Goal: Information Seeking & Learning: Check status

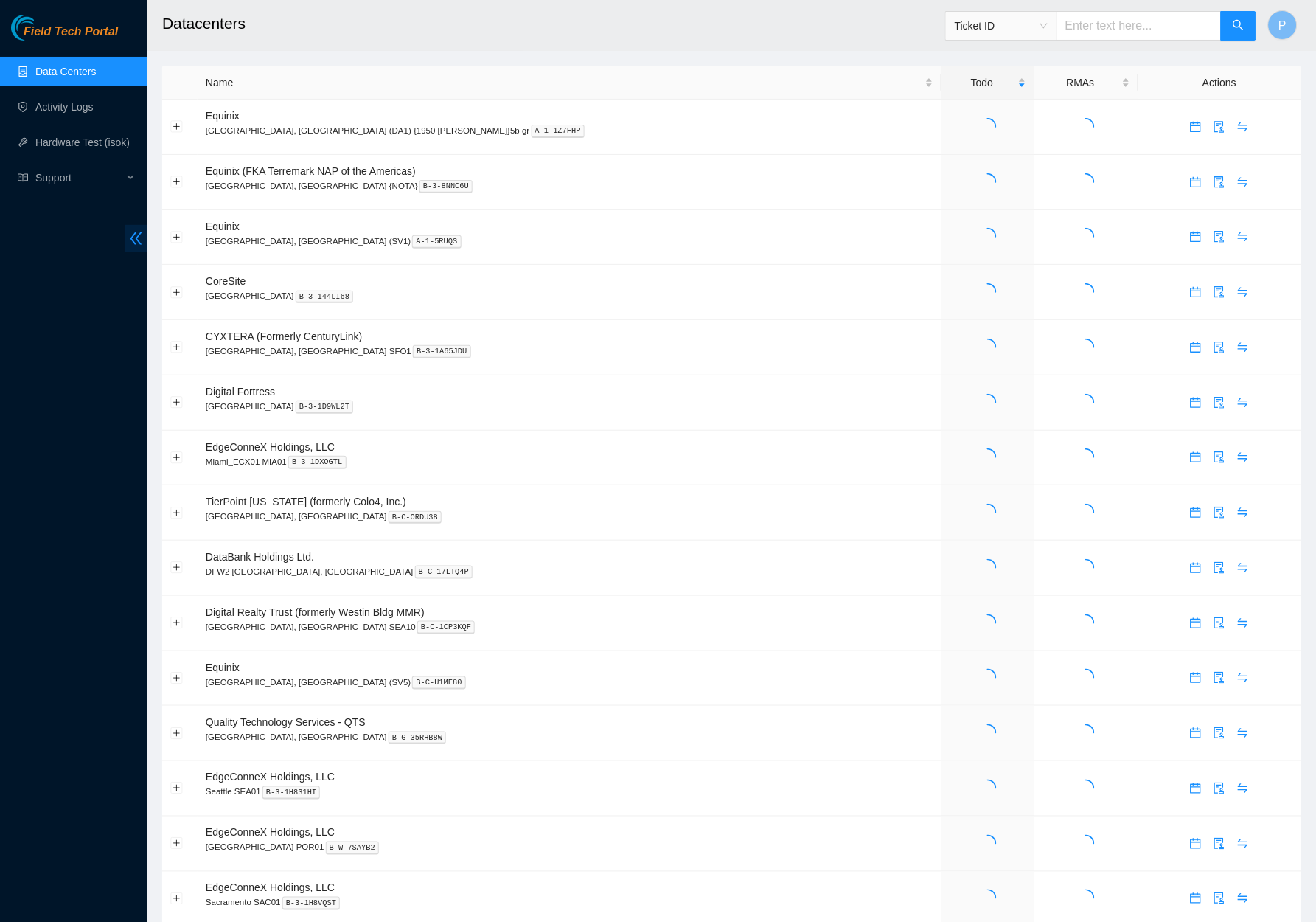
click at [145, 234] on span "double-left" at bounding box center [136, 238] width 23 height 27
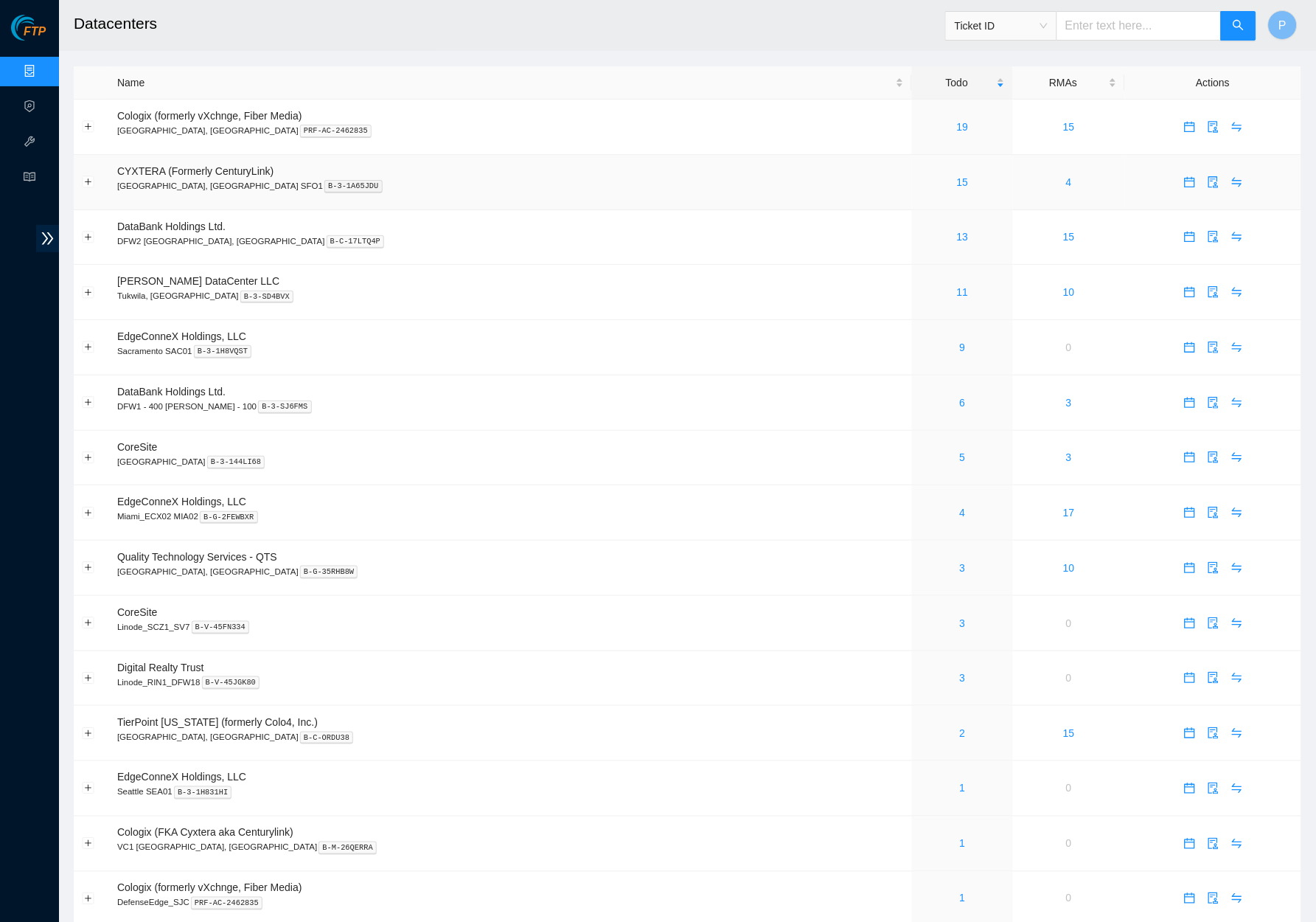
click at [667, 186] on p "Santa Clara, CA SFO1 B-3-1A65JDU" at bounding box center [510, 185] width 786 height 13
click at [957, 126] on link "19" at bounding box center [963, 127] width 12 height 12
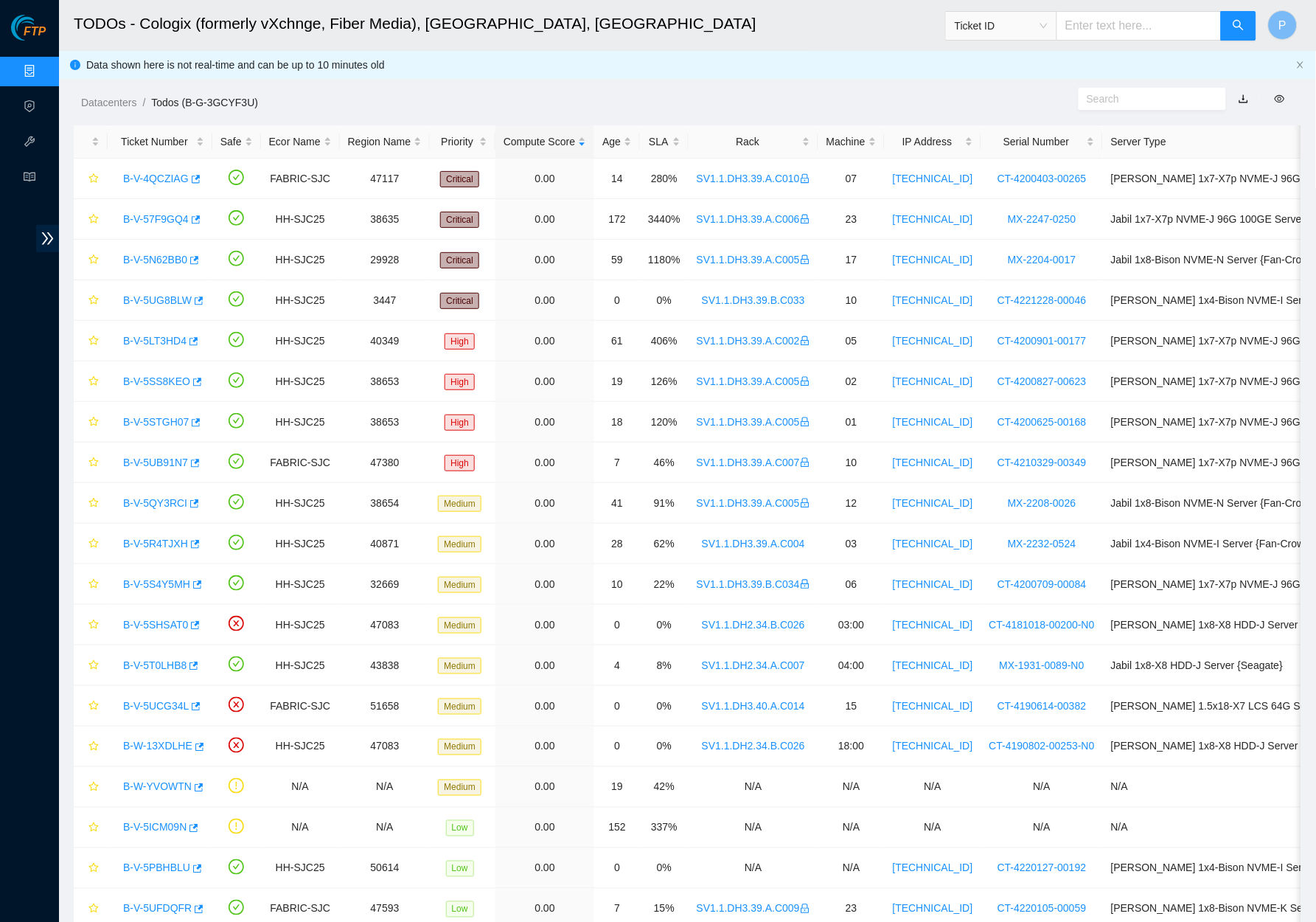
click at [1245, 102] on link "button" at bounding box center [1244, 98] width 11 height 12
click at [43, 73] on link "Data Centers" at bounding box center [73, 71] width 60 height 12
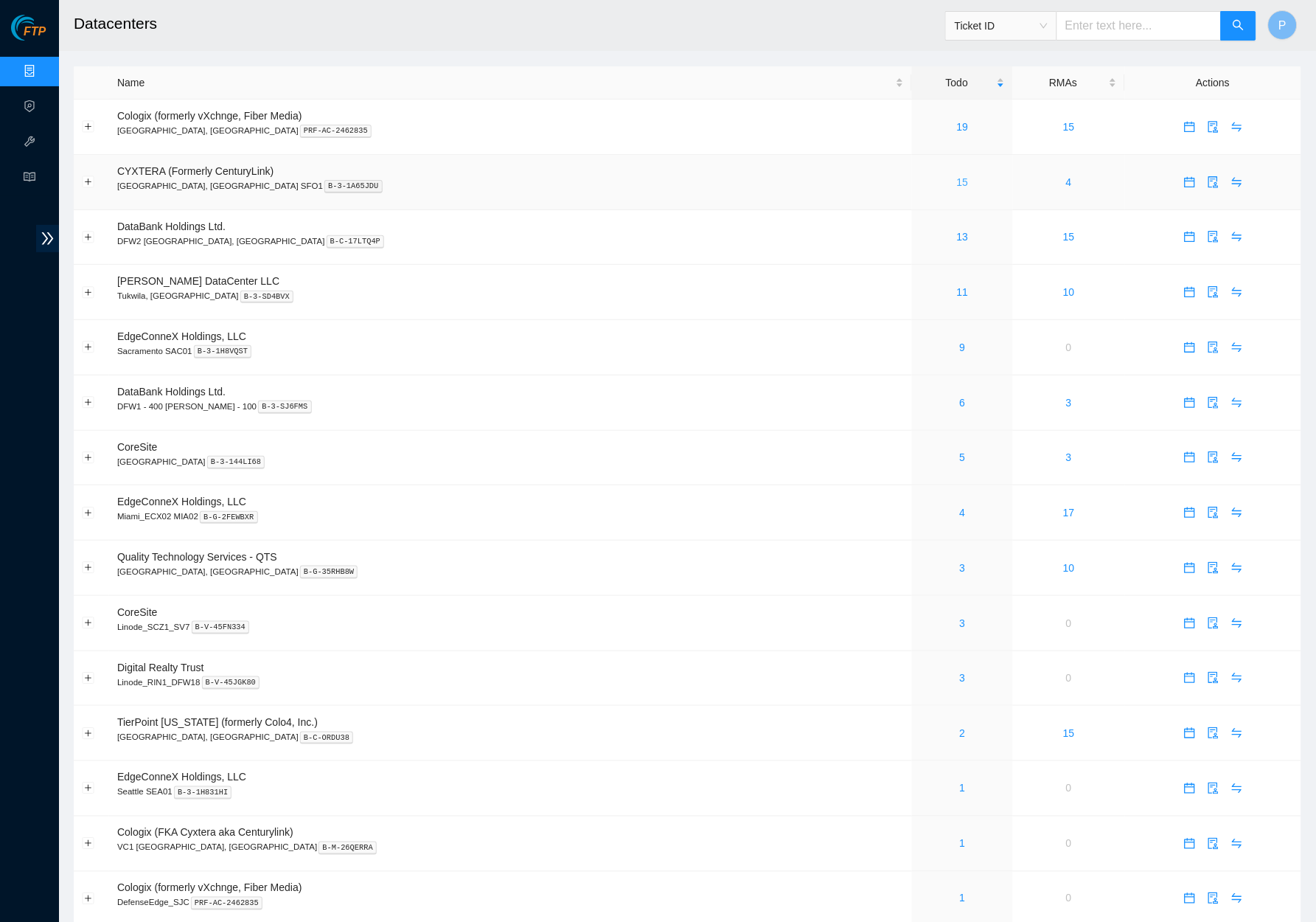
click at [957, 178] on link "15" at bounding box center [963, 182] width 12 height 12
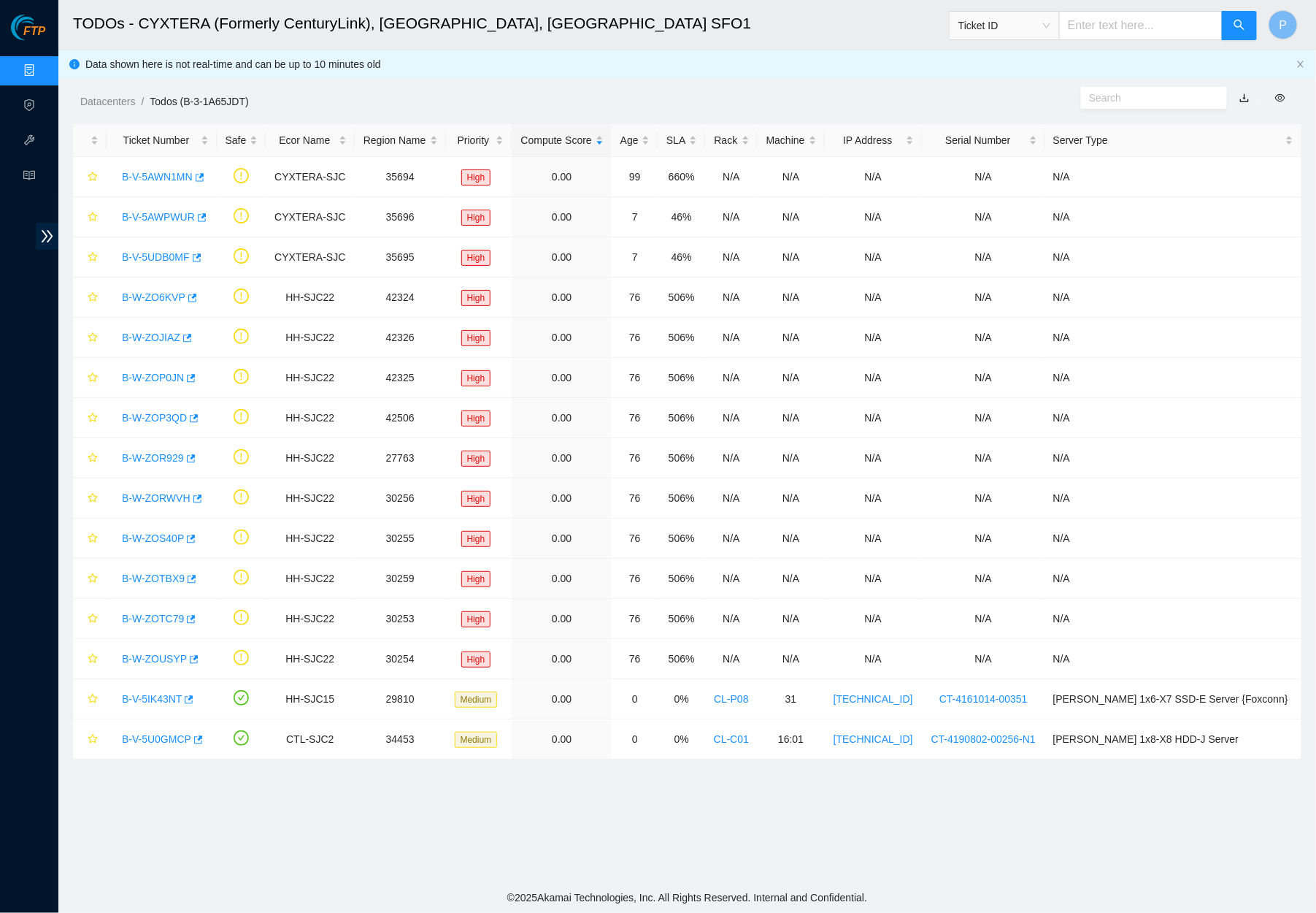
click at [1246, 98] on link "button" at bounding box center [1245, 97] width 11 height 11
click at [54, 72] on link "Data Centers" at bounding box center [72, 70] width 60 height 11
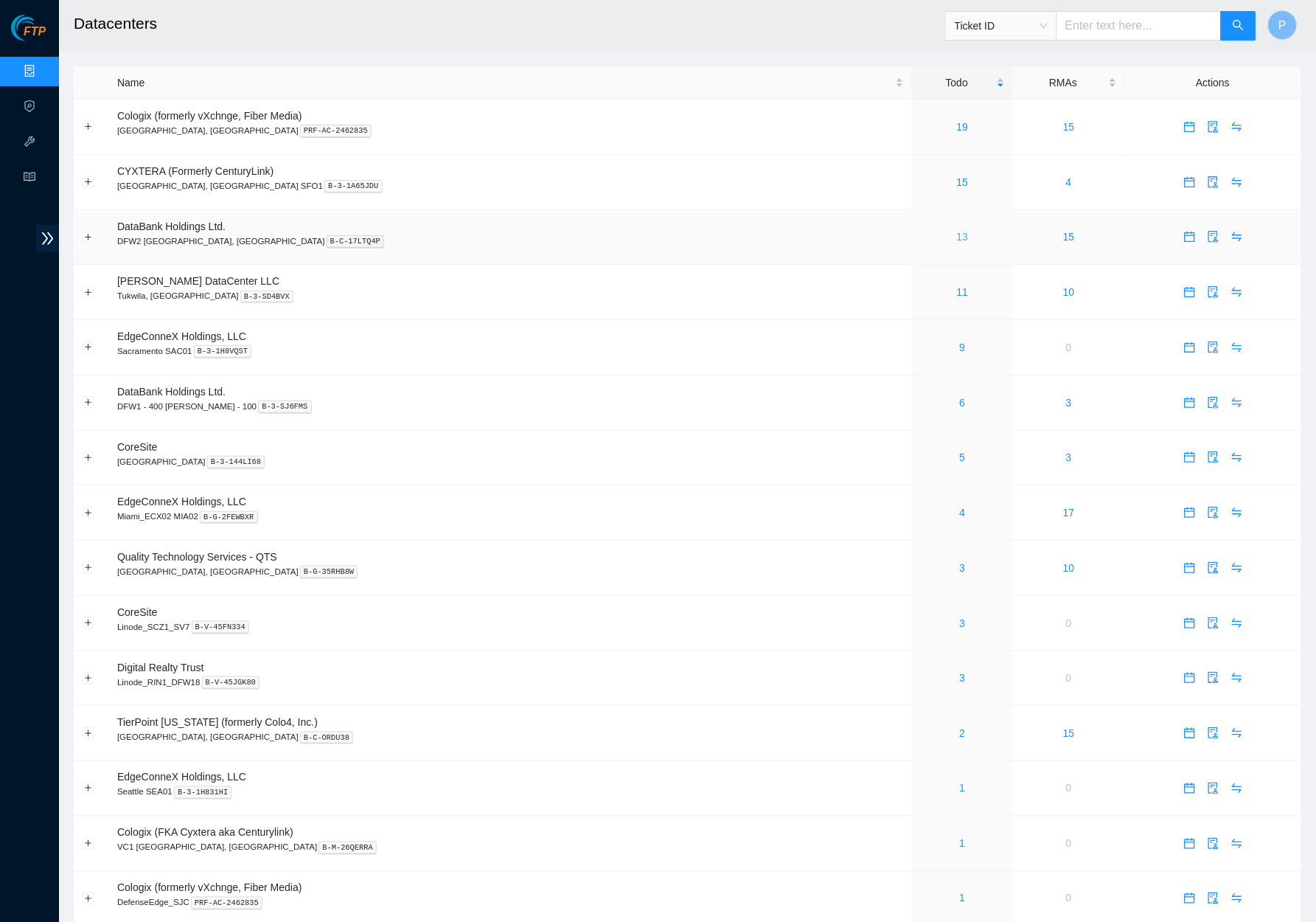
click at [957, 231] on link "13" at bounding box center [963, 236] width 12 height 12
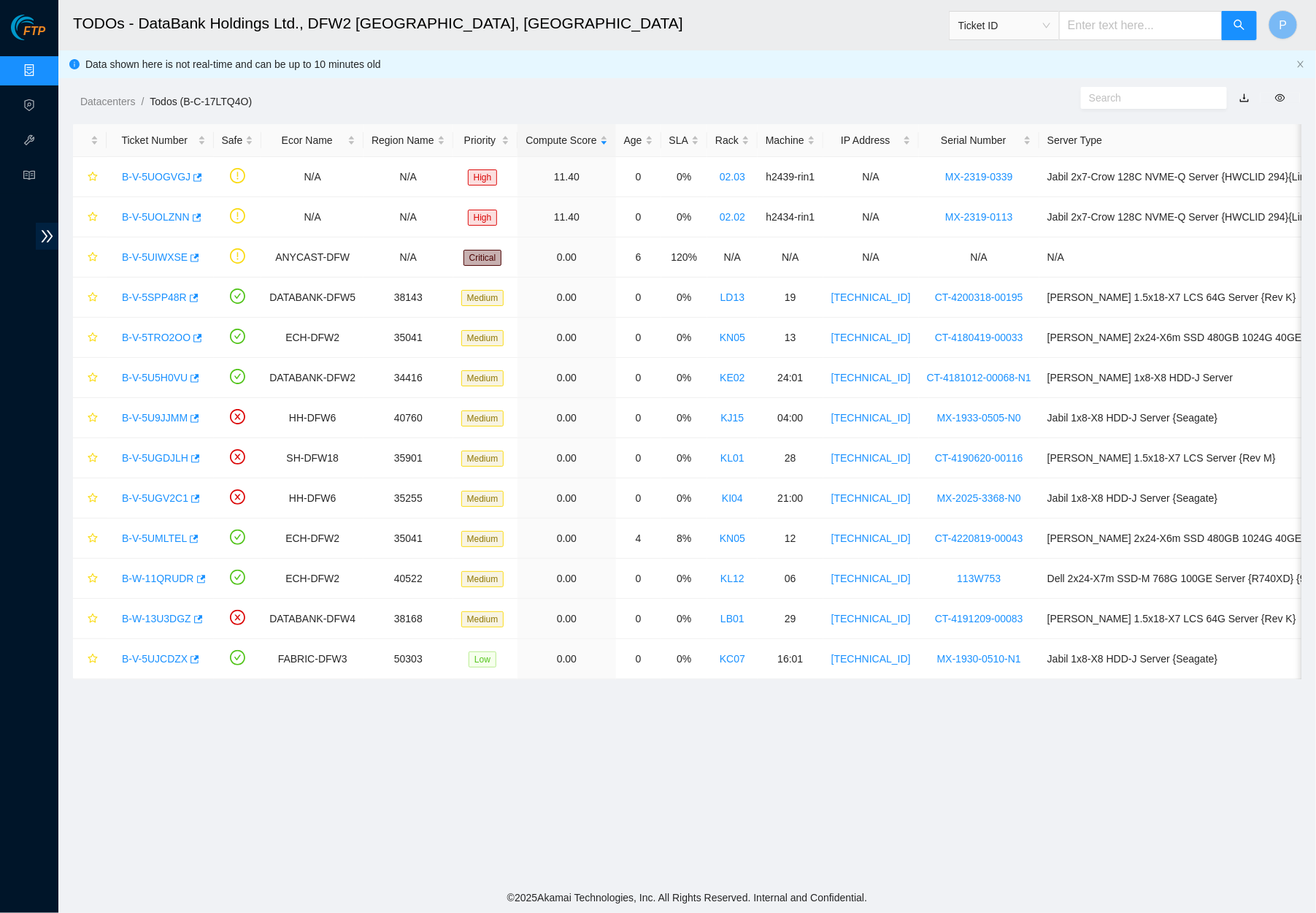
click at [1242, 95] on link "button" at bounding box center [1245, 97] width 11 height 11
click at [42, 75] on link "Data Centers" at bounding box center [72, 70] width 60 height 11
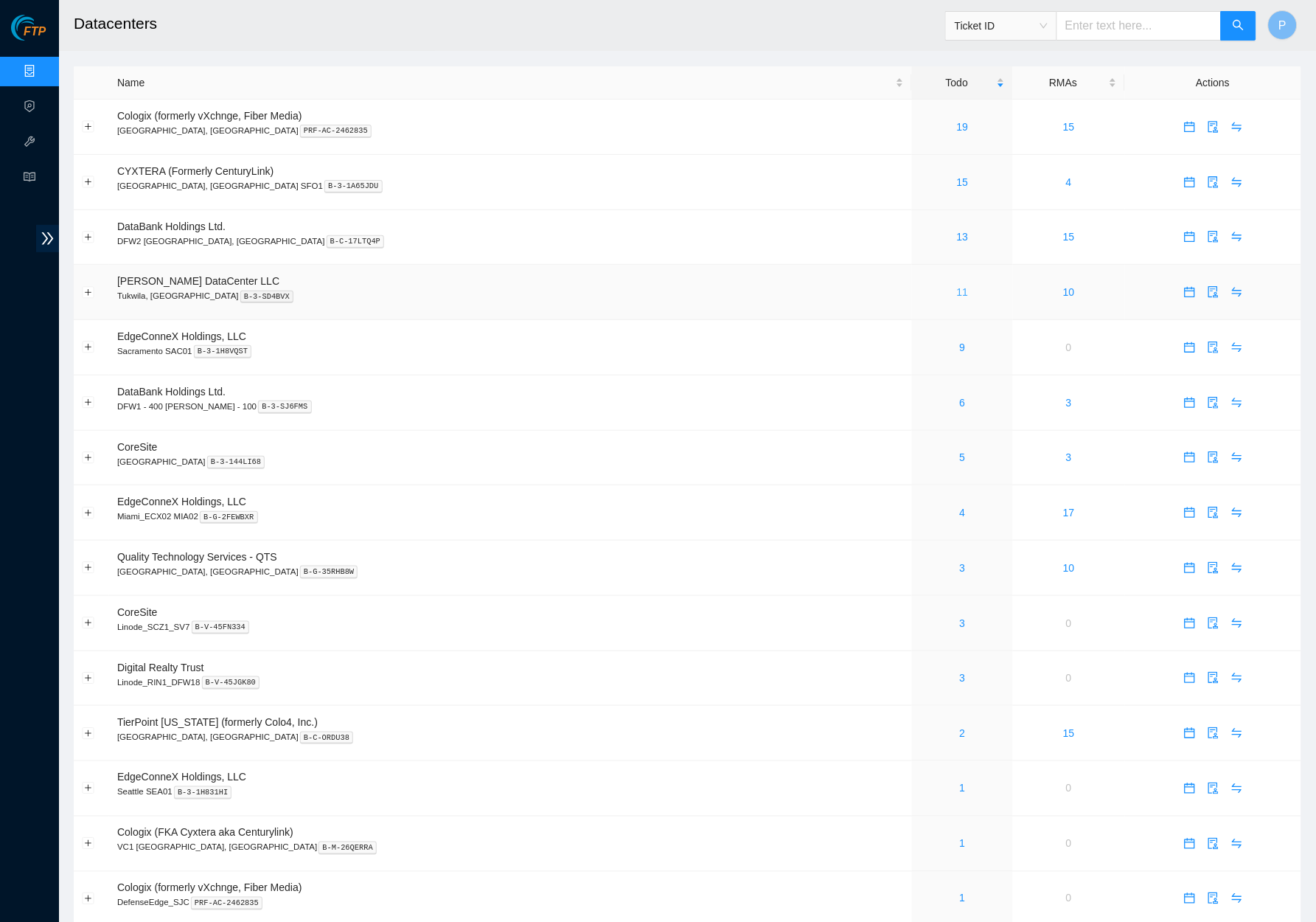
click at [957, 291] on link "11" at bounding box center [963, 291] width 12 height 12
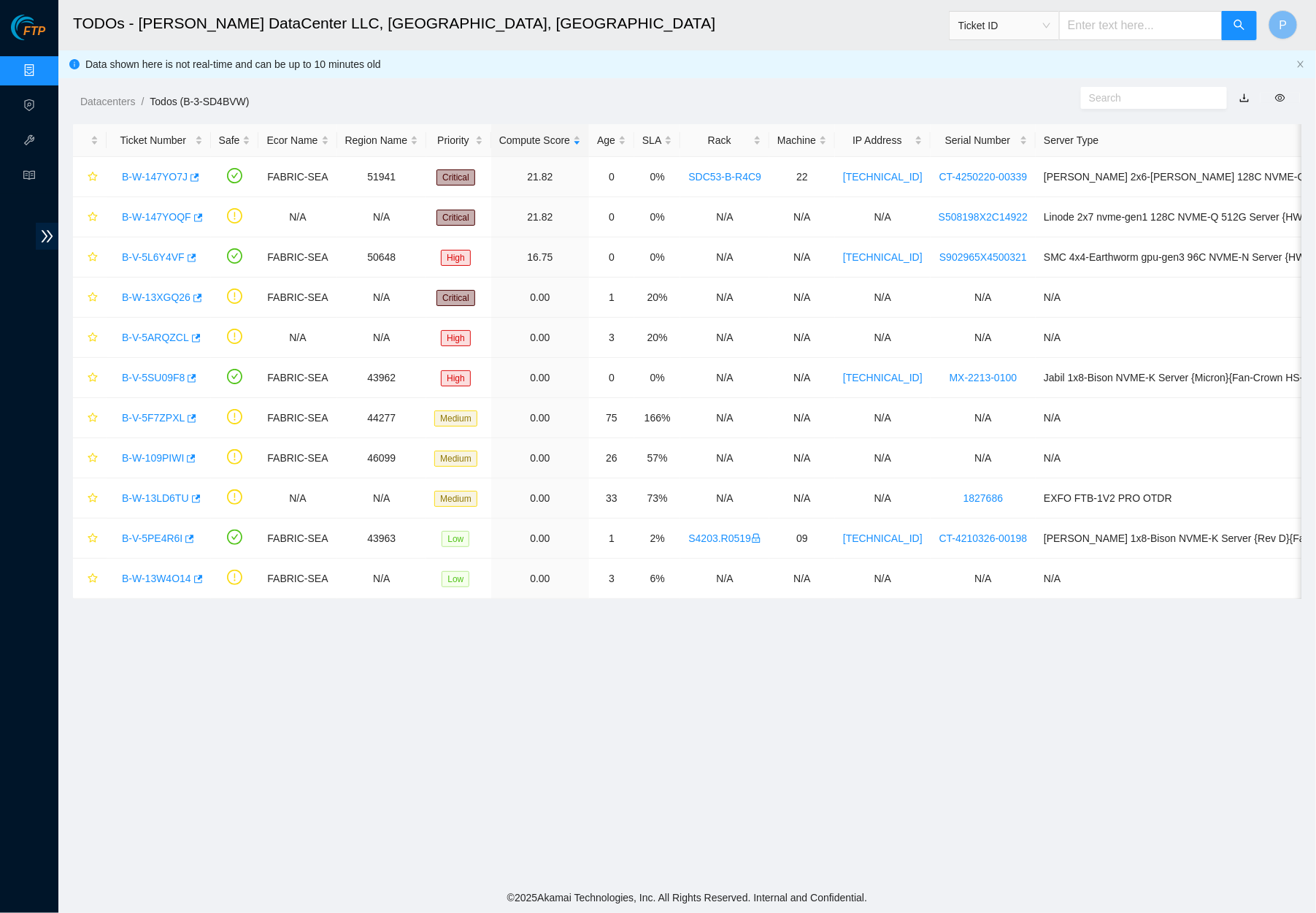
click at [1241, 98] on link "button" at bounding box center [1245, 97] width 11 height 11
click at [42, 72] on link "Data Centers" at bounding box center [72, 70] width 60 height 11
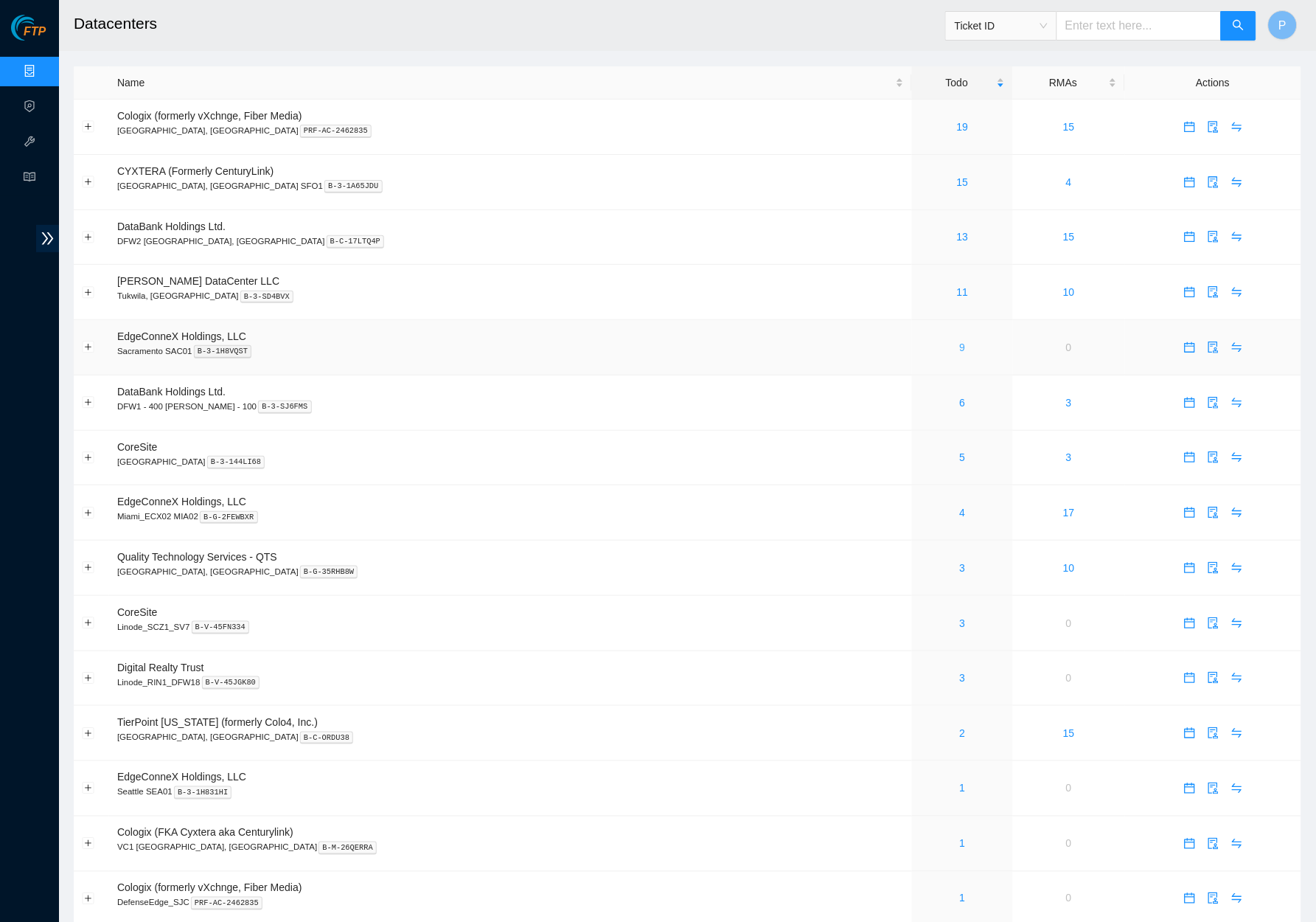
click at [960, 341] on link "9" at bounding box center [963, 346] width 6 height 12
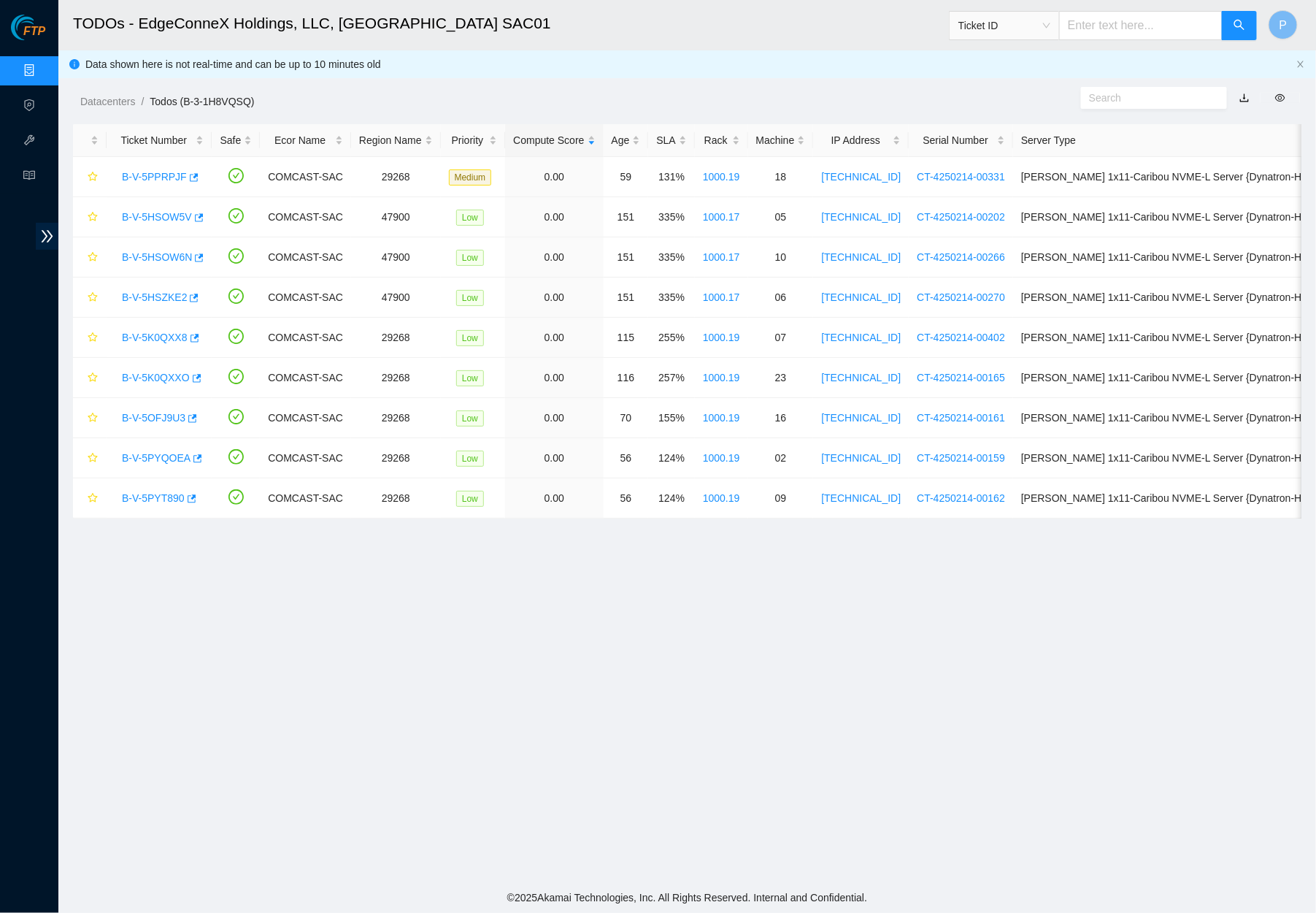
click at [1244, 98] on link "button" at bounding box center [1245, 97] width 11 height 11
click at [459, 76] on div "Datacenters / Todos (B-3-1H8VQSQ) /" at bounding box center [530, 68] width 943 height 82
click at [42, 72] on link "Data Centers" at bounding box center [72, 70] width 60 height 11
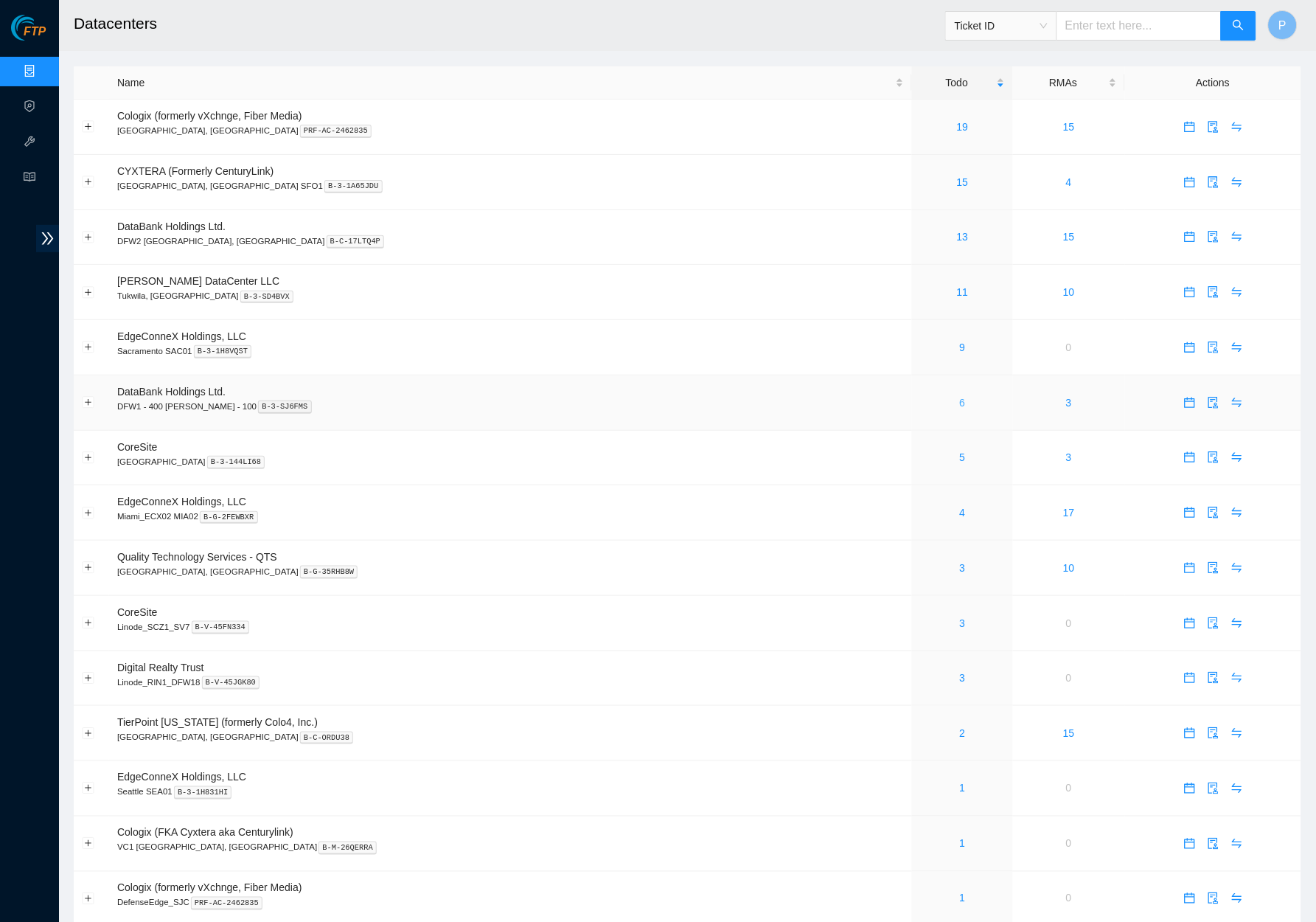
click at [960, 399] on link "6" at bounding box center [963, 402] width 6 height 12
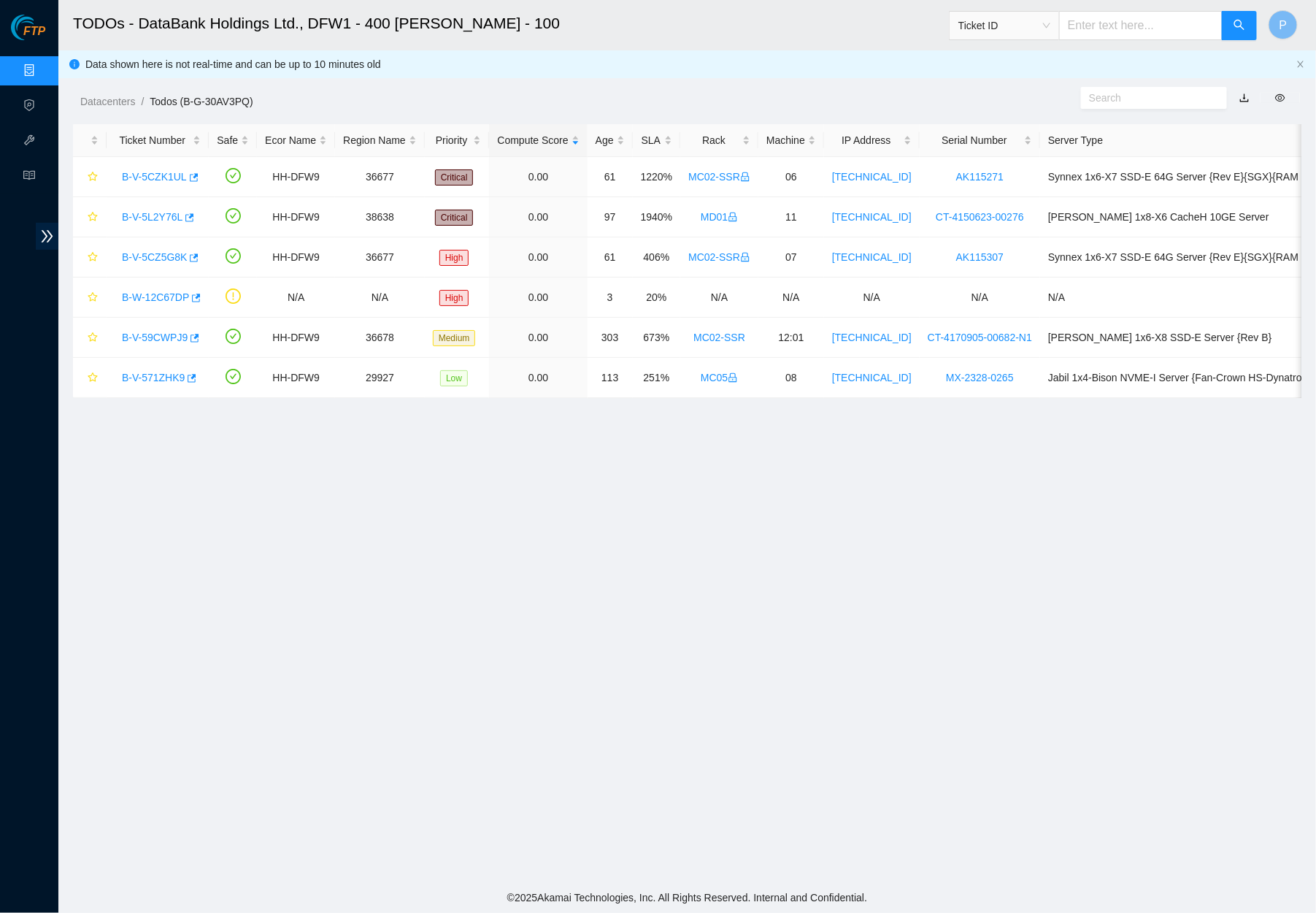
click at [1244, 95] on link "button" at bounding box center [1245, 97] width 11 height 11
click at [42, 68] on link "Data Centers" at bounding box center [72, 70] width 60 height 11
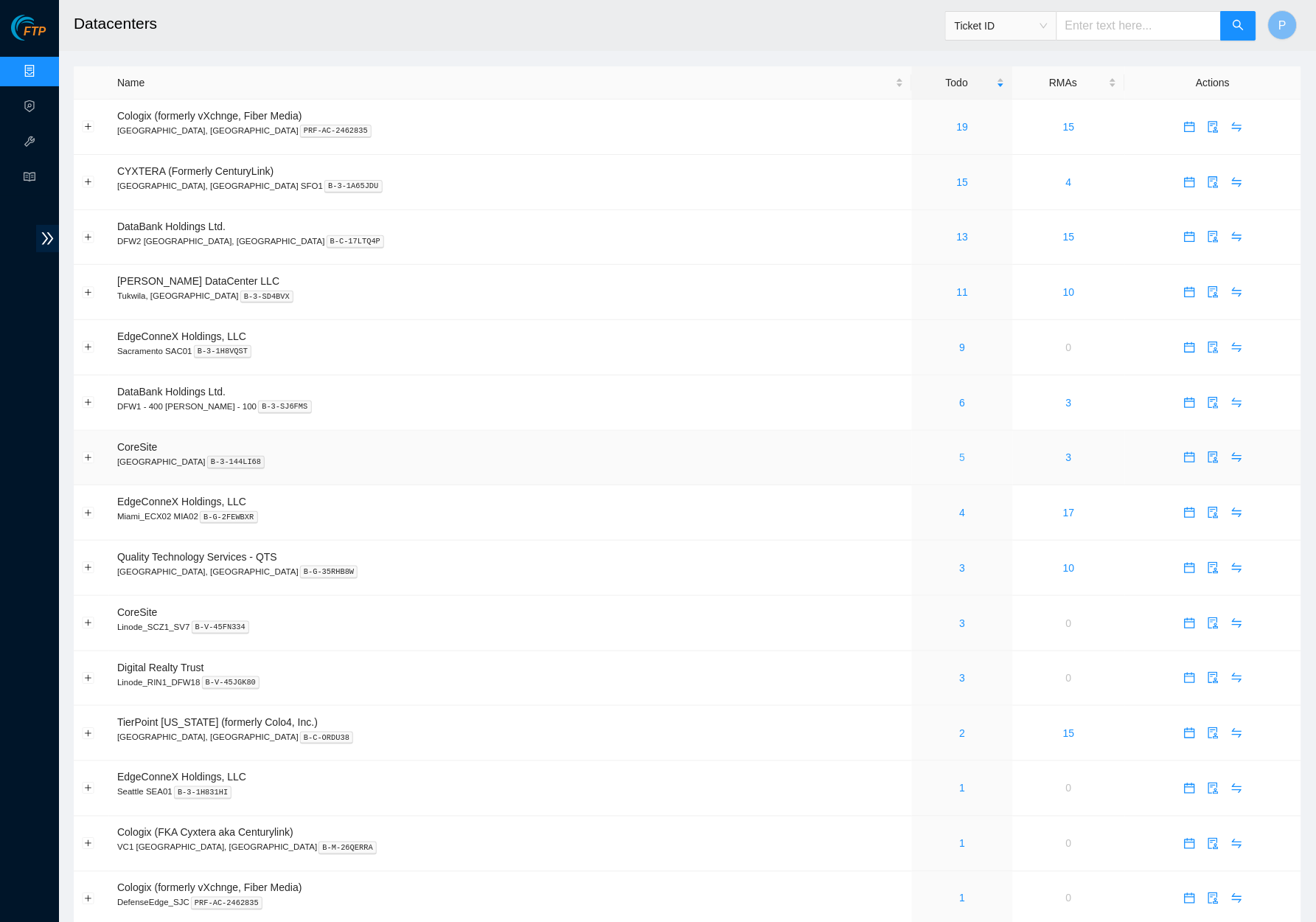
click at [960, 451] on link "5" at bounding box center [963, 456] width 6 height 12
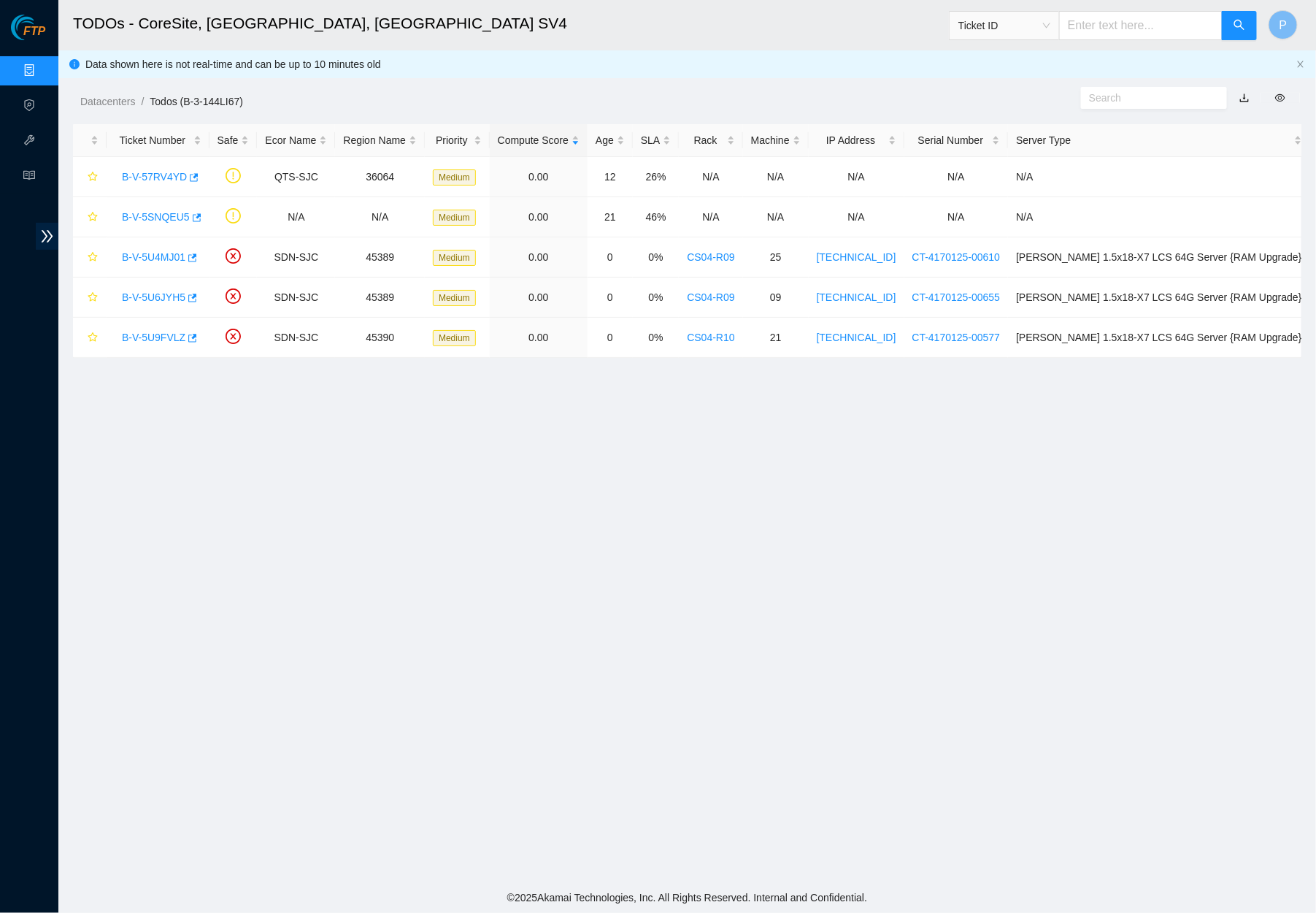
click at [1246, 98] on link "button" at bounding box center [1245, 97] width 11 height 11
click at [800, 60] on div "Datacenters / Todos (B-3-144LI67) /" at bounding box center [530, 68] width 943 height 82
click at [42, 67] on link "Data Centers" at bounding box center [72, 70] width 60 height 11
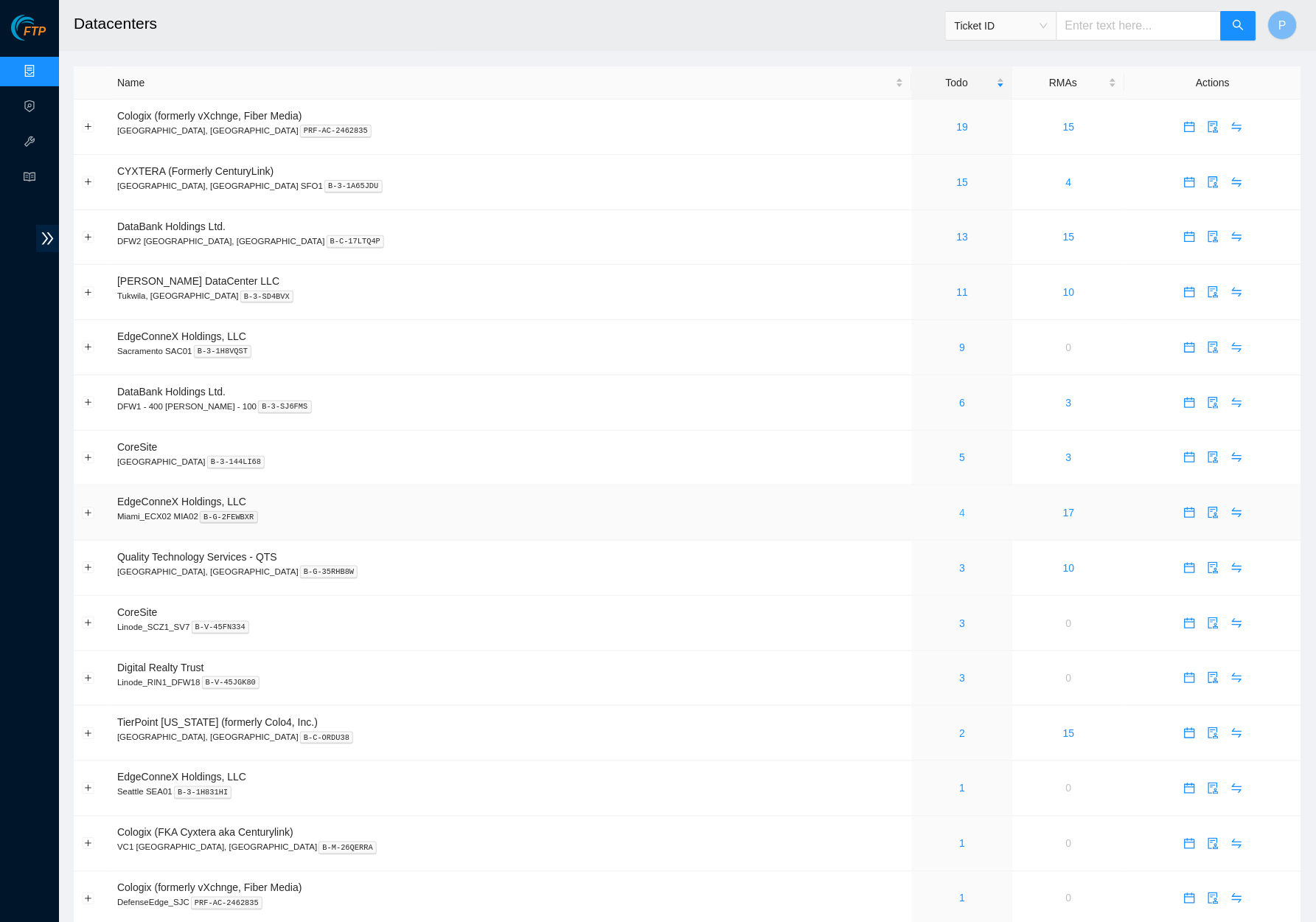
click at [960, 507] on link "4" at bounding box center [963, 512] width 6 height 12
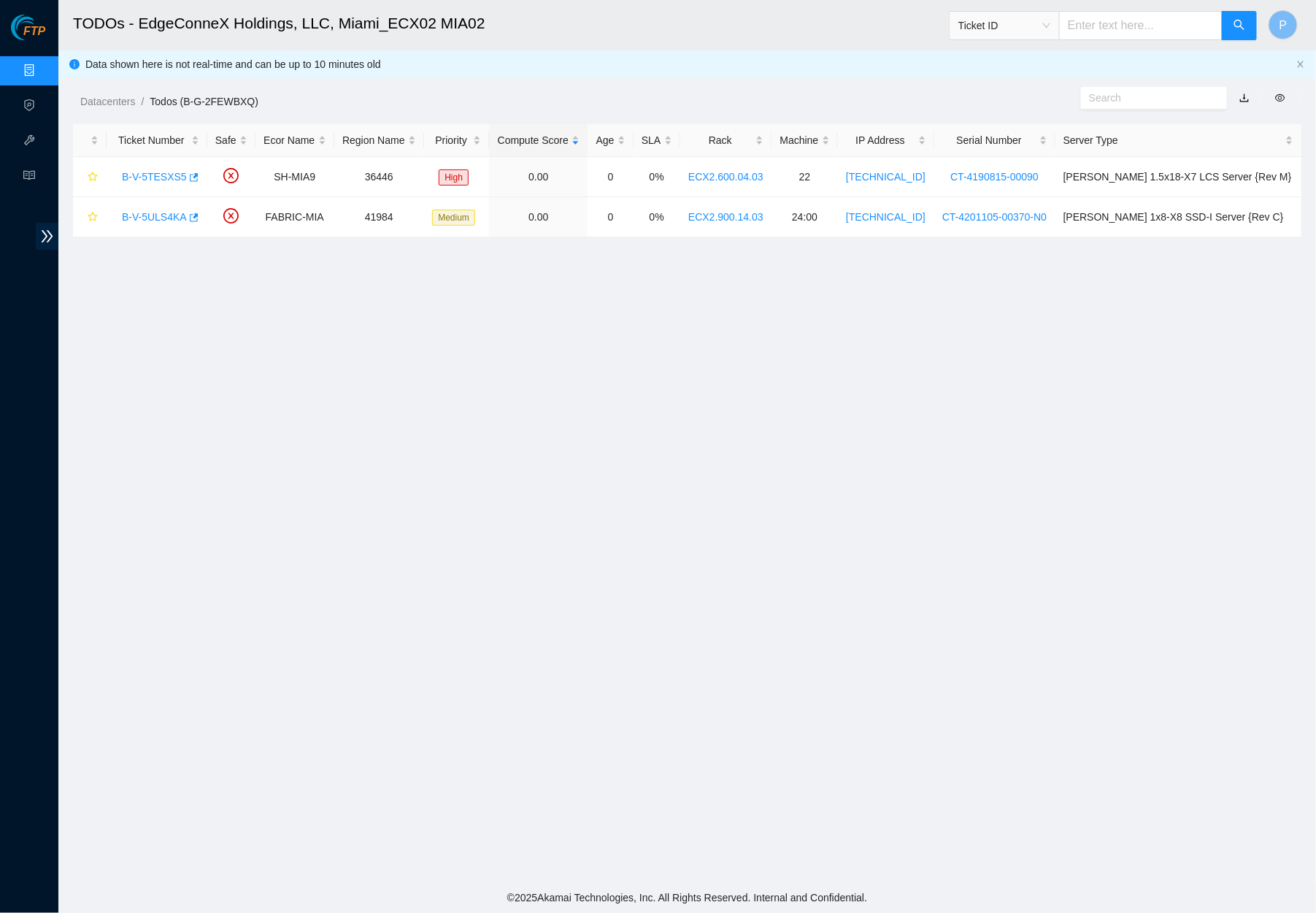
click at [42, 68] on link "Data Centers" at bounding box center [72, 70] width 60 height 11
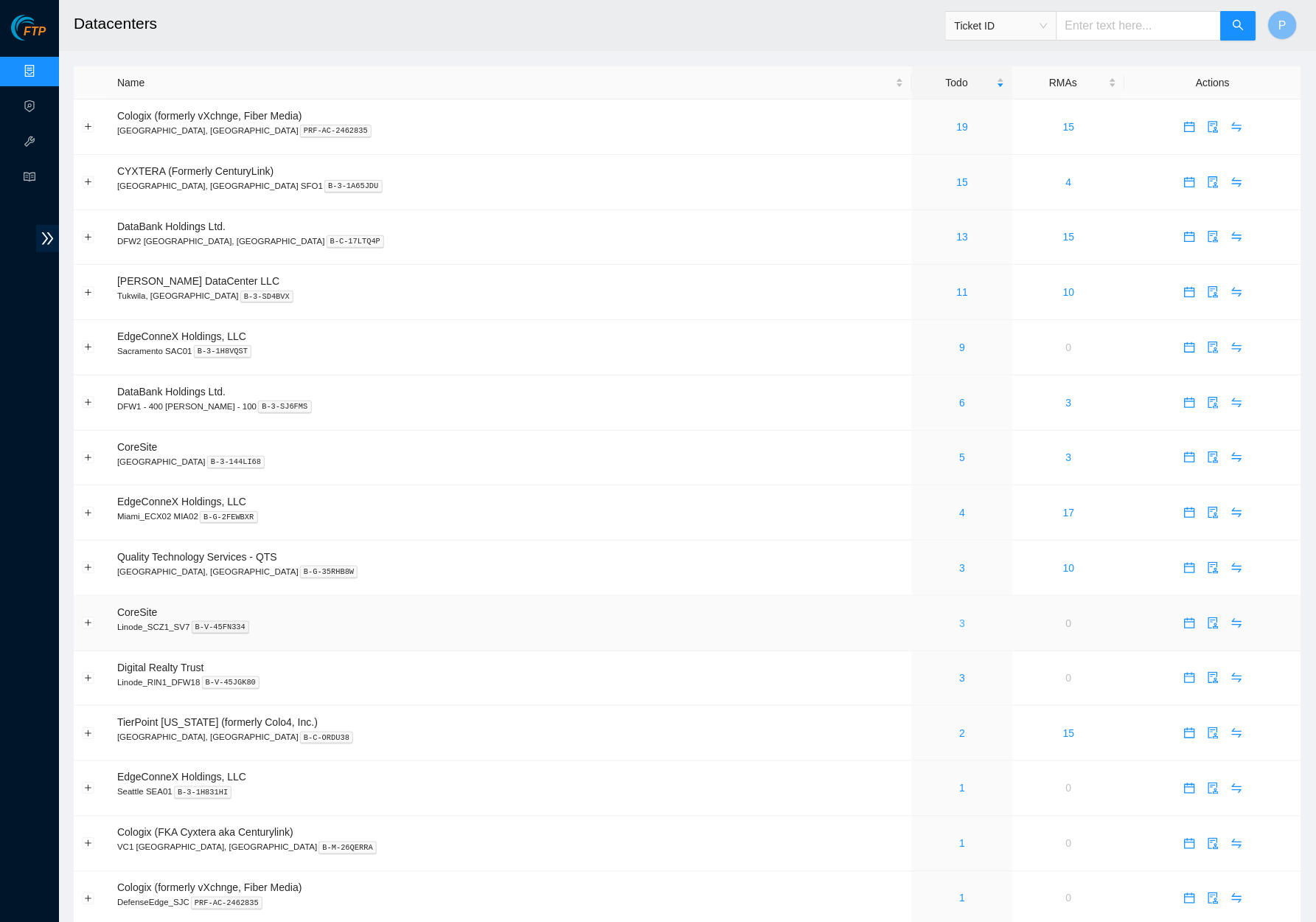
click at [960, 617] on link "3" at bounding box center [963, 623] width 6 height 12
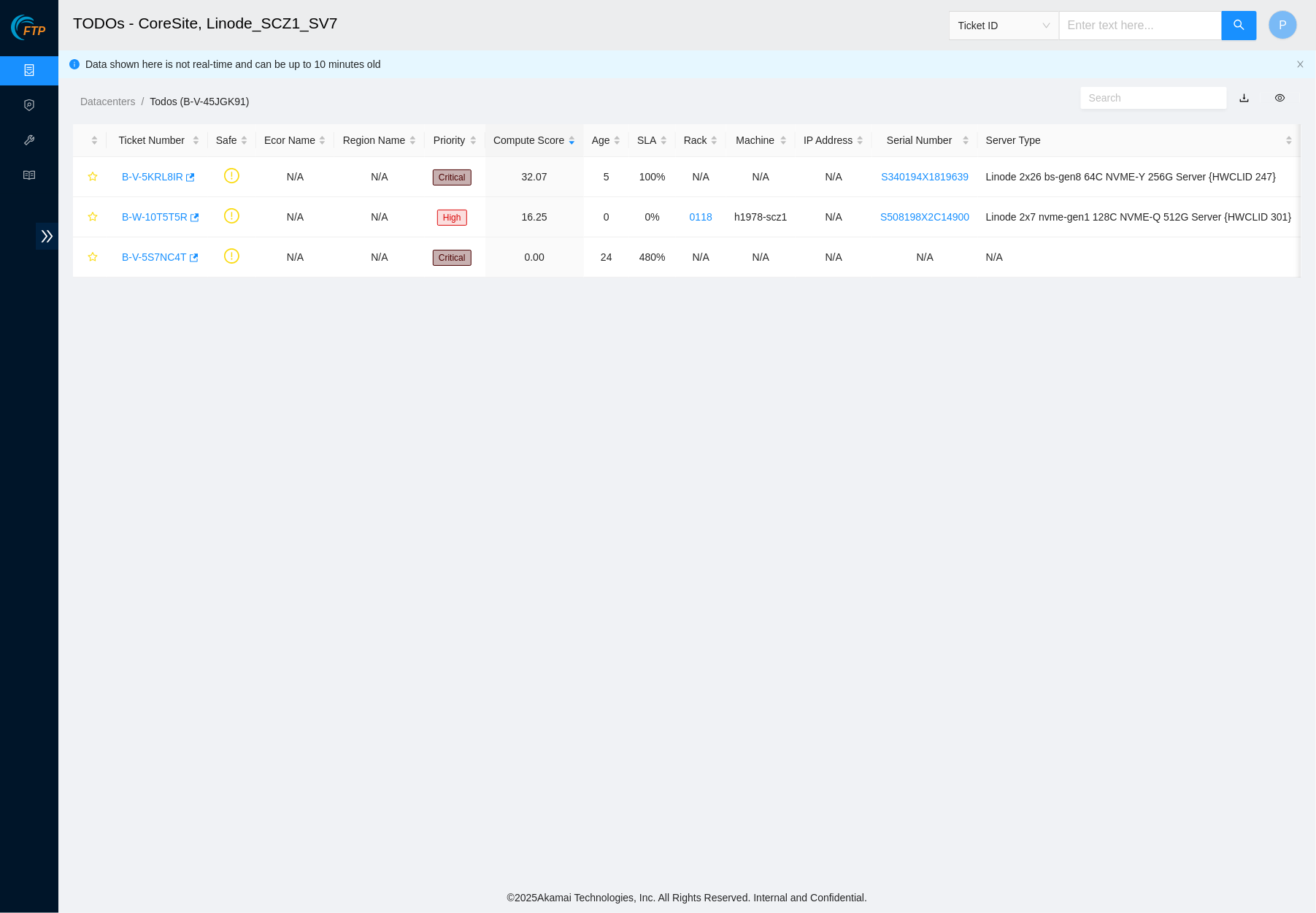
click at [1240, 96] on link "button" at bounding box center [1245, 97] width 11 height 11
click at [42, 68] on link "Data Centers" at bounding box center [72, 70] width 60 height 11
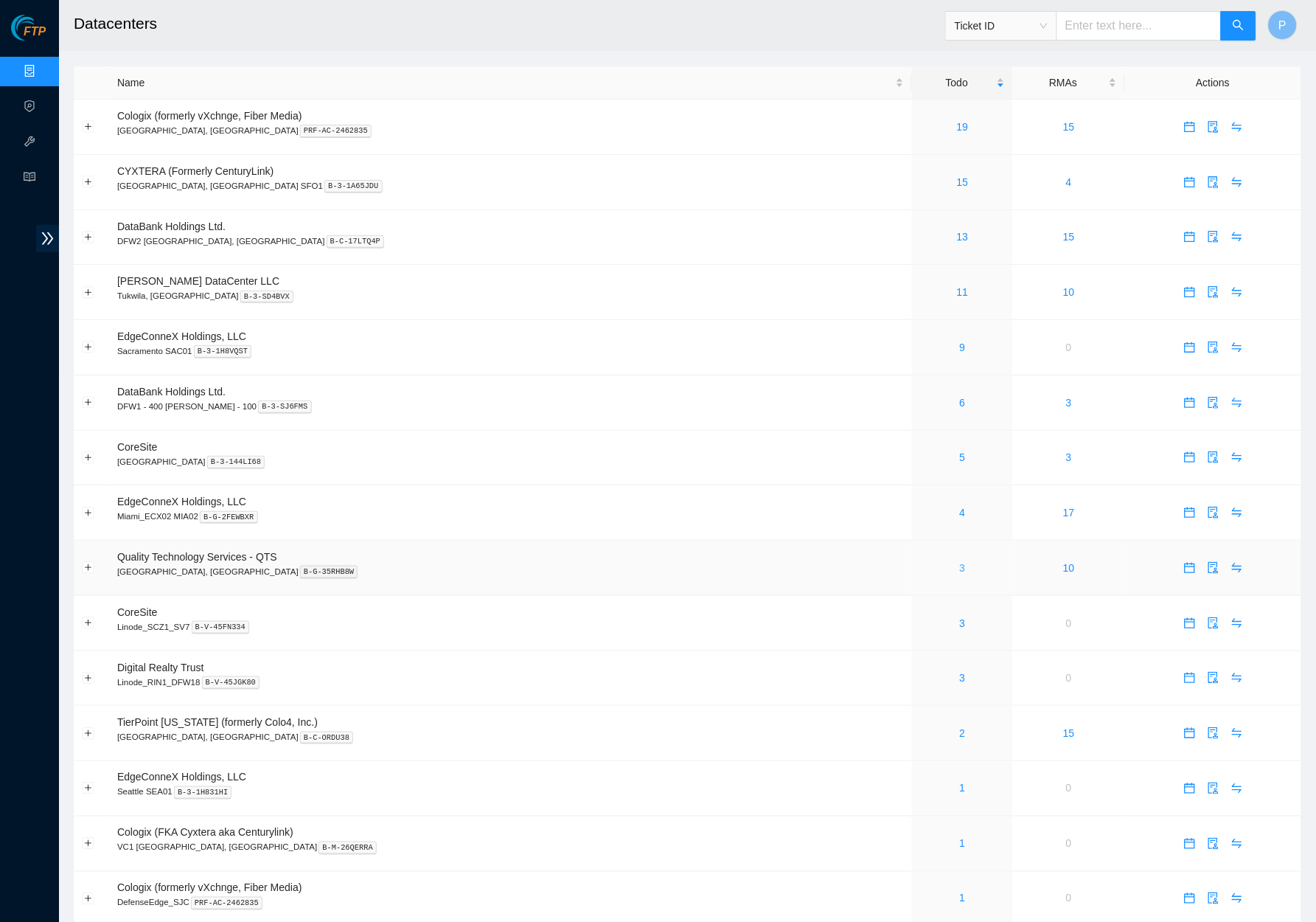
click at [960, 562] on link "3" at bounding box center [963, 567] width 6 height 12
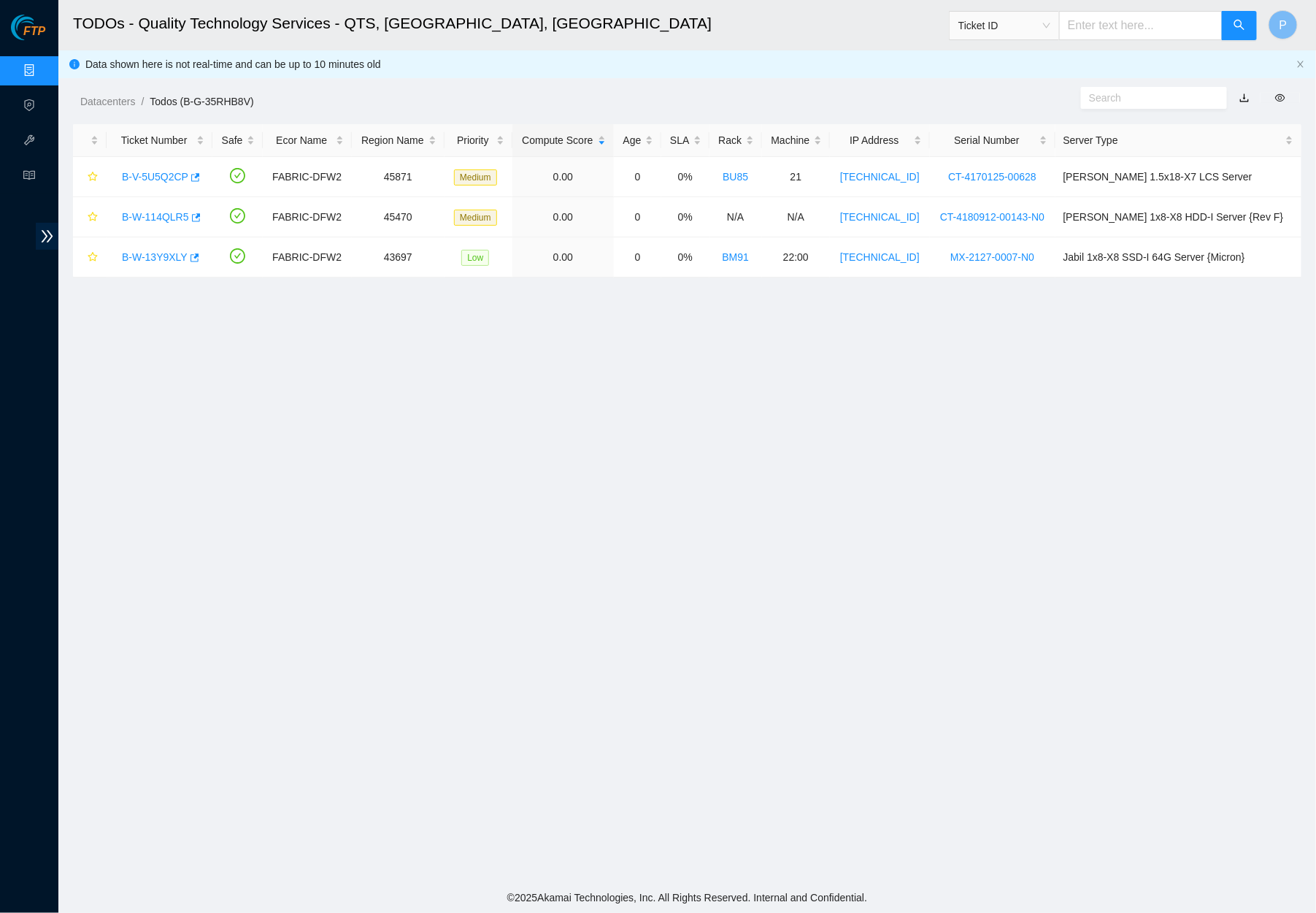
click at [1241, 96] on link "button" at bounding box center [1245, 97] width 11 height 11
click at [42, 71] on link "Data Centers" at bounding box center [72, 70] width 60 height 11
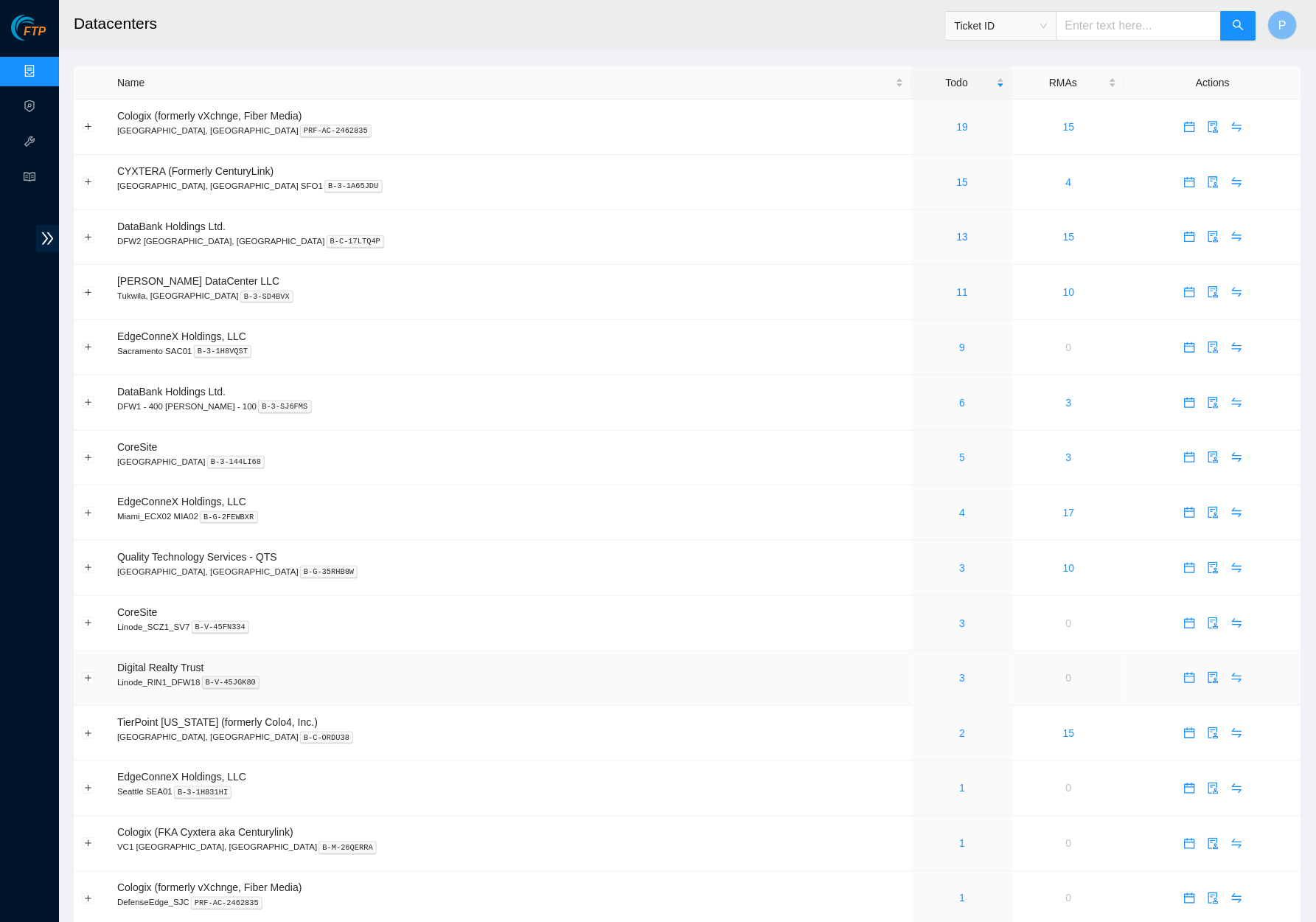
scroll to position [337, 0]
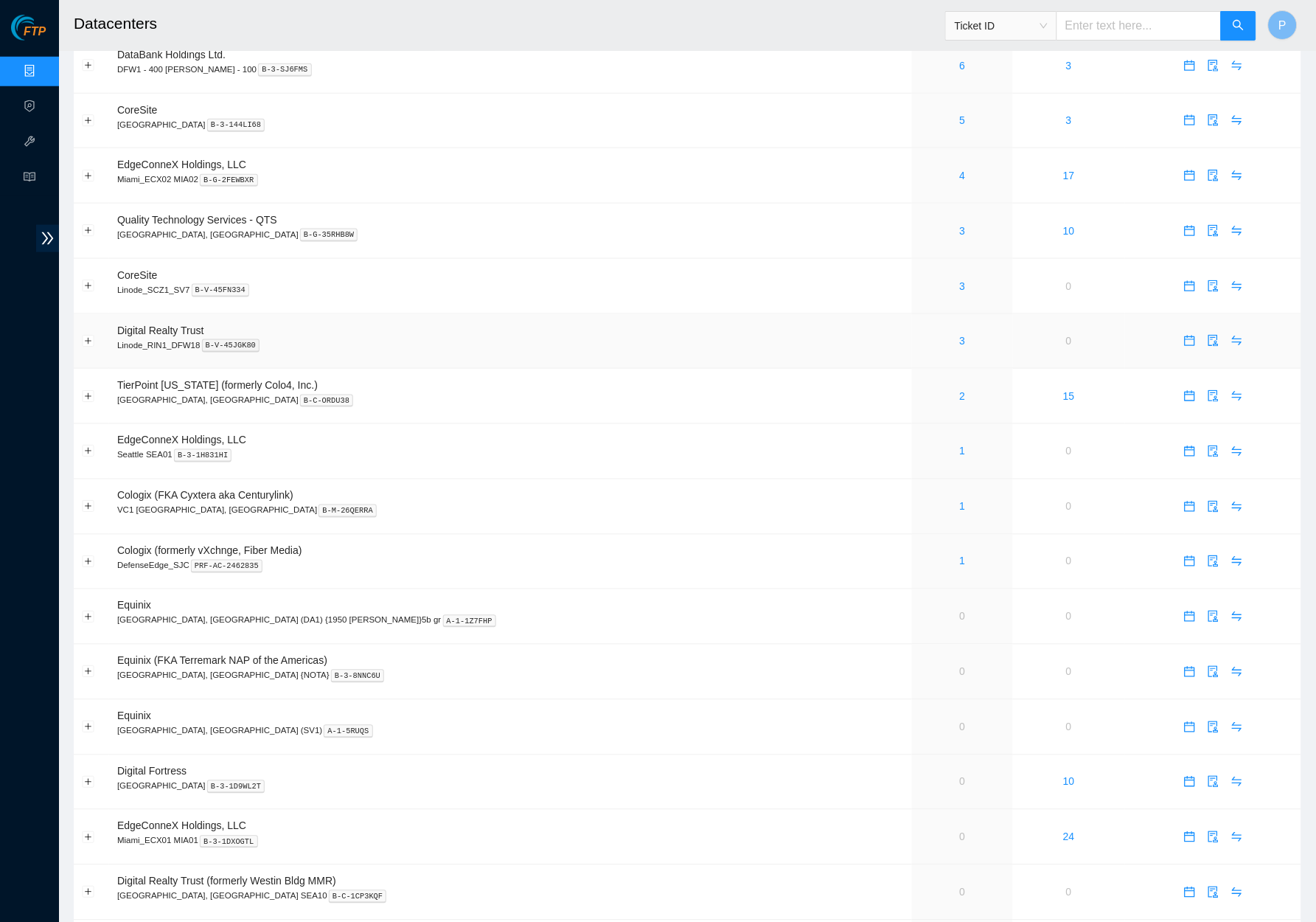
click at [920, 332] on div "3" at bounding box center [962, 340] width 84 height 16
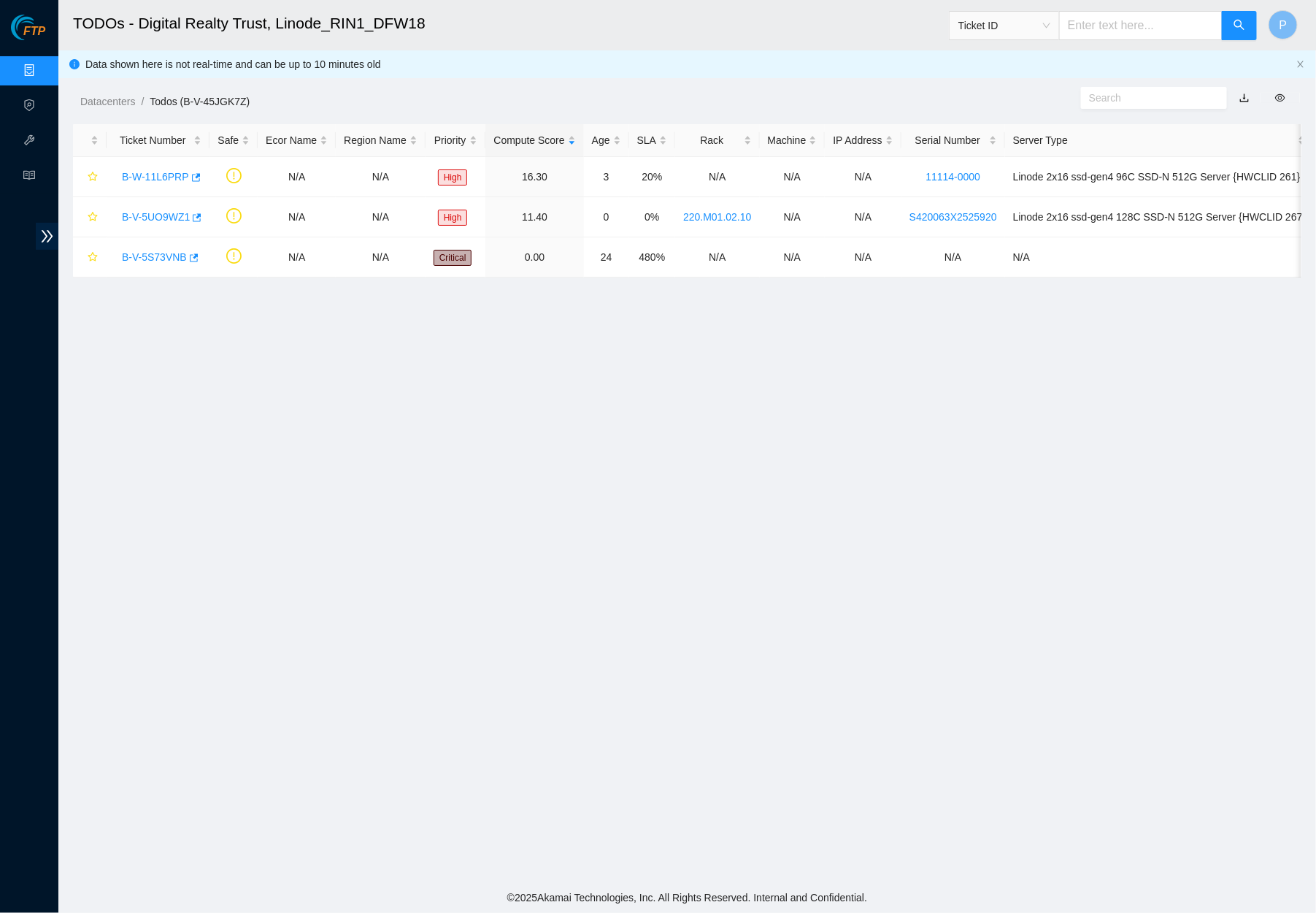
click at [1243, 95] on link "button" at bounding box center [1245, 97] width 11 height 11
click at [1300, 61] on icon "close" at bounding box center [1300, 64] width 9 height 9
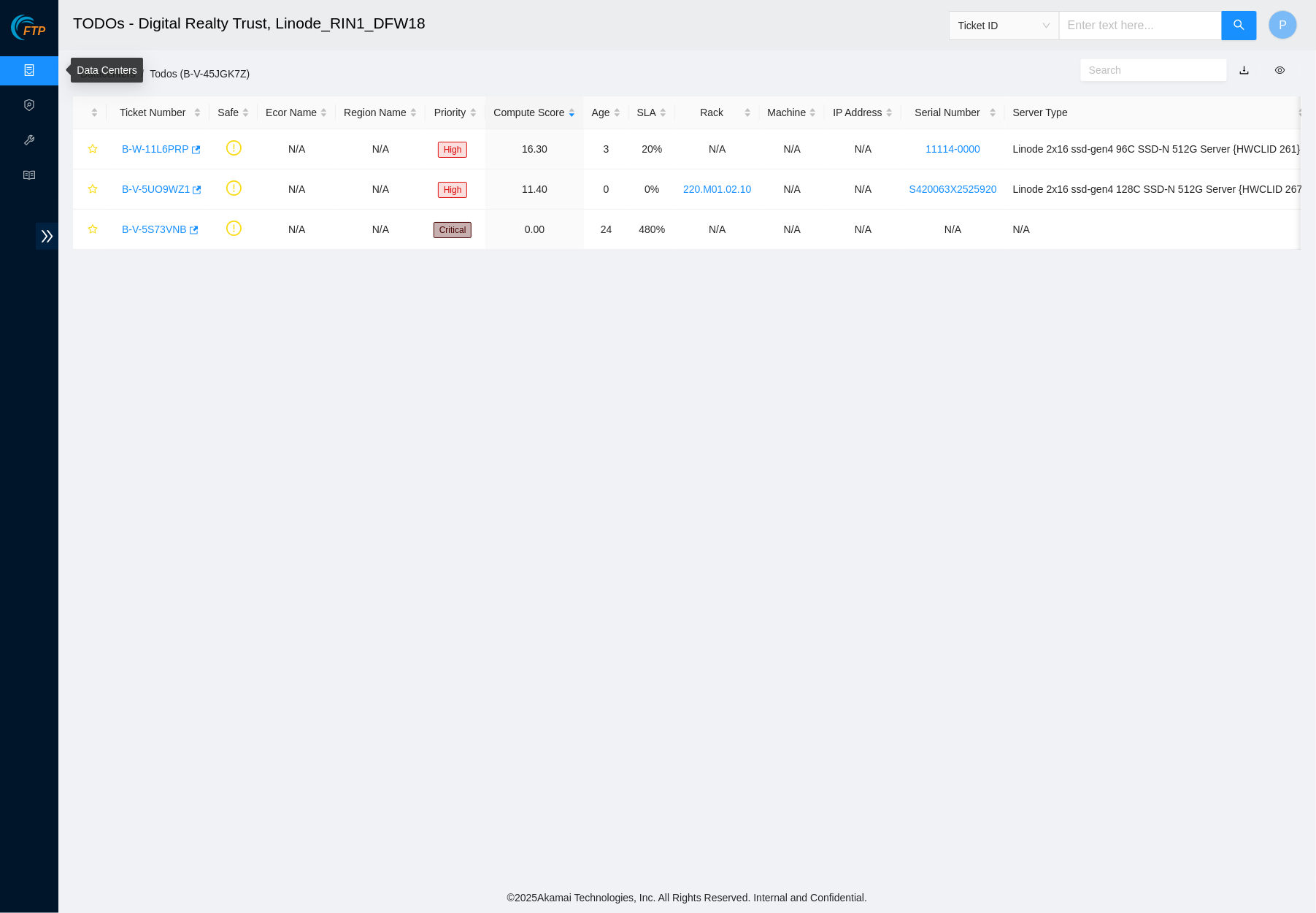
click at [42, 66] on link "Data Centers" at bounding box center [72, 70] width 60 height 11
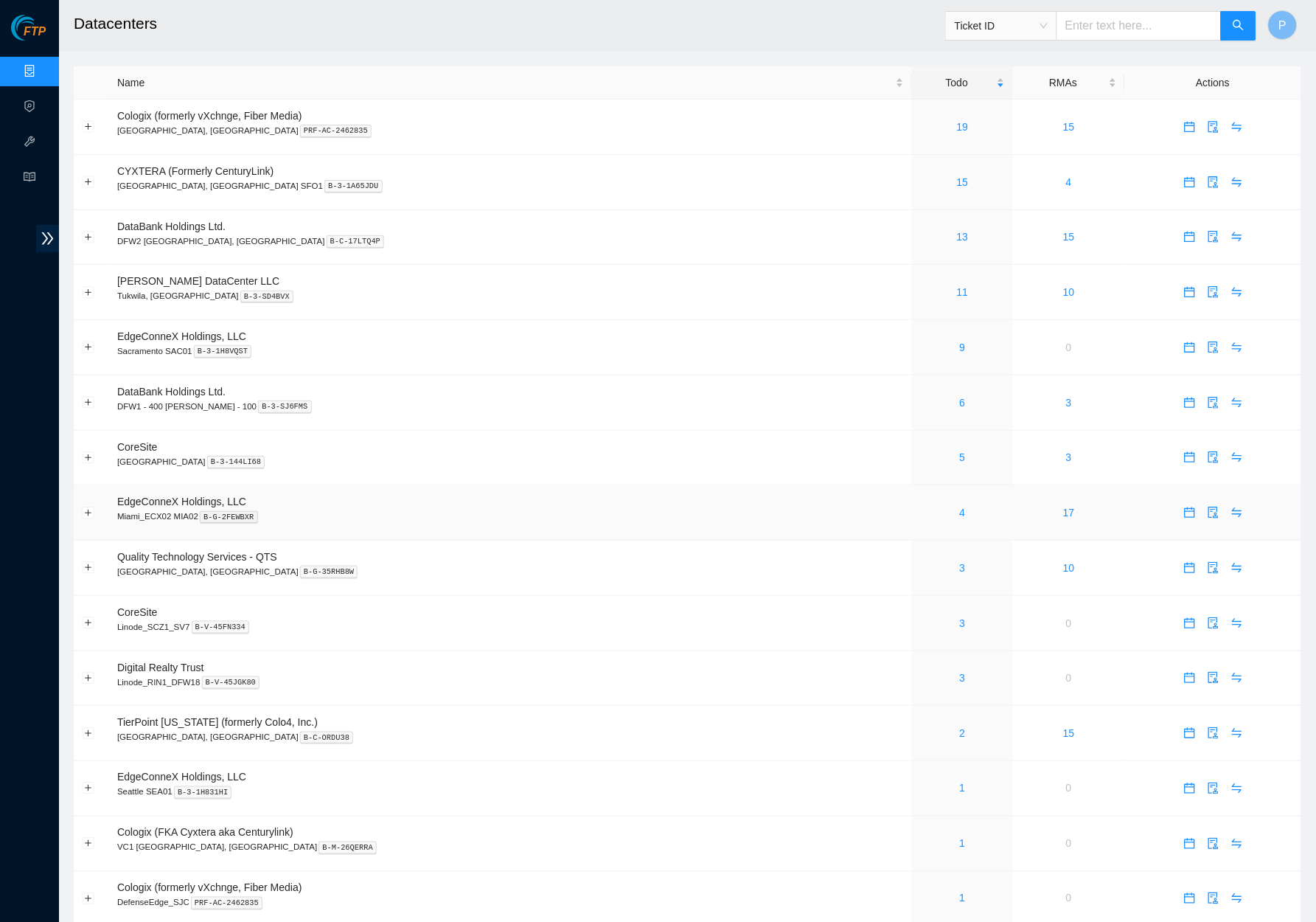
scroll to position [141, 0]
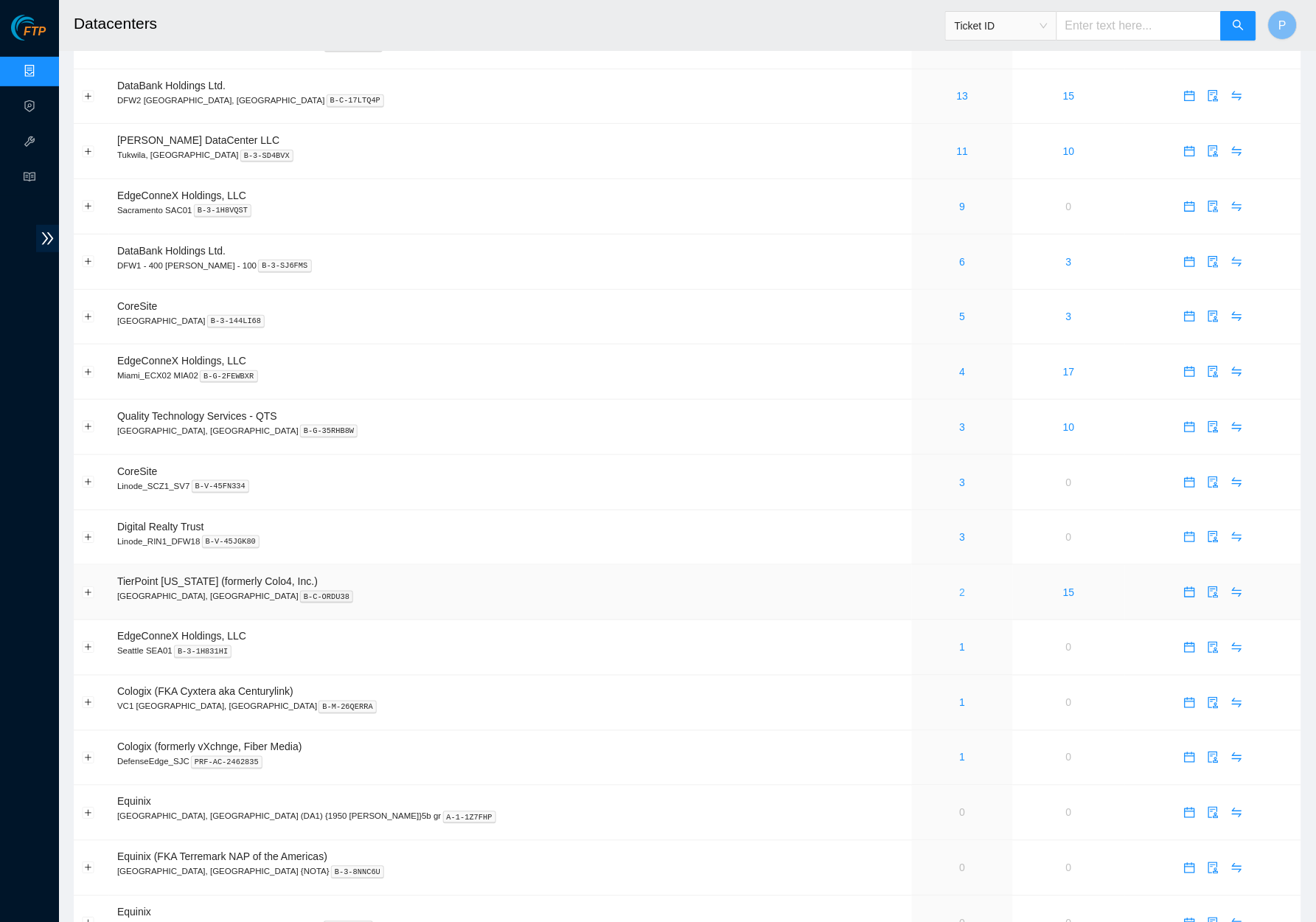
click at [960, 586] on link "2" at bounding box center [963, 592] width 6 height 12
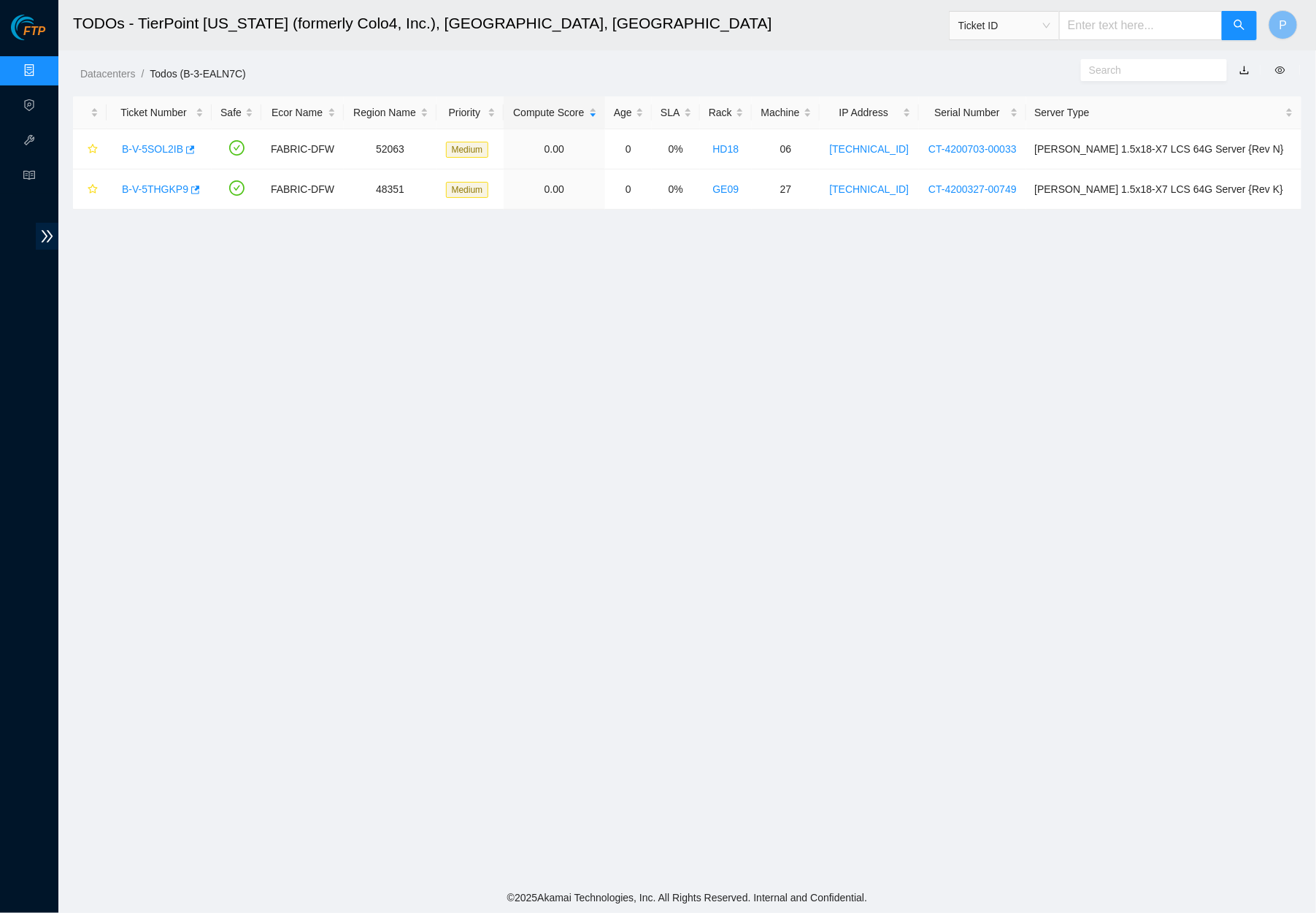
click at [1247, 69] on link "button" at bounding box center [1245, 69] width 11 height 11
drag, startPoint x: 31, startPoint y: 65, endPoint x: 55, endPoint y: 75, distance: 26.0
click at [42, 65] on link "Data Centers" at bounding box center [72, 70] width 60 height 11
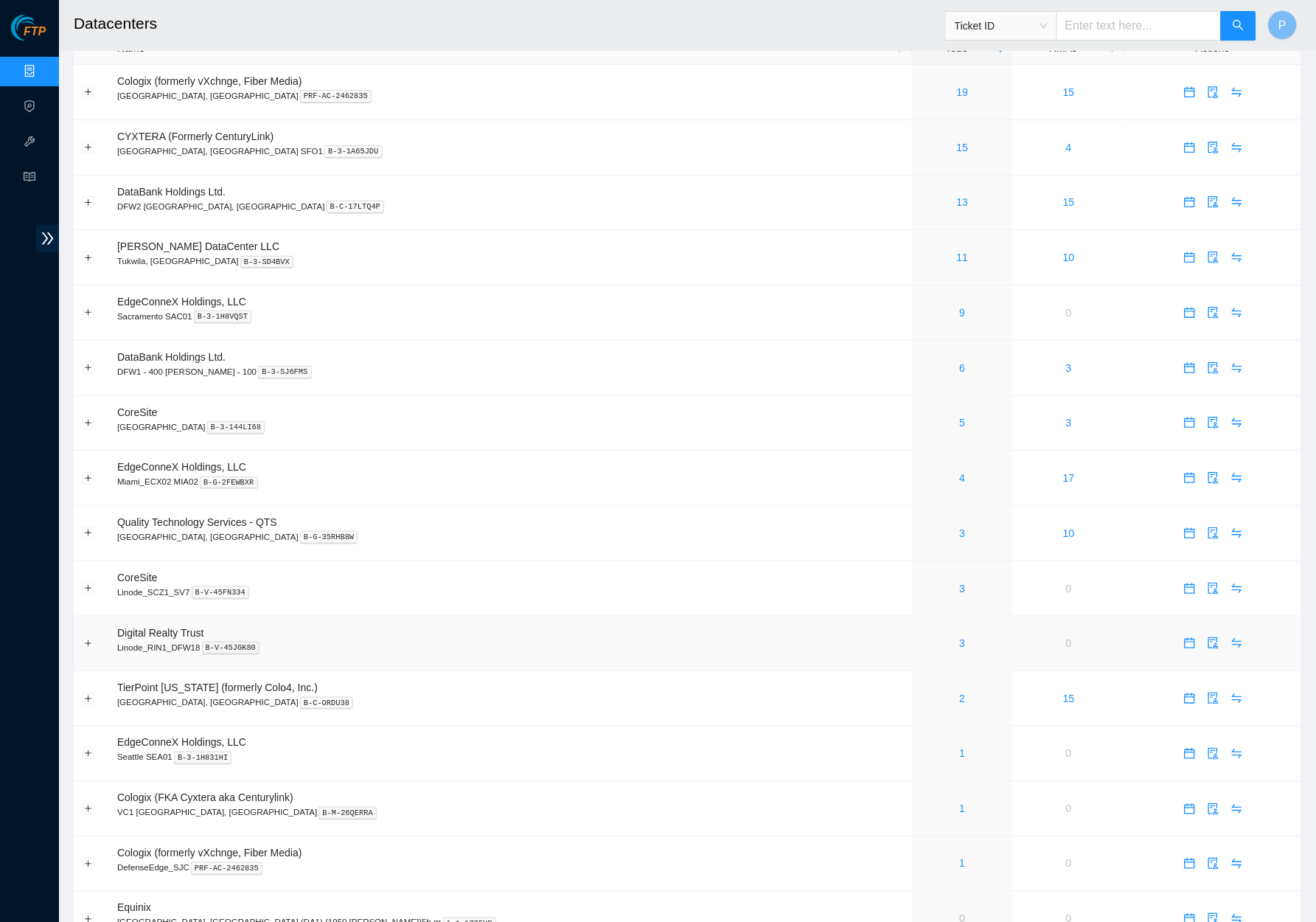
scroll to position [66, 0]
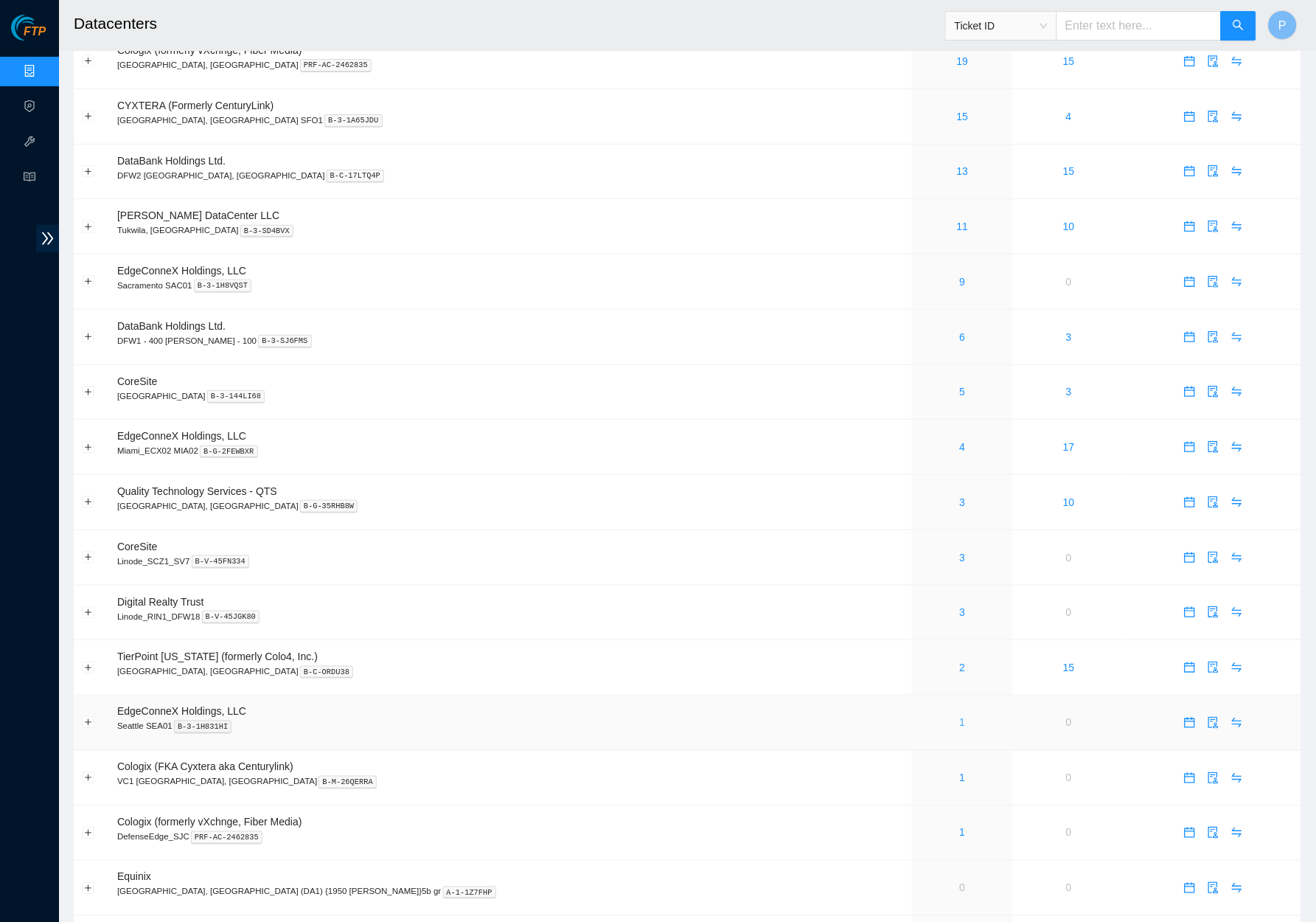
click at [960, 717] on link "1" at bounding box center [963, 722] width 6 height 12
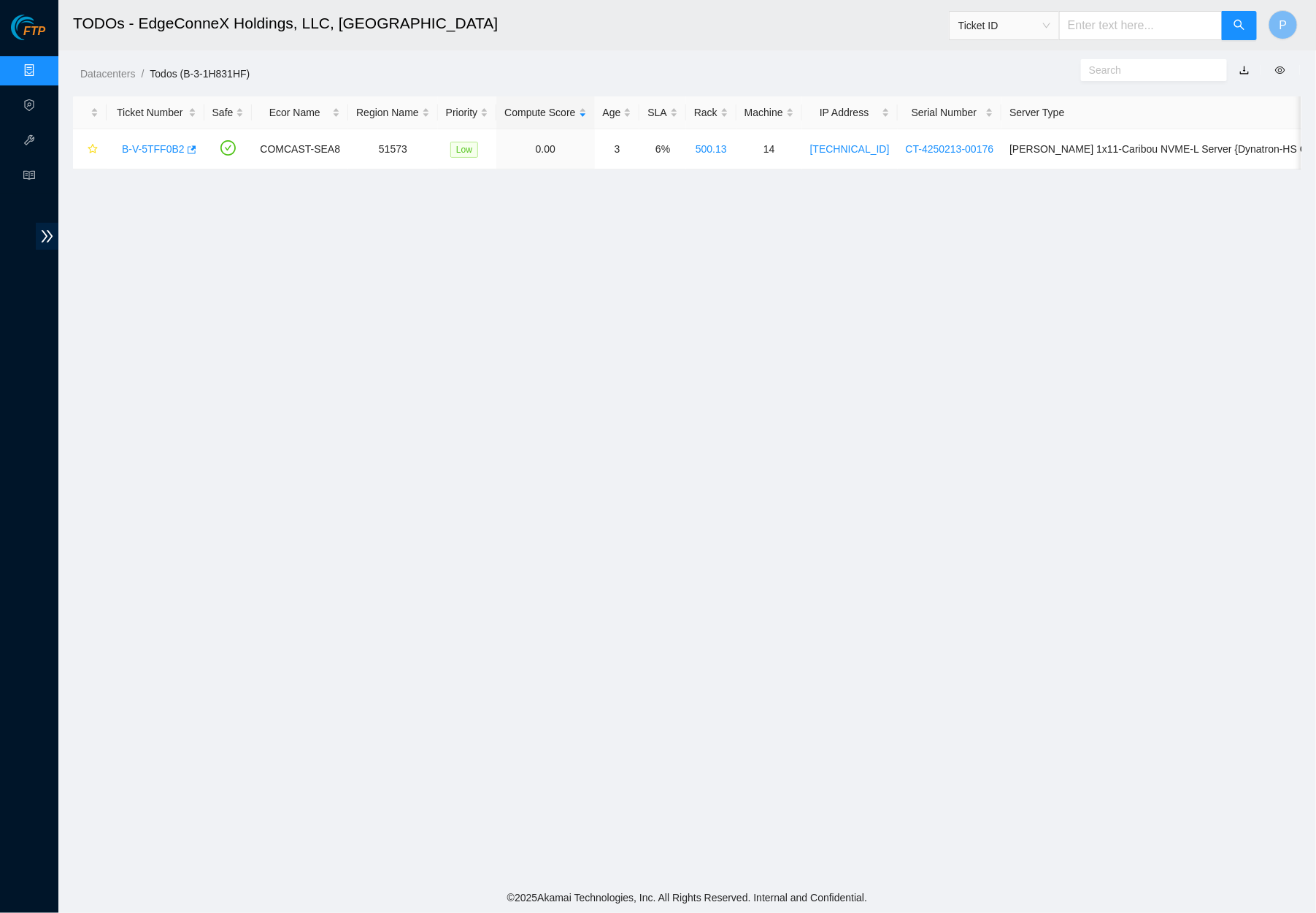
click at [1246, 67] on button "button" at bounding box center [1244, 70] width 32 height 24
click at [1242, 64] on link "button" at bounding box center [1245, 69] width 11 height 11
click at [42, 68] on link "Data Centers" at bounding box center [72, 70] width 60 height 11
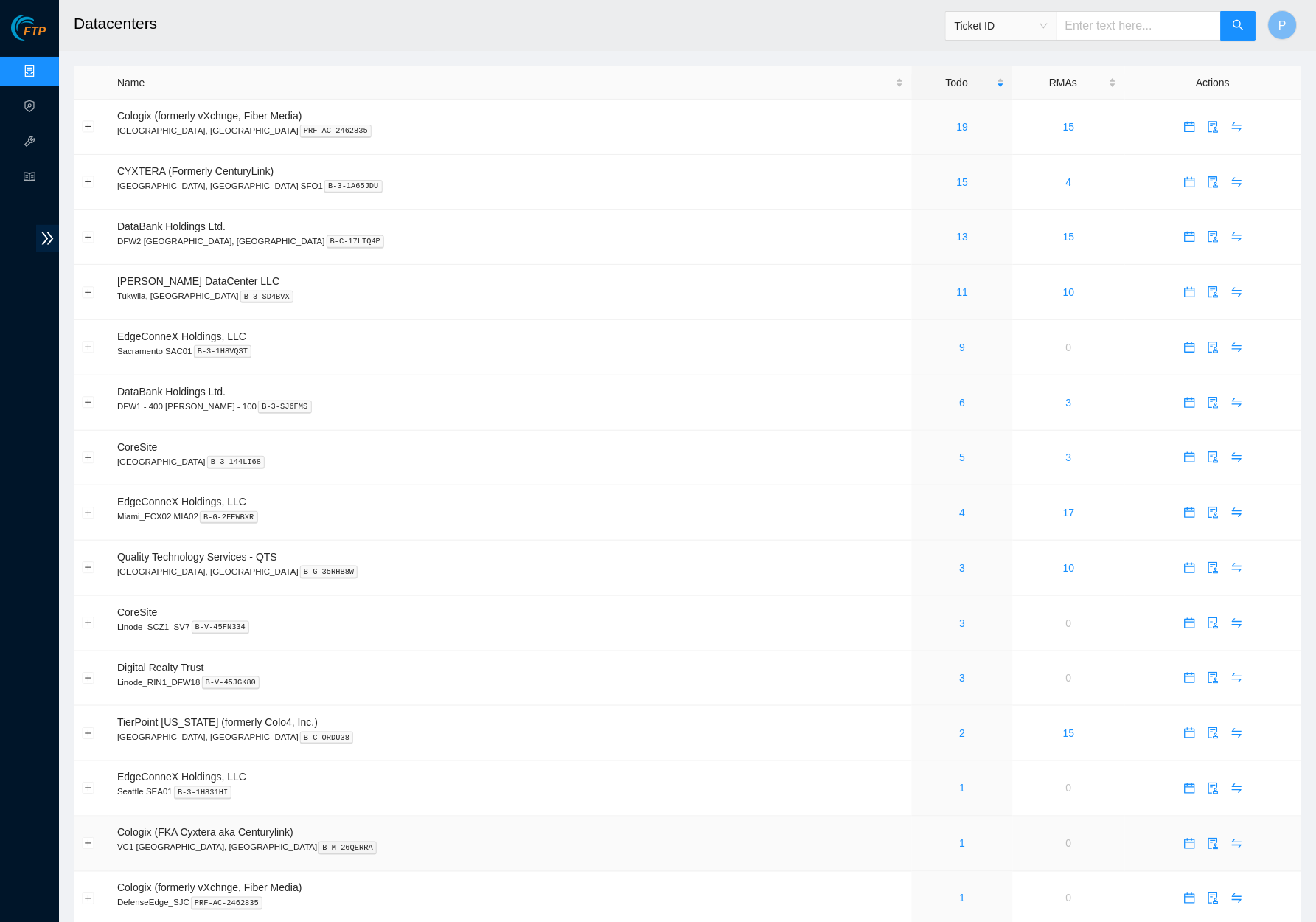
scroll to position [350, 0]
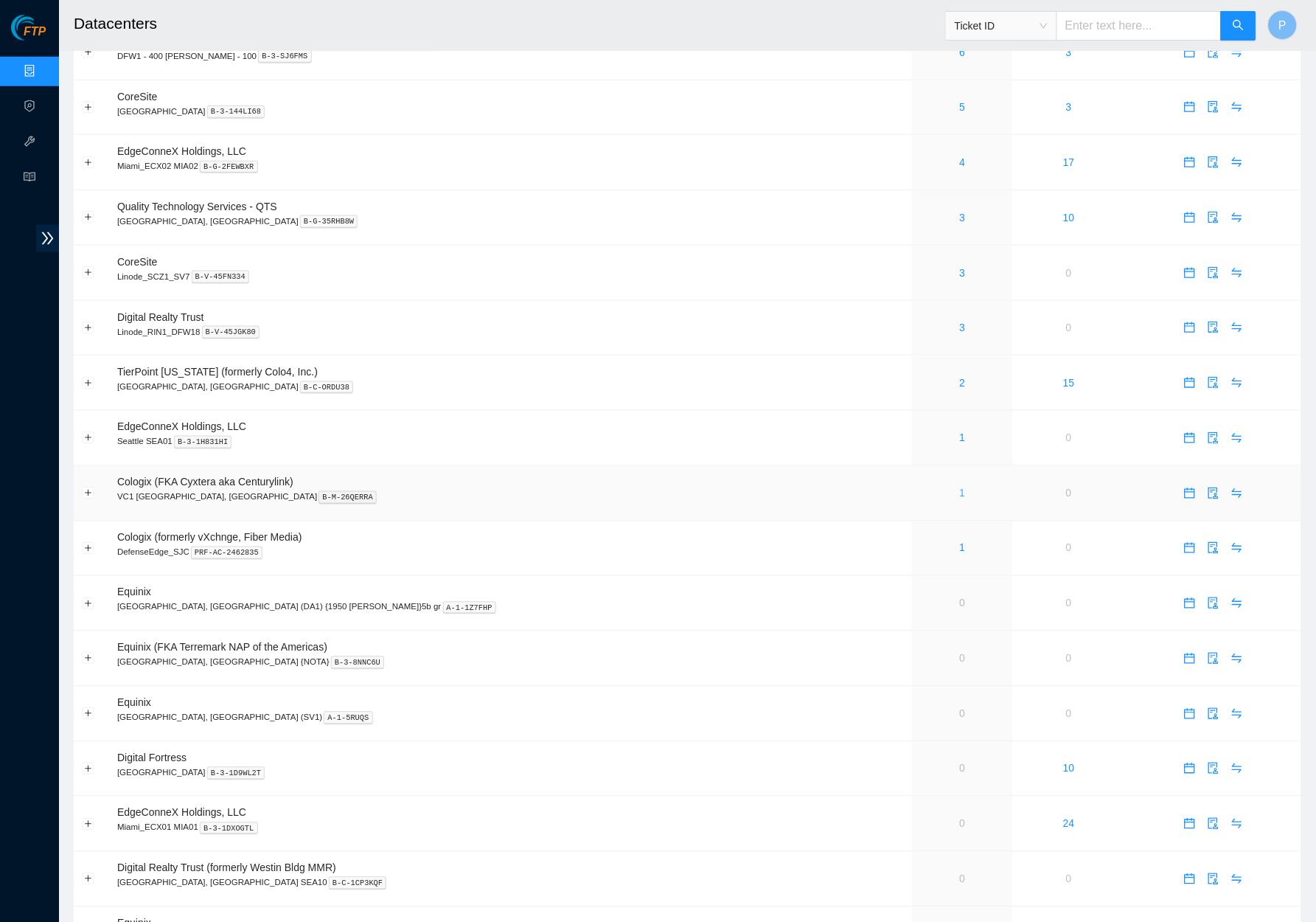
click at [960, 487] on link "1" at bounding box center [963, 492] width 6 height 12
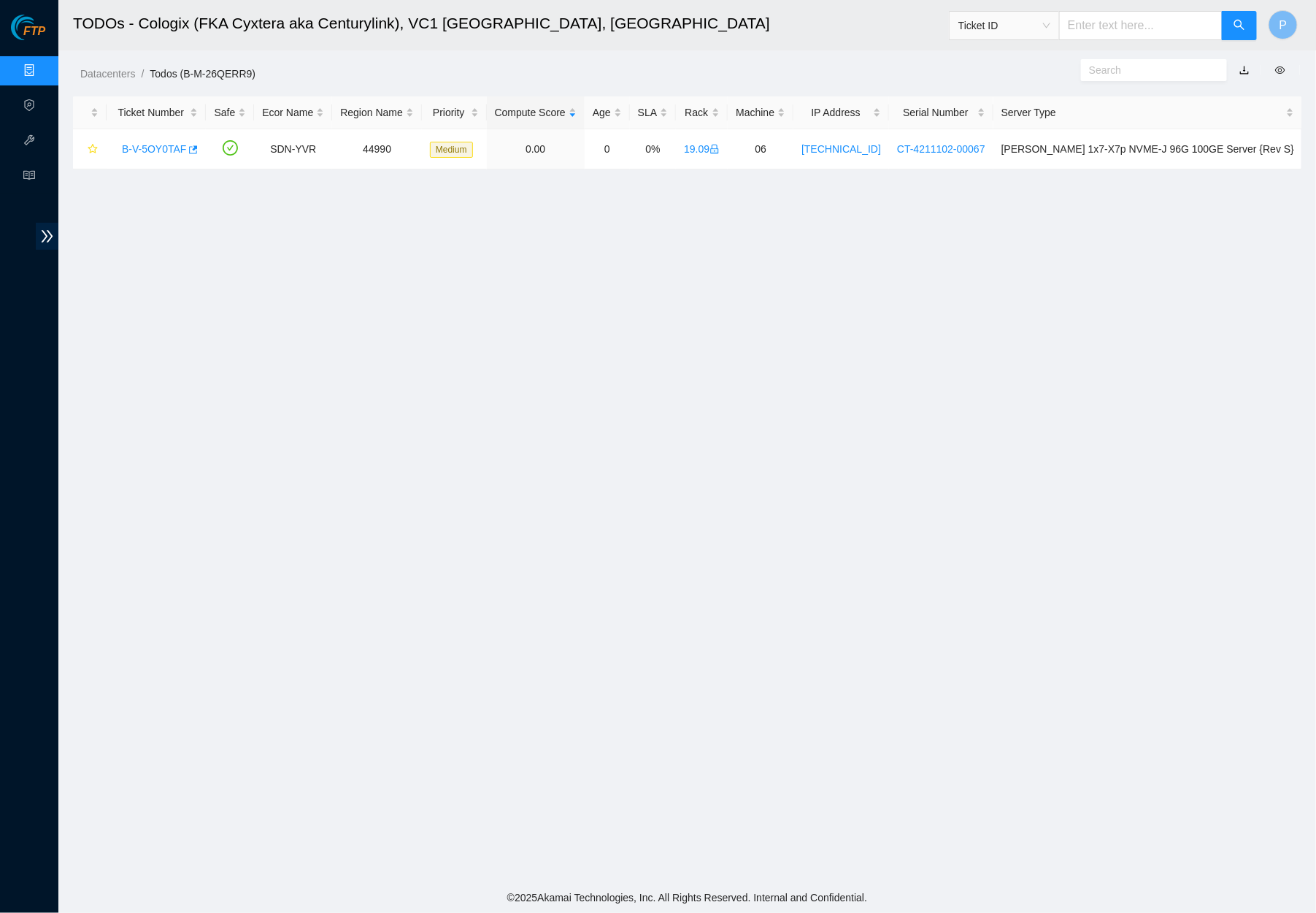
click at [1242, 68] on link "button" at bounding box center [1245, 69] width 11 height 11
click at [42, 68] on link "Data Centers" at bounding box center [72, 70] width 60 height 11
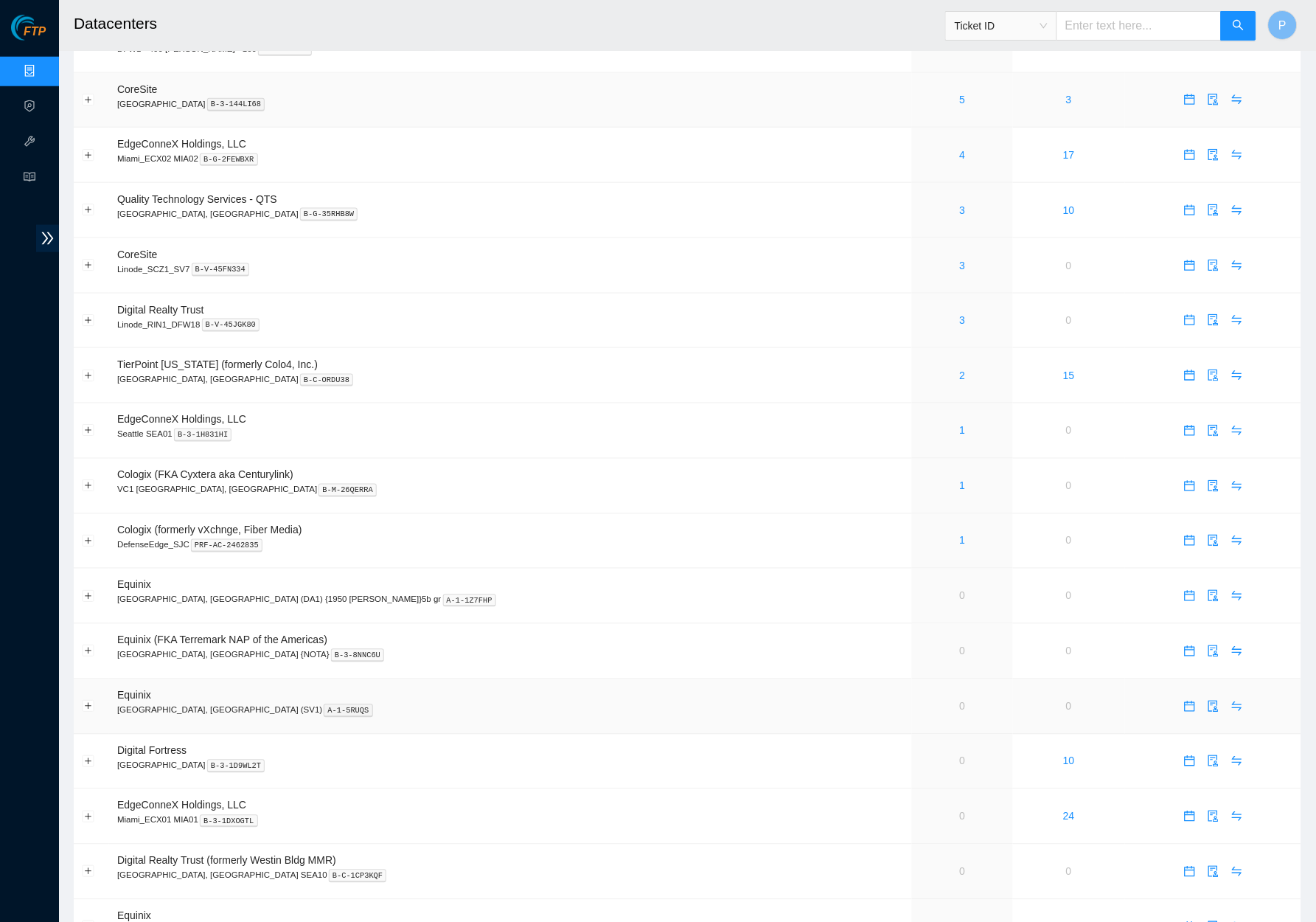
scroll to position [562, 0]
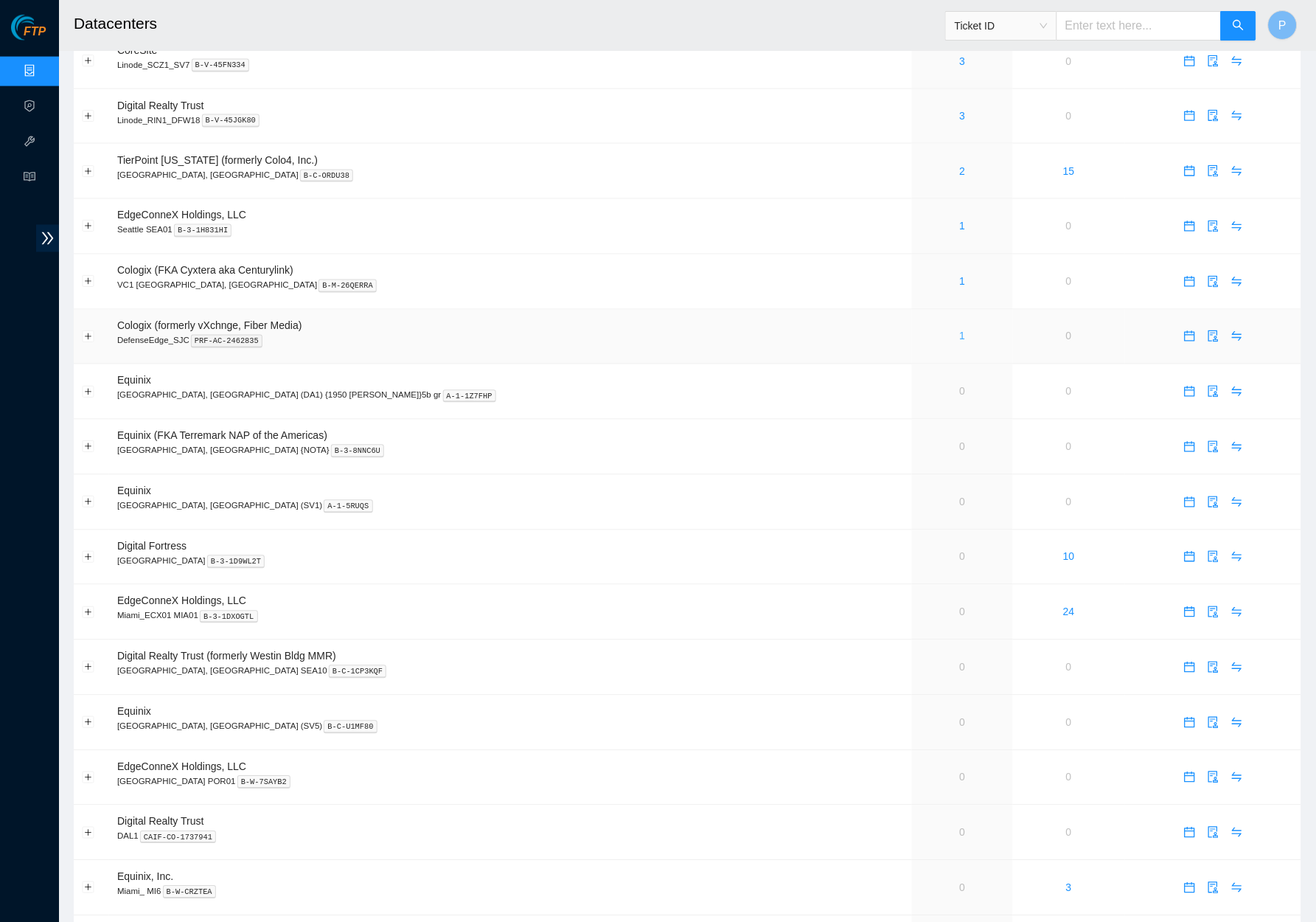
click at [960, 330] on link "1" at bounding box center [963, 336] width 6 height 12
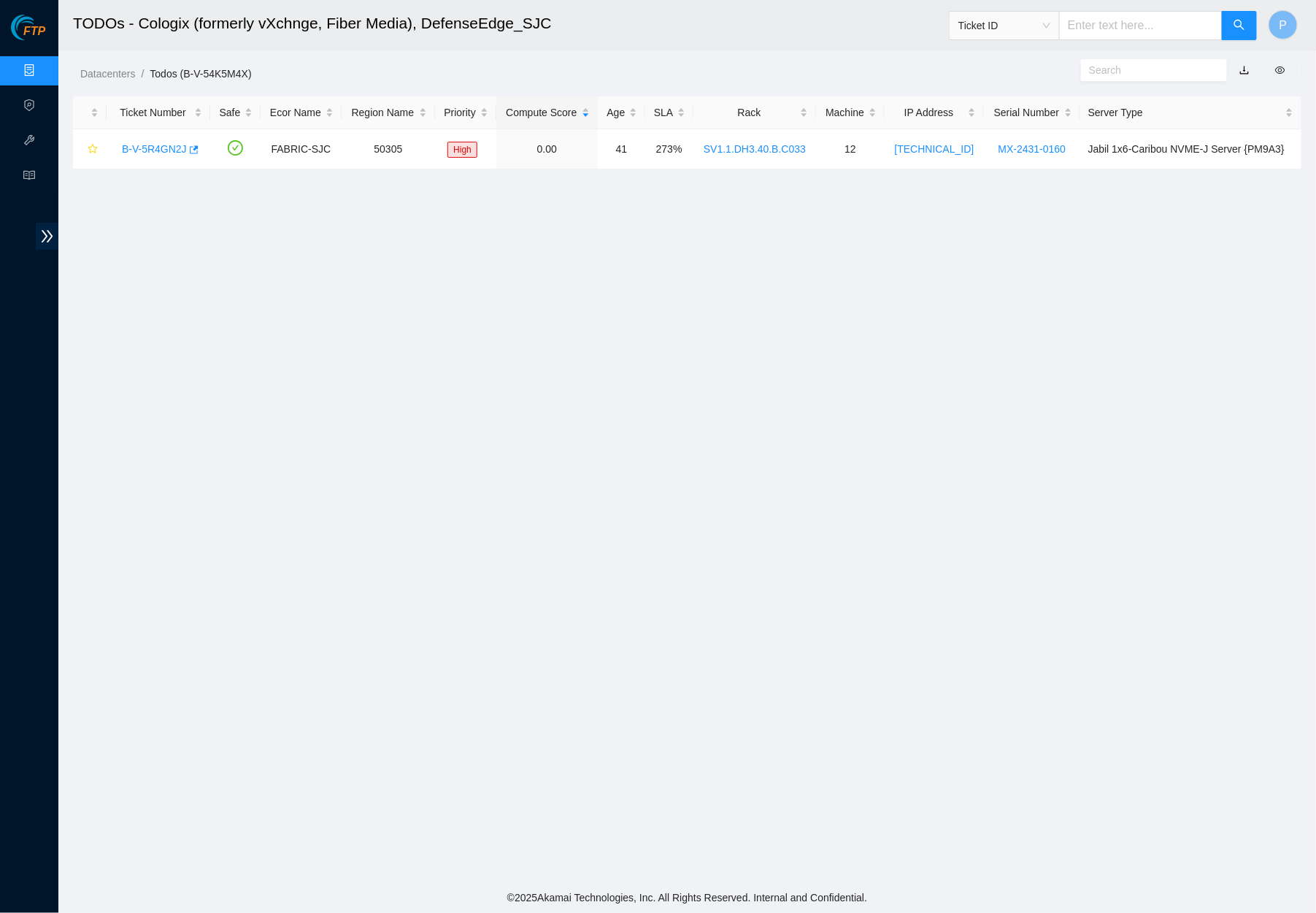
click at [1244, 72] on link "button" at bounding box center [1245, 69] width 11 height 11
drag, startPoint x: 864, startPoint y: 32, endPoint x: 461, endPoint y: 100, distance: 408.7
click at [864, 34] on h2 "TODOs - Cologix (formerly vXchnge, Fiber Media), DefenseEdge_SJC" at bounding box center [523, 23] width 900 height 46
click at [42, 68] on link "Data Centers" at bounding box center [72, 70] width 60 height 11
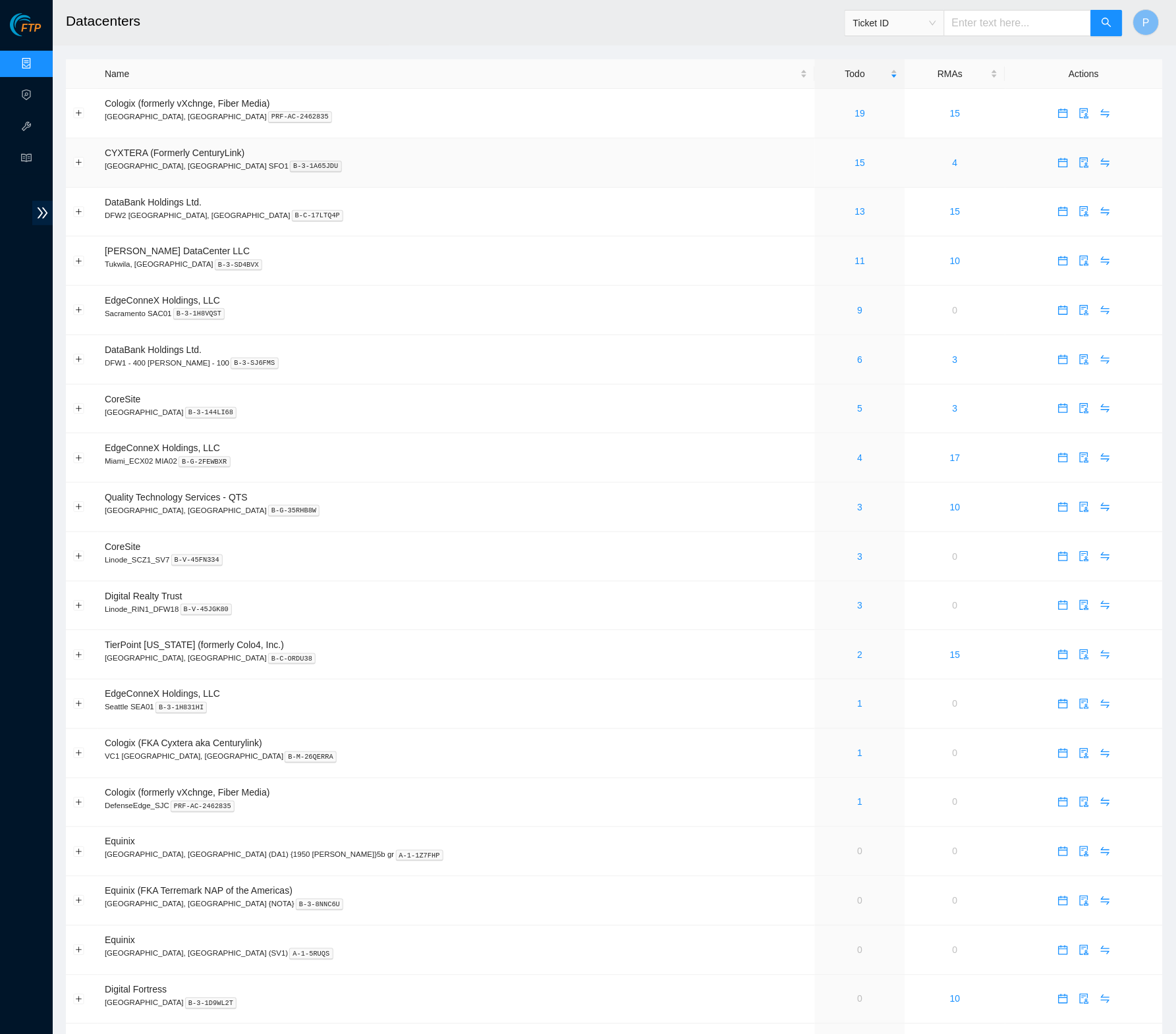
click at [568, 160] on p "Santa Clara, CA SFO1 B-3-1A65JDU" at bounding box center [456, 165] width 703 height 12
click at [608, 203] on td "DataBank Holdings Ltd. DFW2 Richardson, TX B-C-17LTQ4P" at bounding box center [456, 212] width 718 height 49
drag, startPoint x: 670, startPoint y: 133, endPoint x: 683, endPoint y: 112, distance: 24.7
click at [670, 132] on td "Cologix (formerly vXchnge, Fiber Media) Santa Clara, CA PRF-AC-2462835" at bounding box center [456, 113] width 718 height 49
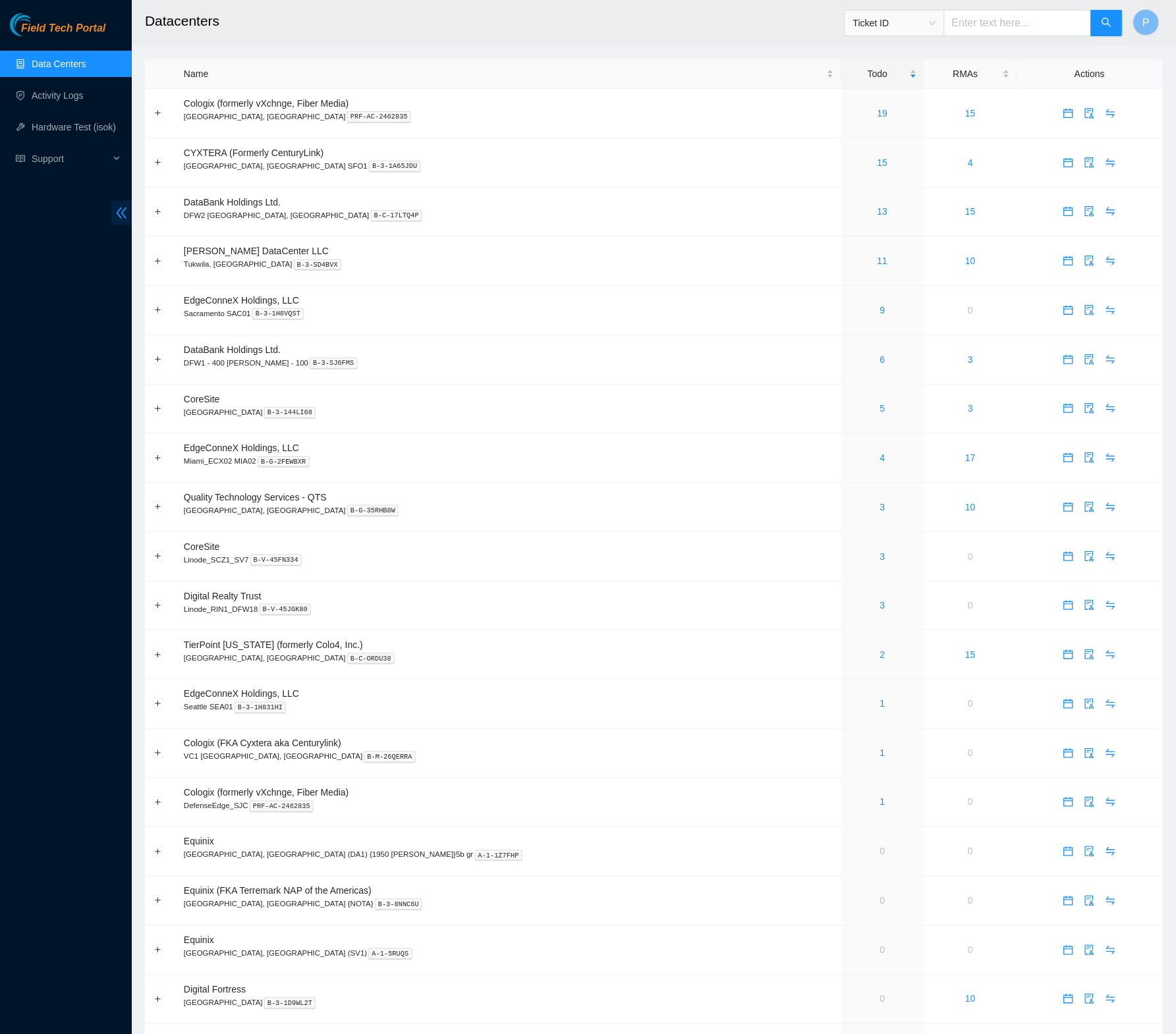
click at [125, 208] on icon "double-left" at bounding box center [121, 213] width 10 height 11
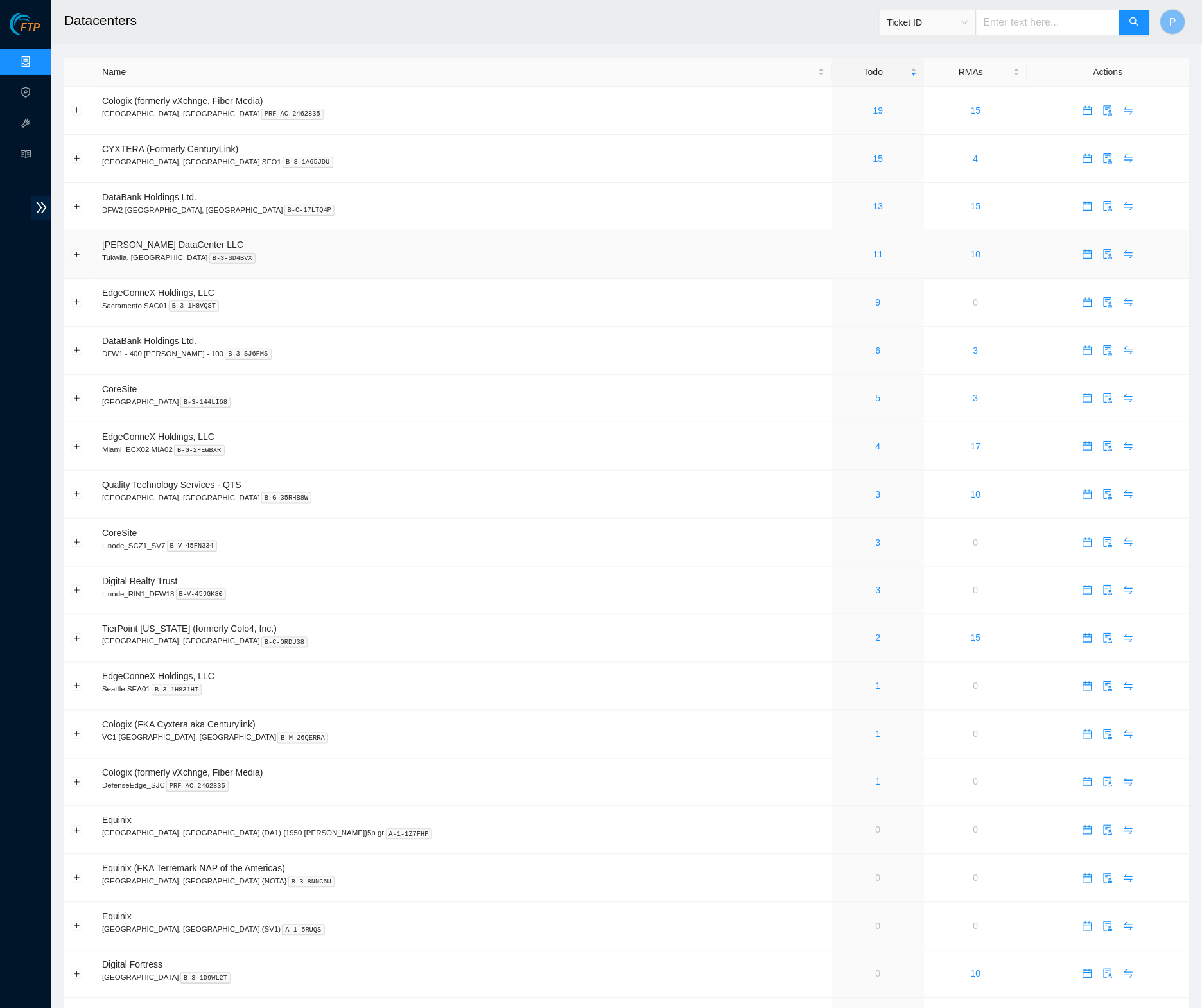
click at [541, 263] on td "Sabey DataCenter LLC Tukwila, WA B-3-SD4BVX" at bounding box center [464, 255] width 738 height 48
click at [876, 538] on link "3" at bounding box center [878, 542] width 5 height 10
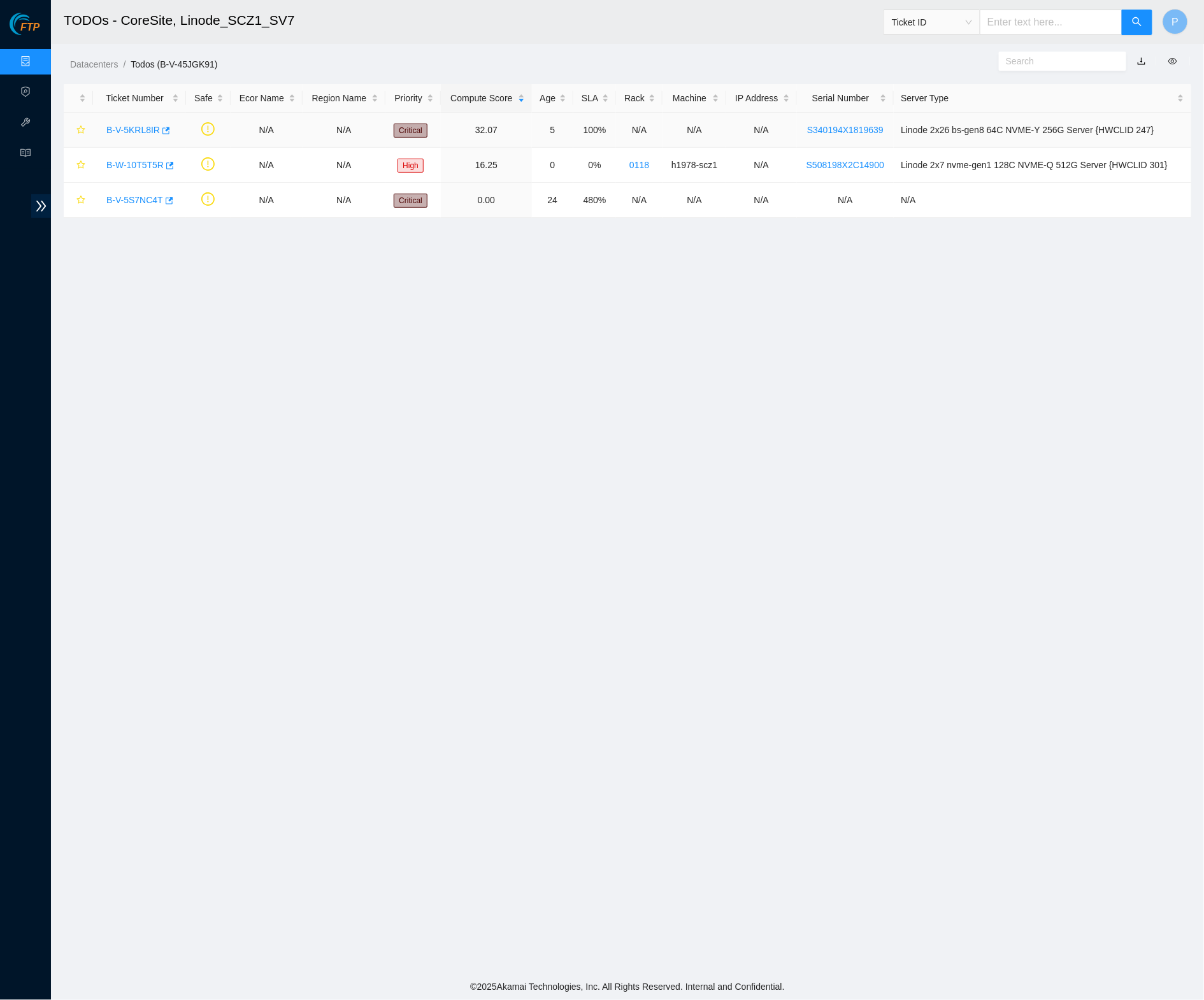
click at [129, 130] on link "B-V-5KRL8IR" at bounding box center [133, 129] width 54 height 10
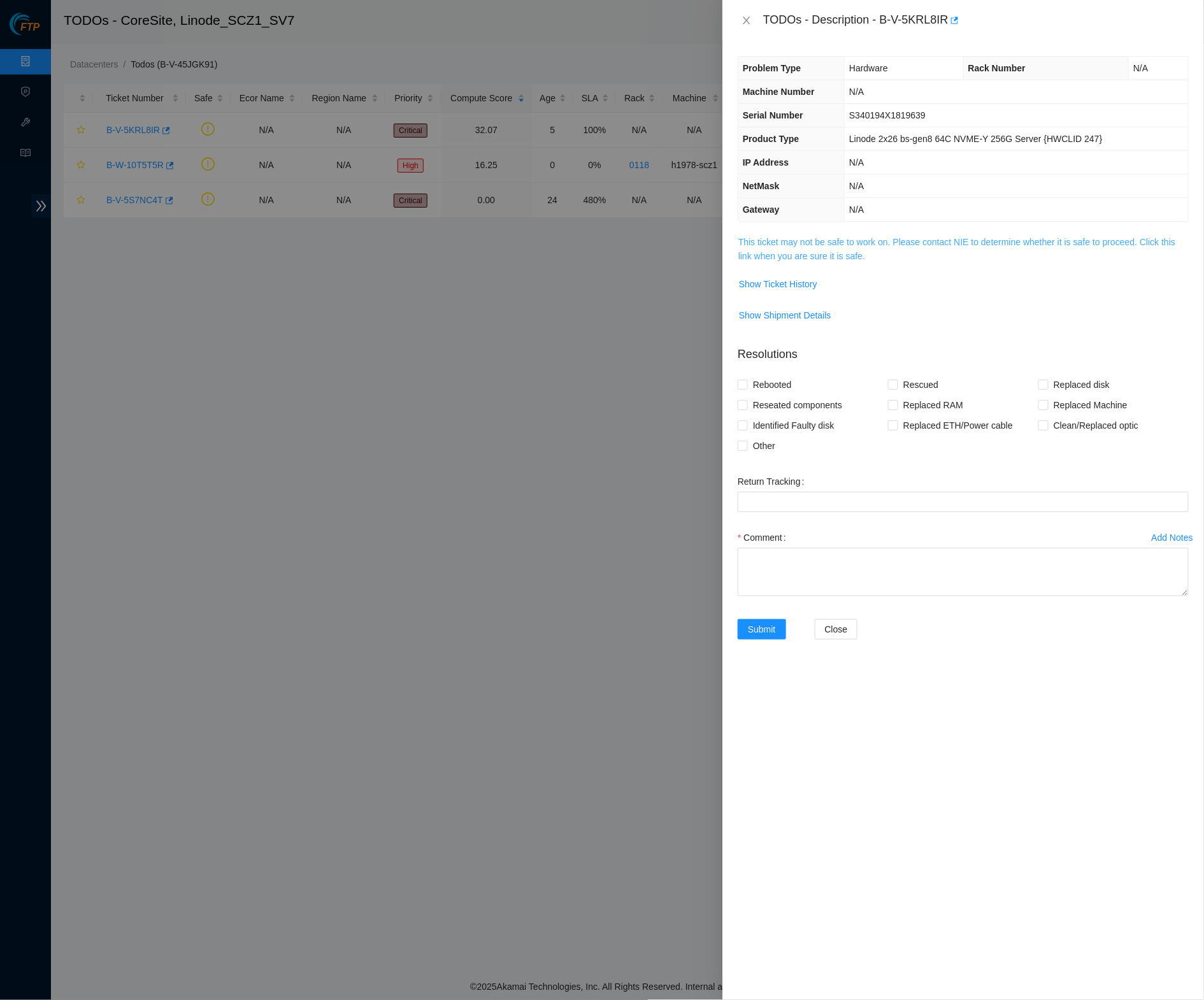
click at [843, 246] on link "This ticket may not be safe to work on. Please contact NIE to determine whether…" at bounding box center [957, 249] width 437 height 24
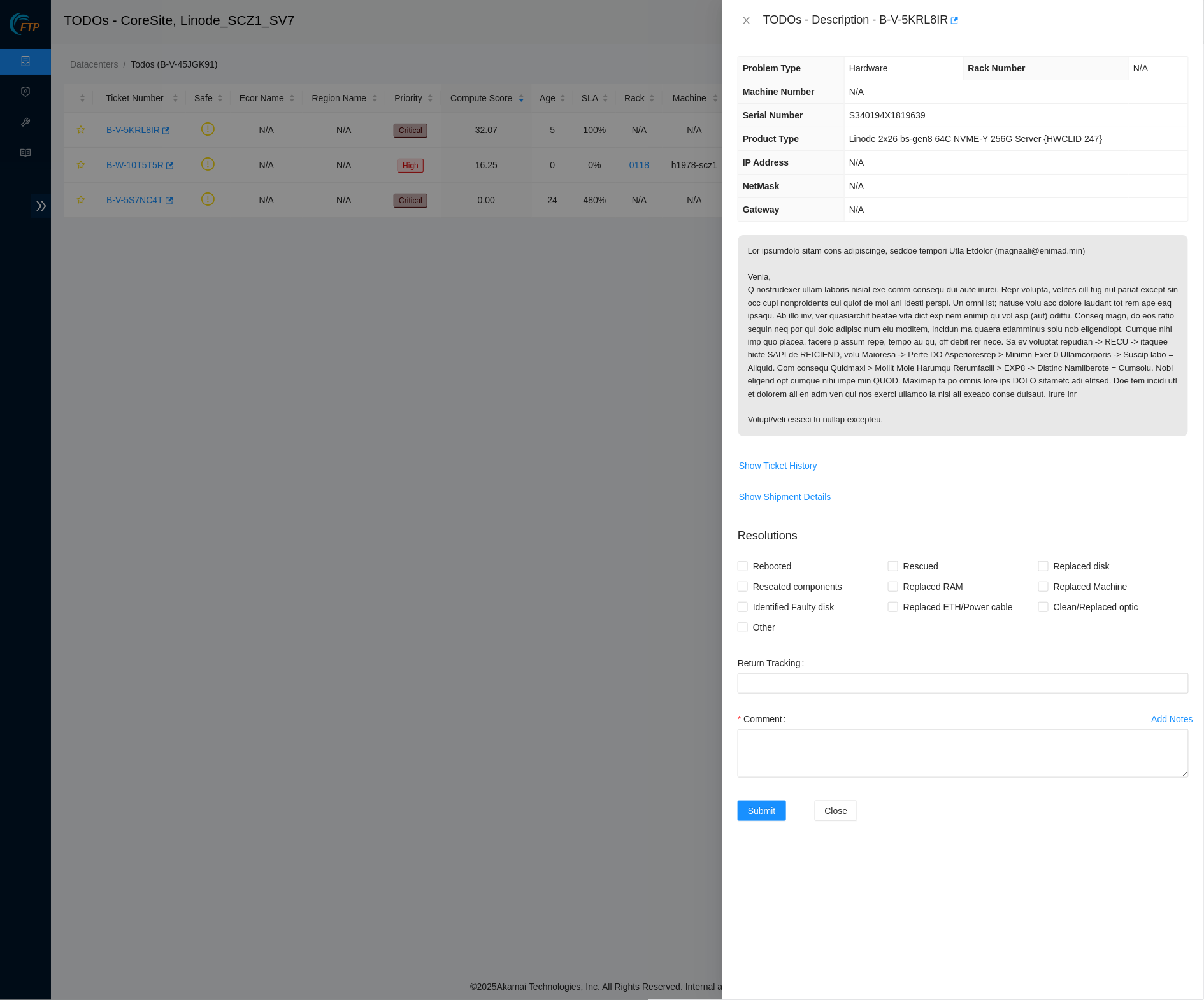
click at [744, 7] on div "TODOs - Description - B-V-5KRL8IR" at bounding box center [963, 20] width 481 height 41
click at [748, 21] on icon "close" at bounding box center [746, 21] width 7 height 8
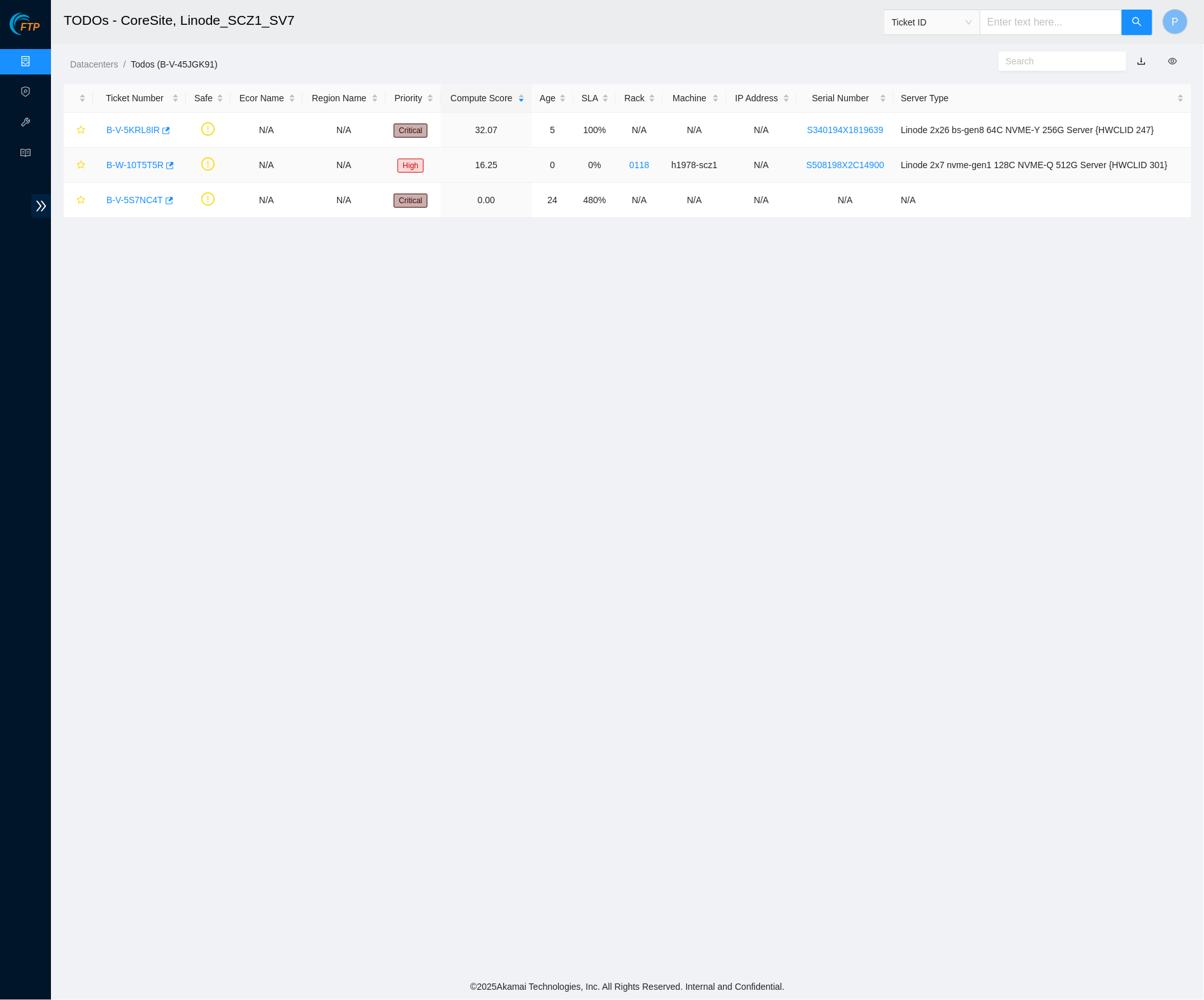
click at [146, 167] on link "B-W-10T5T5R" at bounding box center [135, 164] width 57 height 10
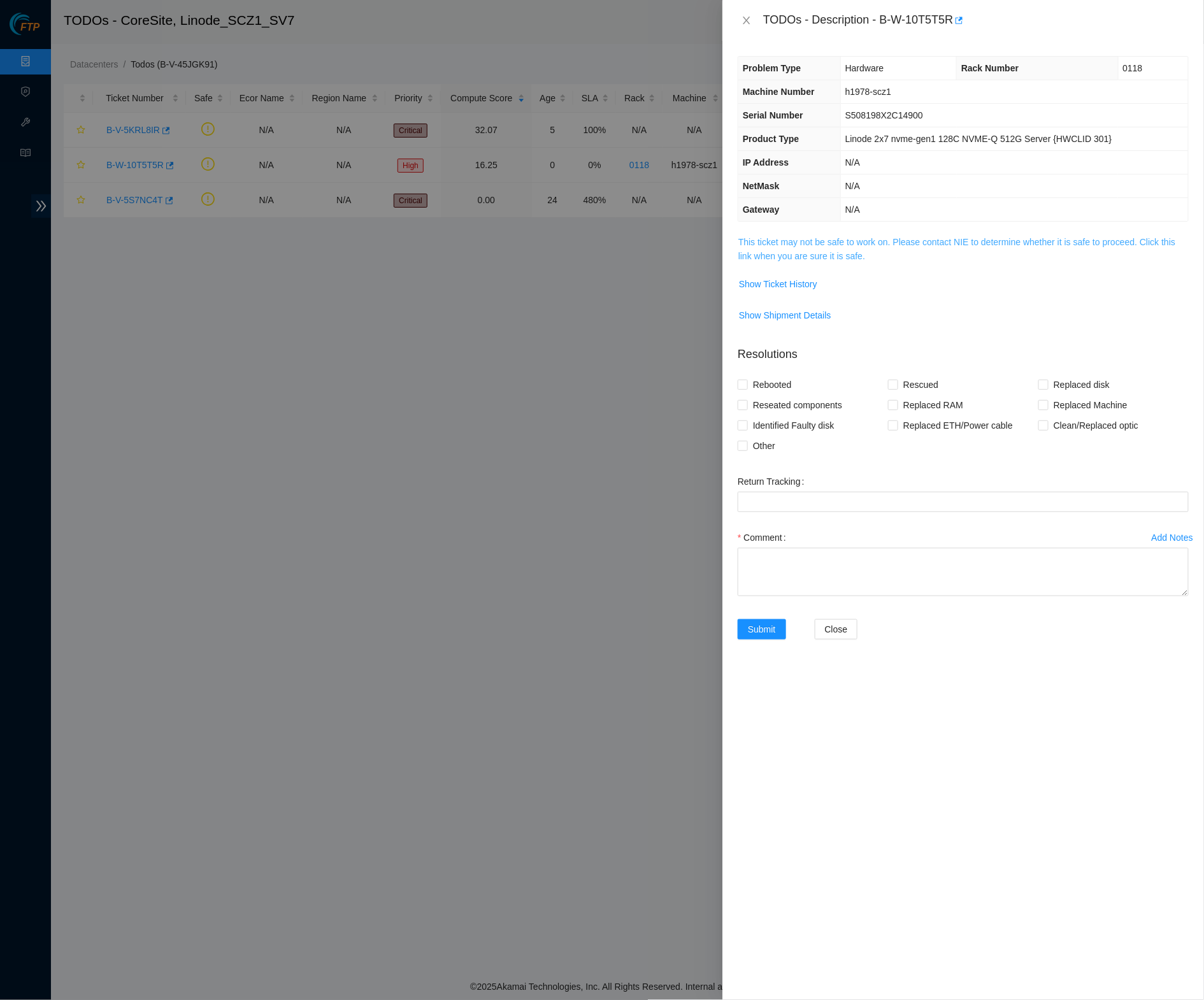
click at [873, 249] on link "This ticket may not be safe to work on. Please contact NIE to determine whether…" at bounding box center [957, 249] width 437 height 24
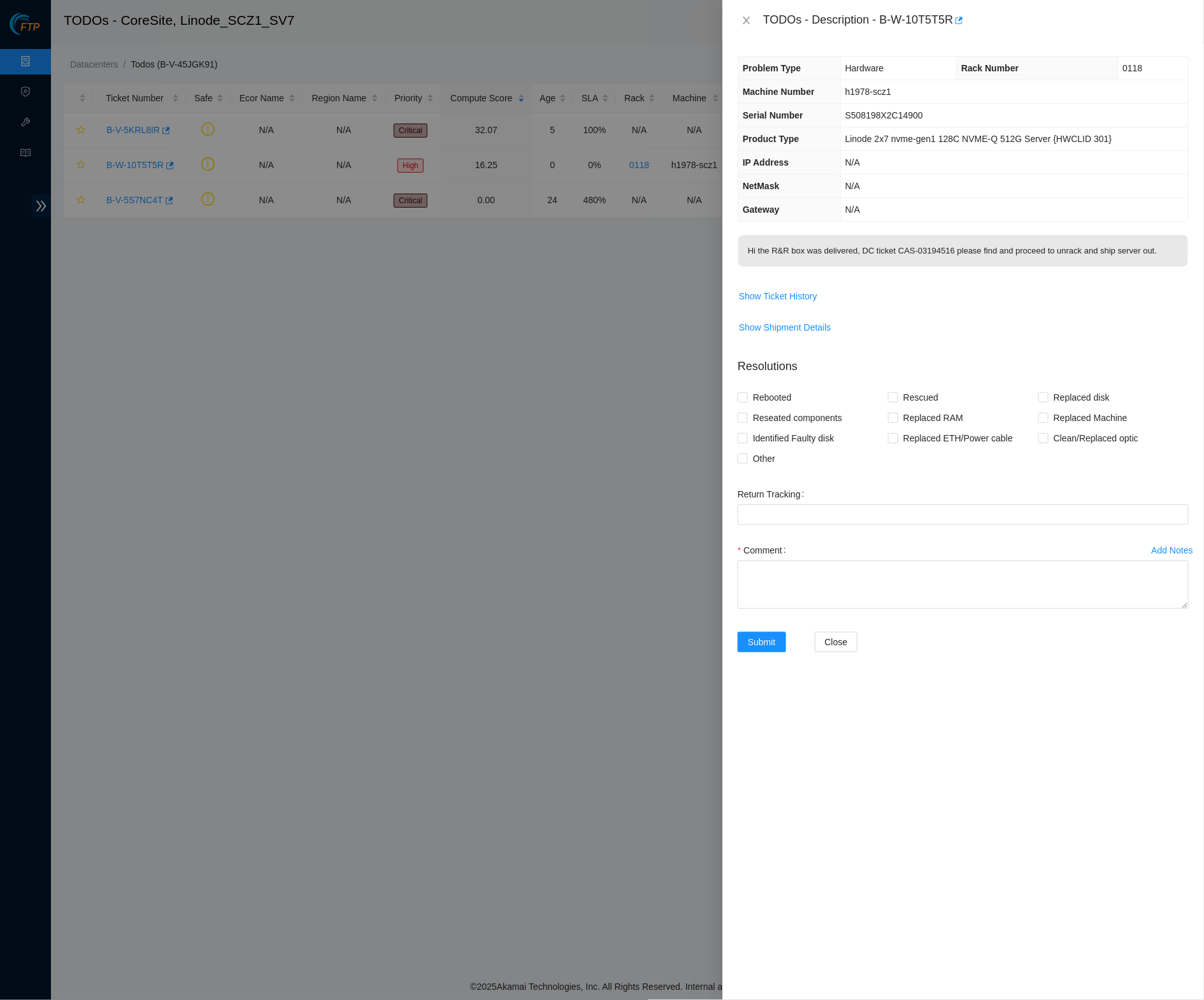
drag, startPoint x: 748, startPoint y: 24, endPoint x: 742, endPoint y: 41, distance: 18.0
click at [748, 24] on icon "close" at bounding box center [746, 20] width 10 height 10
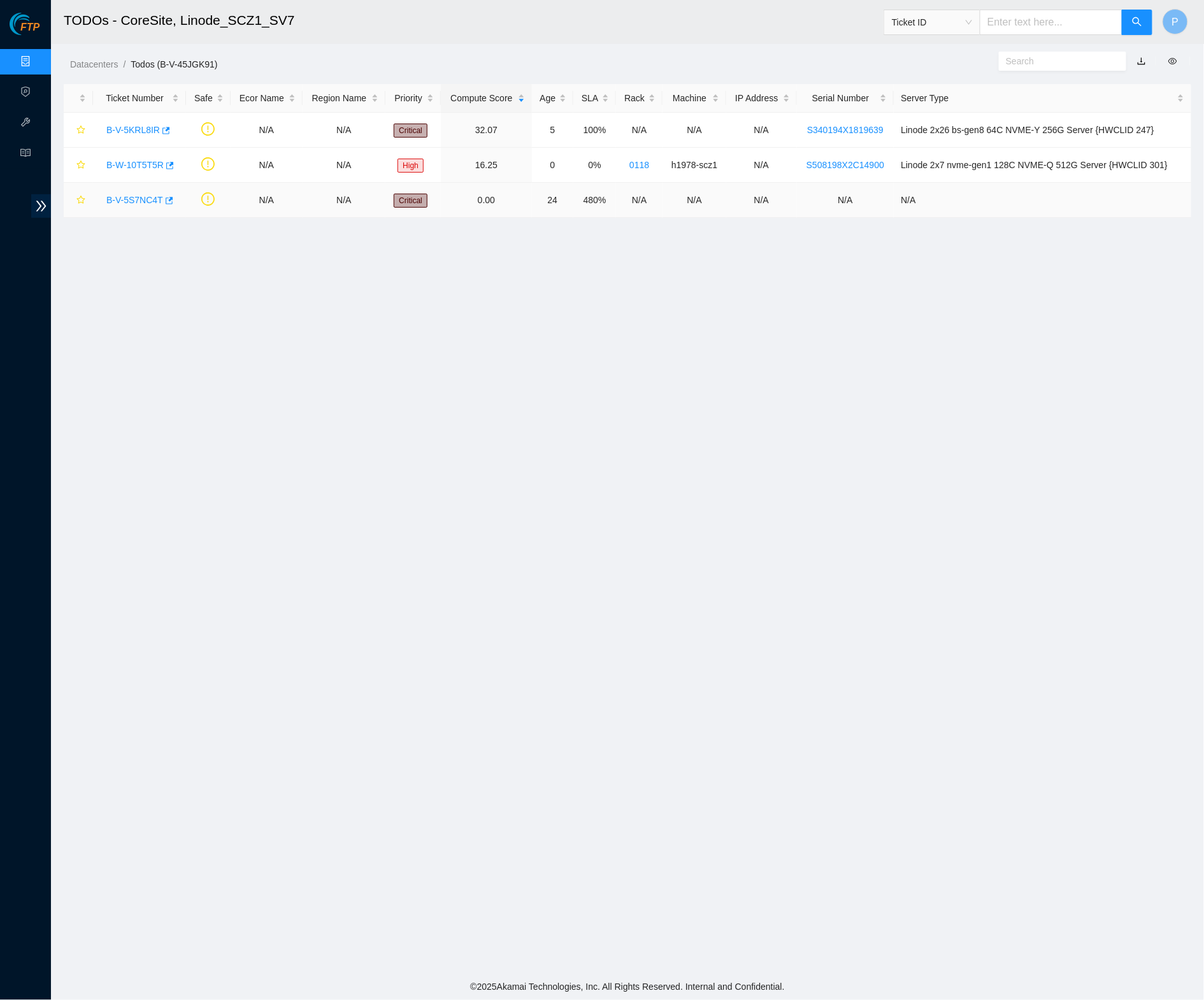
click at [139, 200] on link "B-V-5S7NC4T" at bounding box center [135, 200] width 57 height 10
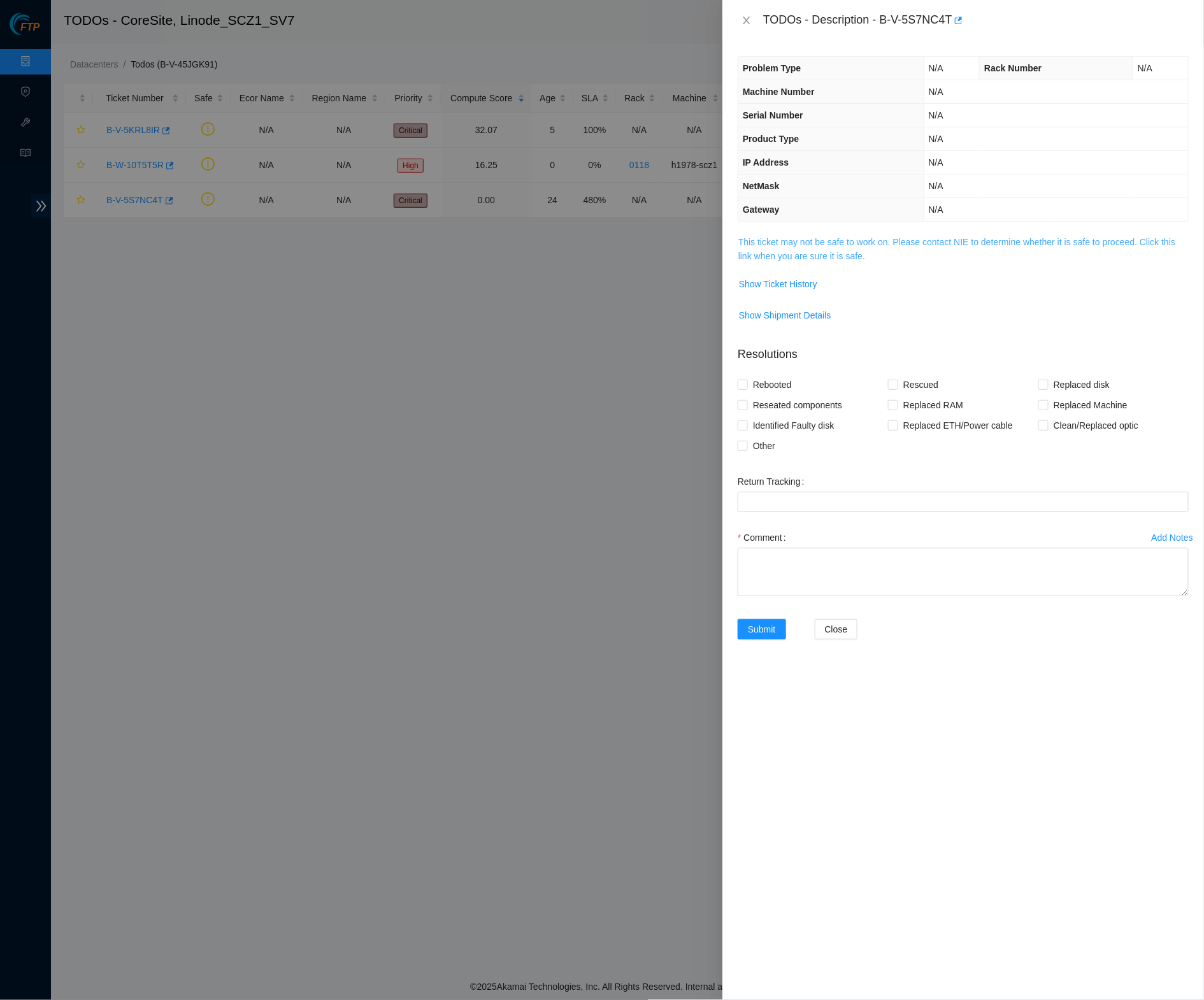
click at [796, 256] on link "This ticket may not be safe to work on. Please contact NIE to determine whether…" at bounding box center [957, 249] width 437 height 24
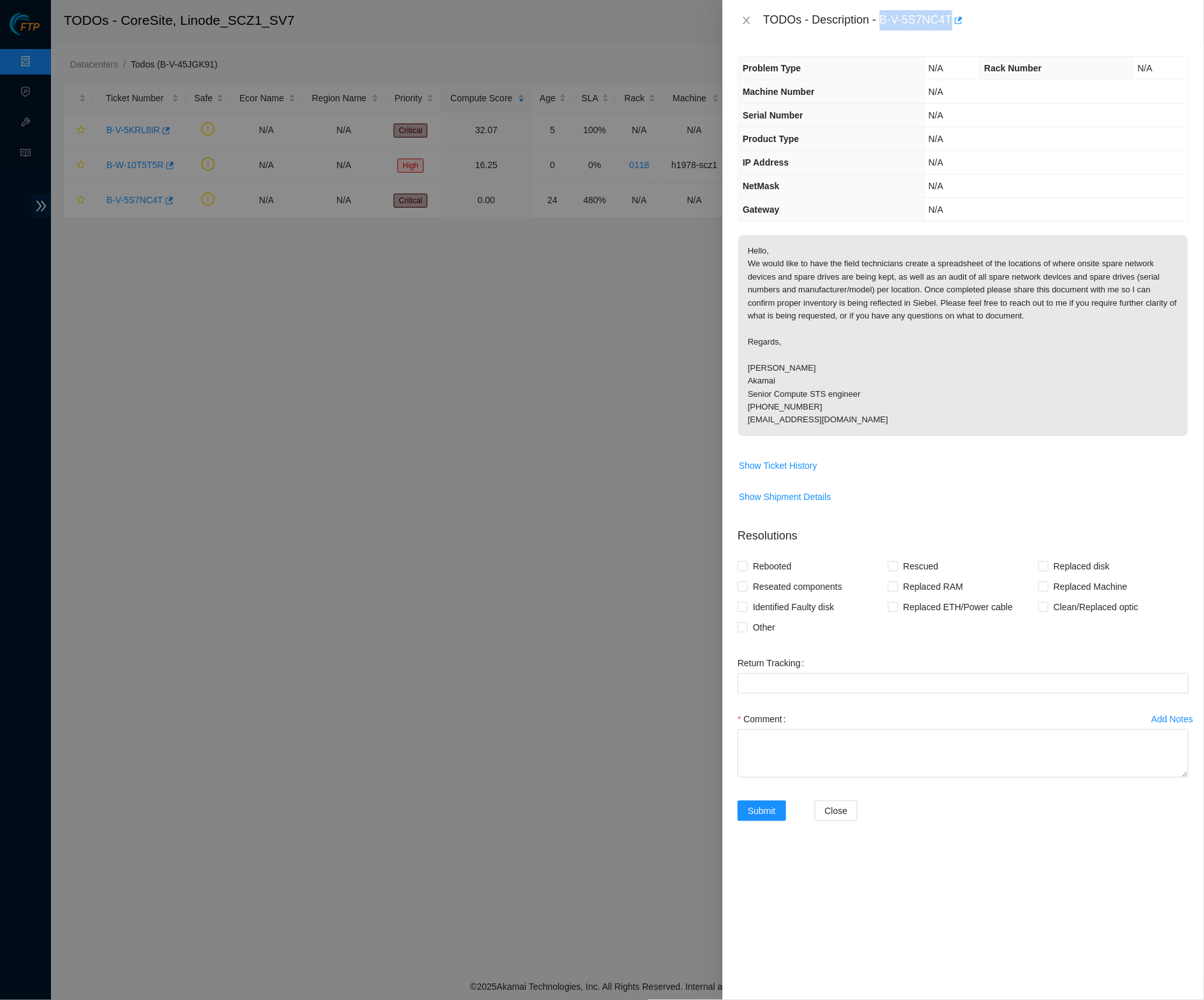
drag, startPoint x: 885, startPoint y: 20, endPoint x: 959, endPoint y: 18, distance: 74.0
click at [959, 18] on div "TODOs - Description - B-V-5S7NC4T" at bounding box center [976, 20] width 426 height 21
copy div "B-V-5S7NC4T"
click at [751, 20] on icon "close" at bounding box center [746, 20] width 10 height 10
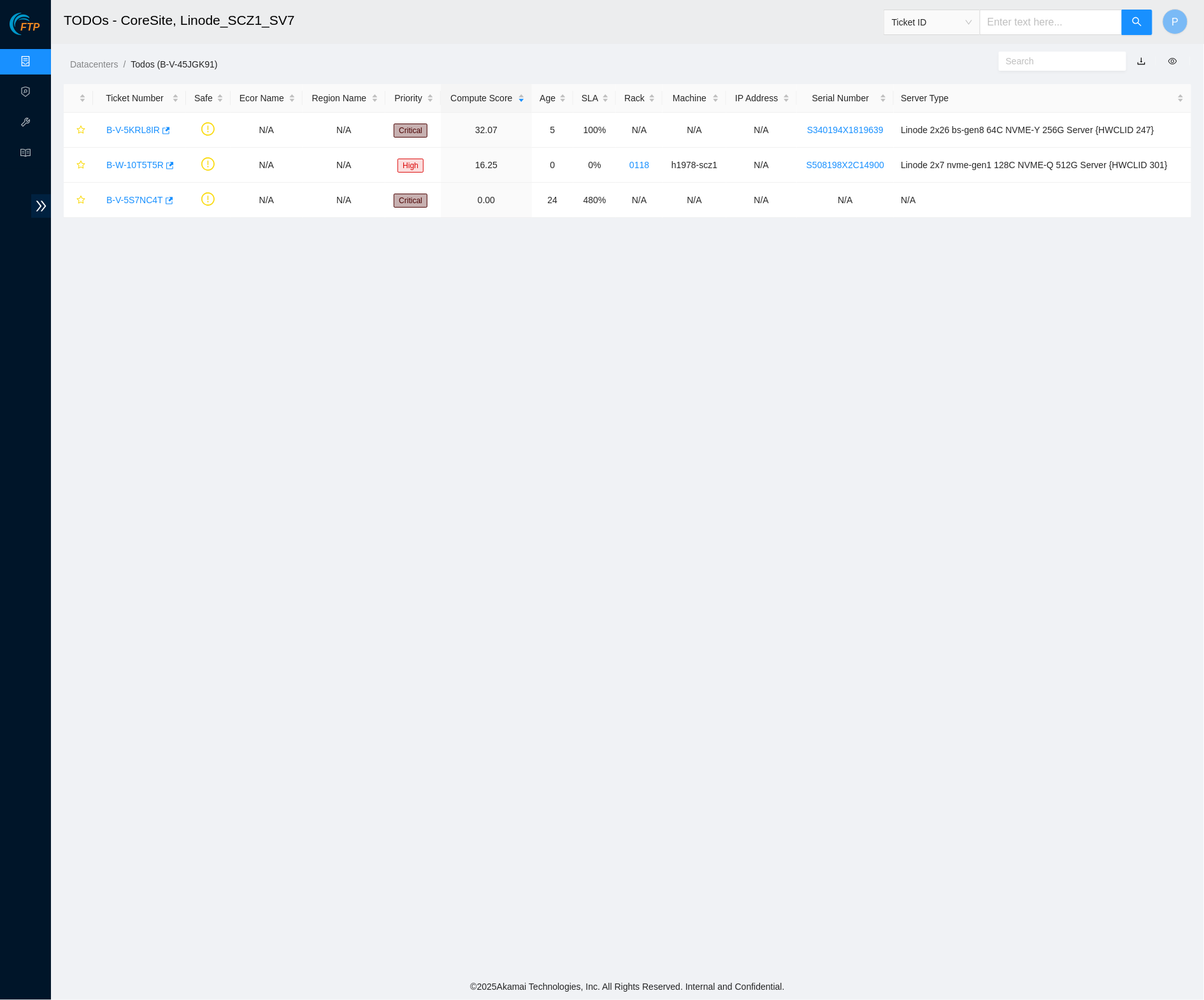
drag, startPoint x: 33, startPoint y: 50, endPoint x: 33, endPoint y: 58, distance: 8.0
click at [37, 57] on link "Data Centers" at bounding box center [63, 61] width 52 height 10
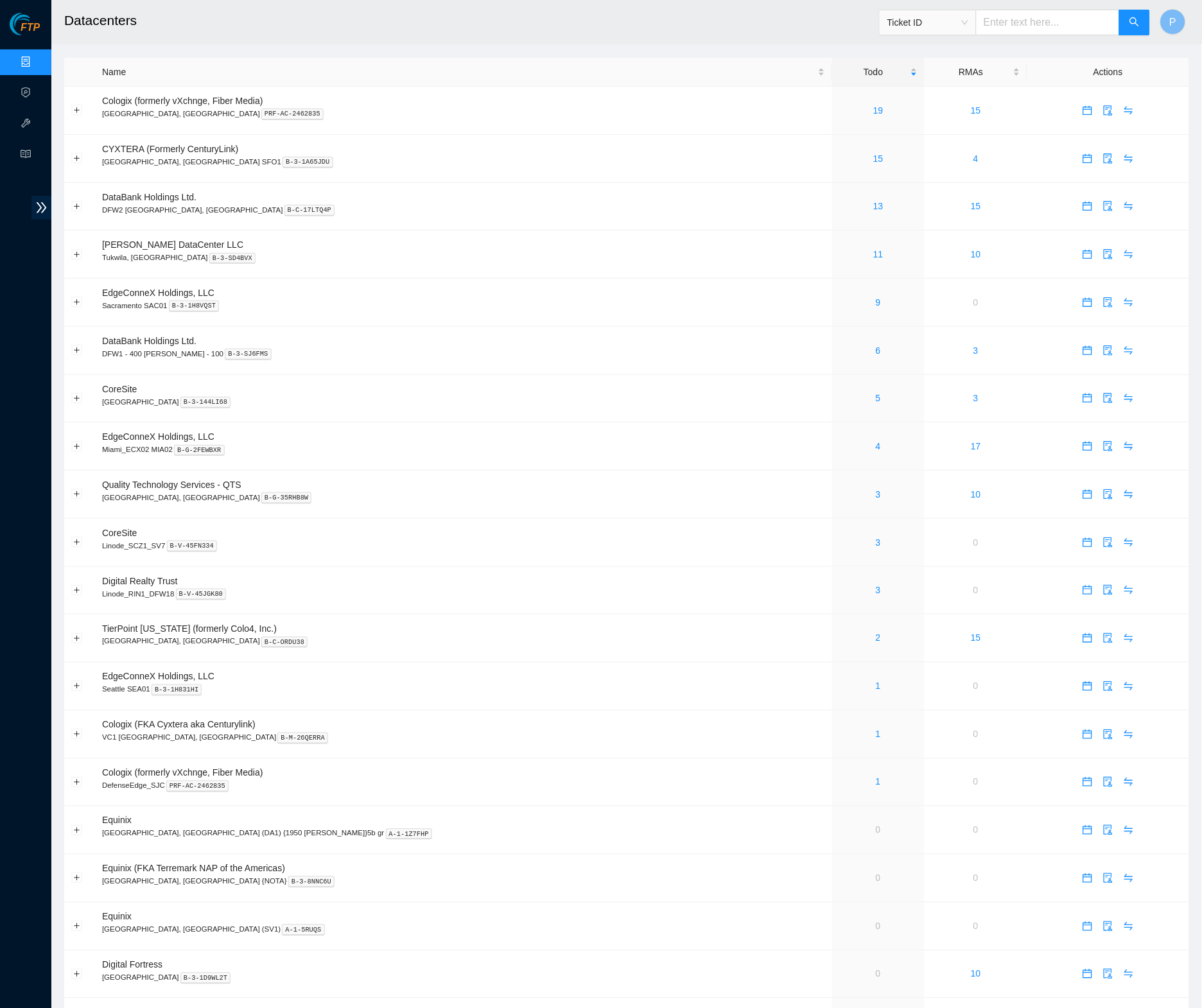
click at [37, 60] on link "Data Centers" at bounding box center [63, 62] width 52 height 10
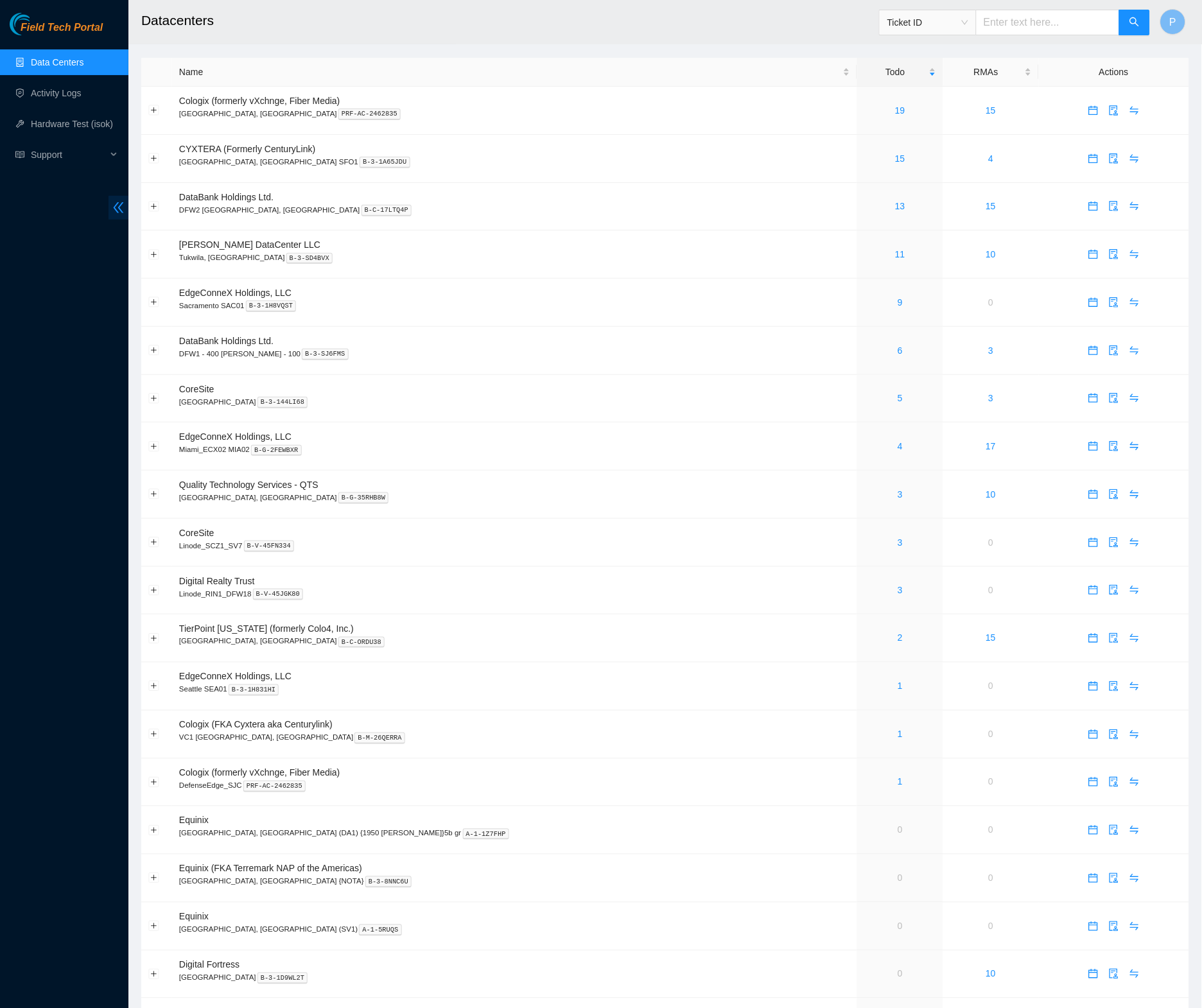
click at [124, 202] on icon "double-left" at bounding box center [118, 207] width 13 height 13
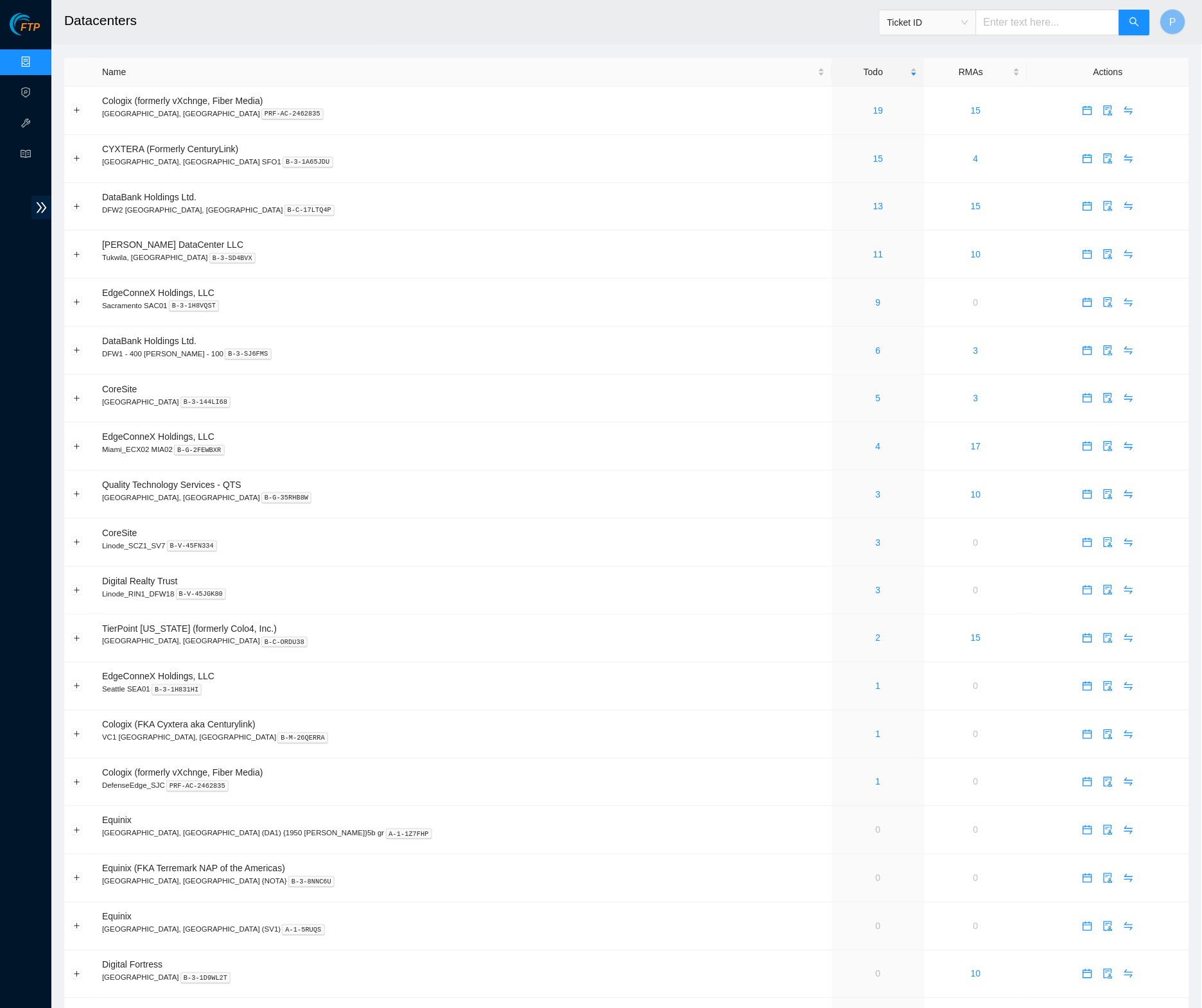
drag, startPoint x: 1018, startPoint y: 36, endPoint x: 1015, endPoint y: 25, distance: 11.4
click at [1018, 36] on div "Ticket ID" at bounding box center [1015, 22] width 272 height 41
click at [1015, 25] on input "text" at bounding box center [1048, 22] width 143 height 25
paste input "B-V-5TMGPVB"
type input "B-V-5TMGPVB"
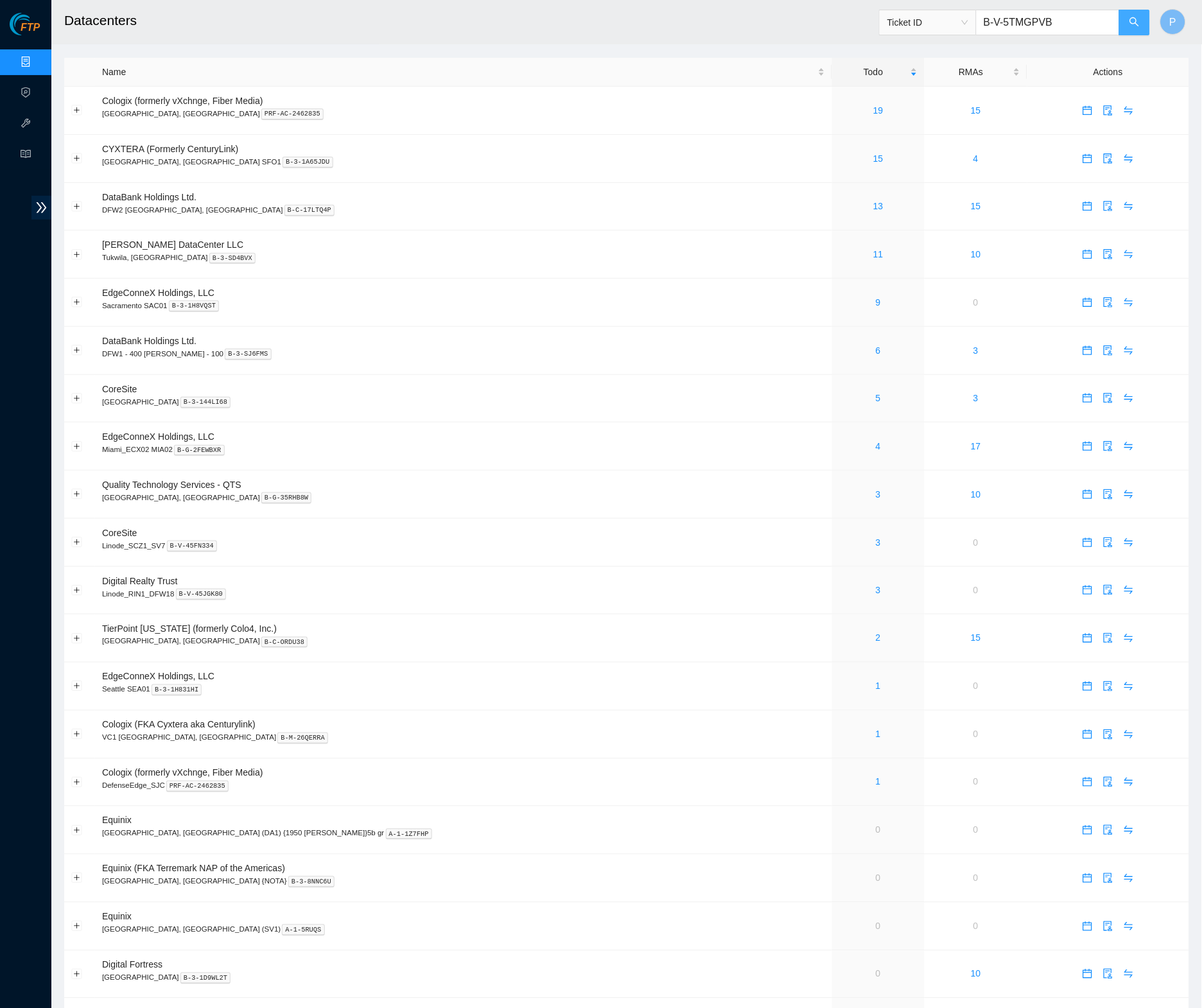
click at [1135, 21] on icon "search" at bounding box center [1134, 22] width 10 height 10
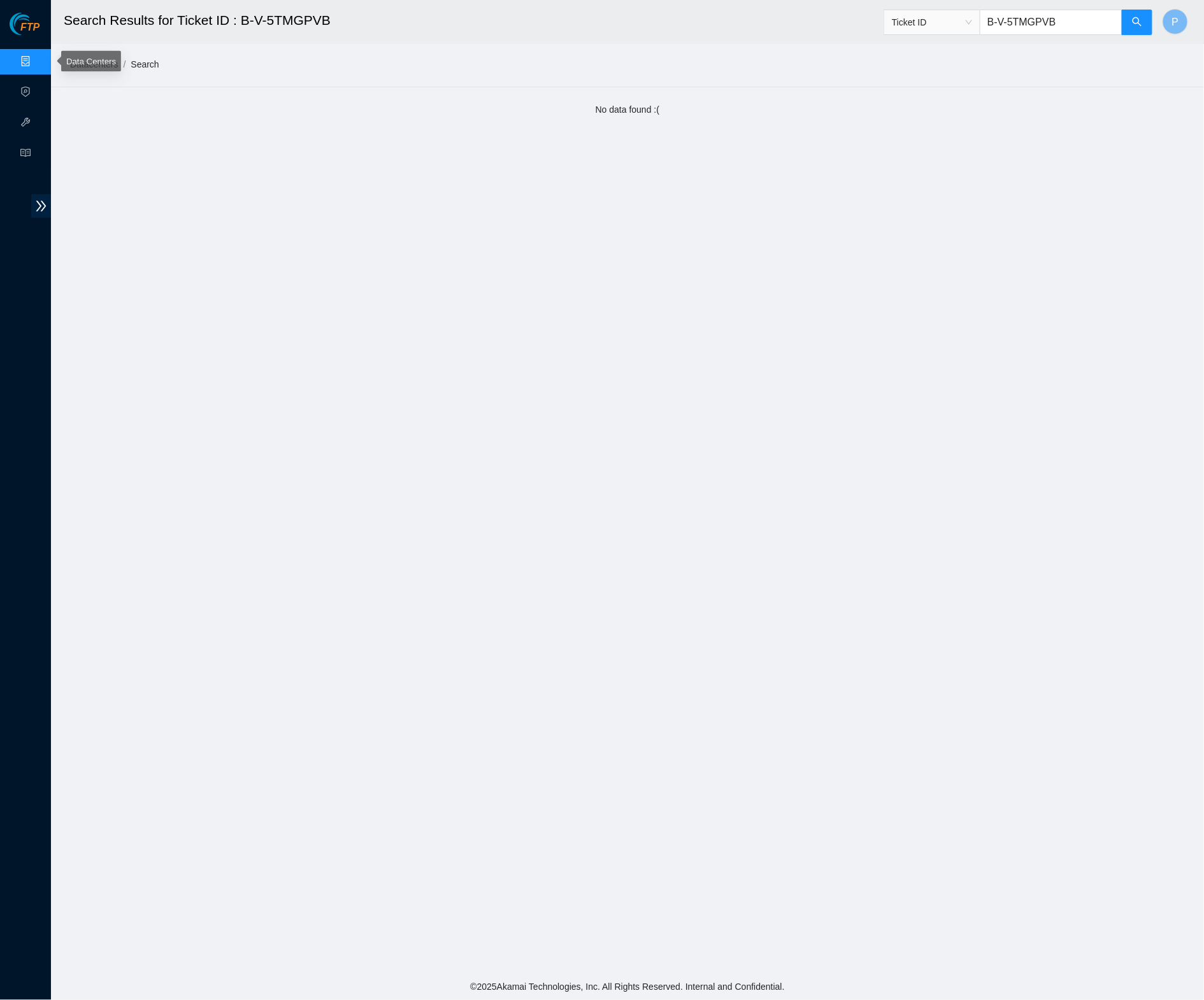
click at [37, 61] on link "Data Centers" at bounding box center [63, 61] width 52 height 10
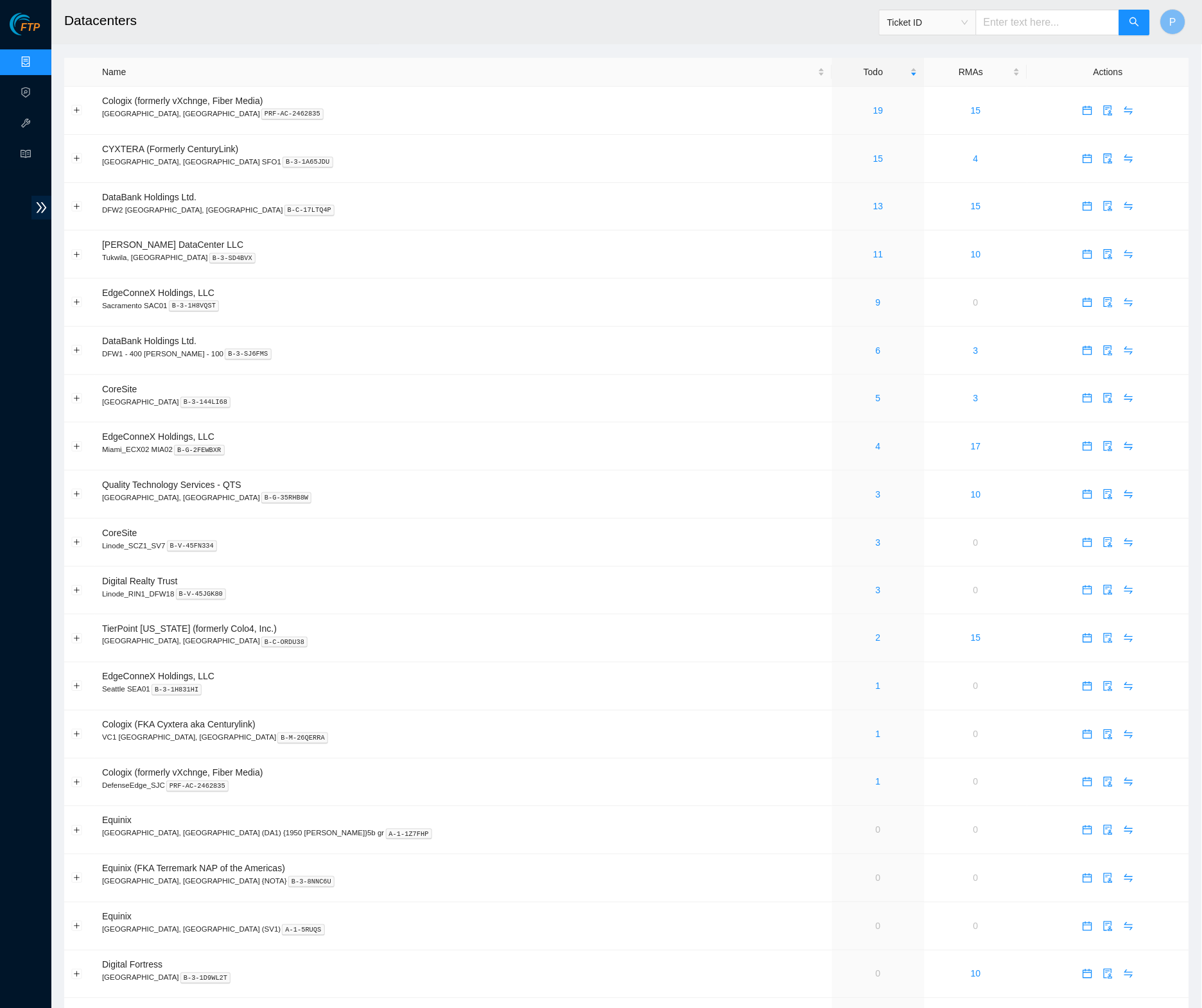
click at [963, 20] on span "Ticket ID" at bounding box center [927, 22] width 81 height 19
click at [940, 60] on div "RMA Number" at bounding box center [928, 67] width 82 height 14
click at [996, 31] on input "text" at bounding box center [1048, 22] width 143 height 25
paste input "B-V-5TMGPVB"
type input "B-V-5TMGPVB"
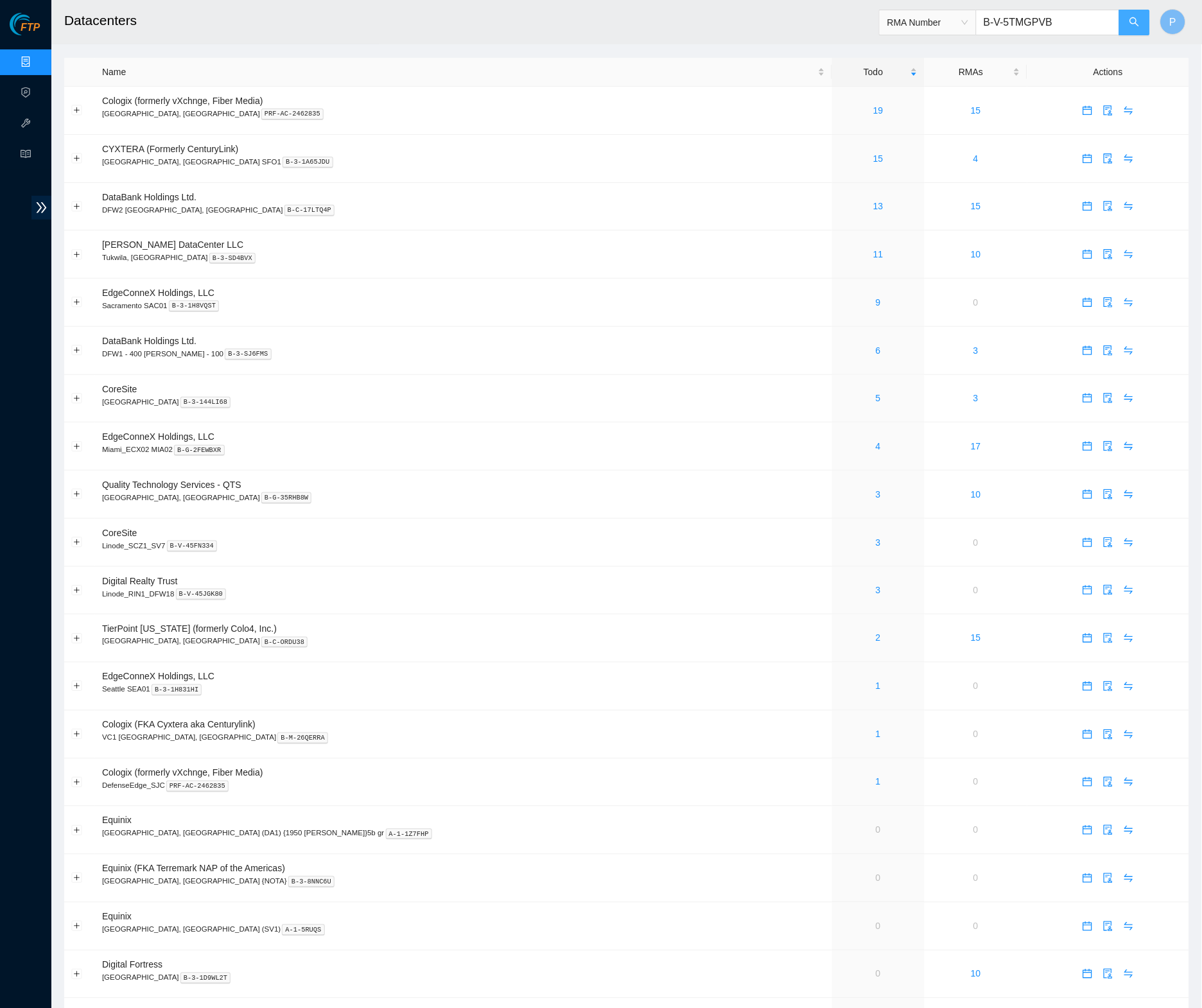
click at [1136, 19] on icon "search" at bounding box center [1134, 22] width 10 height 10
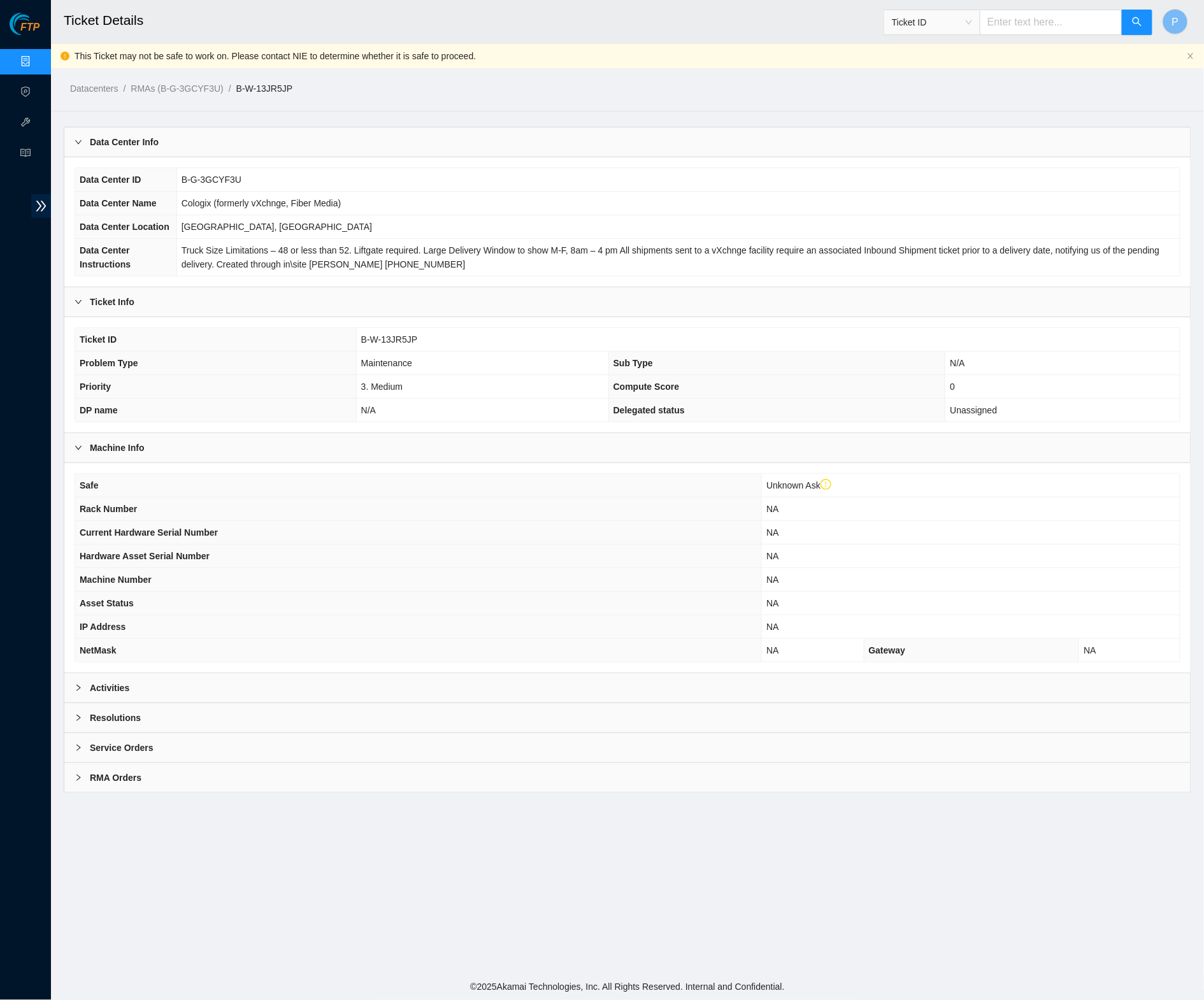
click at [524, 687] on div "Activities" at bounding box center [628, 688] width 1127 height 29
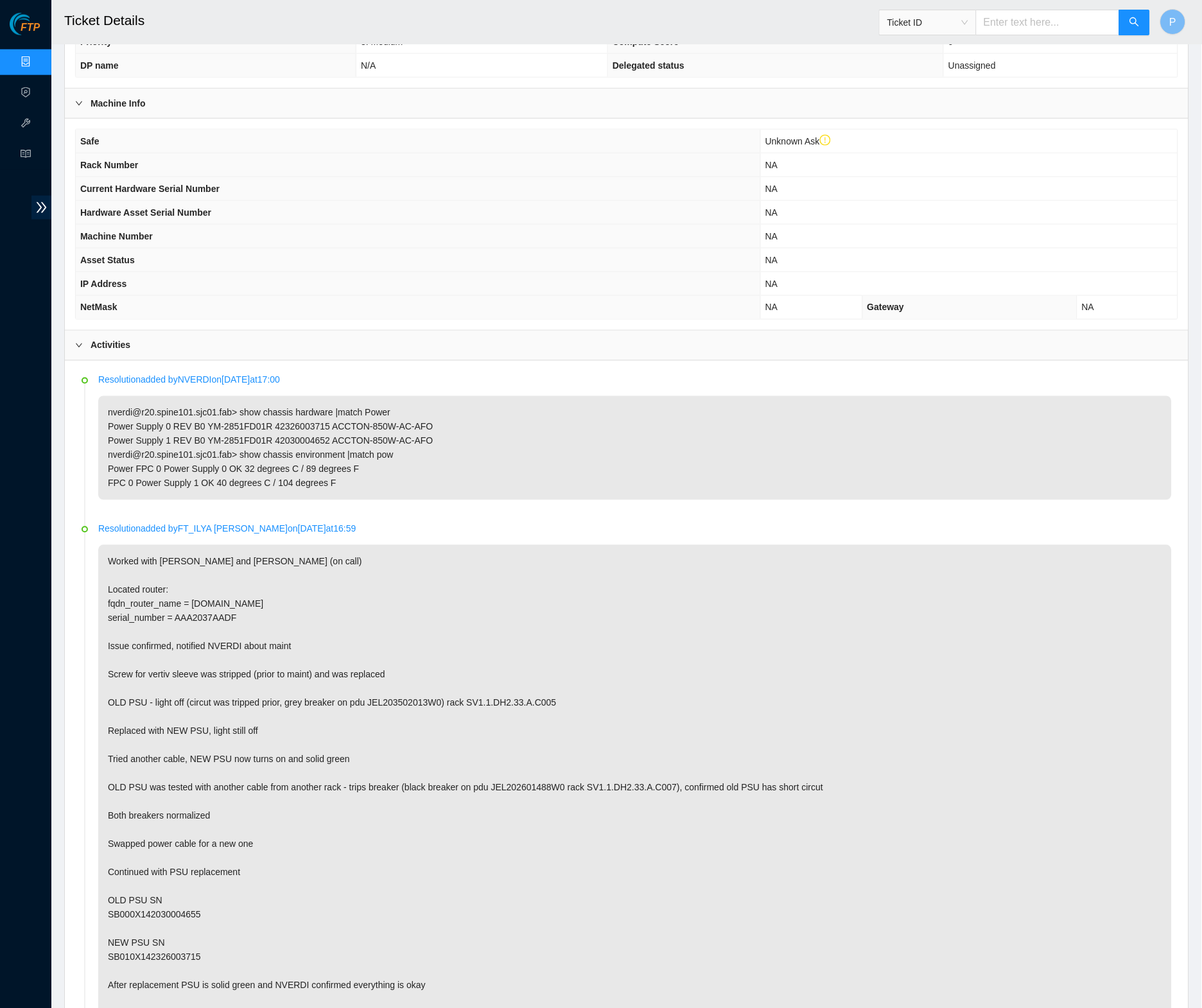
scroll to position [35, 0]
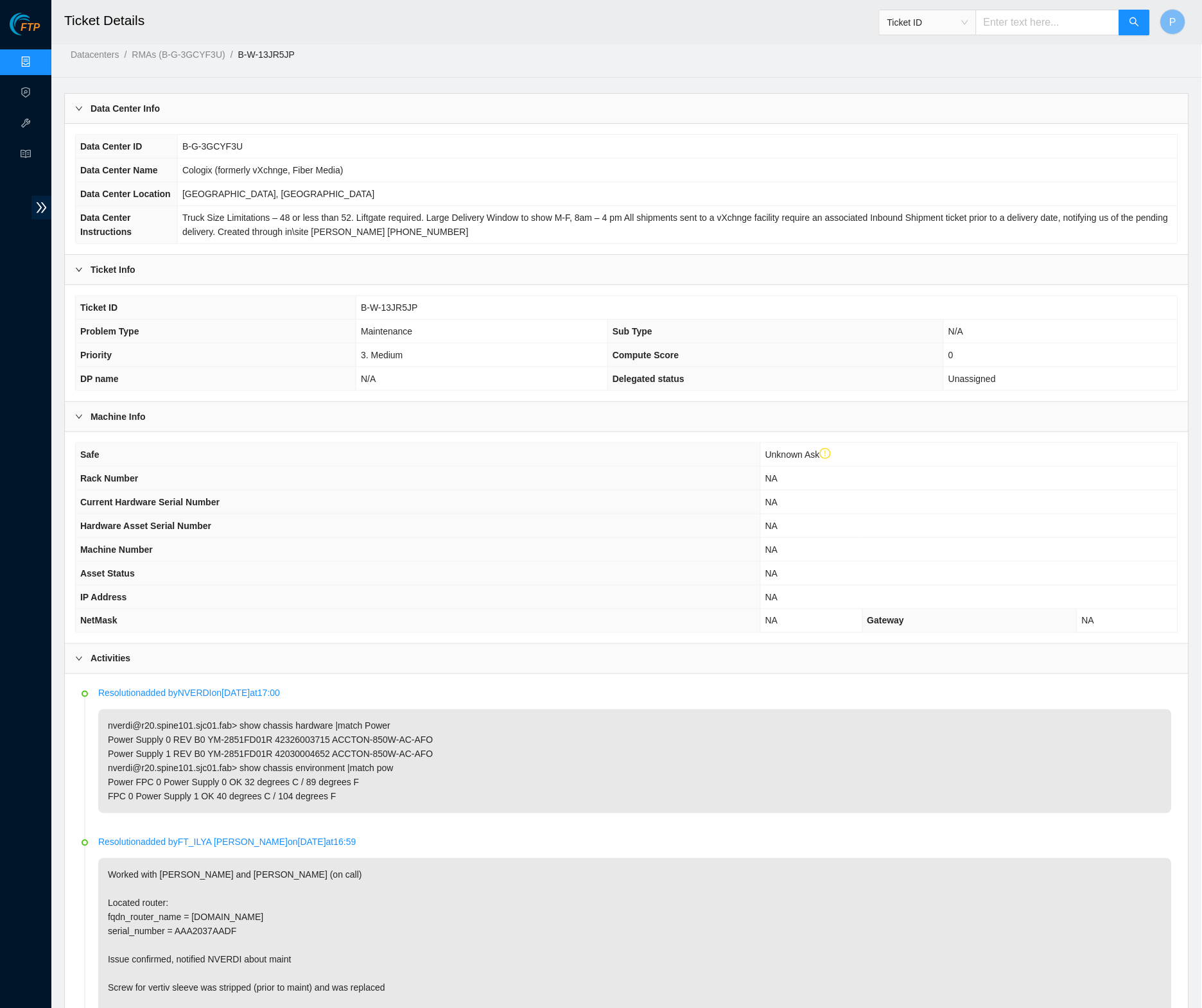
click at [389, 116] on div "Data Center Info" at bounding box center [626, 109] width 1124 height 29
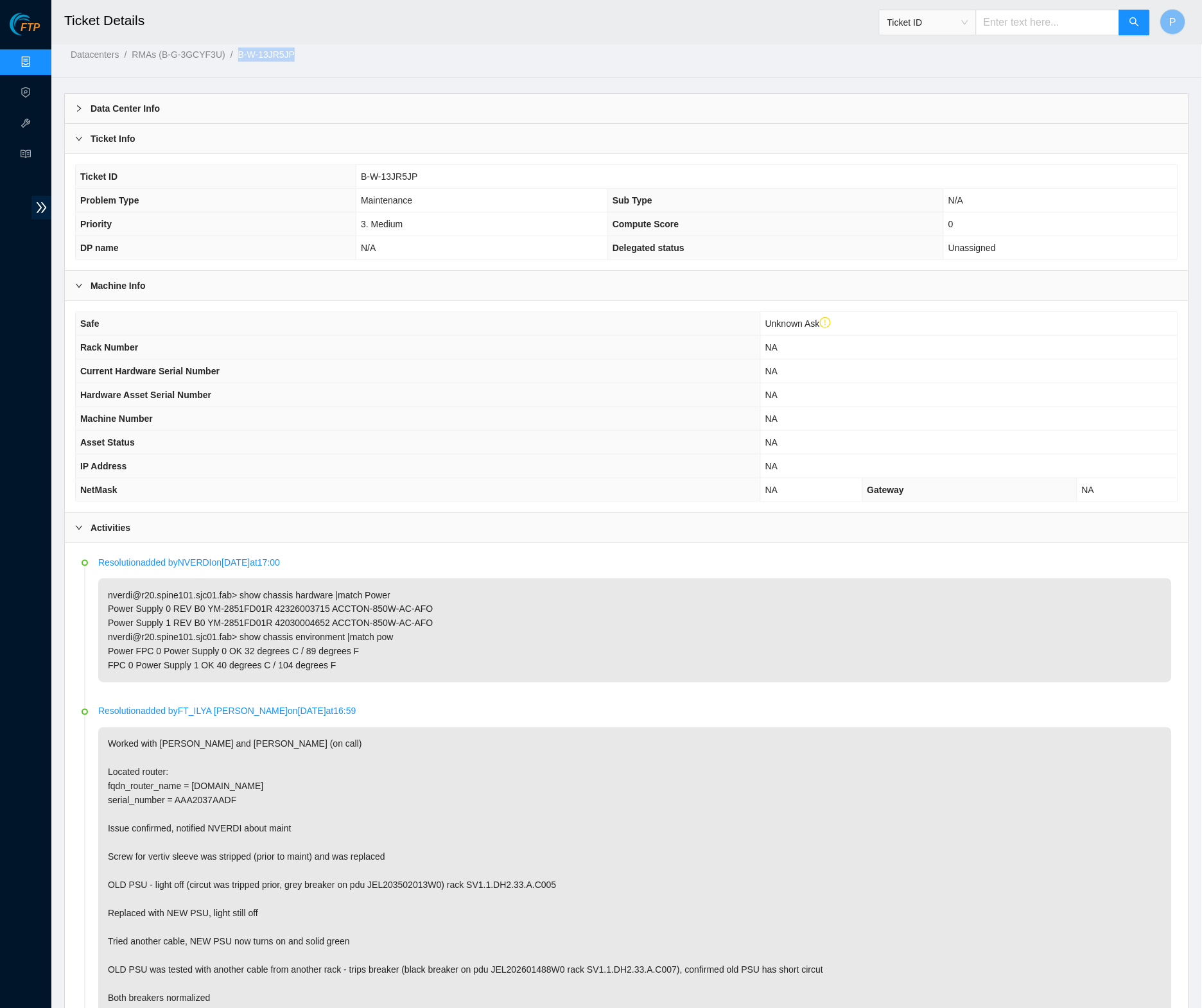
drag, startPoint x: 326, startPoint y: 52, endPoint x: 250, endPoint y: 54, distance: 76.0
click at [250, 54] on ol "Datacenters / RMAs (B-G-3GCYF3U) / B-W-13JR5JP /" at bounding box center [493, 55] width 844 height 14
copy link "B-W-13JR5JP"
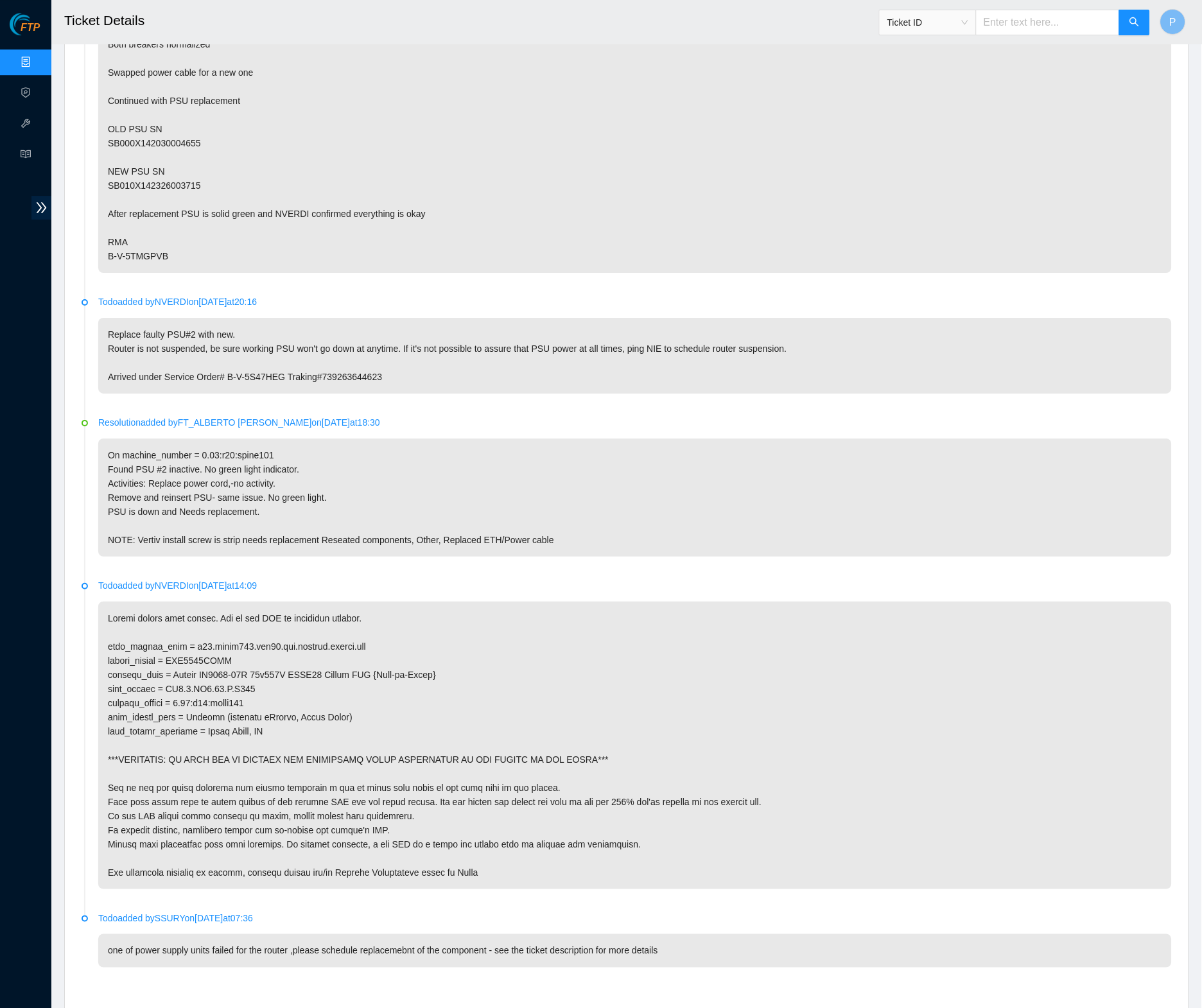
scroll to position [1085, 0]
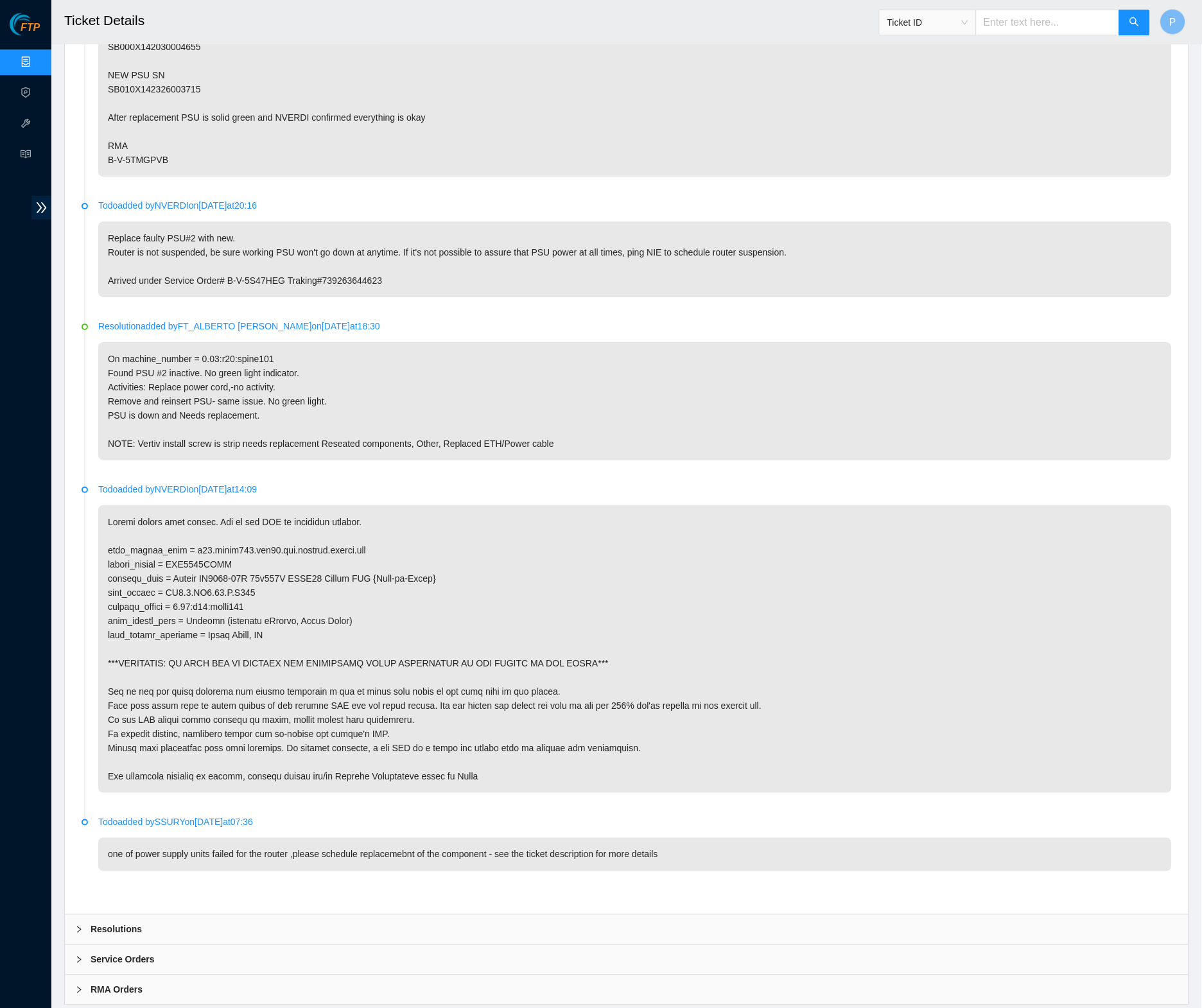
click at [455, 976] on div "RMA Orders" at bounding box center [626, 990] width 1124 height 29
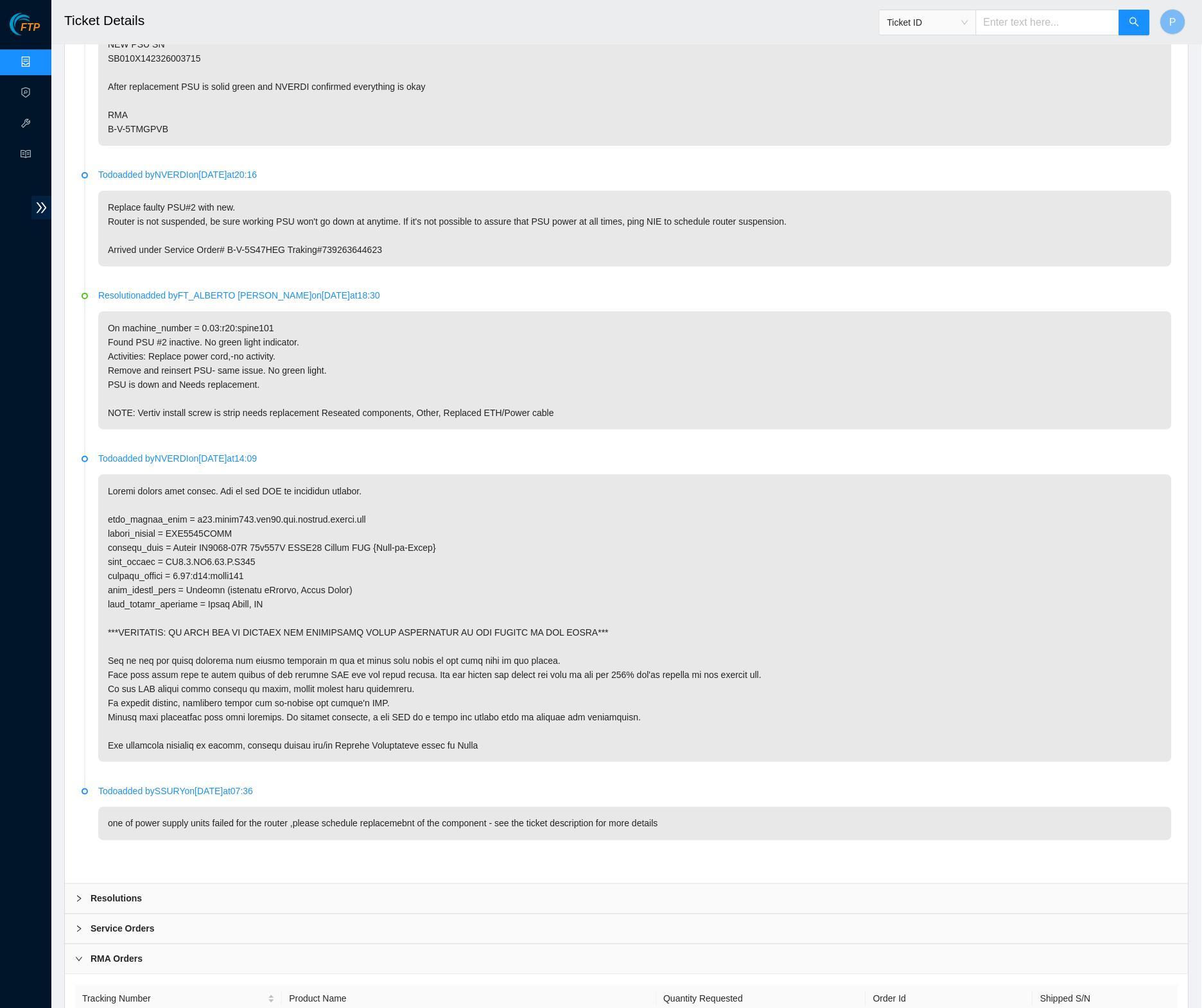
scroll to position [1171, 0]
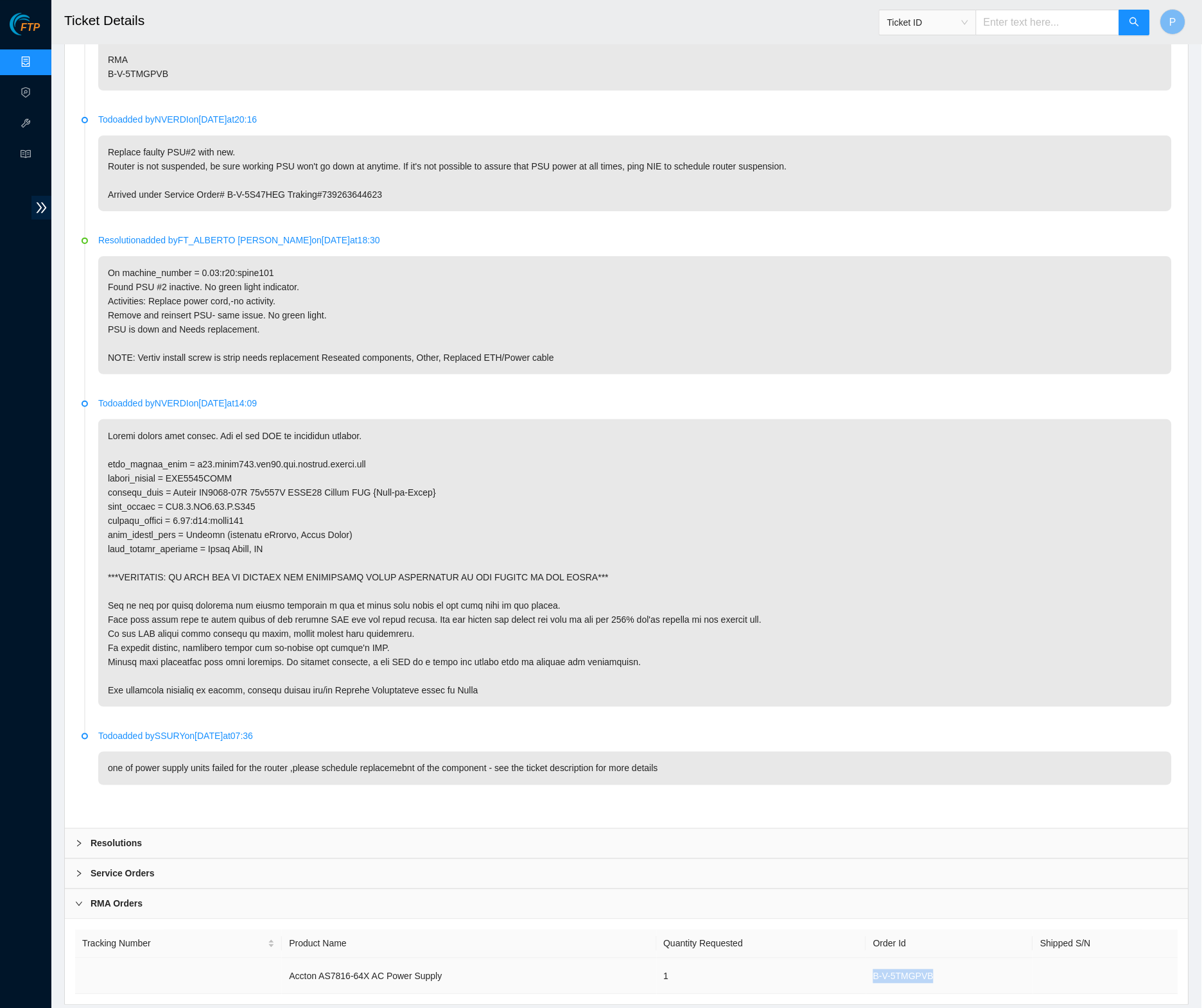
drag, startPoint x: 956, startPoint y: 938, endPoint x: 880, endPoint y: 940, distance: 76.0
click at [880, 959] on td "B-V-5TMGPVB" at bounding box center [950, 976] width 167 height 36
copy td "B-V-5TMGPVB"
click at [589, 859] on div "Service Orders" at bounding box center [626, 874] width 1124 height 29
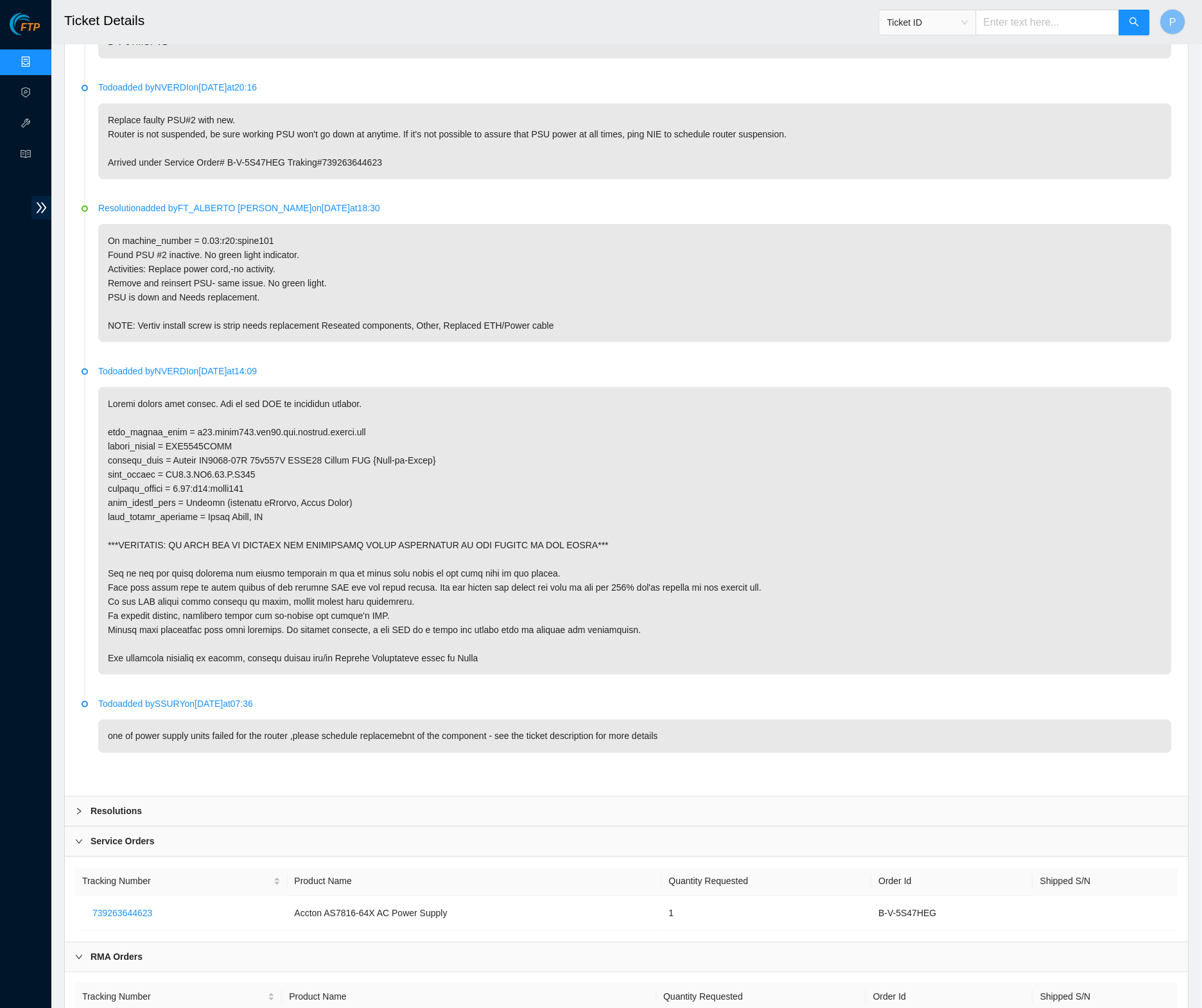
scroll to position [1256, 0]
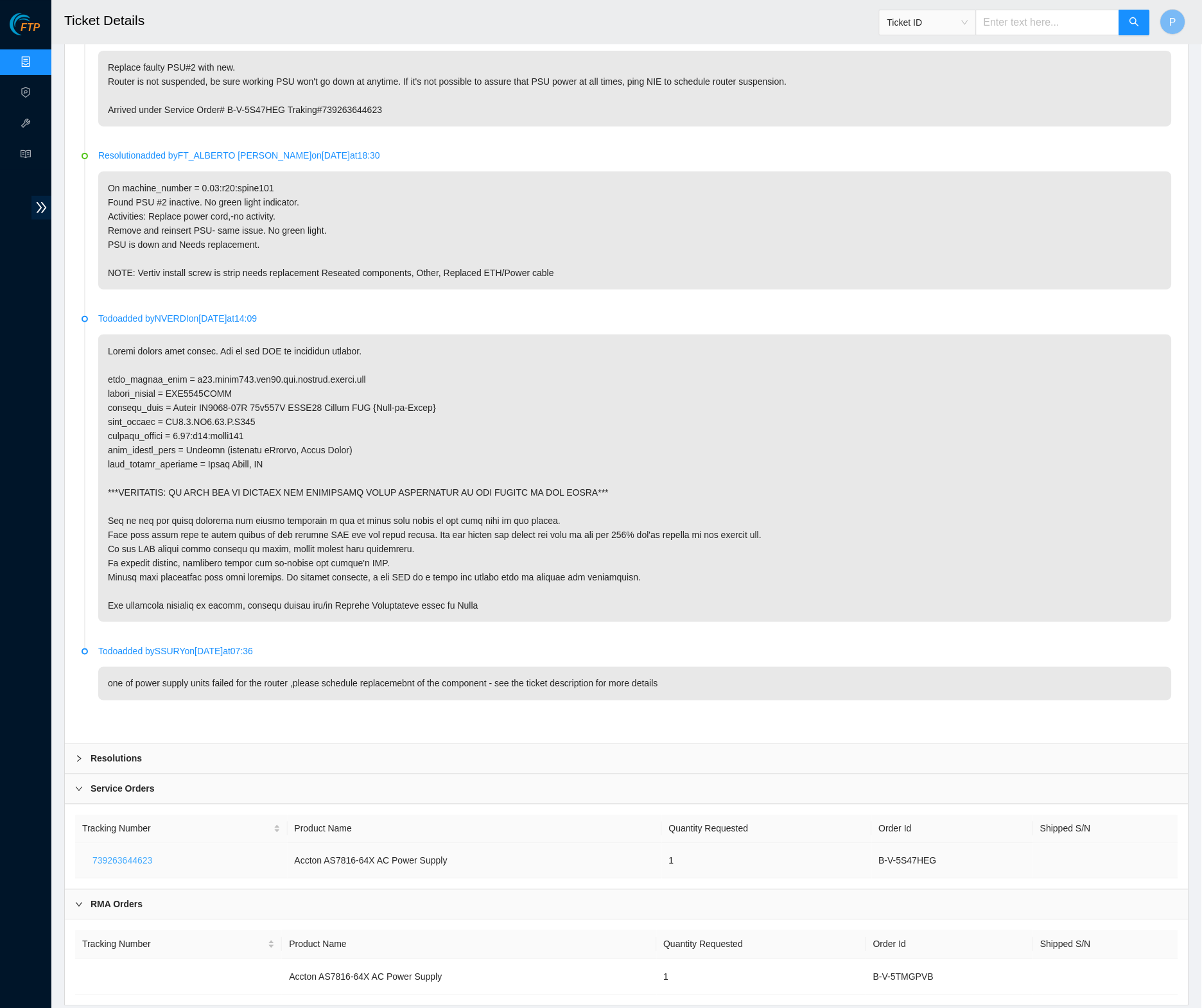
click at [133, 854] on span "739263644623" at bounding box center [122, 861] width 59 height 14
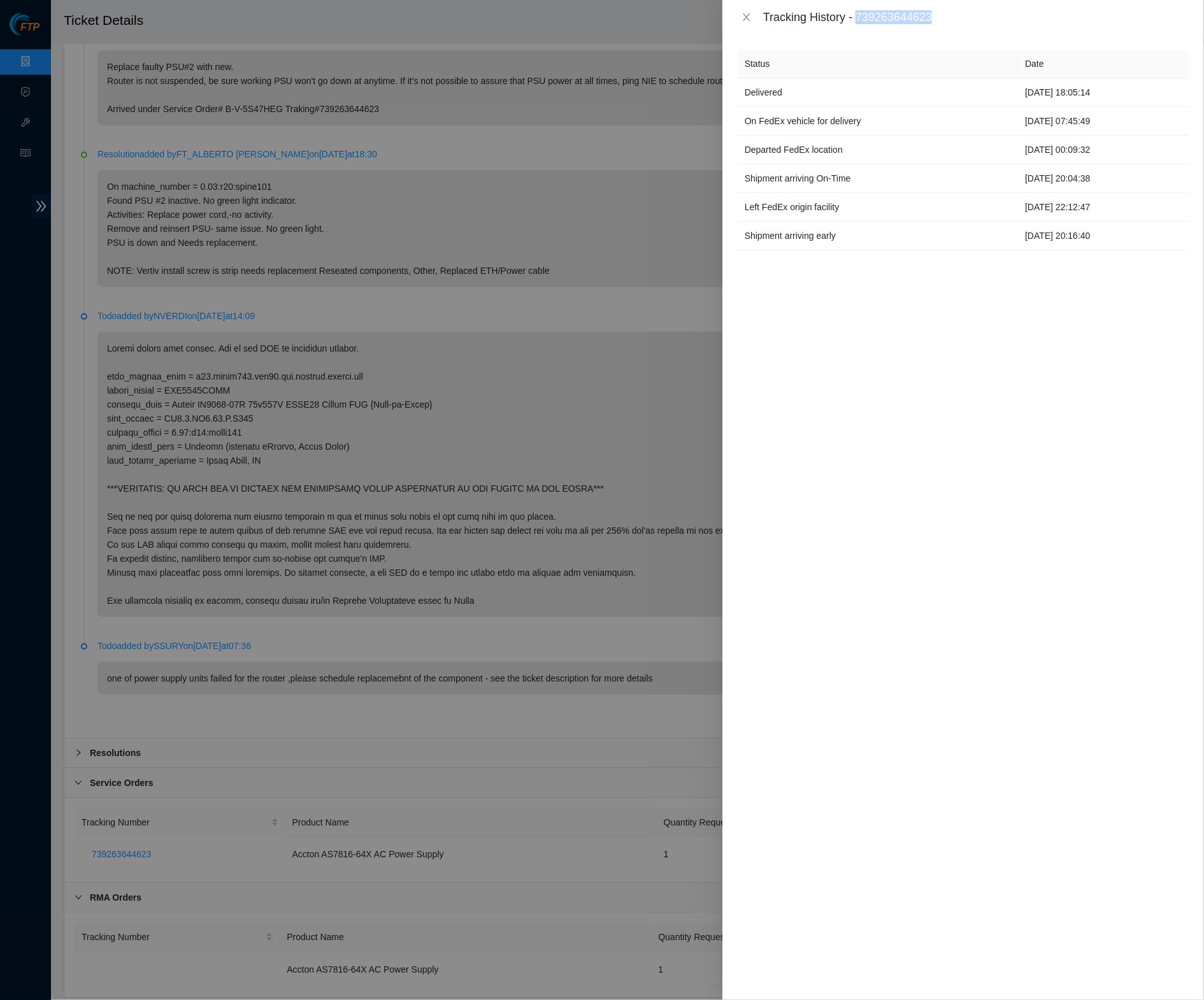
drag, startPoint x: 961, startPoint y: 20, endPoint x: 864, endPoint y: 16, distance: 97.1
click at [864, 16] on div "Tracking History - 739263644623" at bounding box center [976, 17] width 426 height 14
copy div "739263644623"
click at [974, 17] on div "Tracking History - 739263644623" at bounding box center [976, 17] width 426 height 14
drag, startPoint x: 990, startPoint y: 90, endPoint x: 1095, endPoint y: 207, distance: 157.2
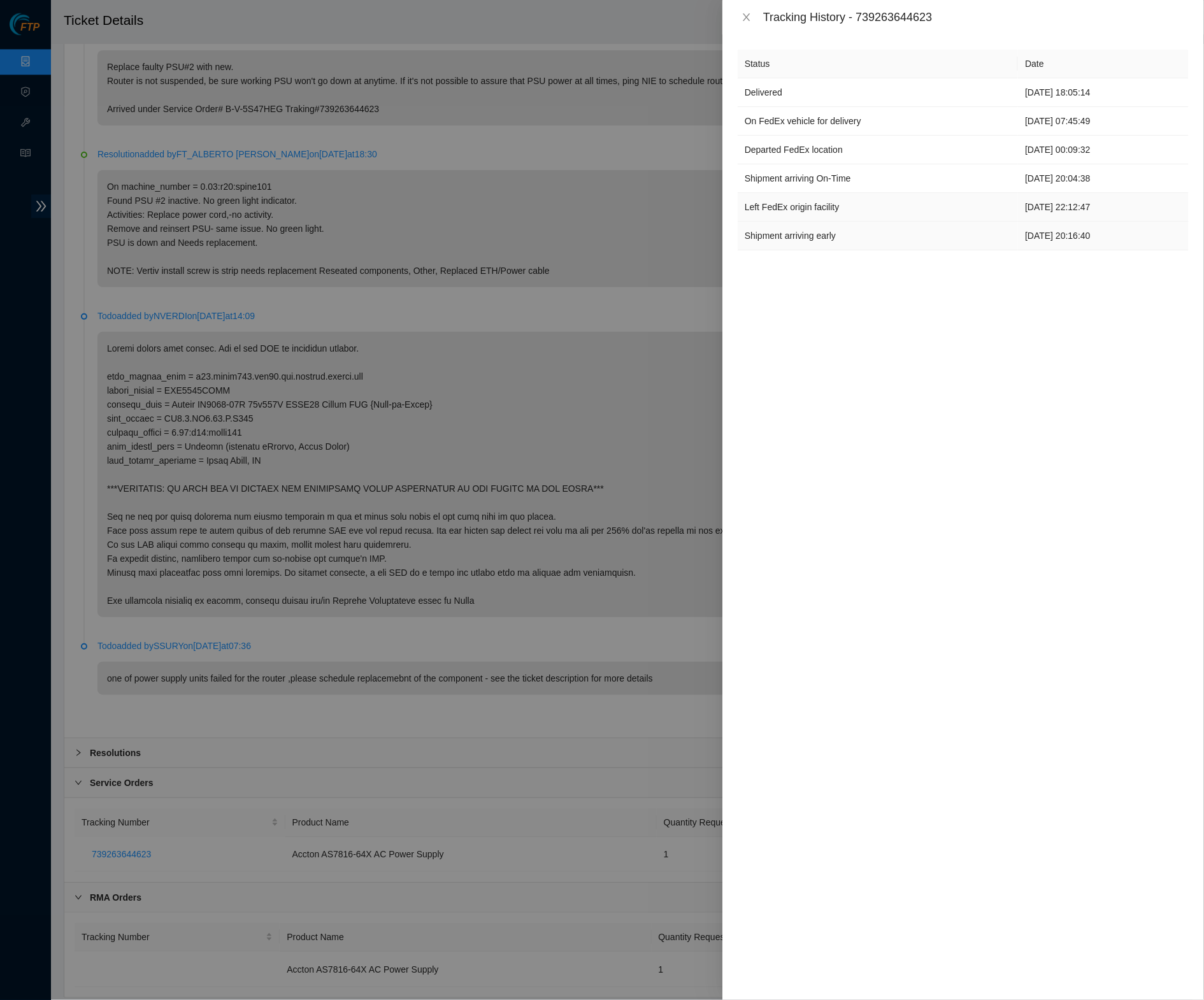
click at [1095, 232] on tbody "Delivered 07-08-2025 18:05:14 On FedEx vehicle for delivery 07-08-2025 07:45:49…" at bounding box center [963, 164] width 451 height 172
click at [1094, 200] on td "01-08-2025 22:12:47" at bounding box center [1103, 207] width 171 height 28
click at [745, 15] on icon "close" at bounding box center [746, 17] width 10 height 10
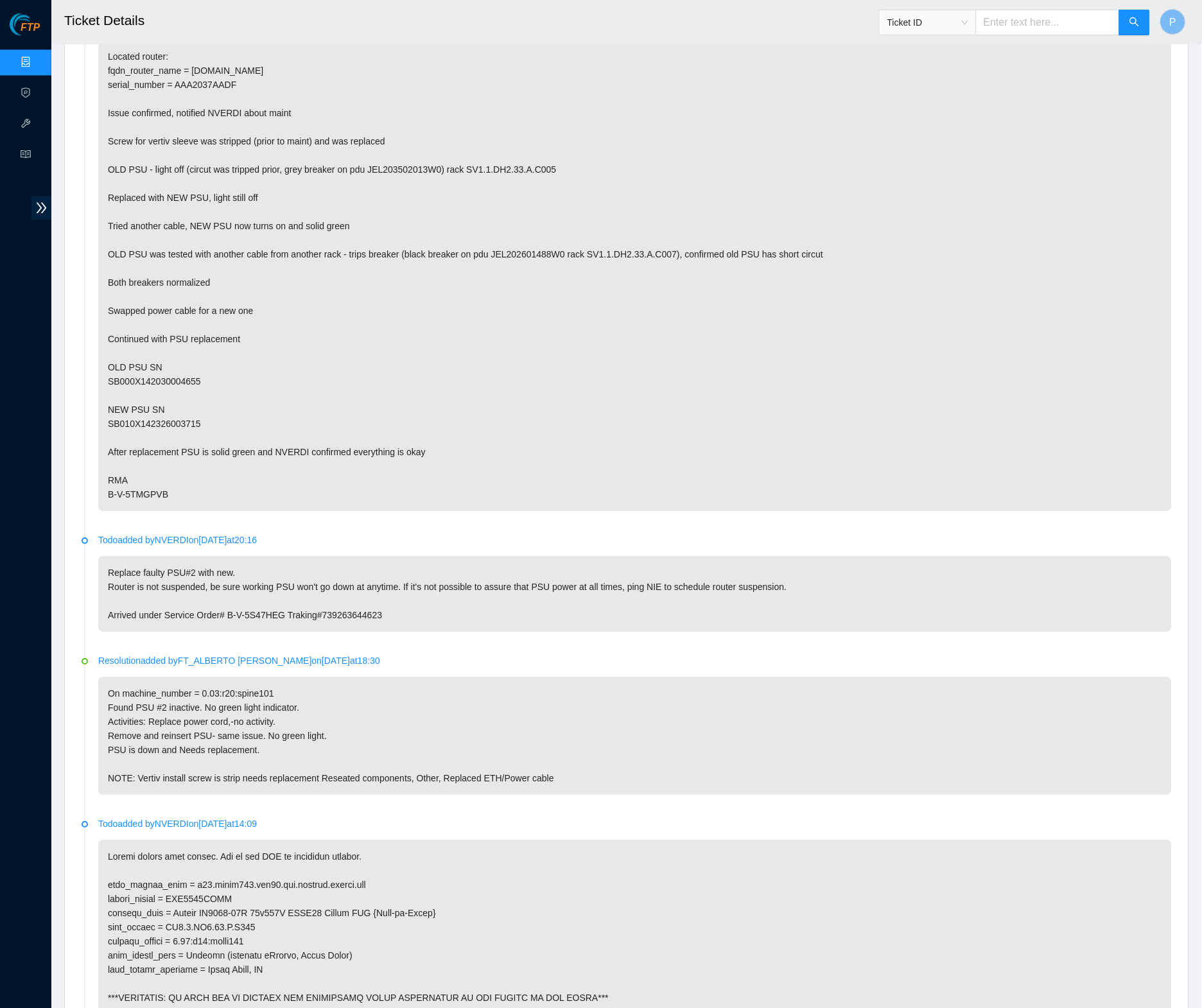
scroll to position [623, 0]
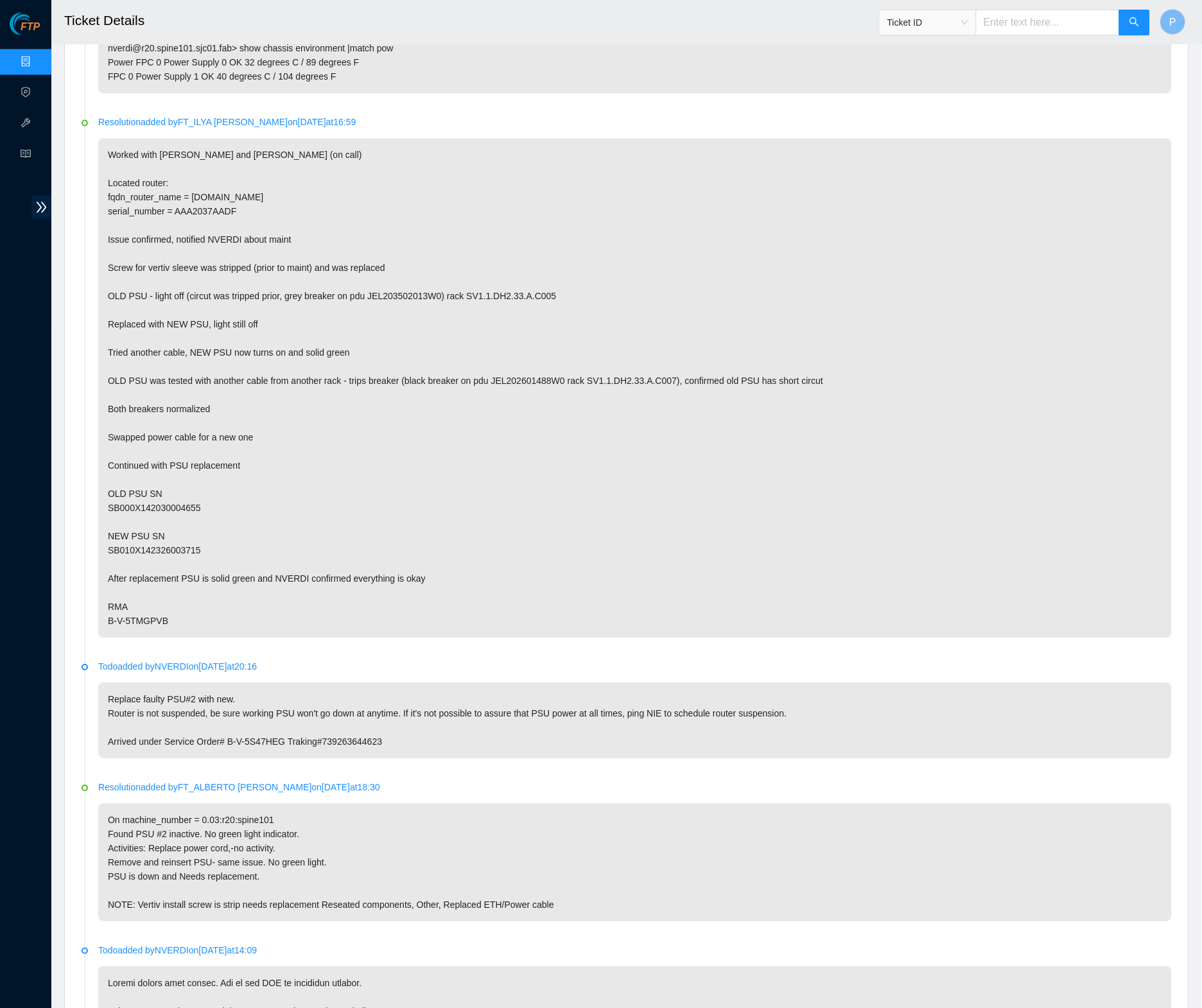
click at [224, 531] on p "Worked with Philip and Paulina (on call) Located router: fqdn_router_name = r20…" at bounding box center [635, 389] width 1074 height 500
drag, startPoint x: 219, startPoint y: 537, endPoint x: 98, endPoint y: 542, distance: 121.1
click at [98, 542] on p "Worked with Philip and Paulina (on call) Located router: fqdn_router_name = r20…" at bounding box center [635, 389] width 1074 height 500
drag, startPoint x: 225, startPoint y: 495, endPoint x: 108, endPoint y: 498, distance: 117.0
click at [108, 498] on p "Worked with Philip and Paulina (on call) Located router: fqdn_router_name = r20…" at bounding box center [635, 389] width 1074 height 500
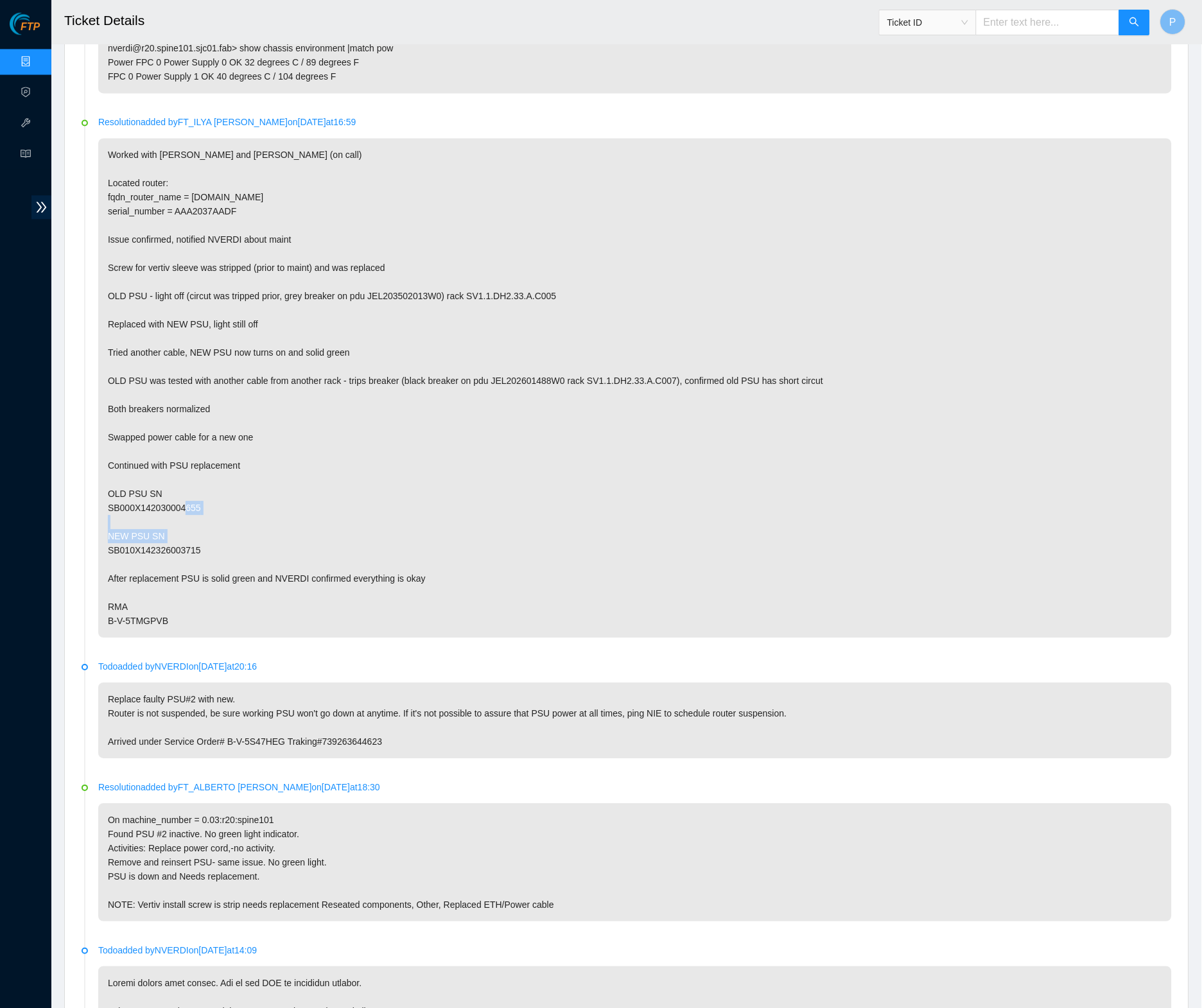
copy p "SB000X142030004655"
click at [454, 454] on p "Worked with Philip and Paulina (on call) Located router: fqdn_router_name = r20…" at bounding box center [635, 389] width 1074 height 500
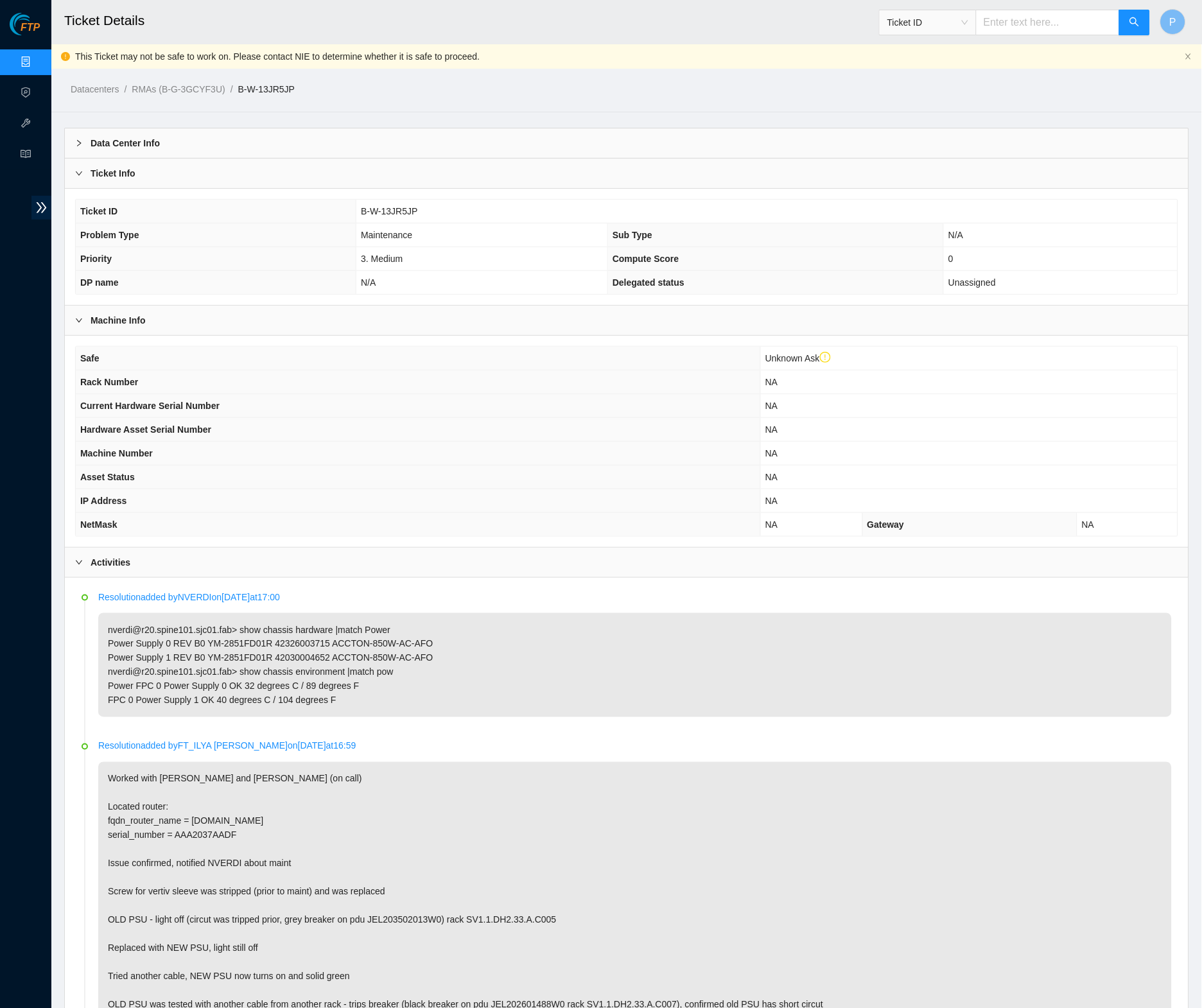
scroll to position [0, 0]
click at [1191, 55] on icon "close" at bounding box center [1189, 56] width 8 height 8
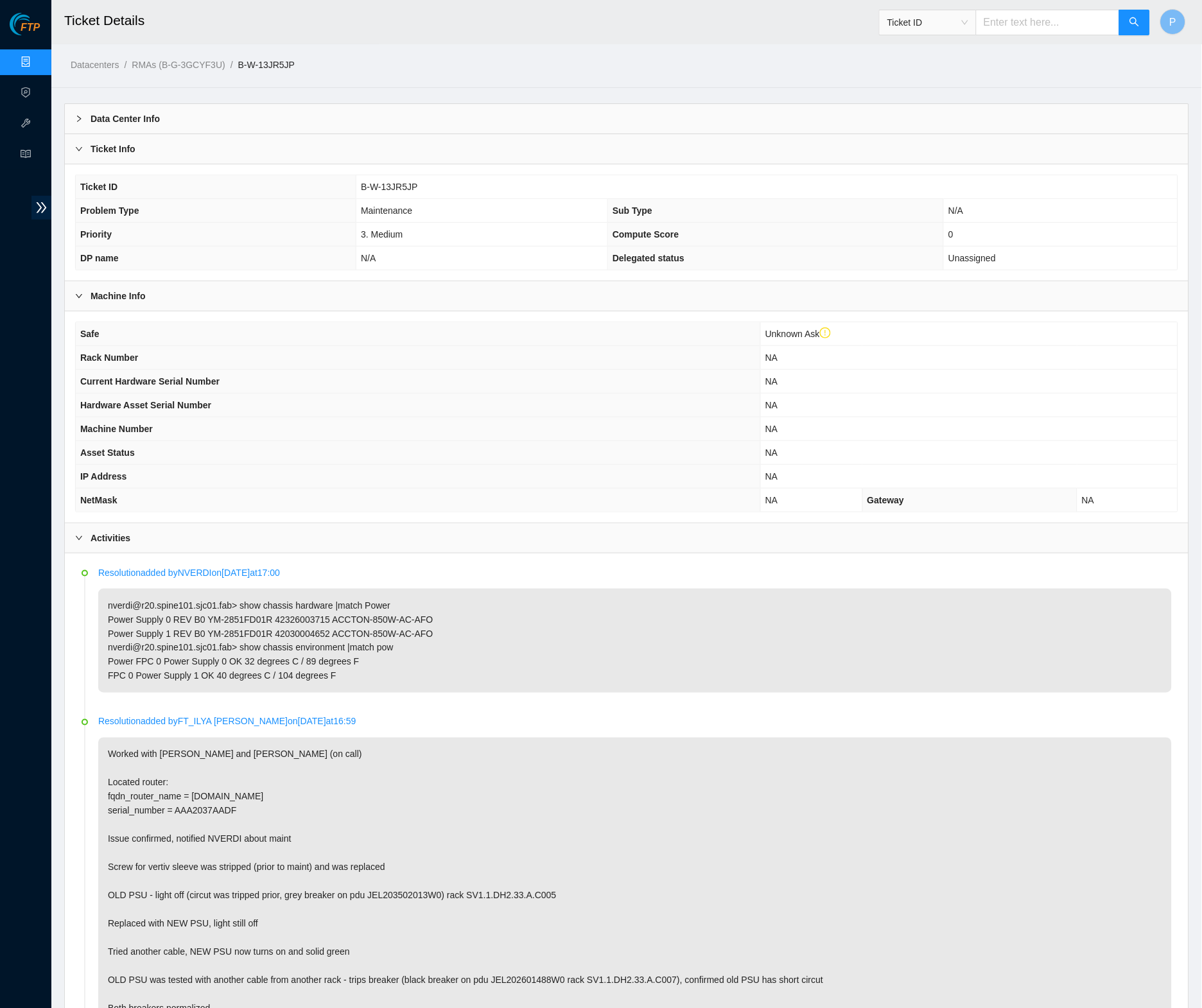
click at [22, 40] on link "FTP" at bounding box center [24, 32] width 30 height 17
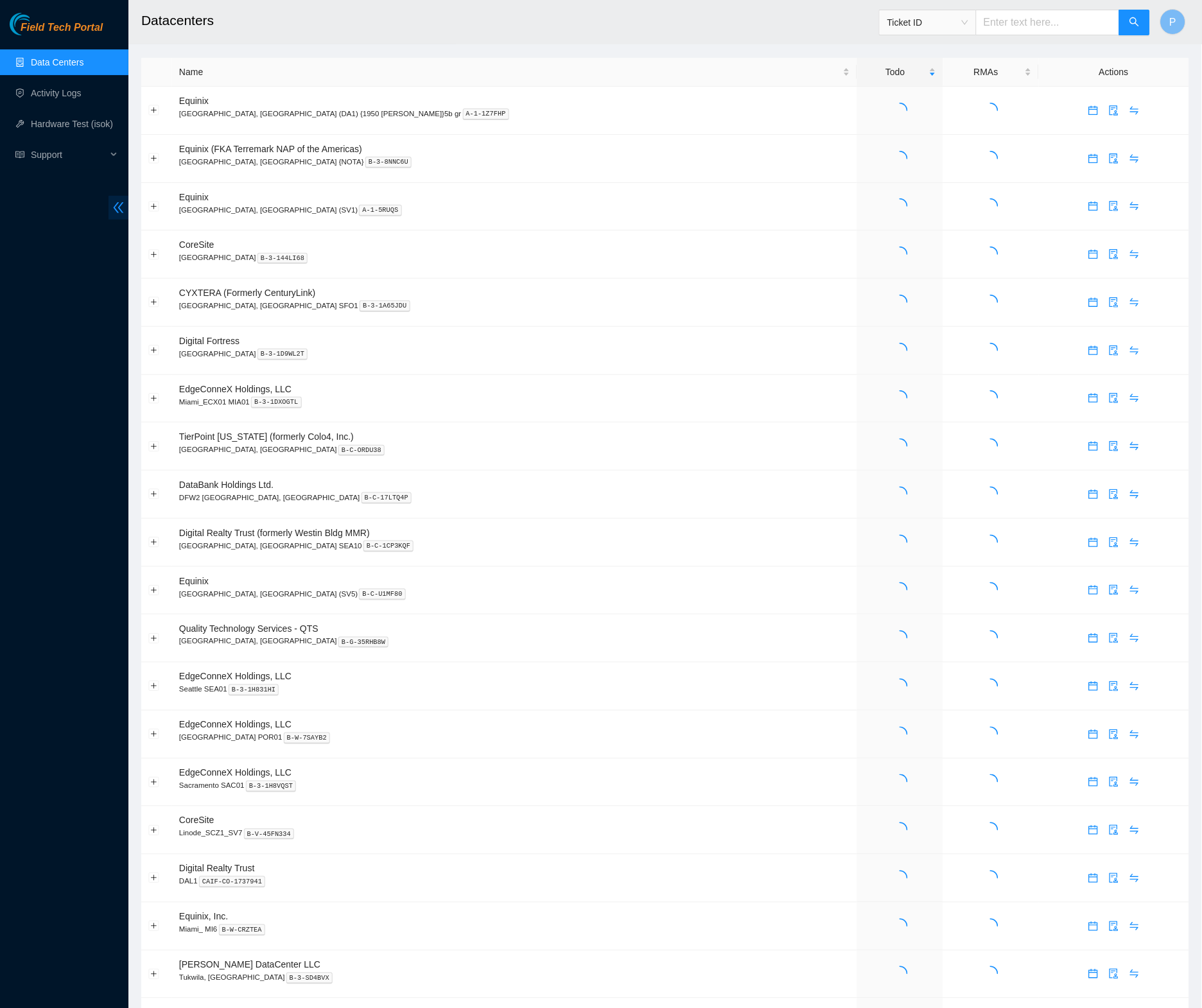
click at [123, 211] on icon "double-left" at bounding box center [118, 207] width 13 height 13
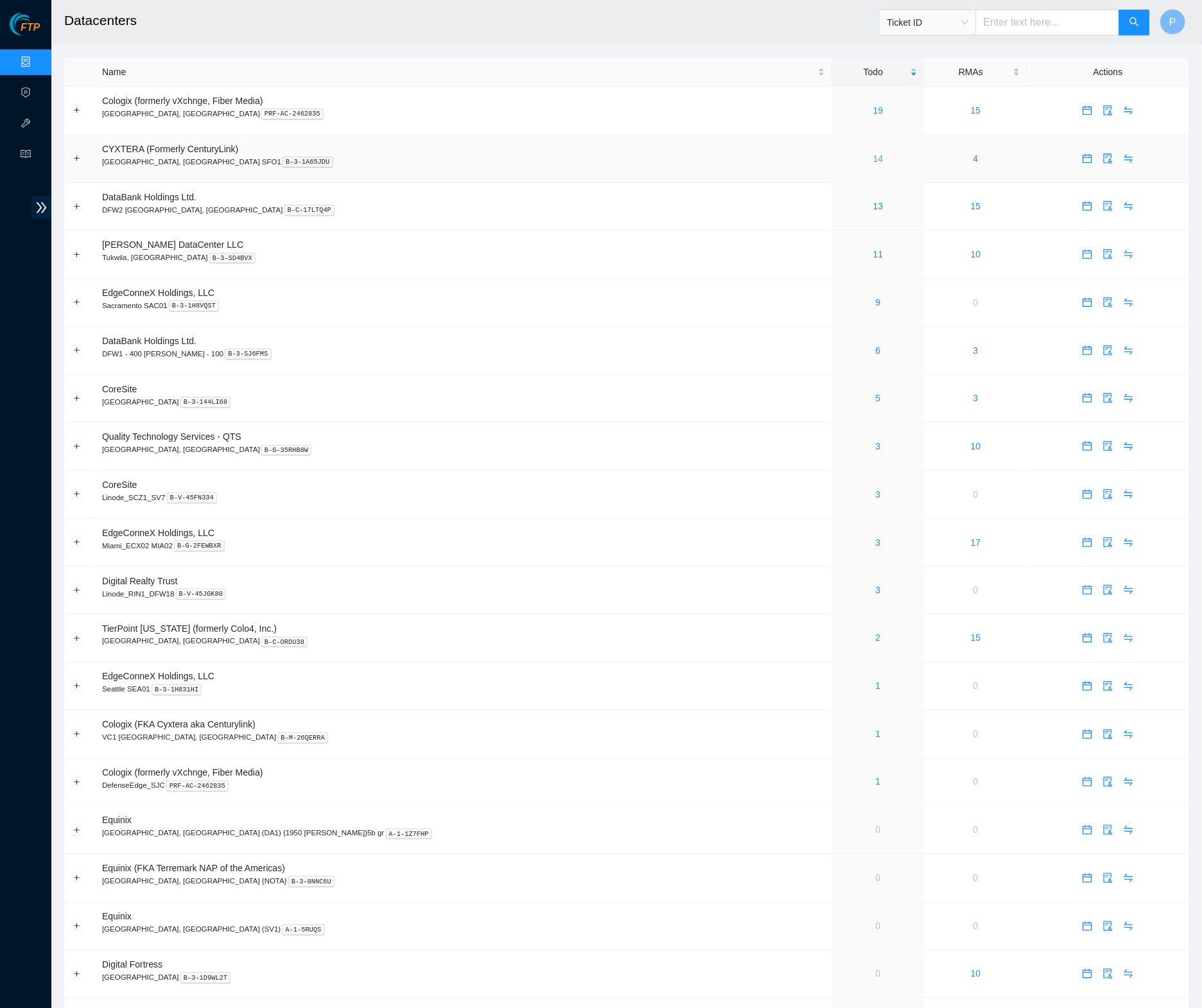
click at [873, 153] on link "14" at bounding box center [878, 158] width 10 height 10
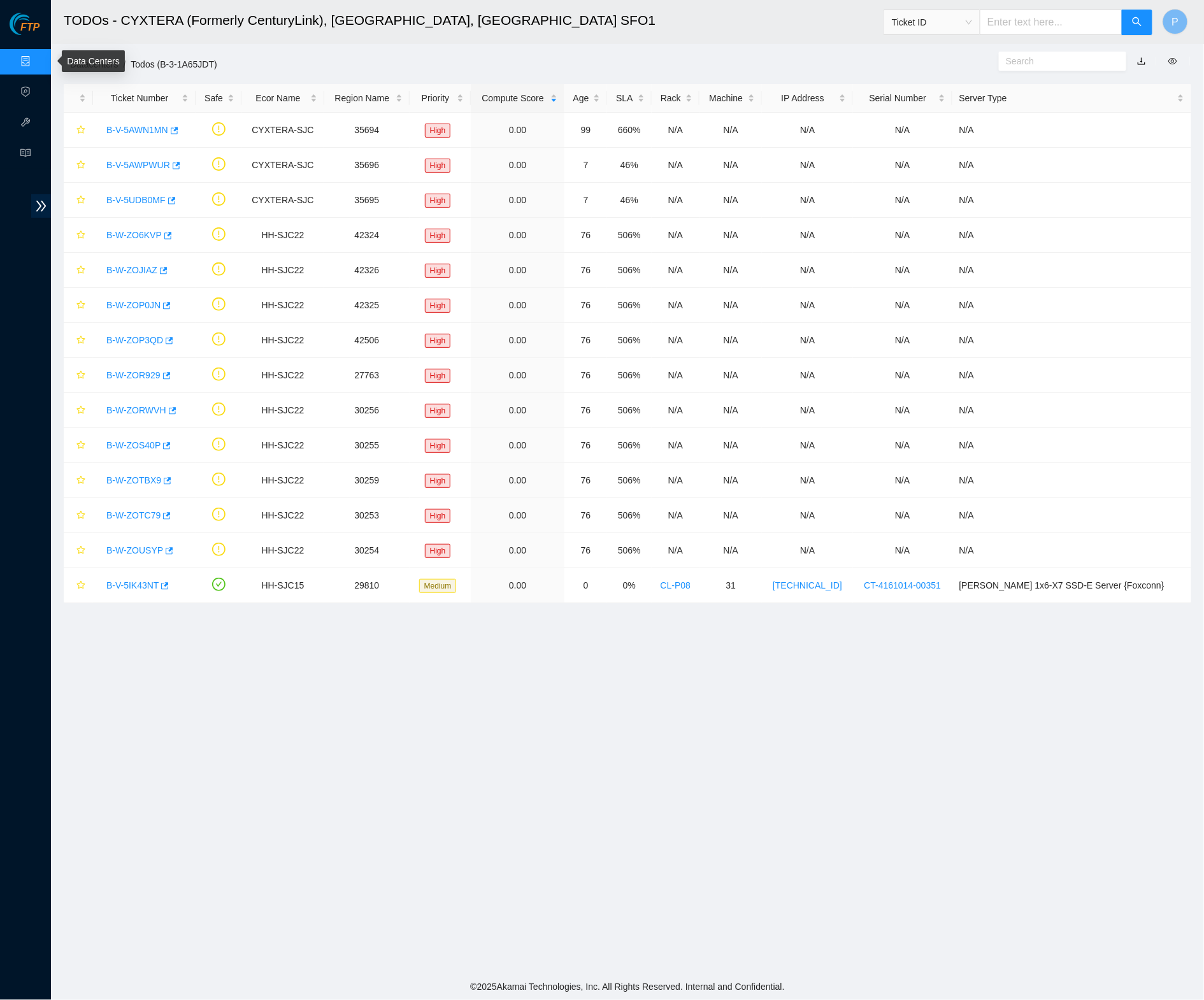
click at [37, 63] on link "Data Centers" at bounding box center [63, 61] width 52 height 10
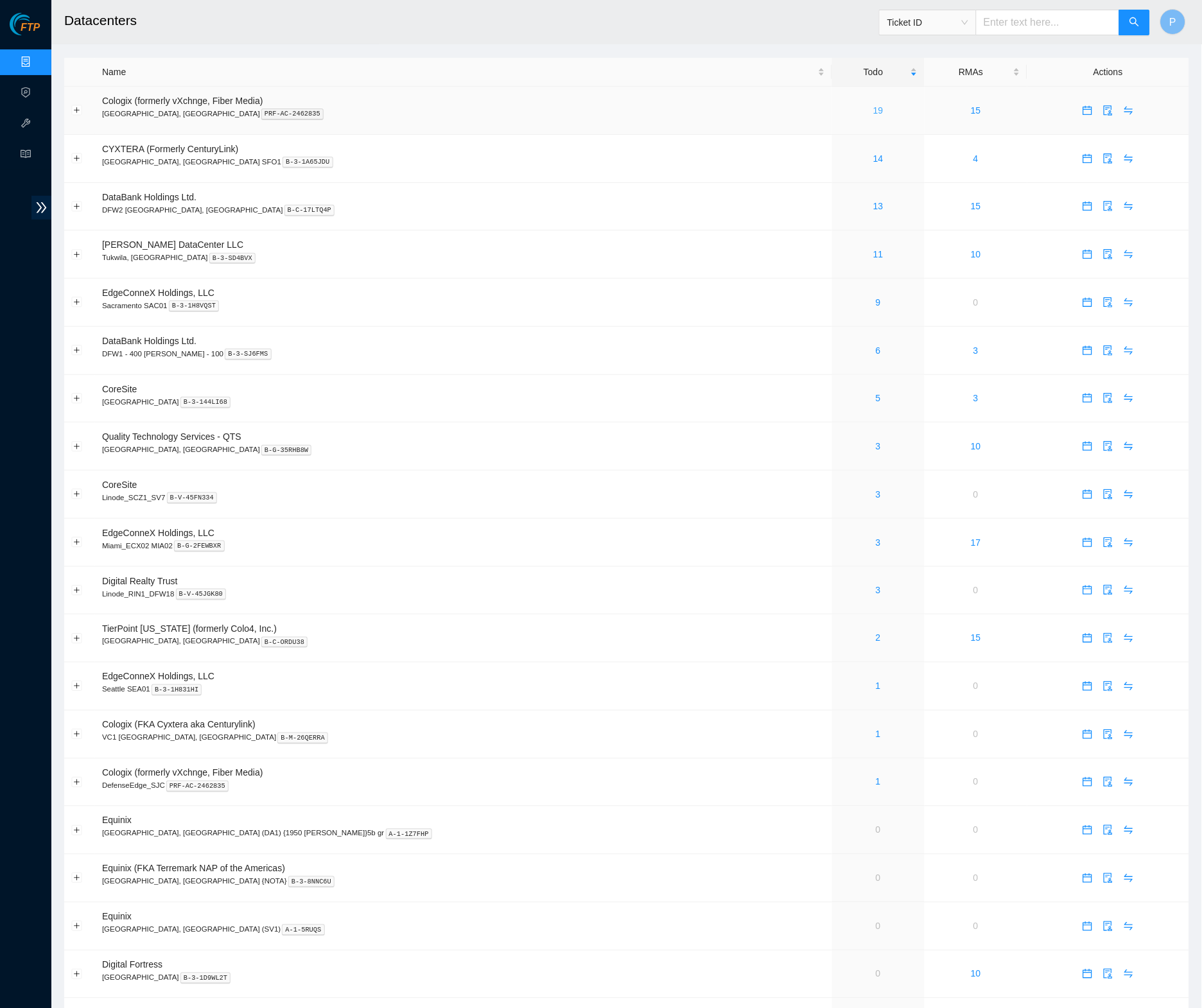
click at [873, 109] on link "19" at bounding box center [878, 110] width 10 height 10
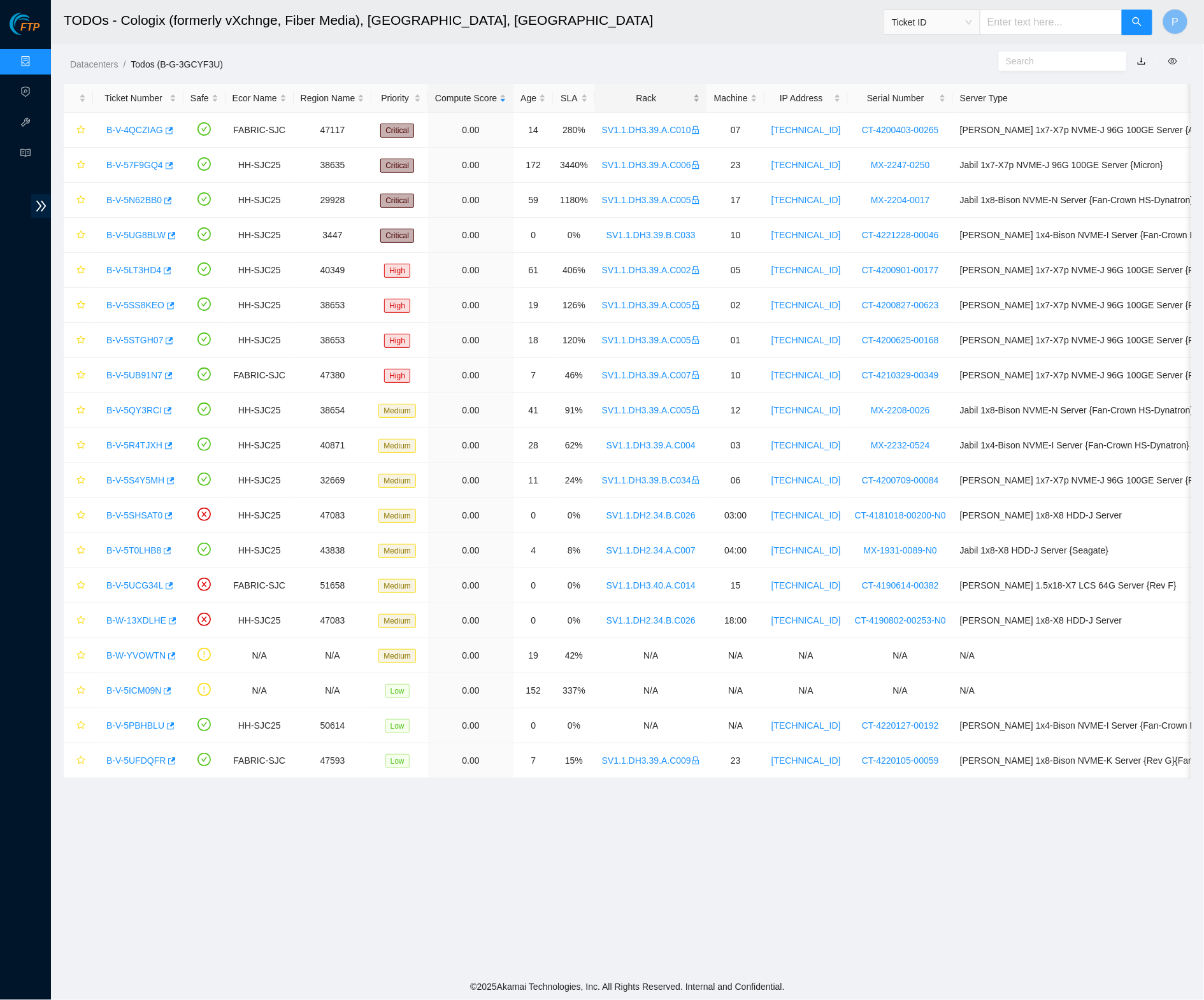
click at [677, 95] on div "Rack" at bounding box center [651, 98] width 98 height 14
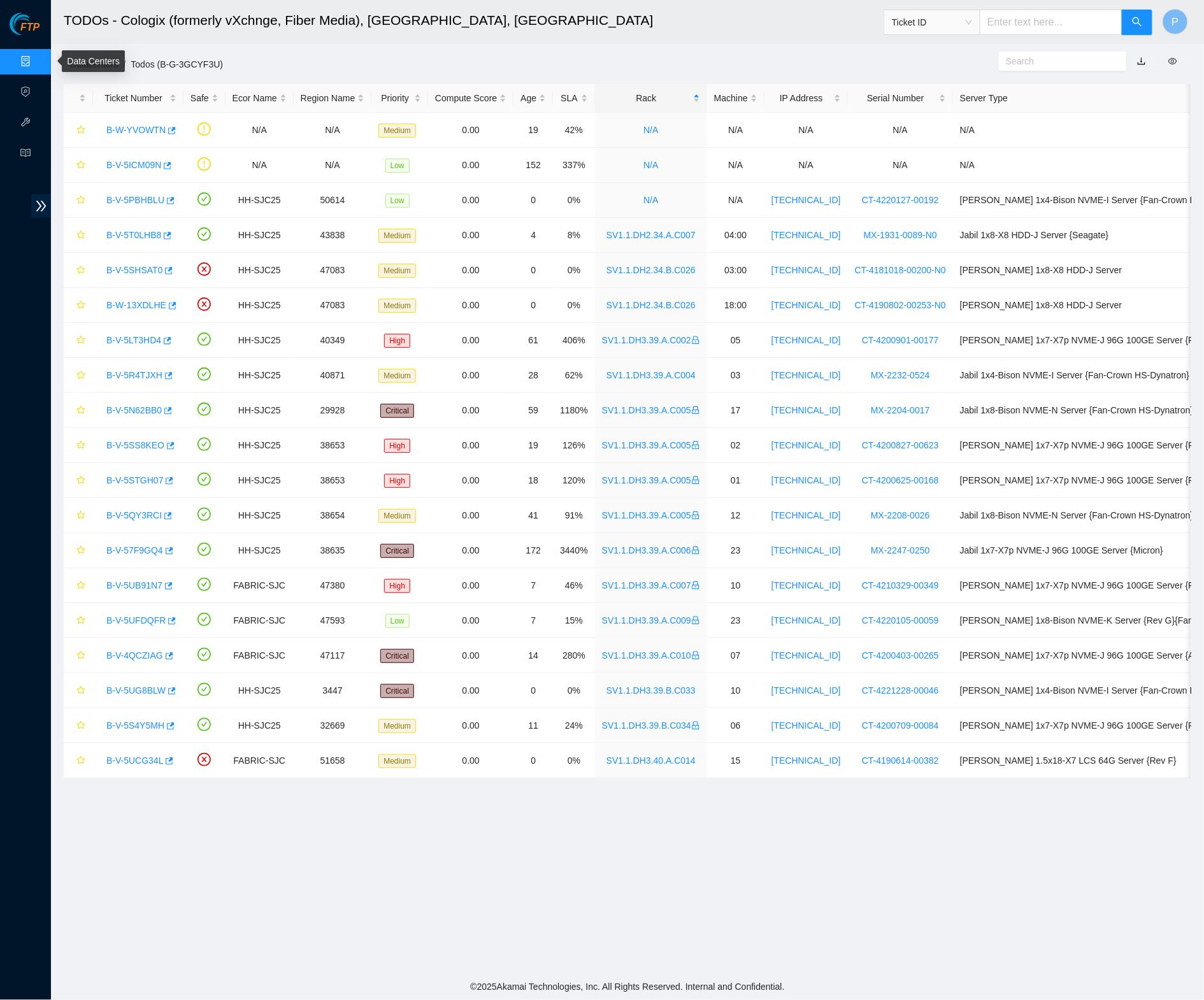
click at [37, 61] on link "Data Centers" at bounding box center [63, 61] width 52 height 10
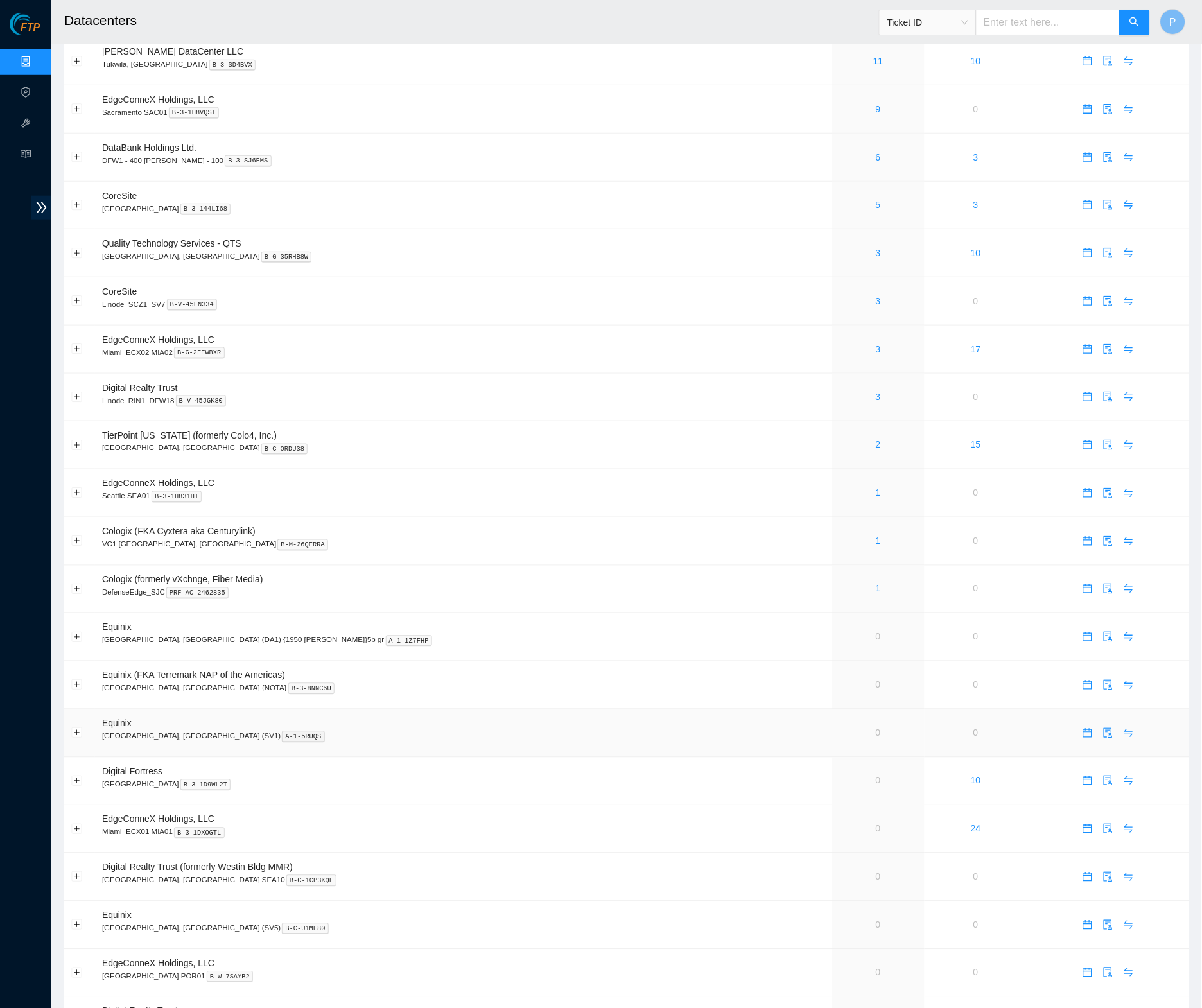
scroll to position [59, 0]
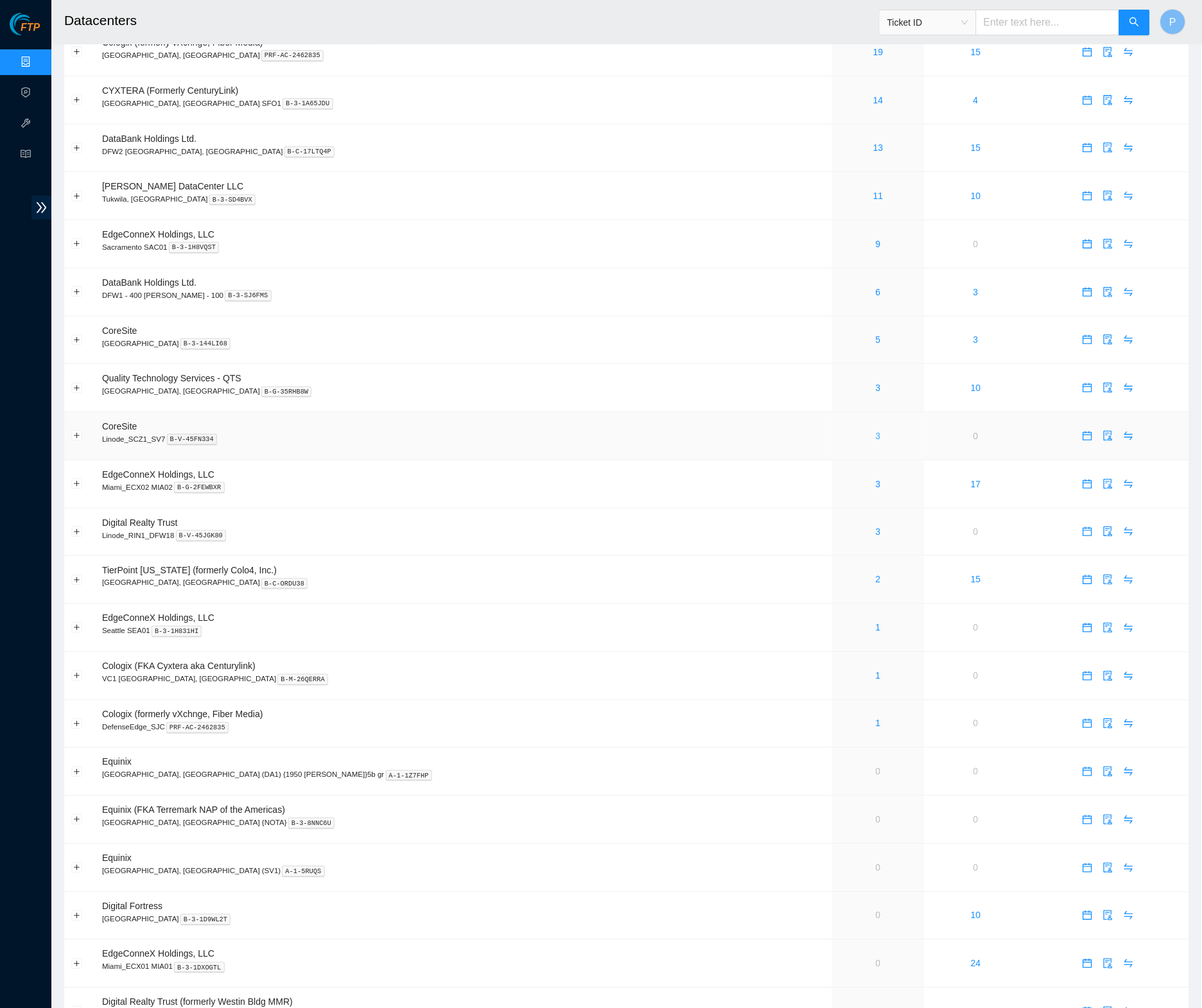
click at [876, 431] on link "3" at bounding box center [878, 436] width 5 height 10
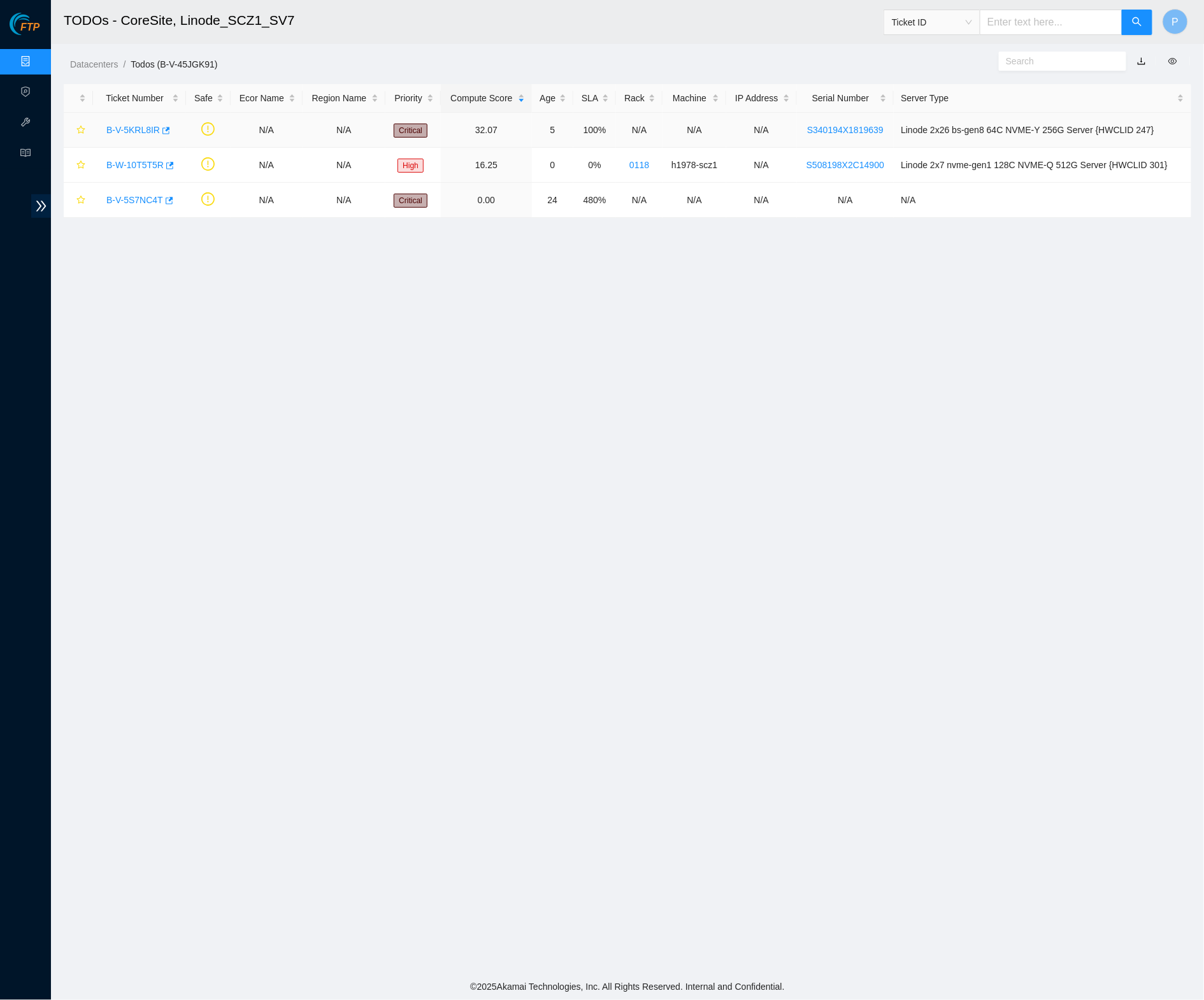
click at [139, 126] on link "B-V-5KRL8IR" at bounding box center [133, 129] width 54 height 10
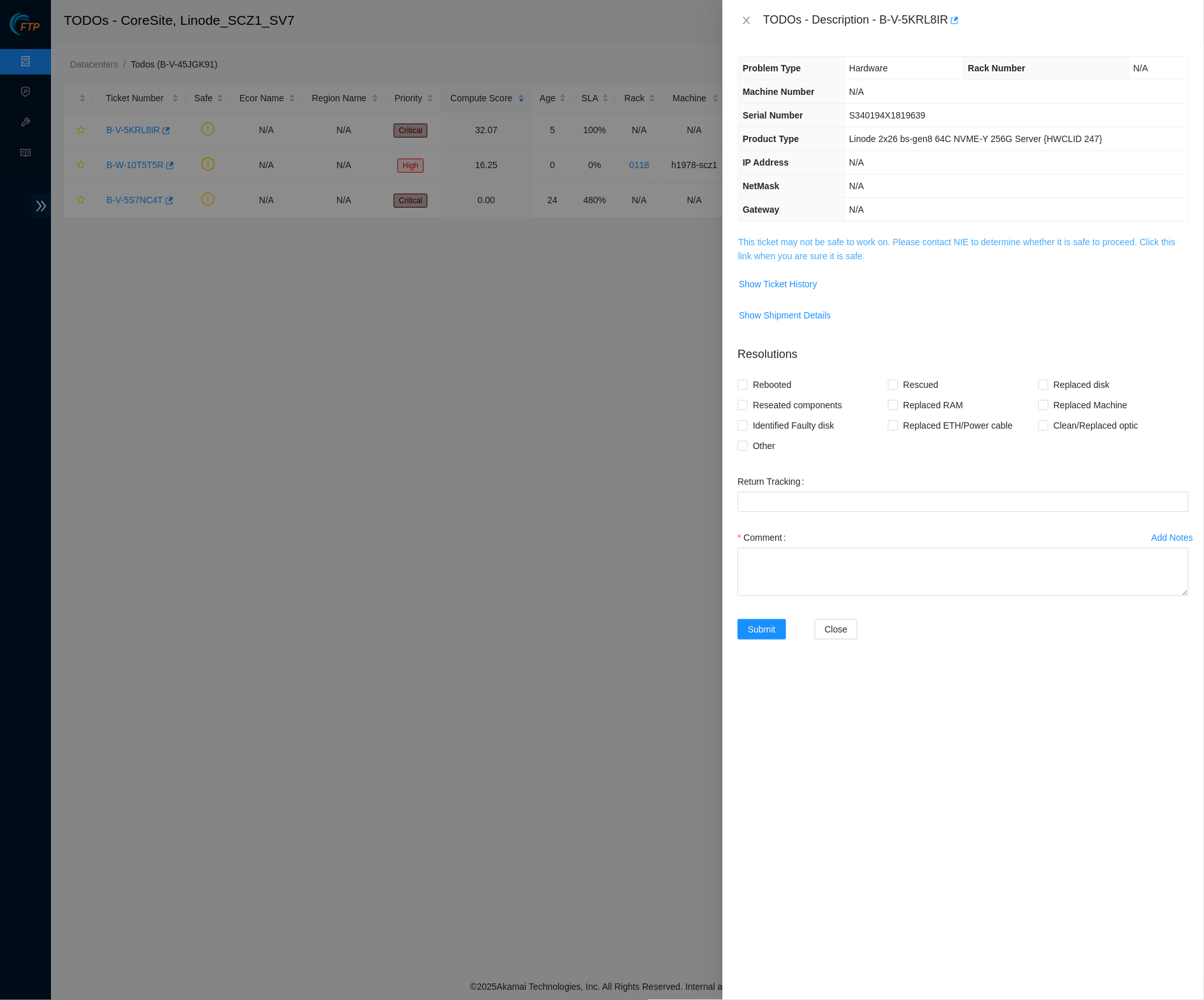
click at [827, 241] on link "This ticket may not be safe to work on. Please contact NIE to determine whether…" at bounding box center [957, 249] width 437 height 24
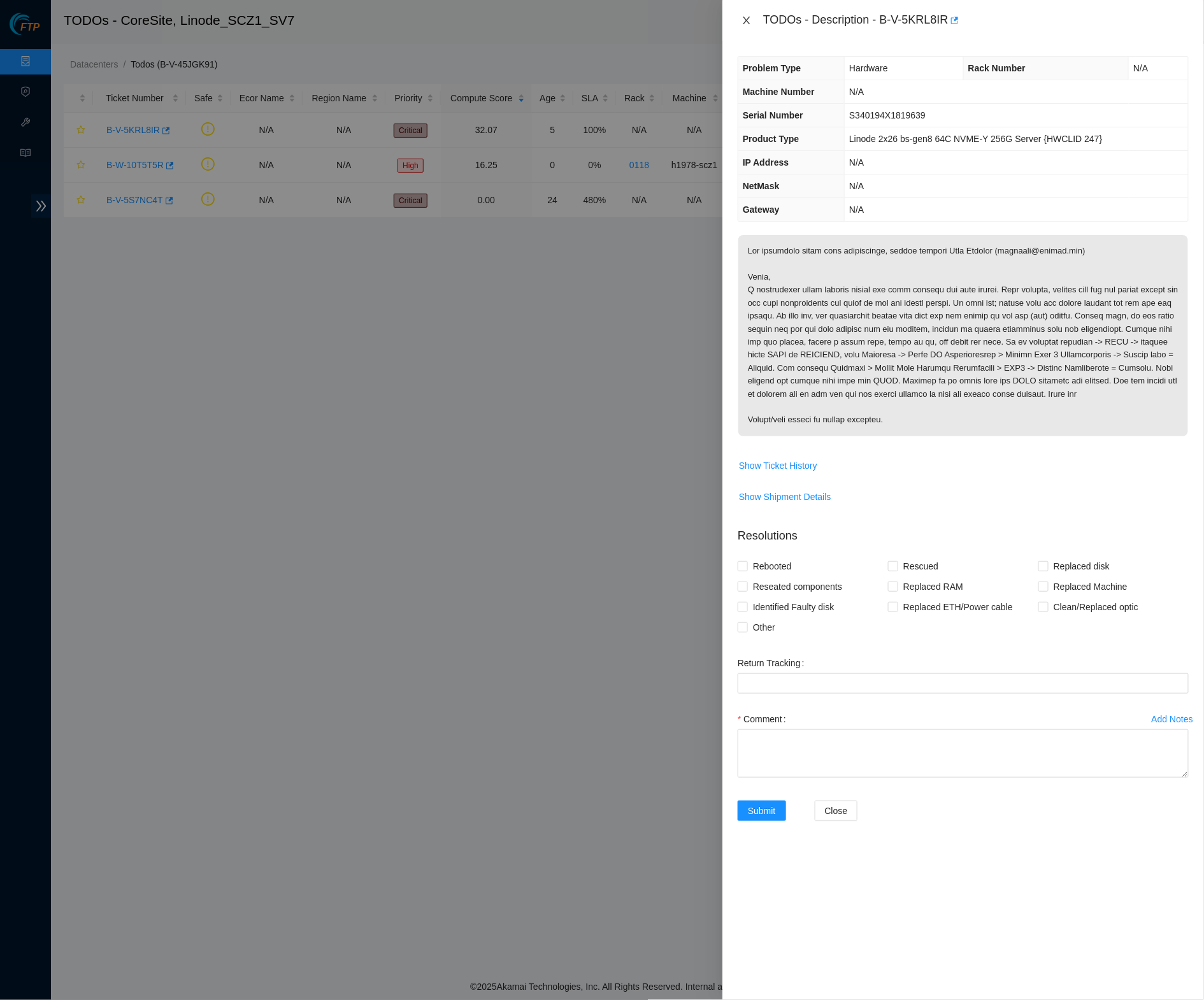
click at [749, 24] on icon "close" at bounding box center [746, 20] width 10 height 10
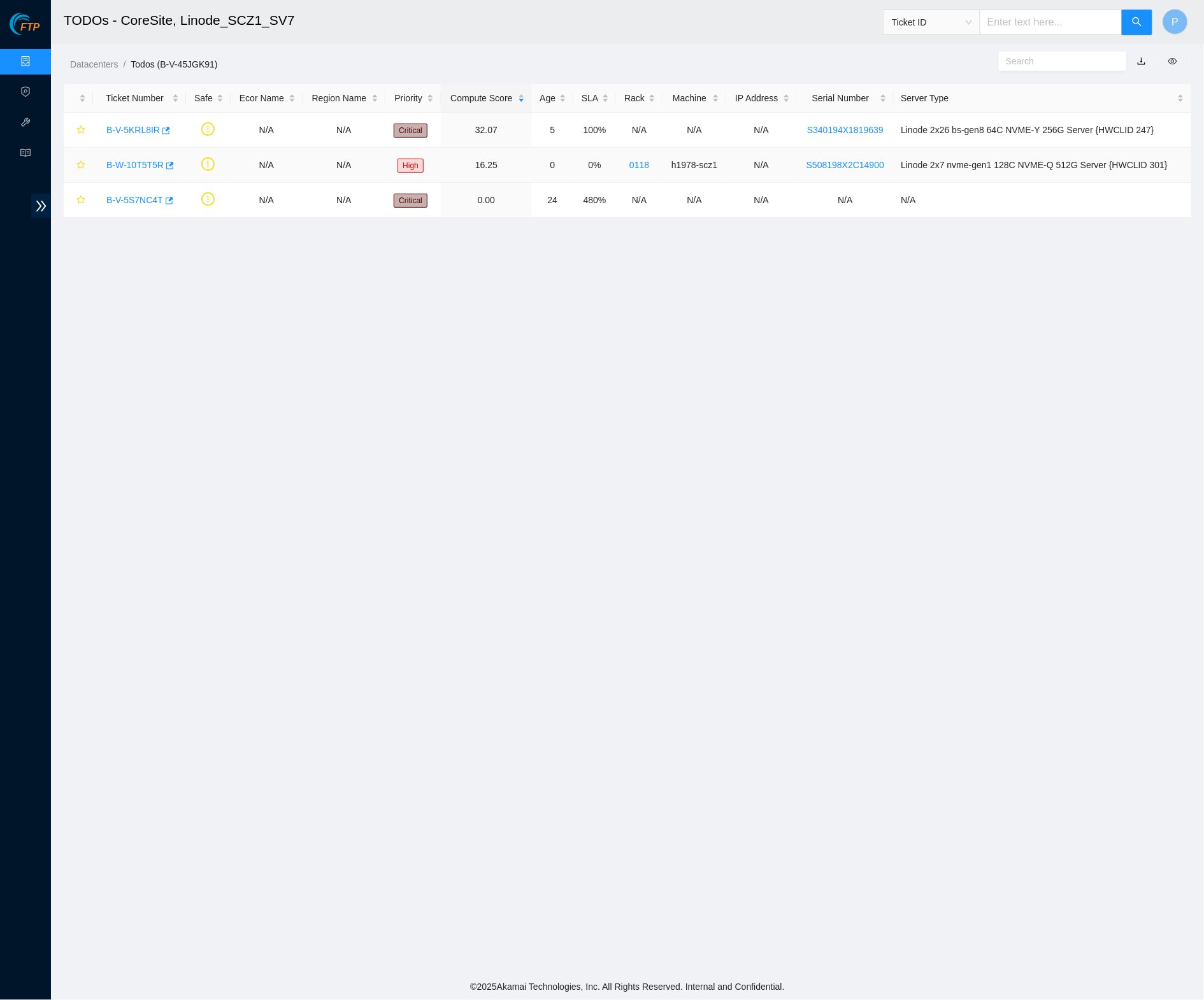
click at [136, 167] on link "B-W-10T5T5R" at bounding box center [135, 164] width 57 height 10
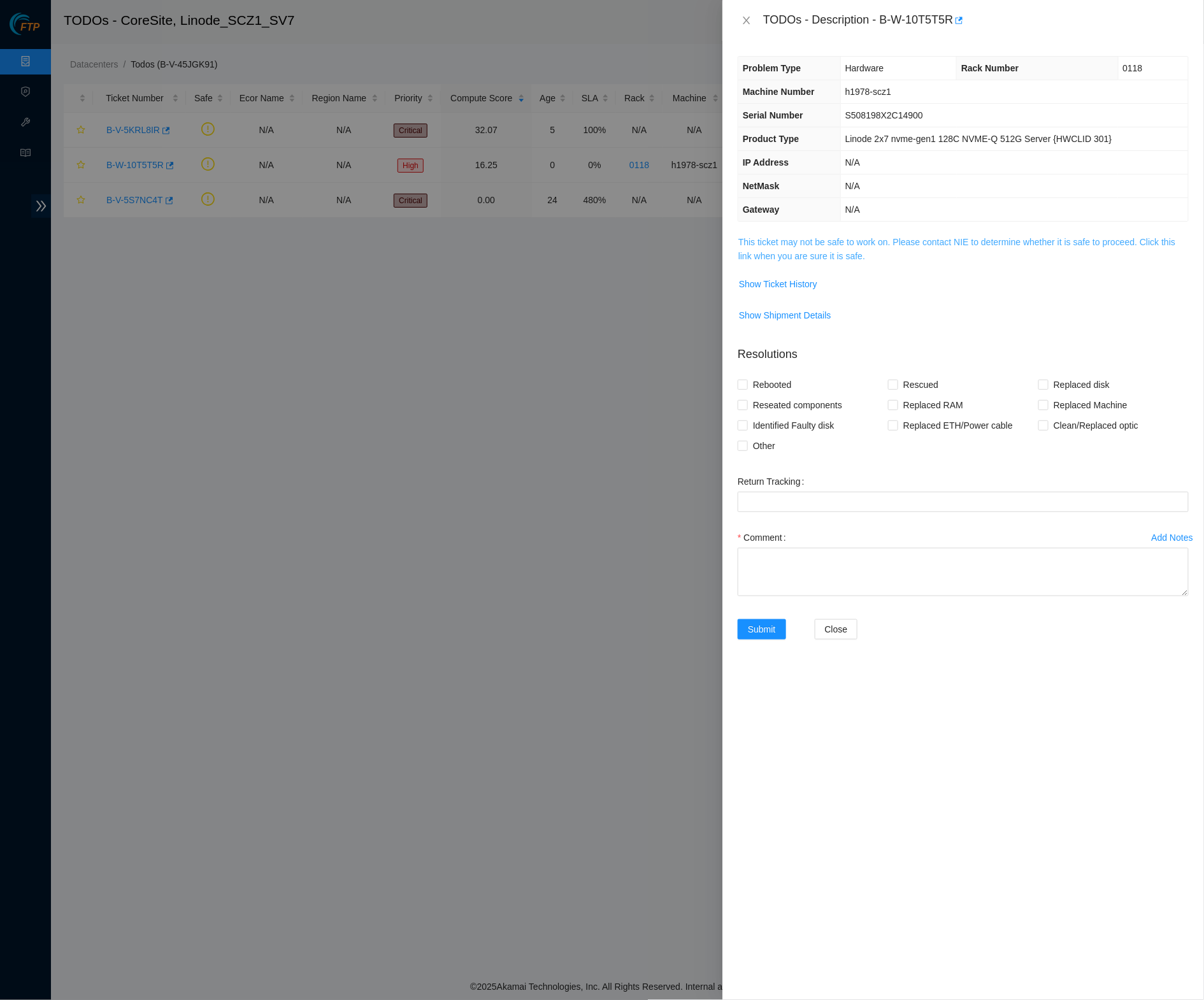
click at [840, 246] on link "This ticket may not be safe to work on. Please contact NIE to determine whether…" at bounding box center [957, 249] width 437 height 24
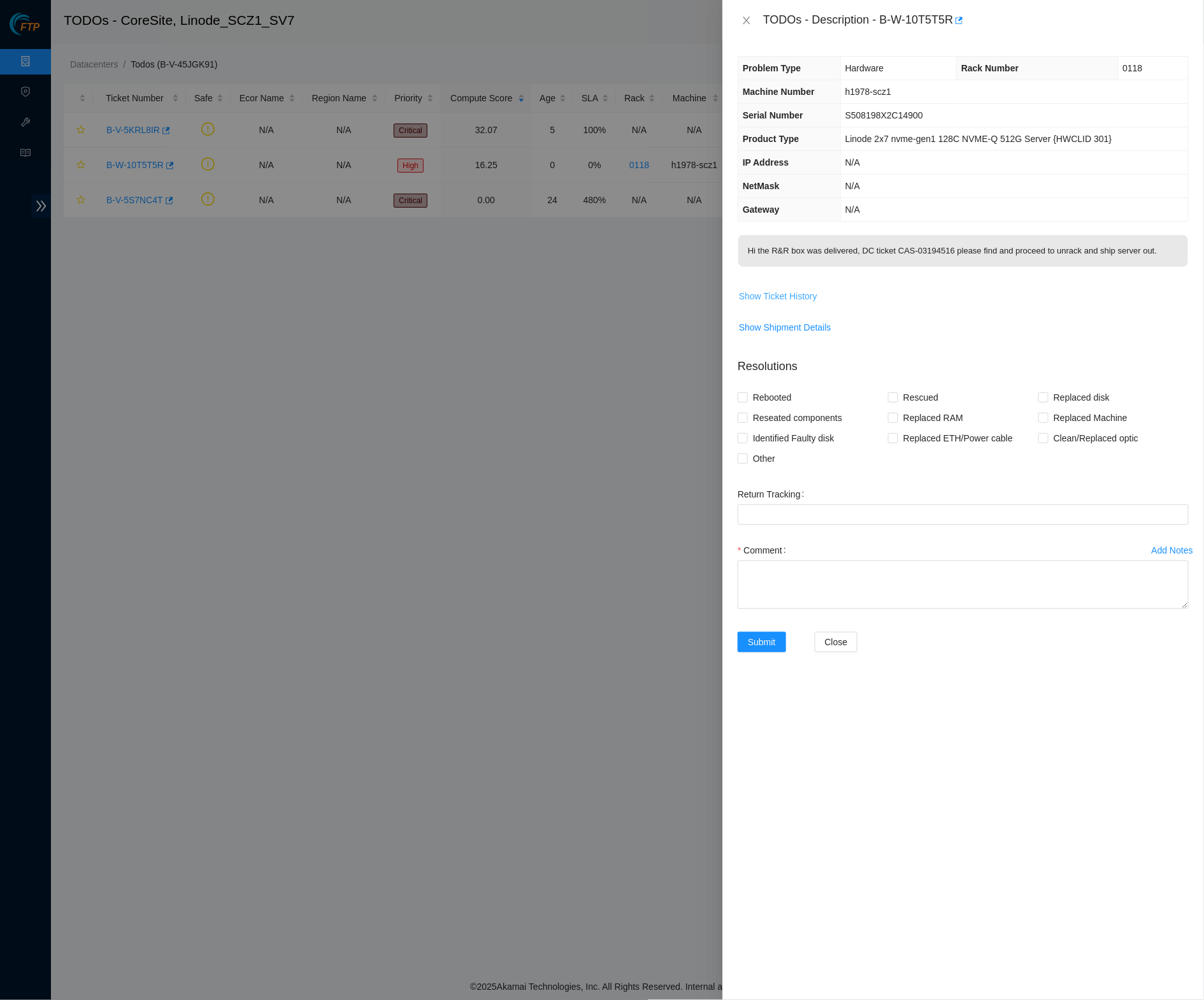
click at [801, 303] on span "Show Ticket History" at bounding box center [778, 296] width 78 height 14
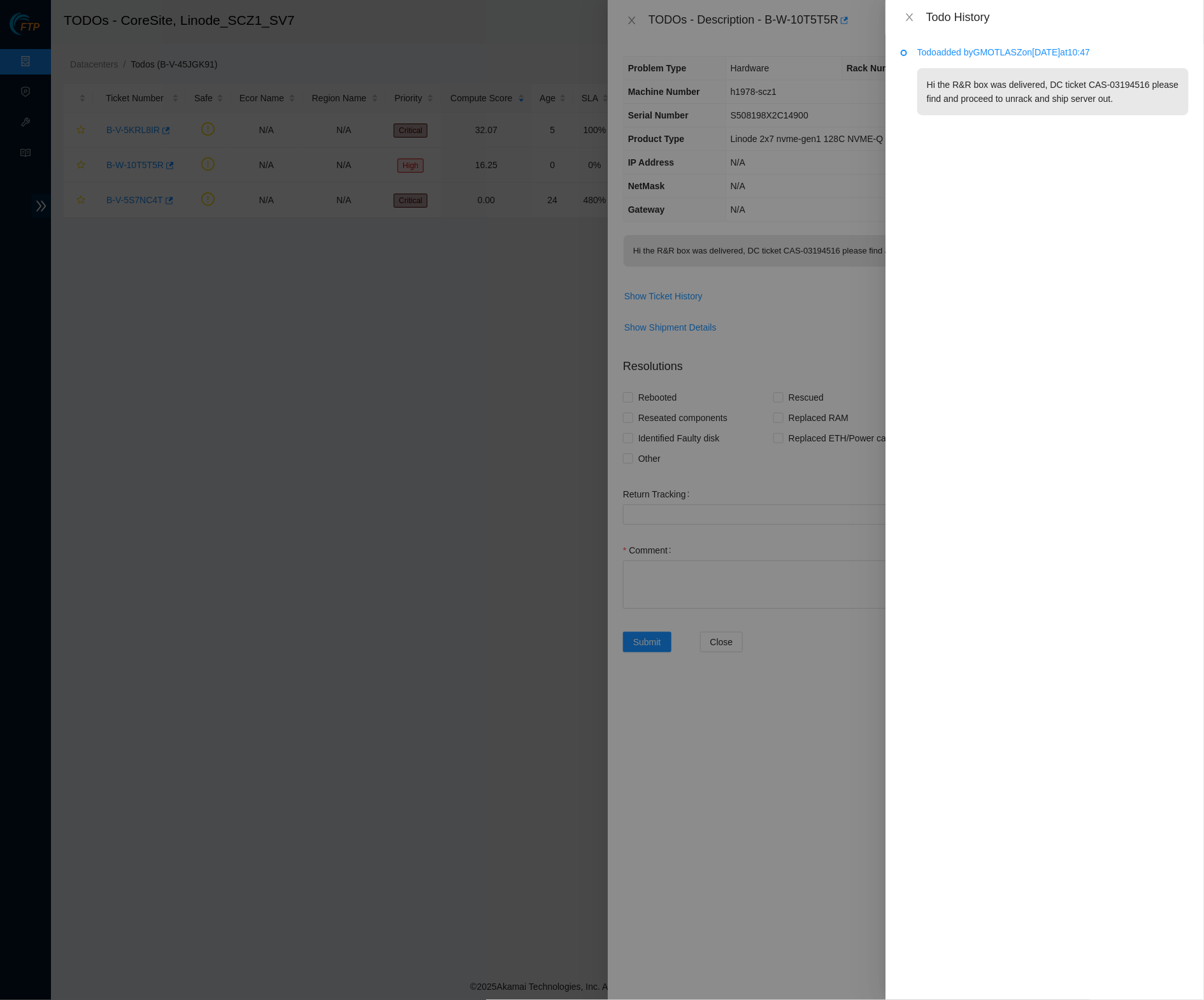
drag, startPoint x: 904, startPoint y: 14, endPoint x: 904, endPoint y: 24, distance: 10.0
click at [905, 15] on icon "close" at bounding box center [909, 17] width 10 height 10
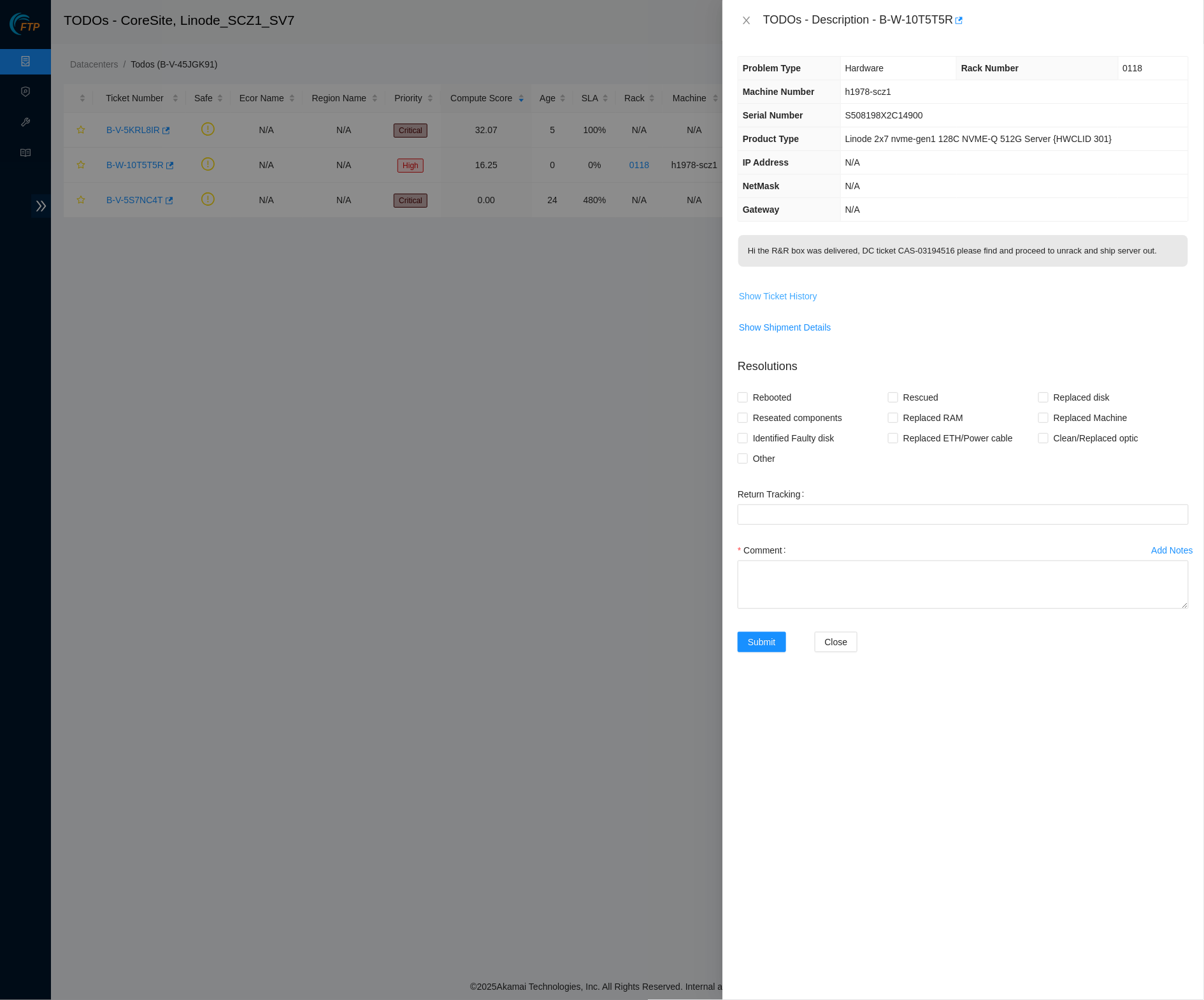
click at [791, 303] on span "Show Ticket History" at bounding box center [778, 296] width 78 height 14
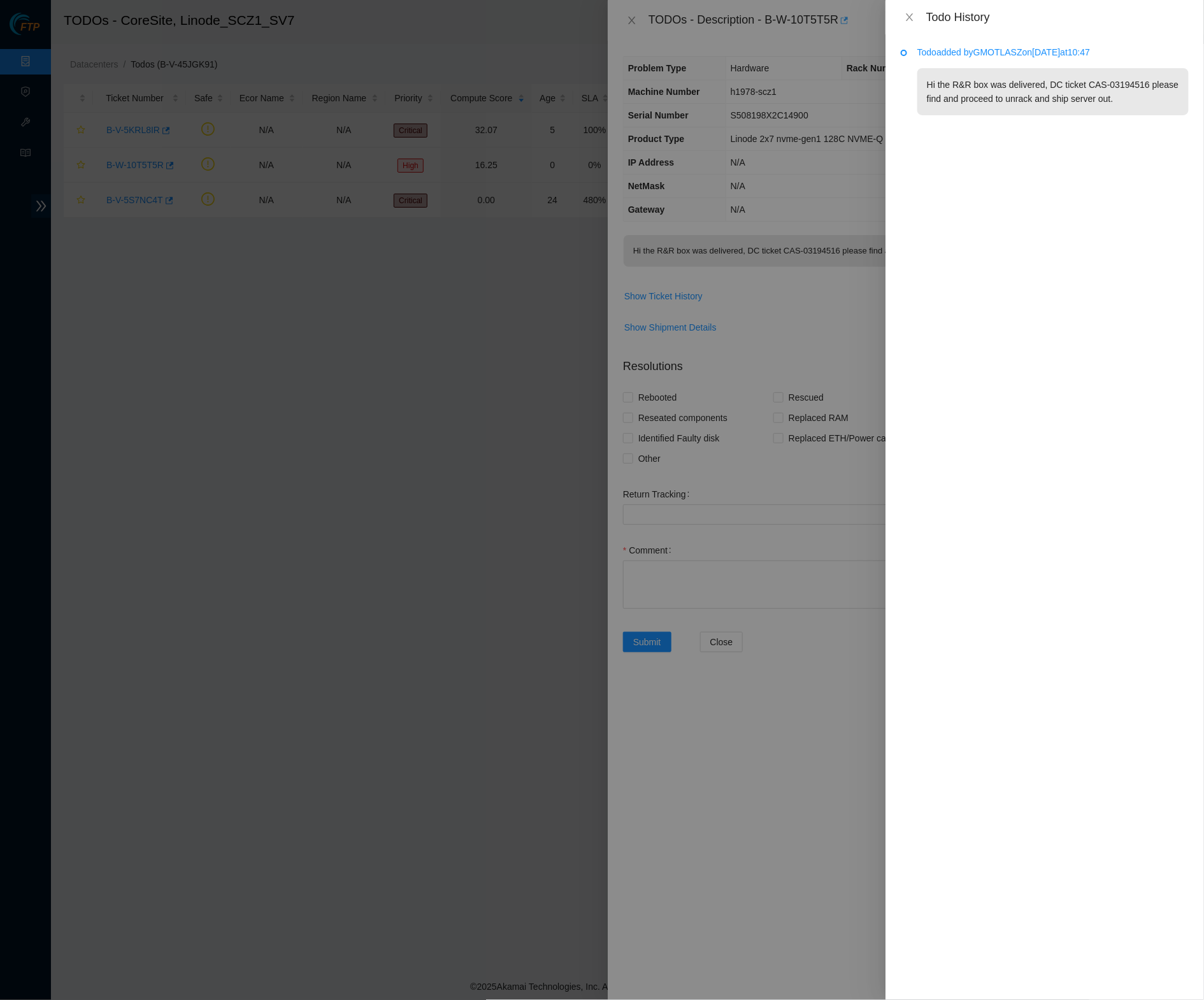
click at [903, 20] on button "Close" at bounding box center [909, 18] width 18 height 12
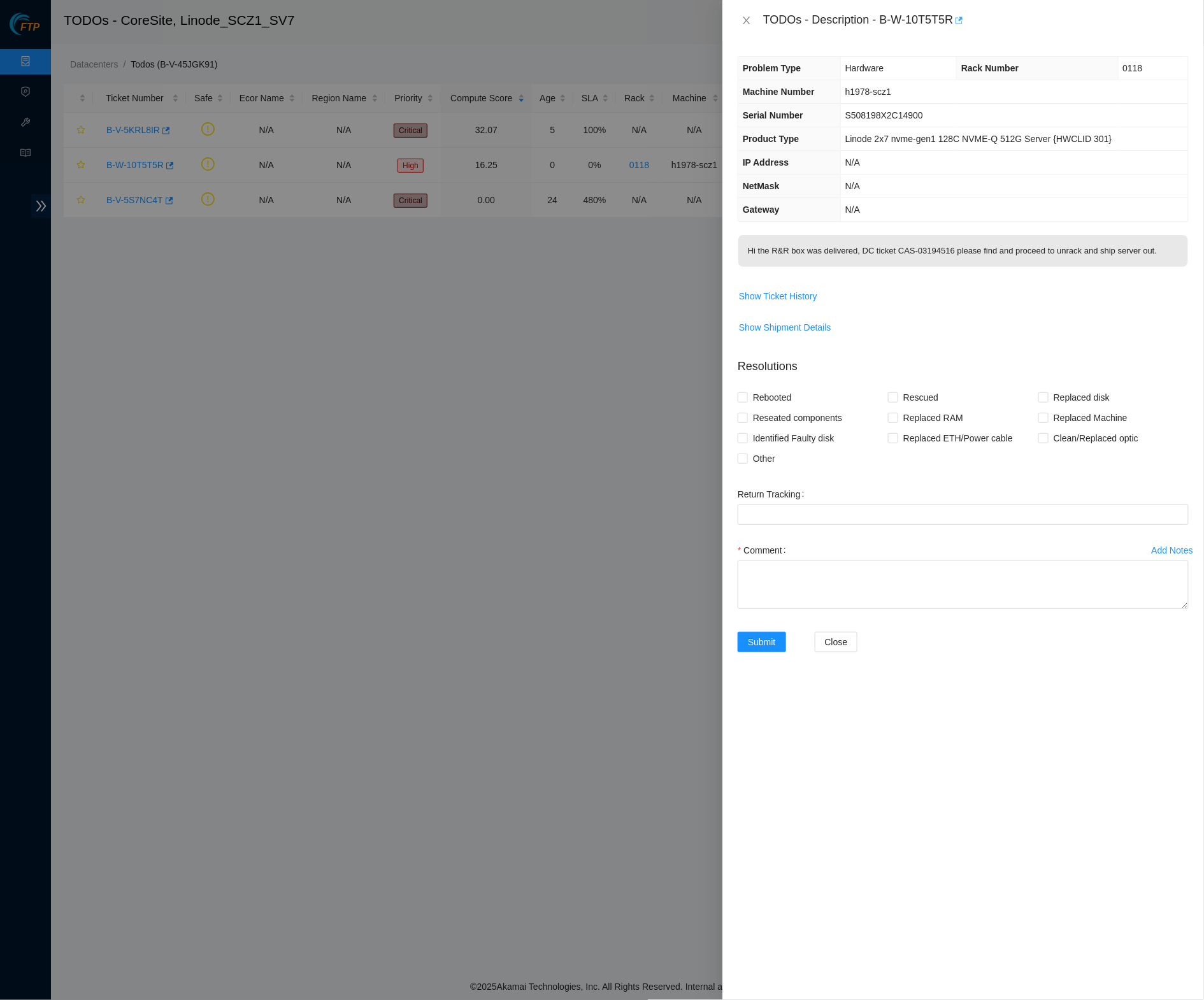
click at [963, 18] on icon "button" at bounding box center [958, 21] width 9 height 9
click at [743, 26] on button "Close" at bounding box center [746, 21] width 18 height 12
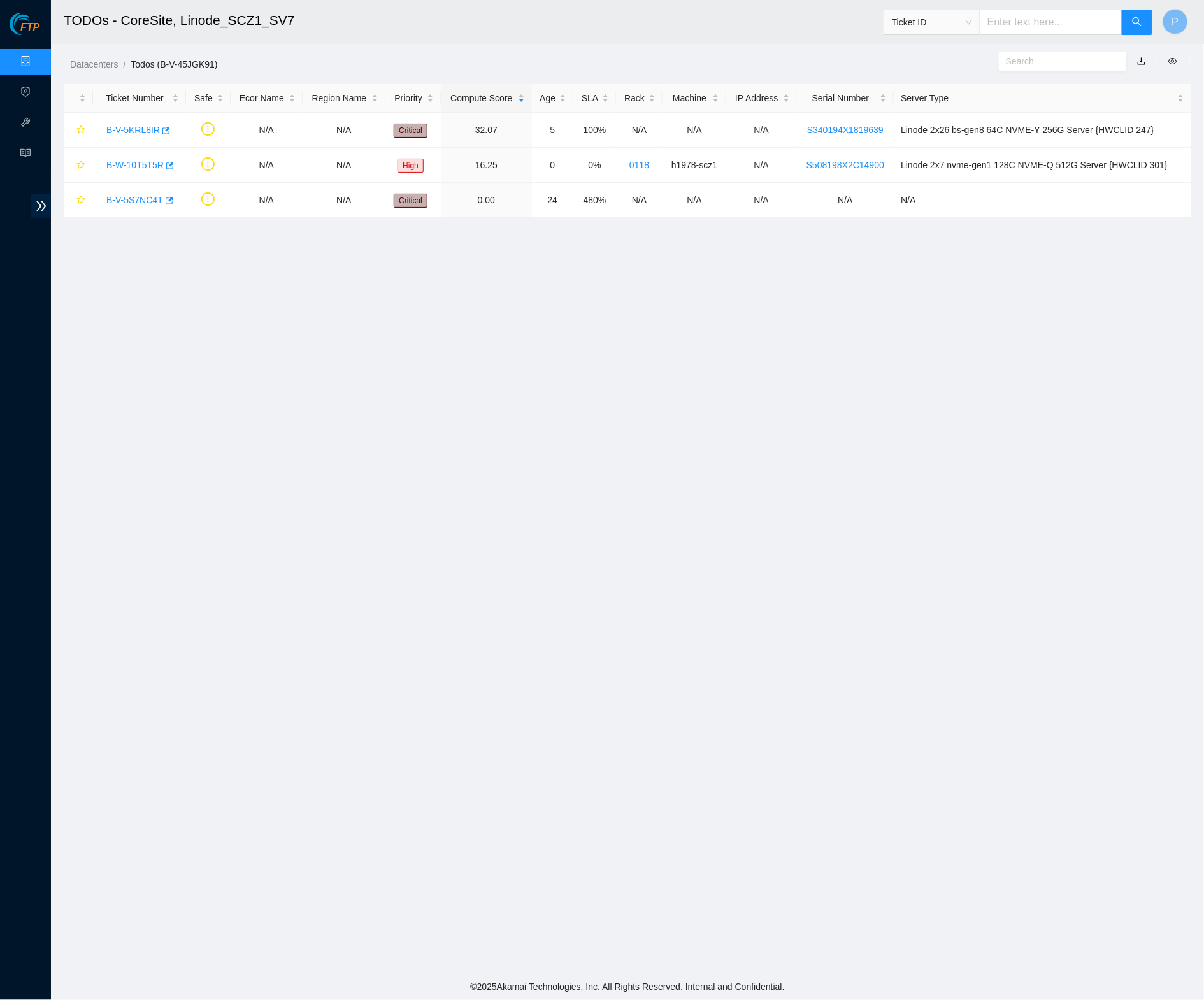
click at [45, 57] on link "Data Centers" at bounding box center [63, 61] width 52 height 10
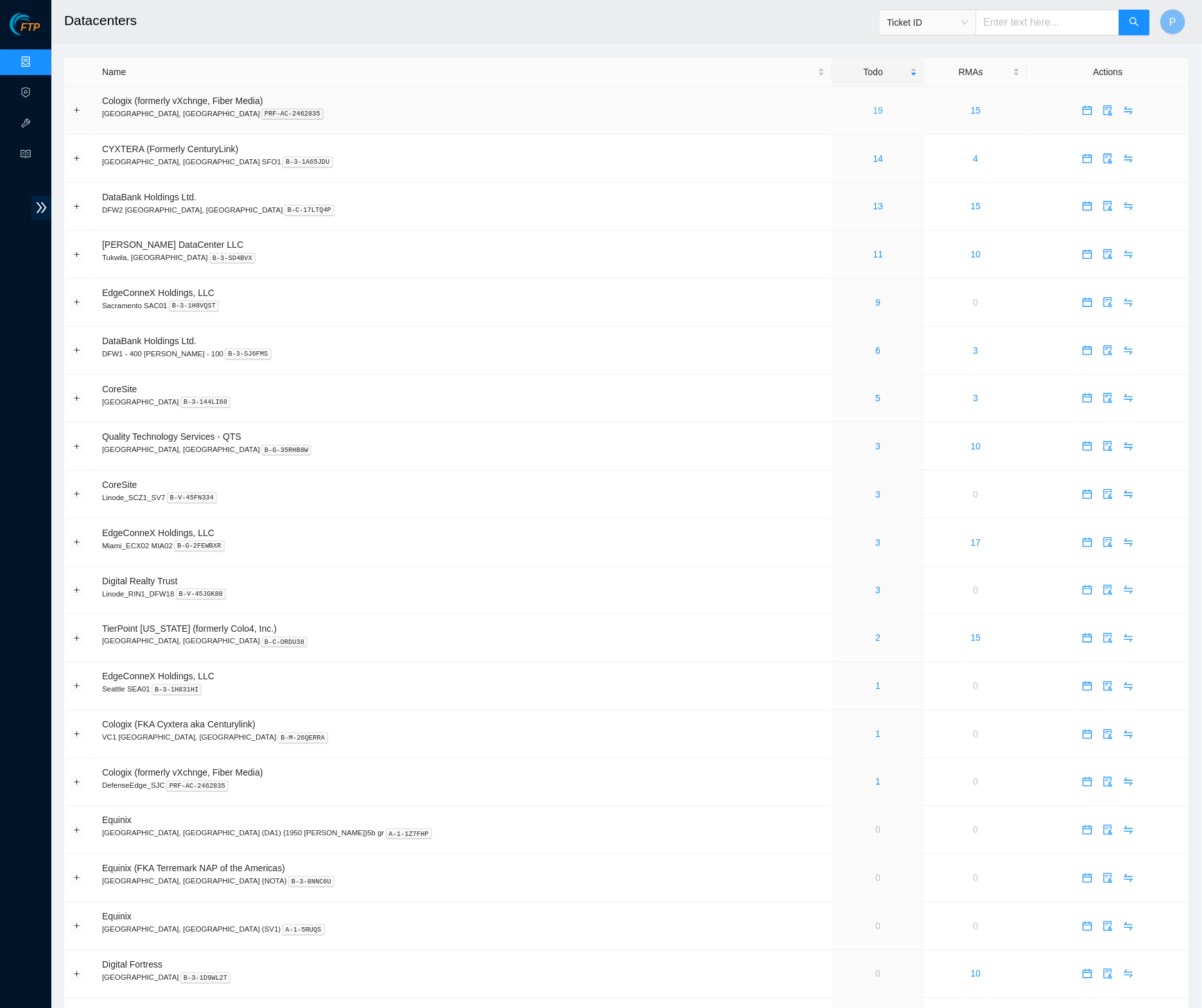
click at [873, 110] on link "19" at bounding box center [878, 110] width 10 height 10
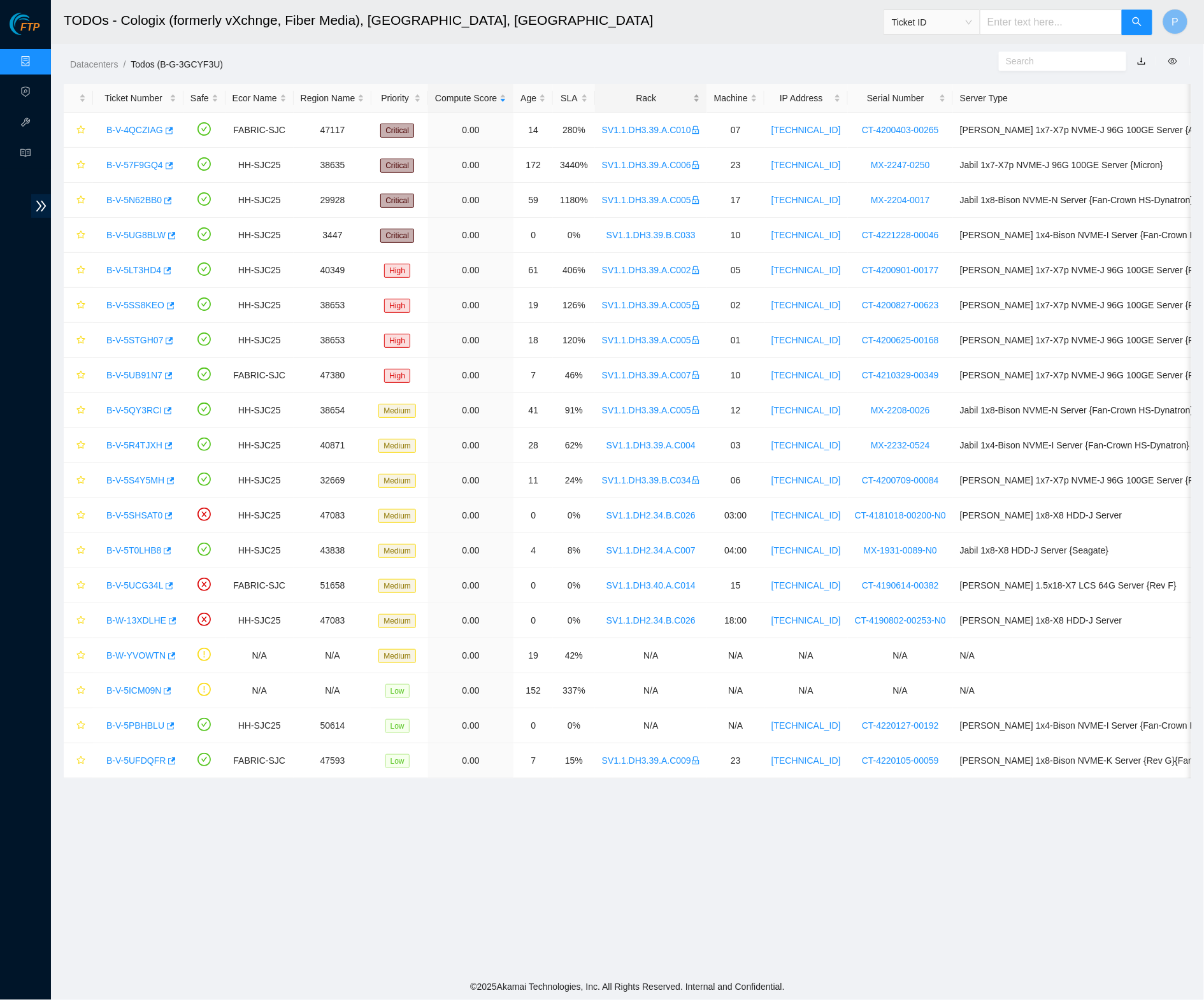
click at [669, 100] on div "Rack" at bounding box center [651, 98] width 98 height 14
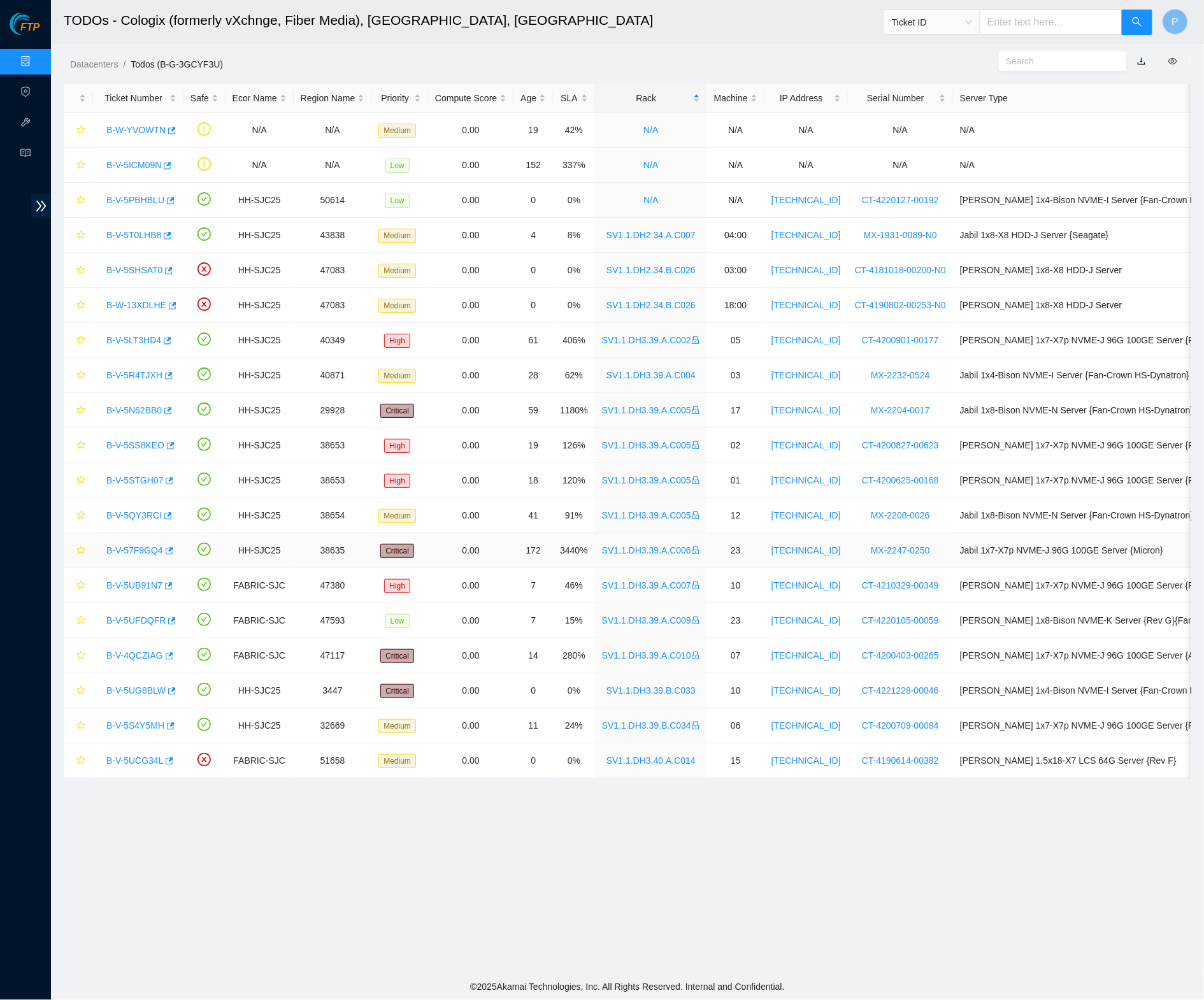
click at [139, 547] on link "B-V-57F9GQ4" at bounding box center [135, 550] width 57 height 10
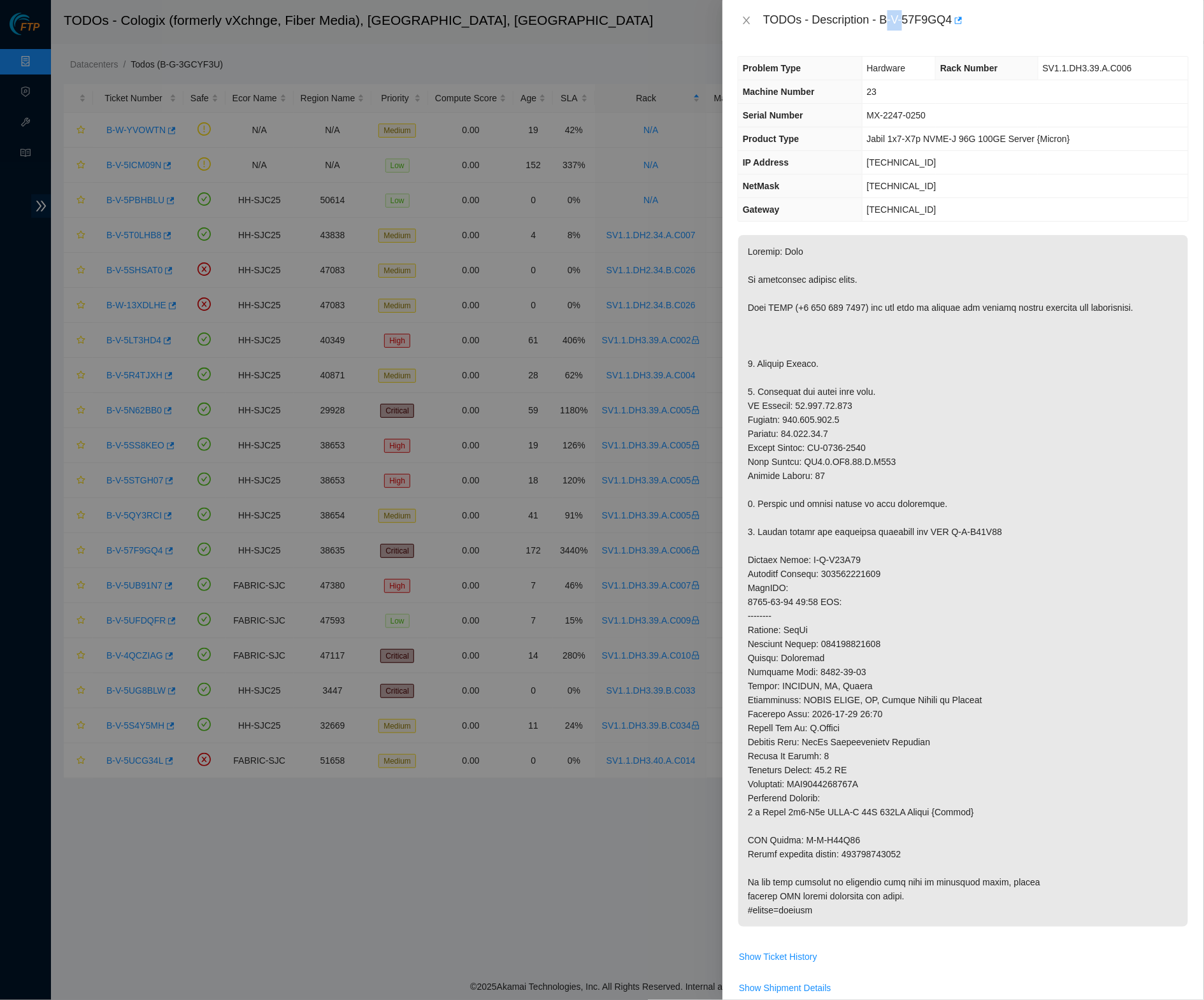
drag, startPoint x: 889, startPoint y: 16, endPoint x: 914, endPoint y: 20, distance: 25.3
click at [914, 20] on div "TODOs - Description - B-V-57F9GQ4" at bounding box center [976, 20] width 426 height 21
drag, startPoint x: 885, startPoint y: 18, endPoint x: 962, endPoint y: 16, distance: 77.0
click at [962, 16] on div "TODOs - Description - B-V-57F9GQ4" at bounding box center [976, 20] width 426 height 21
copy div "B-V-57F9GQ4"
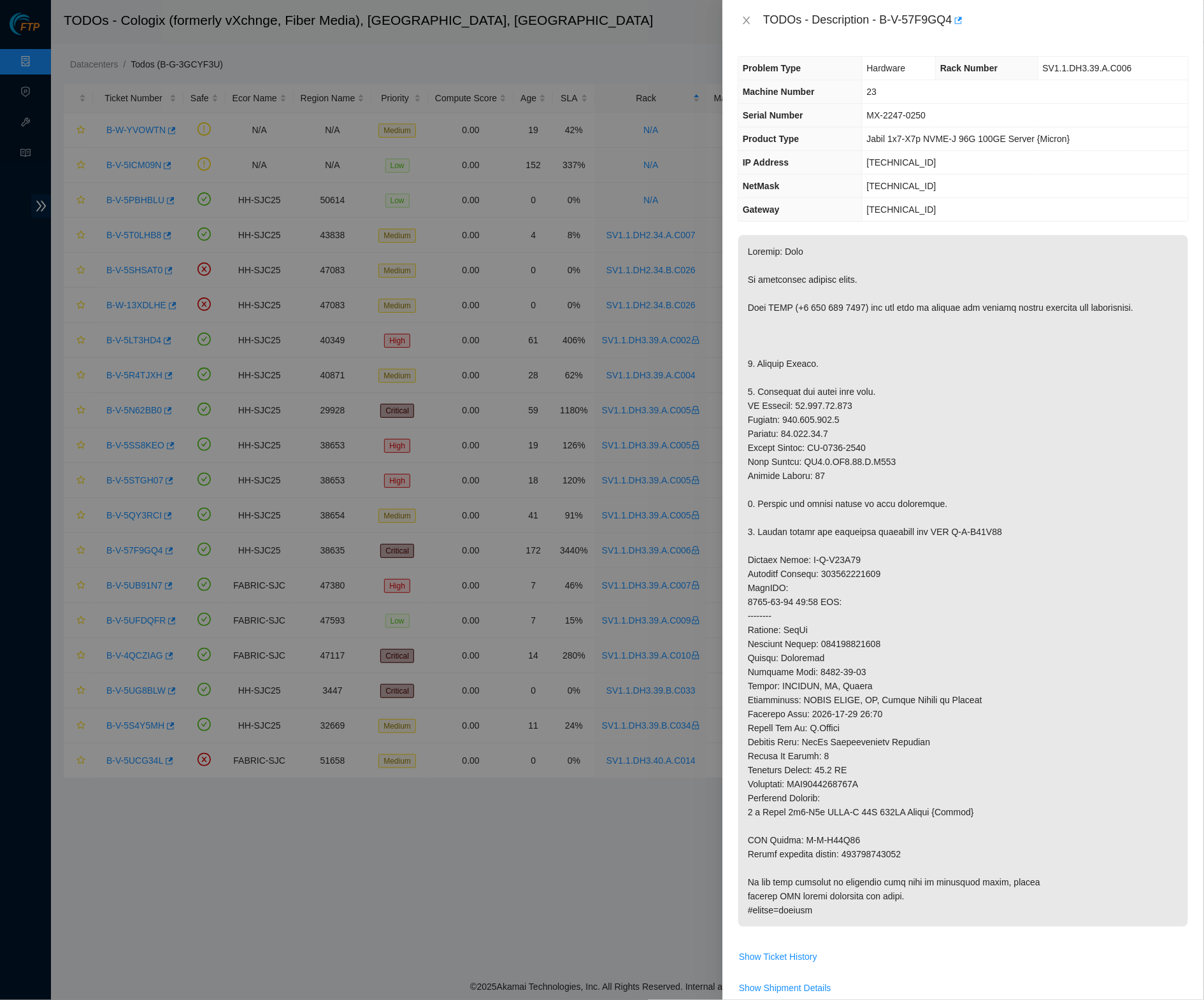
click at [741, 11] on div "TODOs - Description - B-V-57F9GQ4" at bounding box center [963, 20] width 451 height 21
click at [745, 15] on icon "close" at bounding box center [746, 20] width 10 height 10
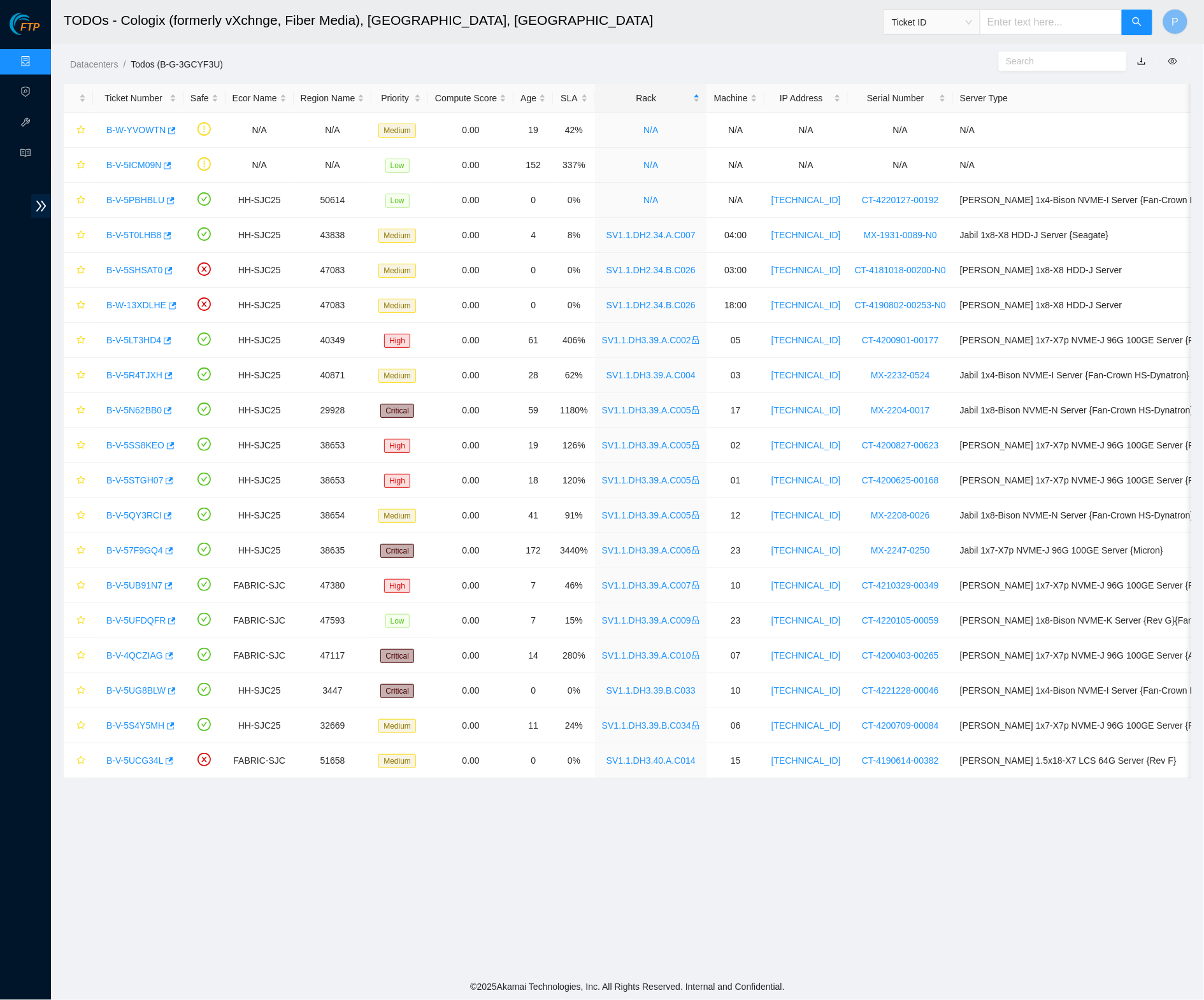
click at [37, 57] on link "Data Centers" at bounding box center [63, 61] width 52 height 10
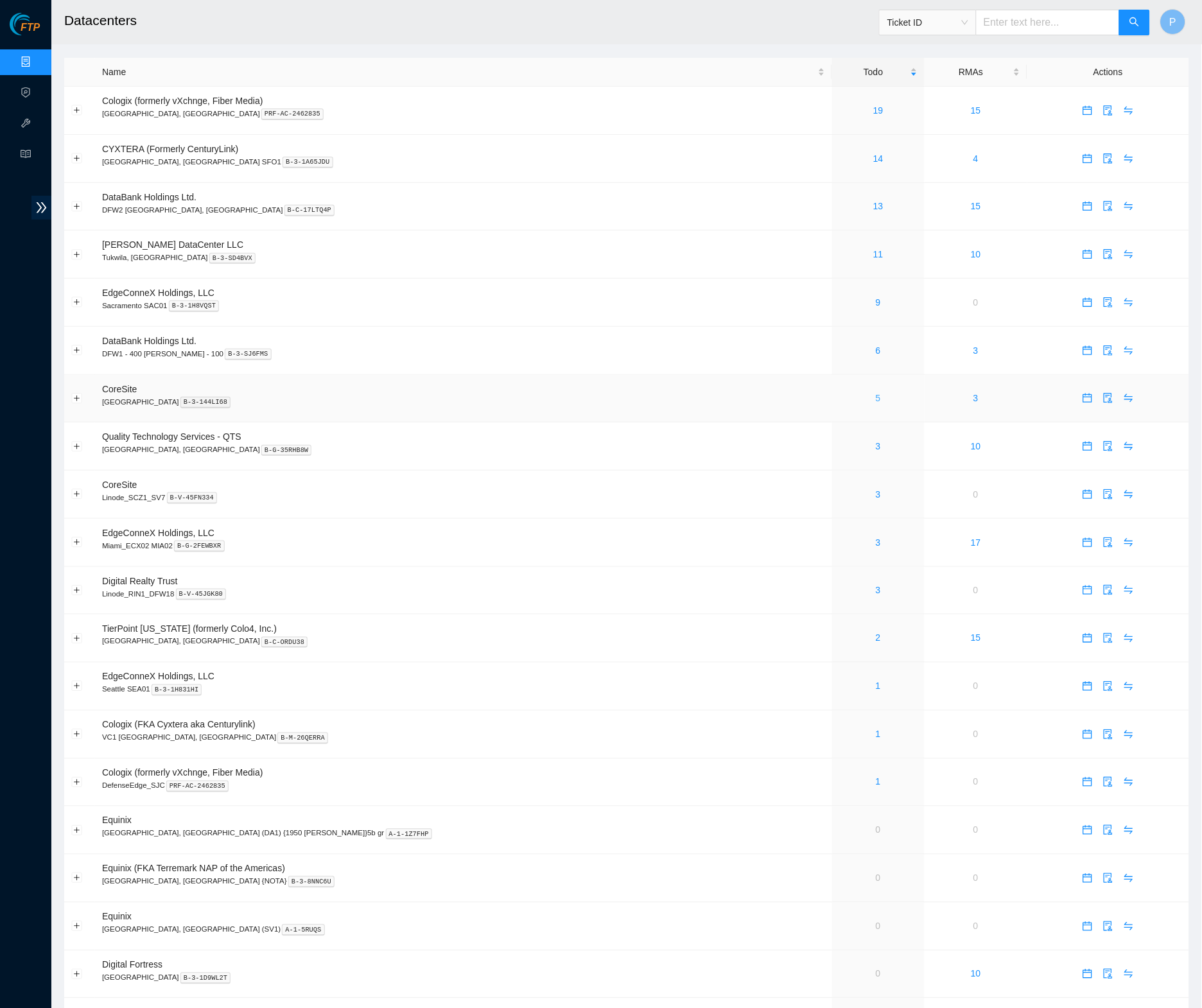
click at [876, 396] on link "5" at bounding box center [878, 397] width 5 height 10
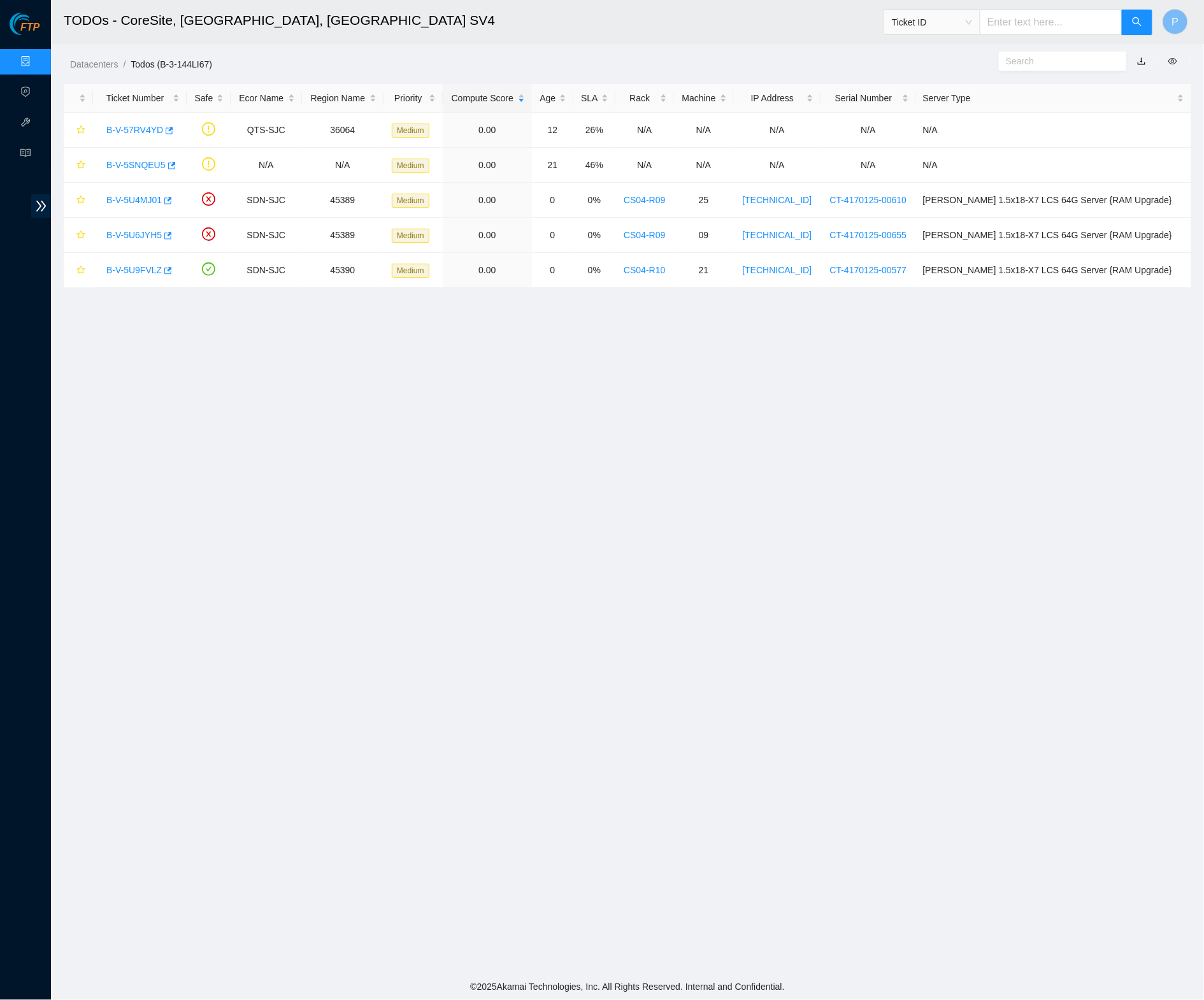
click at [37, 57] on link "Data Centers" at bounding box center [63, 61] width 52 height 10
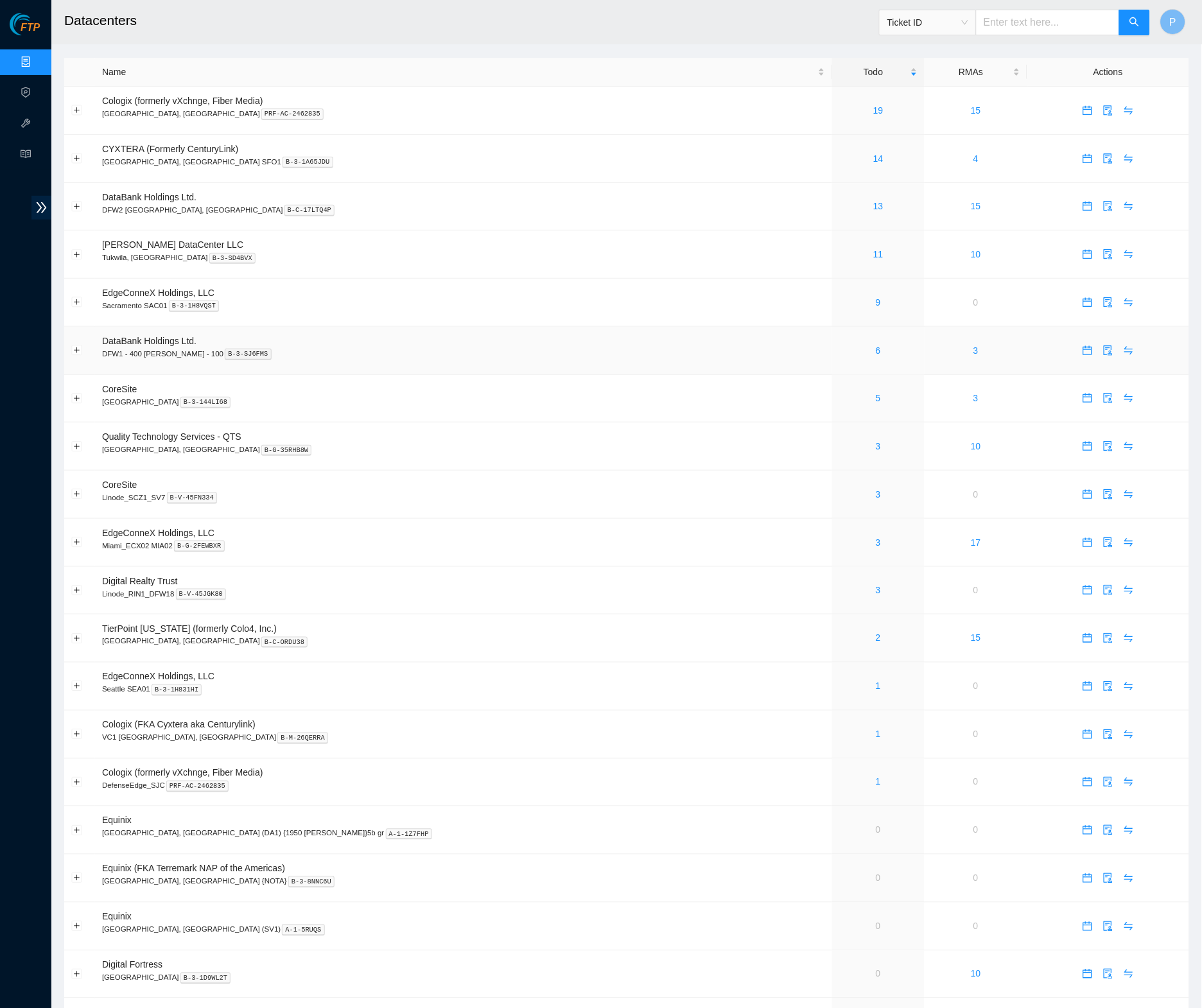
click at [839, 346] on div "6" at bounding box center [879, 350] width 79 height 14
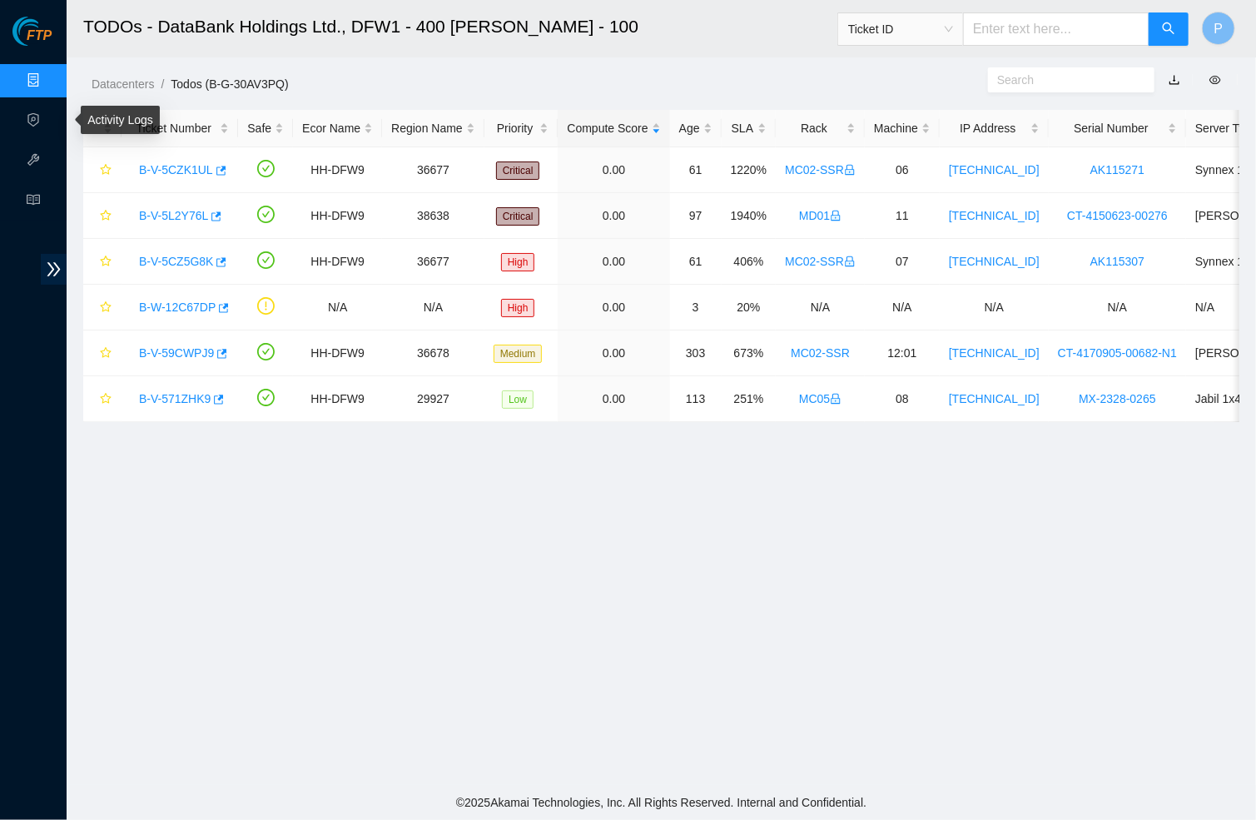
click at [48, 86] on link "Data Centers" at bounding box center [82, 80] width 68 height 13
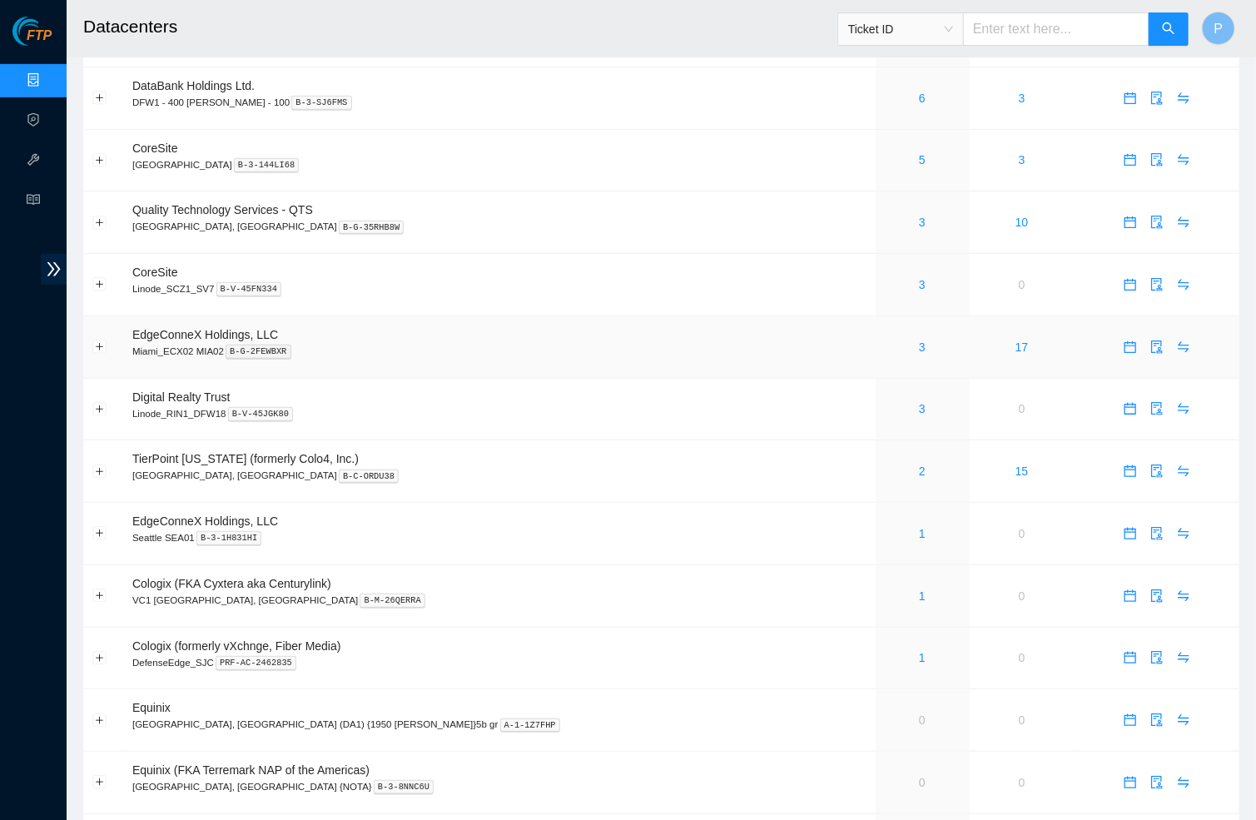
scroll to position [355, 0]
click at [885, 276] on div "3" at bounding box center [923, 285] width 76 height 18
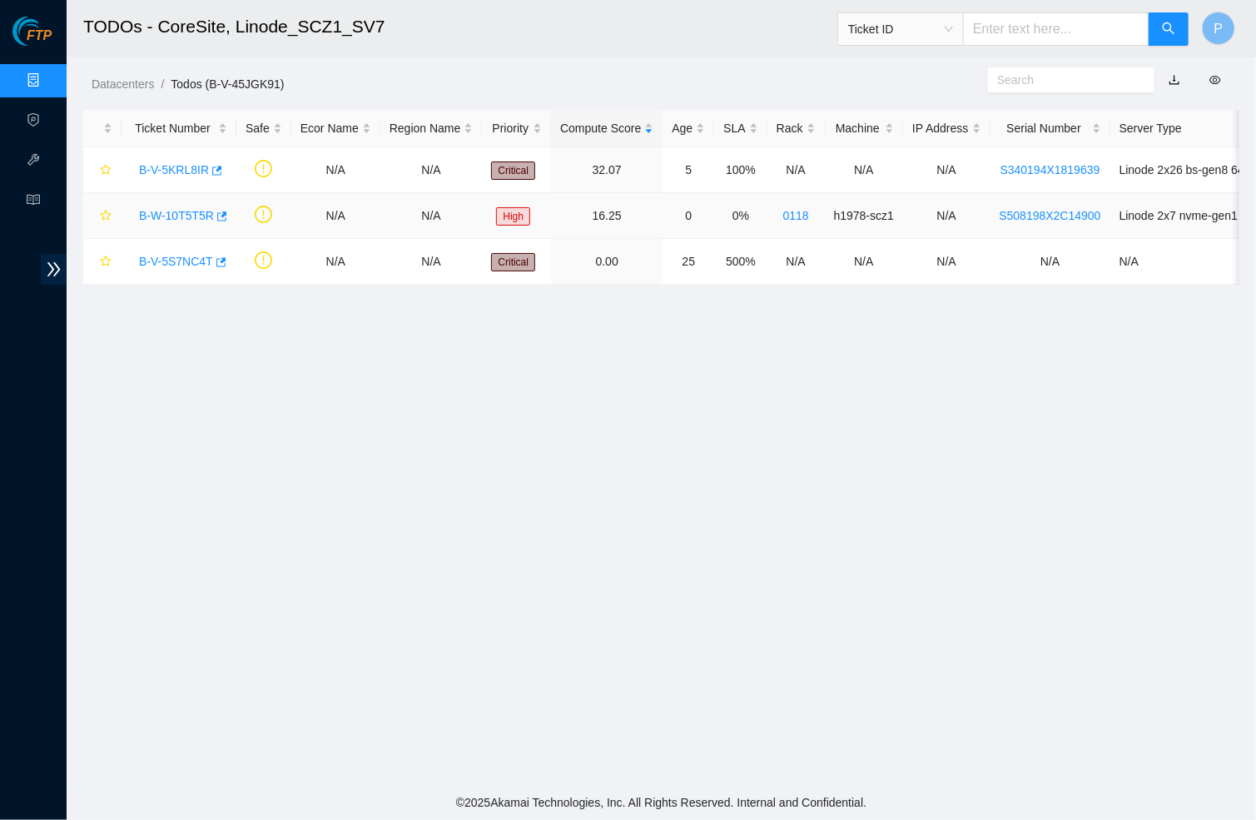
click at [186, 209] on link "B-W-10T5T5R" at bounding box center [176, 215] width 75 height 13
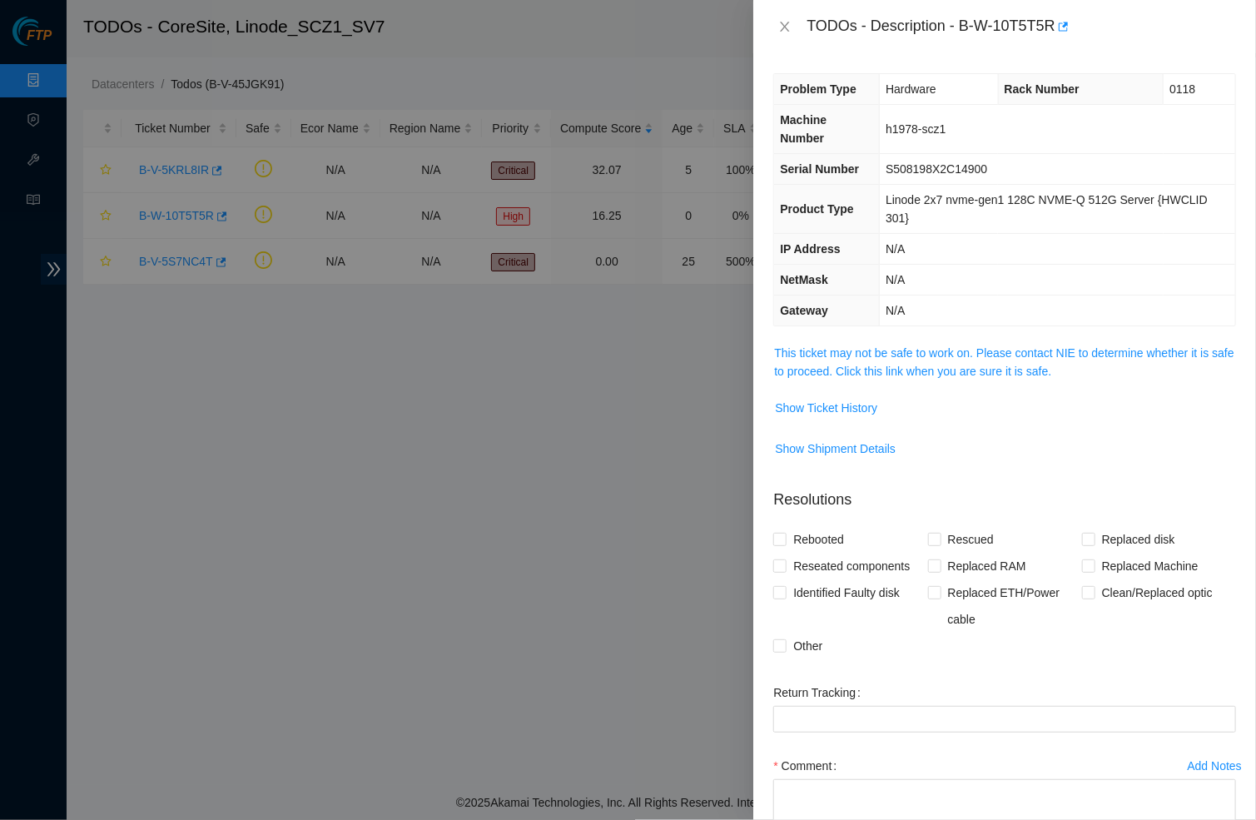
click at [1057, 25] on div "TODOs - Description - B-W-10T5T5R" at bounding box center [1022, 26] width 430 height 27
click at [1068, 25] on icon "button" at bounding box center [1062, 27] width 12 height 12
click at [822, 375] on td "This ticket may not be safe to work on. Please contact NIE to determine whether…" at bounding box center [1004, 368] width 463 height 51
click at [822, 363] on link "This ticket may not be safe to work on. Please contact NIE to determine whether…" at bounding box center [1004, 362] width 460 height 32
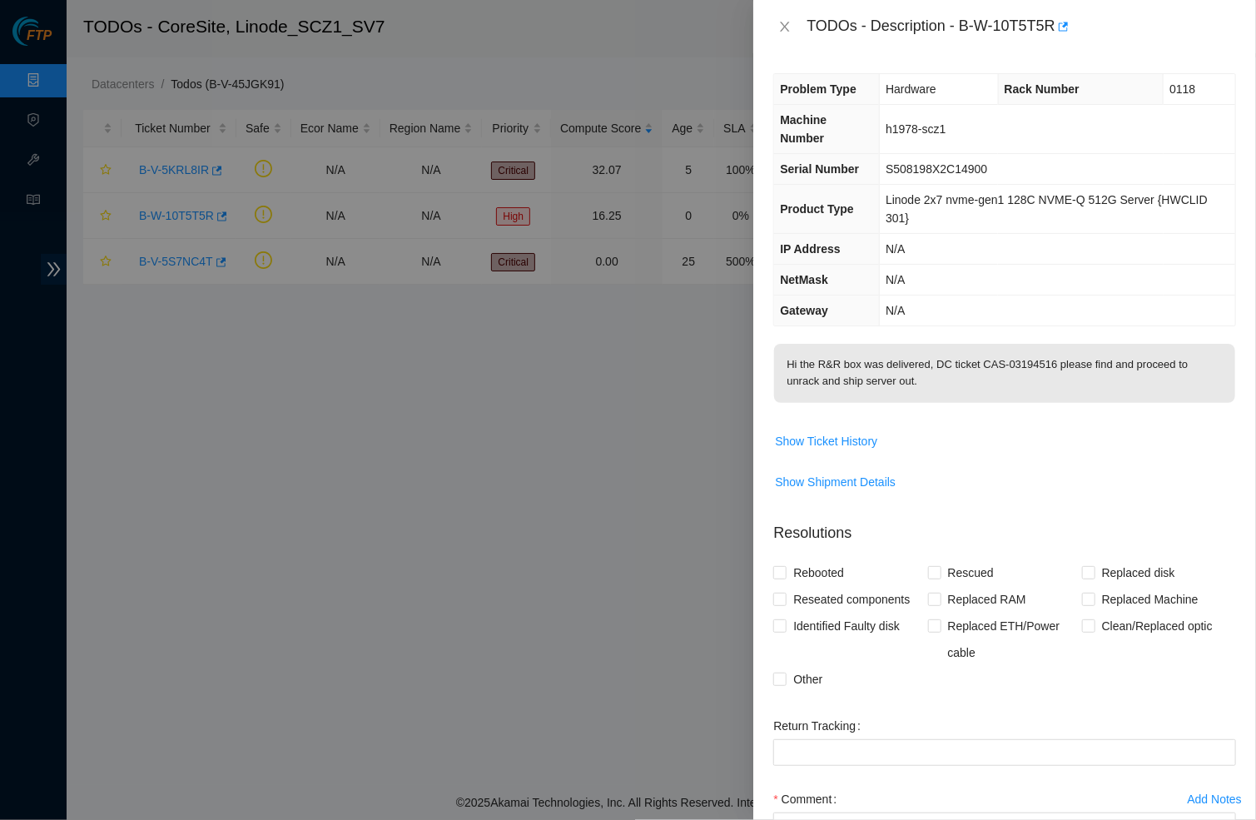
drag, startPoint x: 1006, startPoint y: 350, endPoint x: 1055, endPoint y: 350, distance: 48.3
click at [1055, 350] on p "Hi the R&R box was delivered, DC ticket CAS-03194516 please find and proceed to…" at bounding box center [1004, 373] width 461 height 59
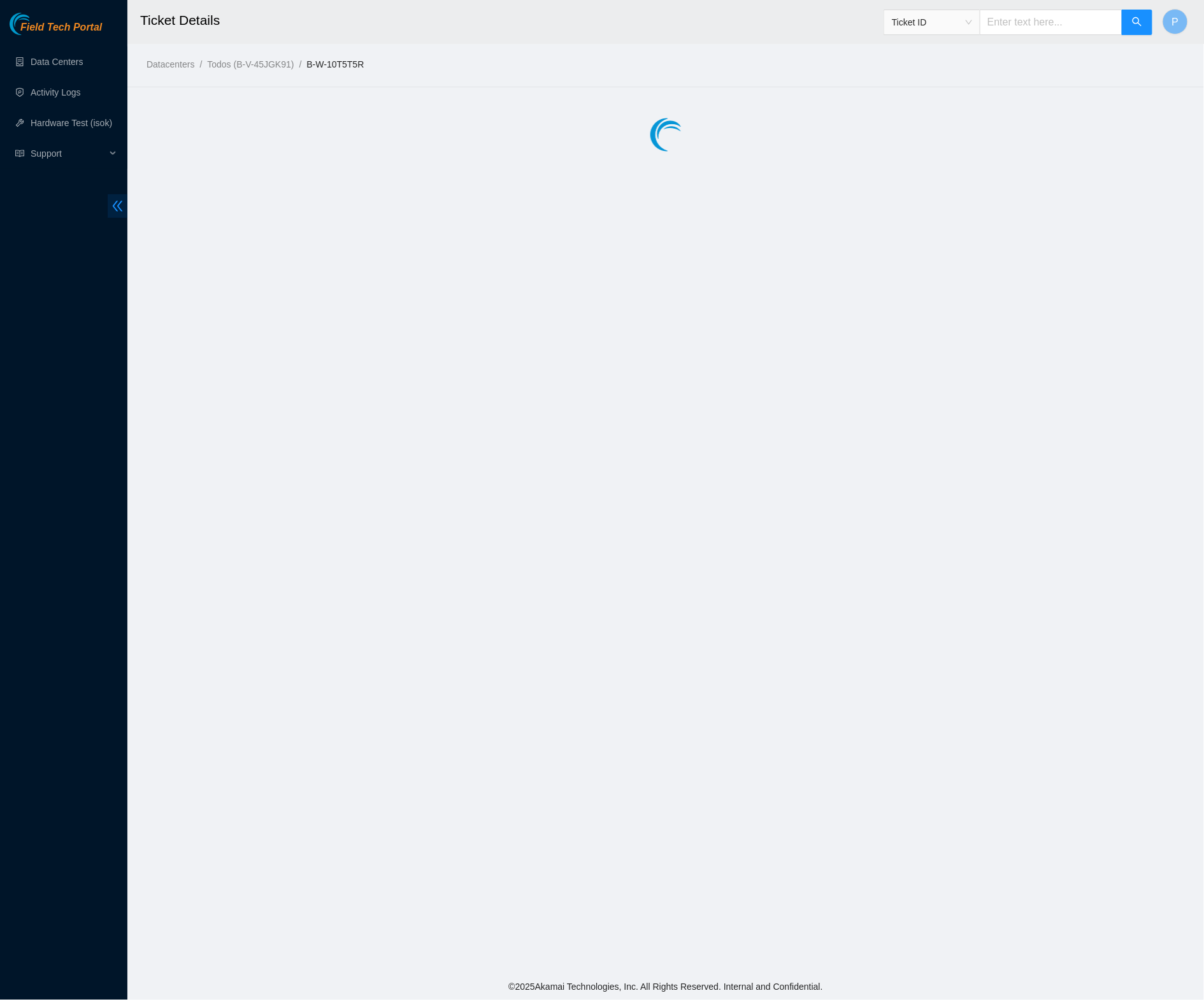
click at [121, 204] on icon "double-left" at bounding box center [117, 206] width 13 height 13
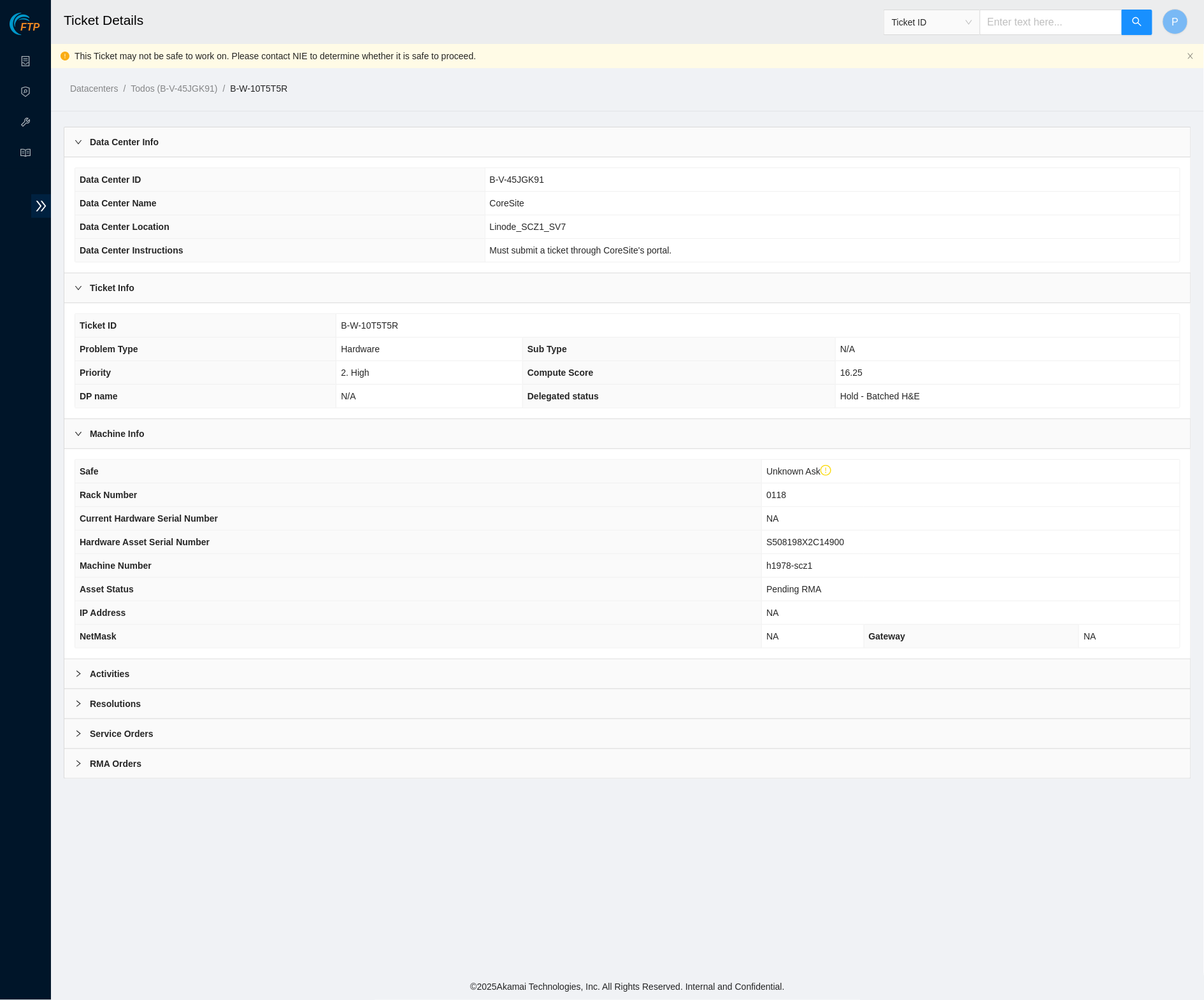
click at [455, 749] on div "RMA Orders" at bounding box center [628, 764] width 1127 height 29
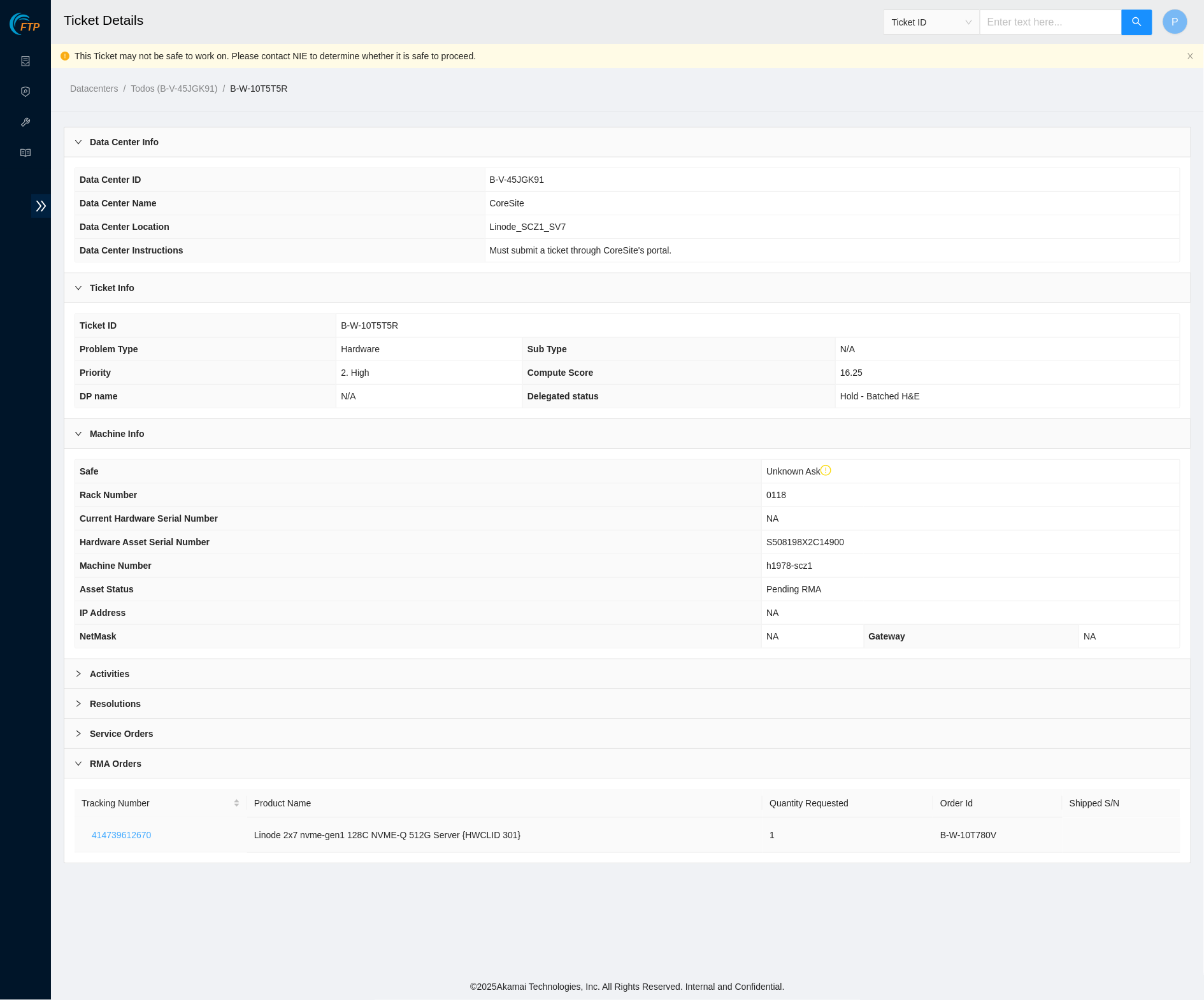
click at [116, 828] on span "414739612670" at bounding box center [121, 835] width 59 height 14
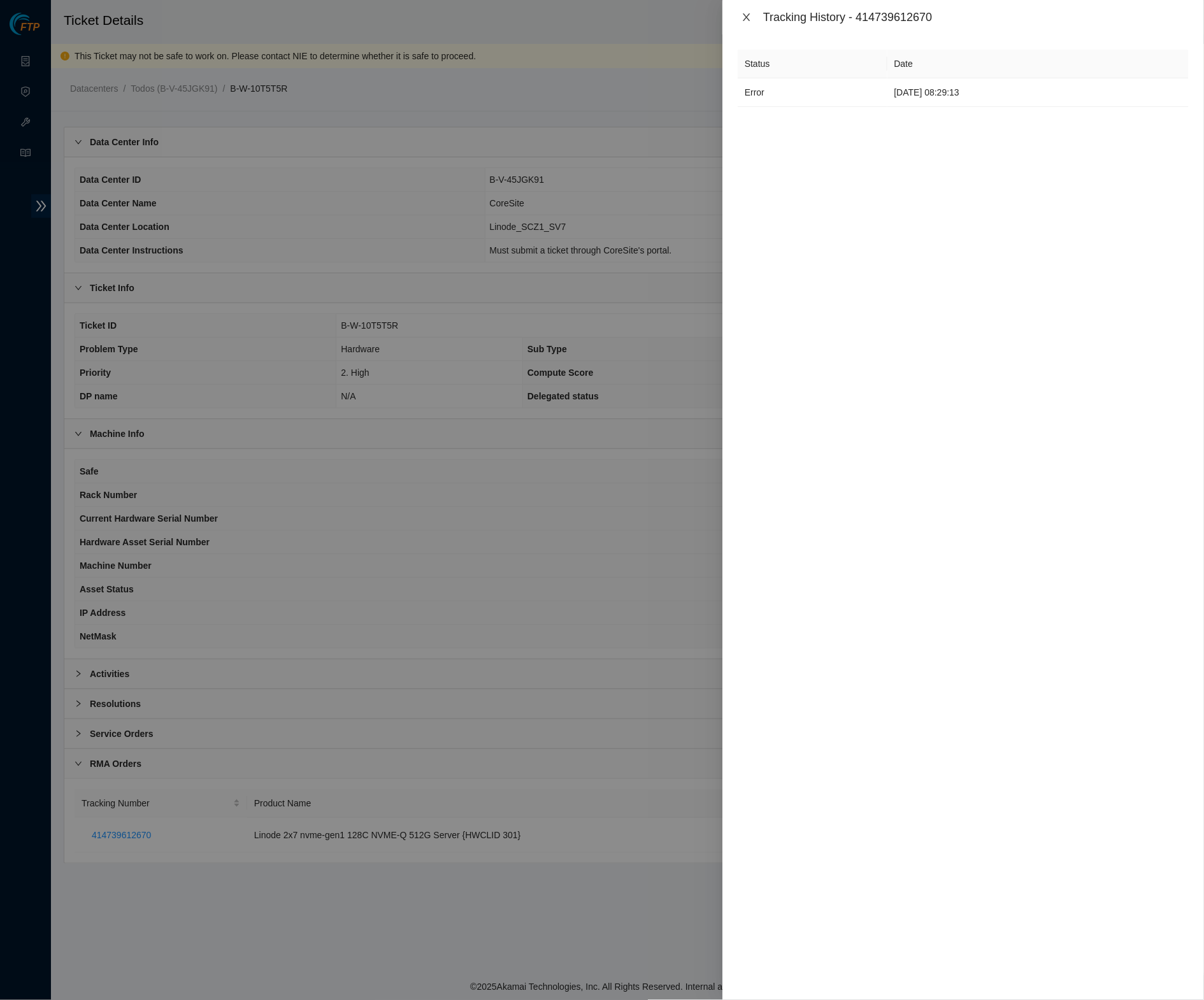
click at [746, 17] on icon "close" at bounding box center [746, 17] width 7 height 8
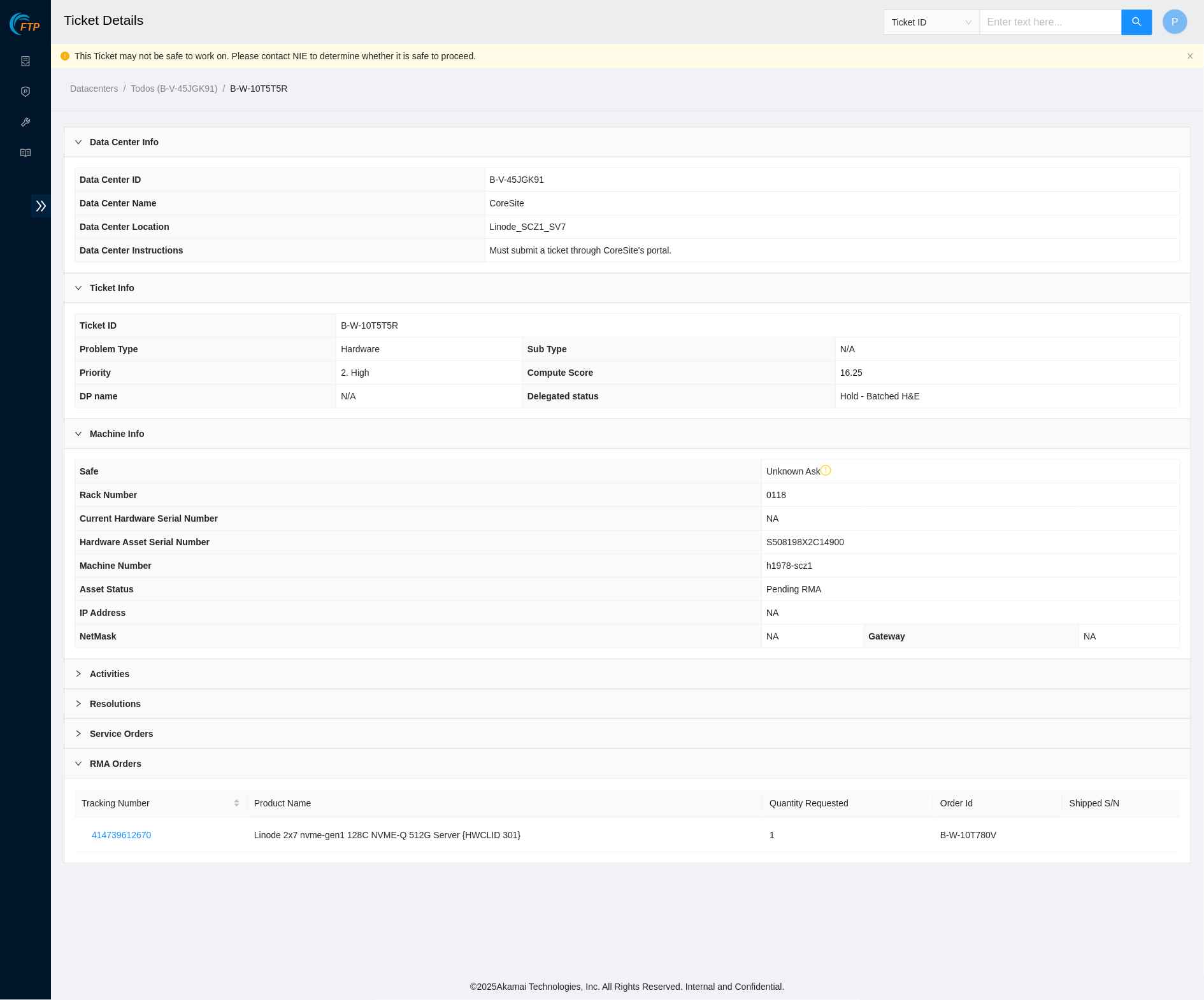
click at [390, 728] on div "Service Orders" at bounding box center [628, 734] width 1127 height 29
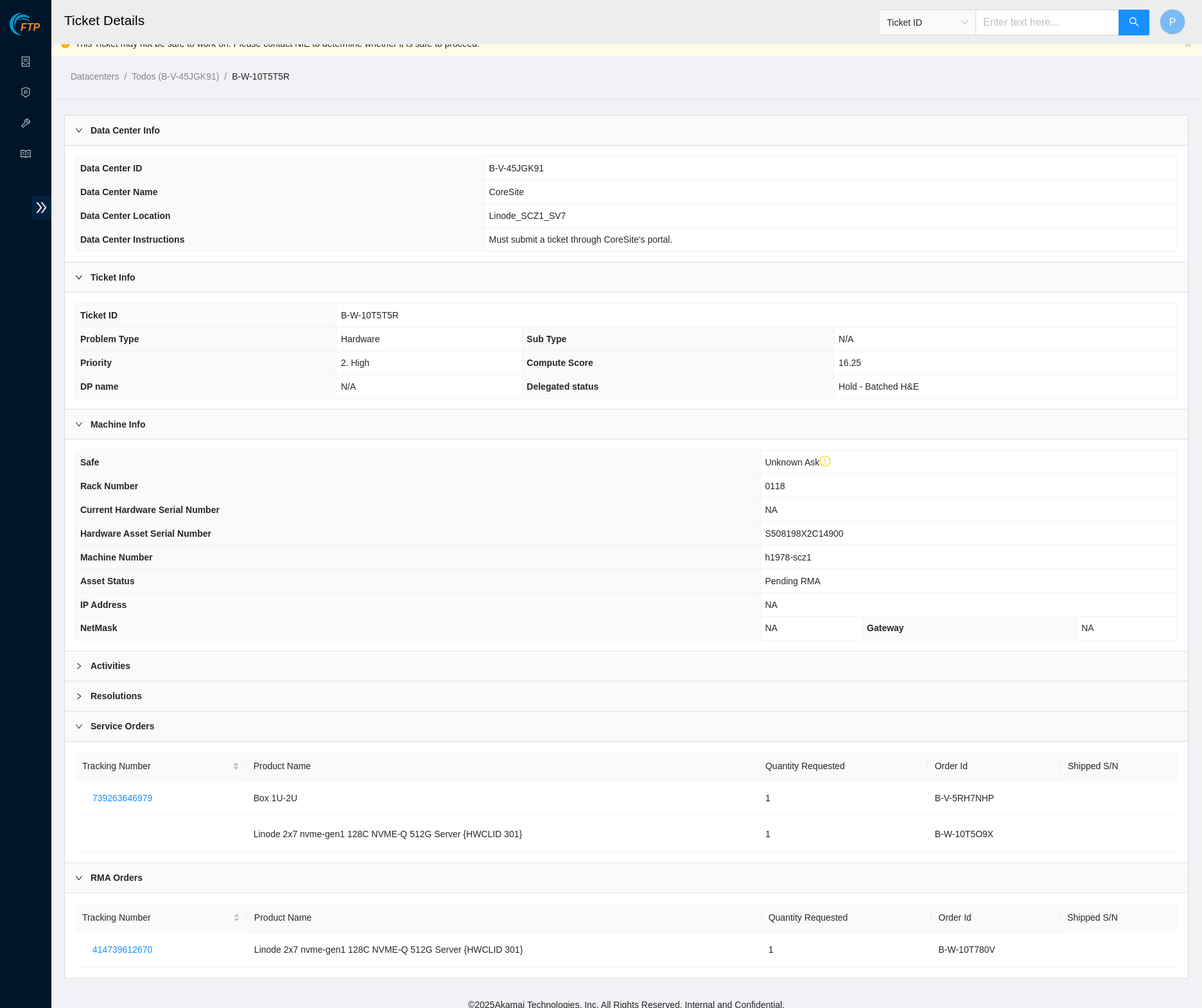
scroll to position [12, 0]
click at [374, 653] on div "Activities" at bounding box center [626, 668] width 1124 height 29
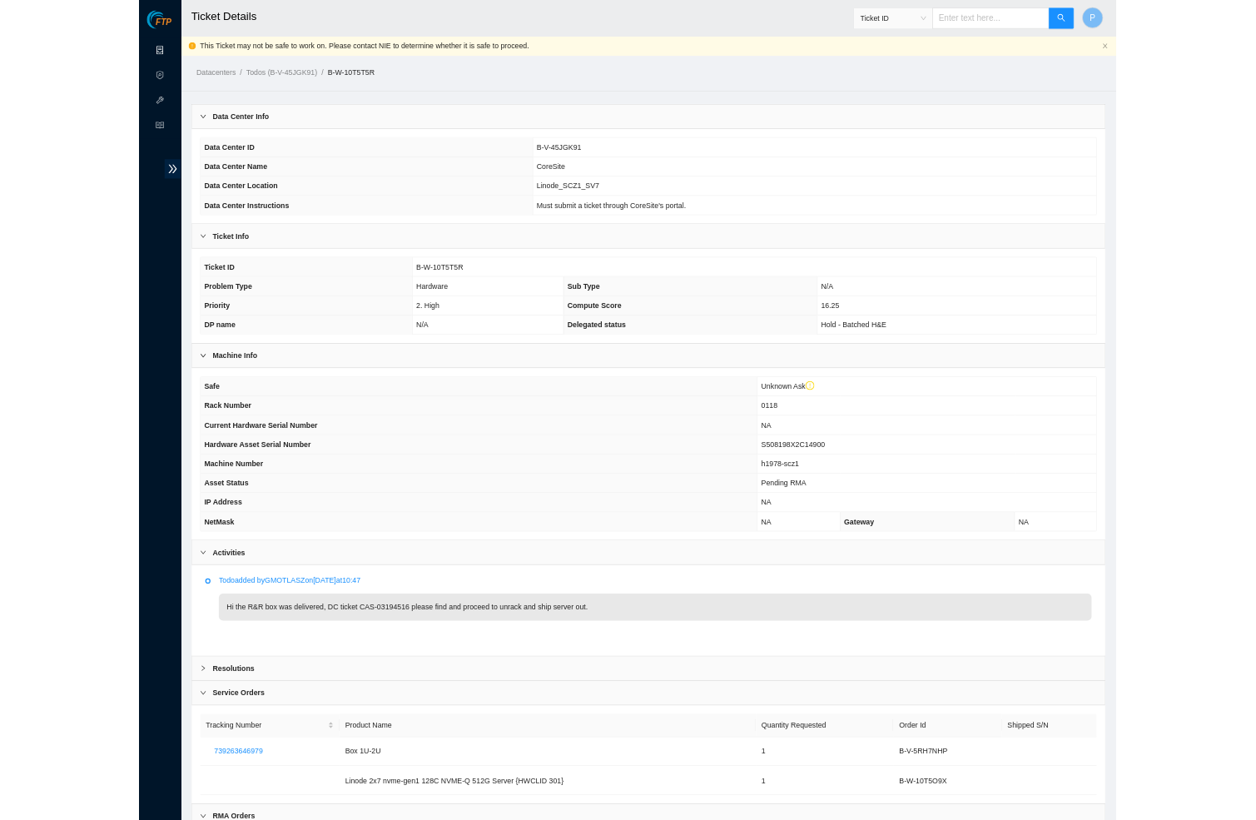
scroll to position [0, 0]
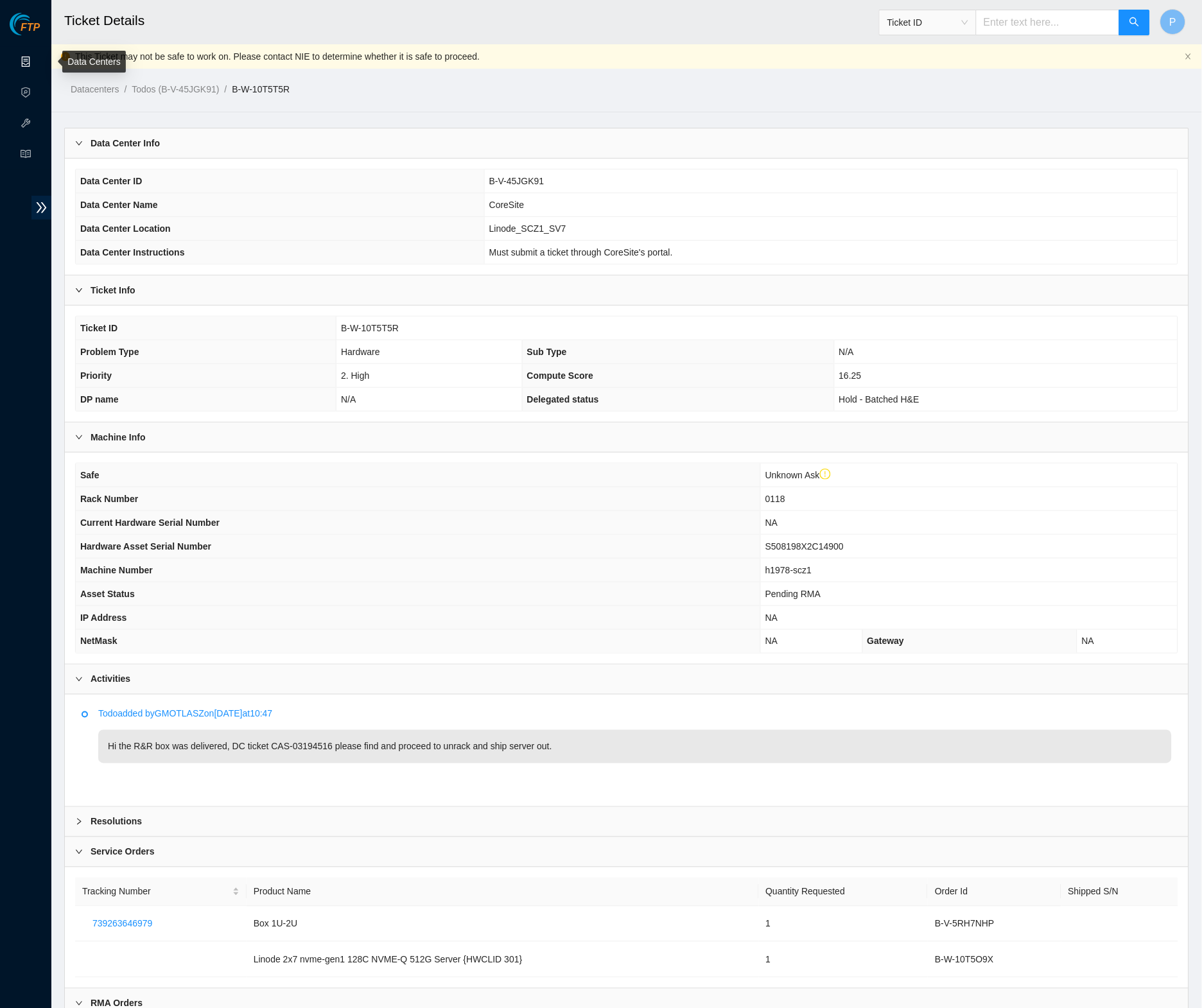
click at [37, 61] on link "Data Centers" at bounding box center [63, 62] width 52 height 10
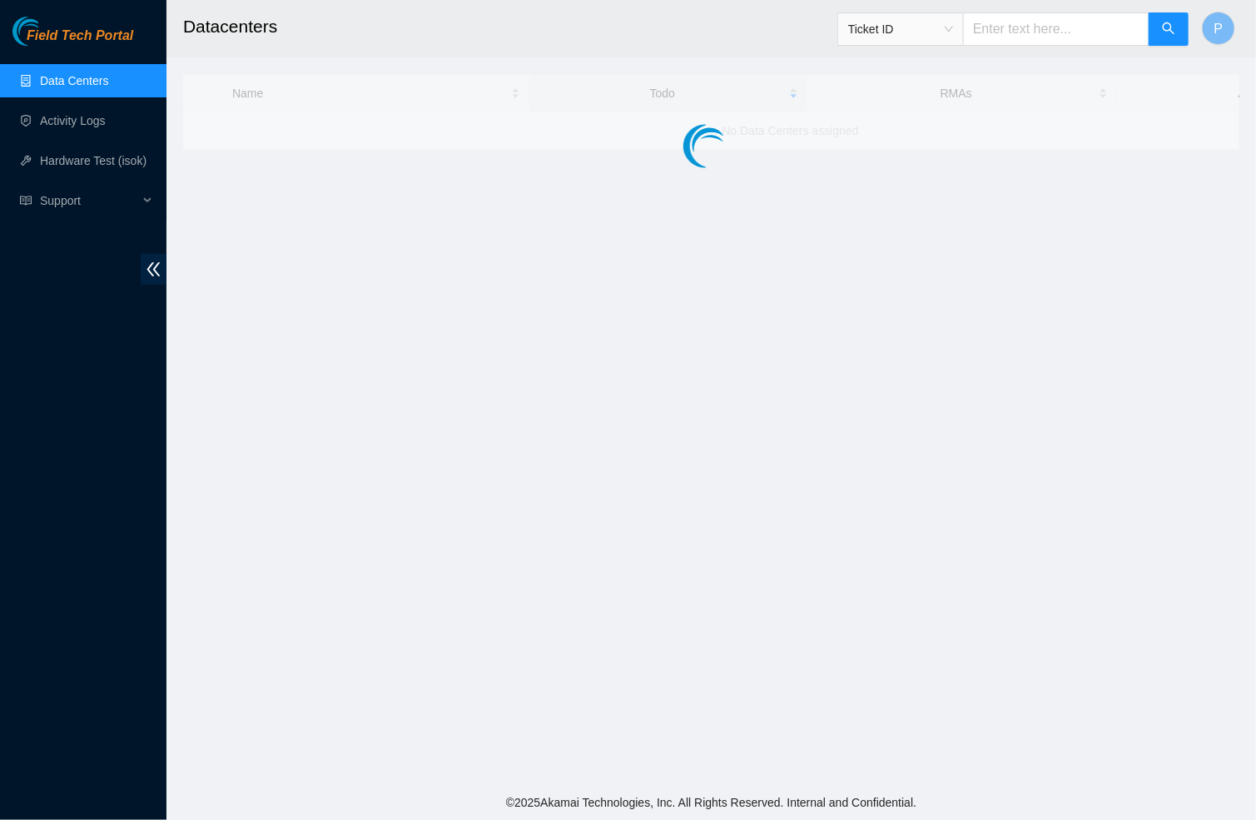
click at [260, 0] on h2 "Datacenters" at bounding box center [611, 26] width 856 height 53
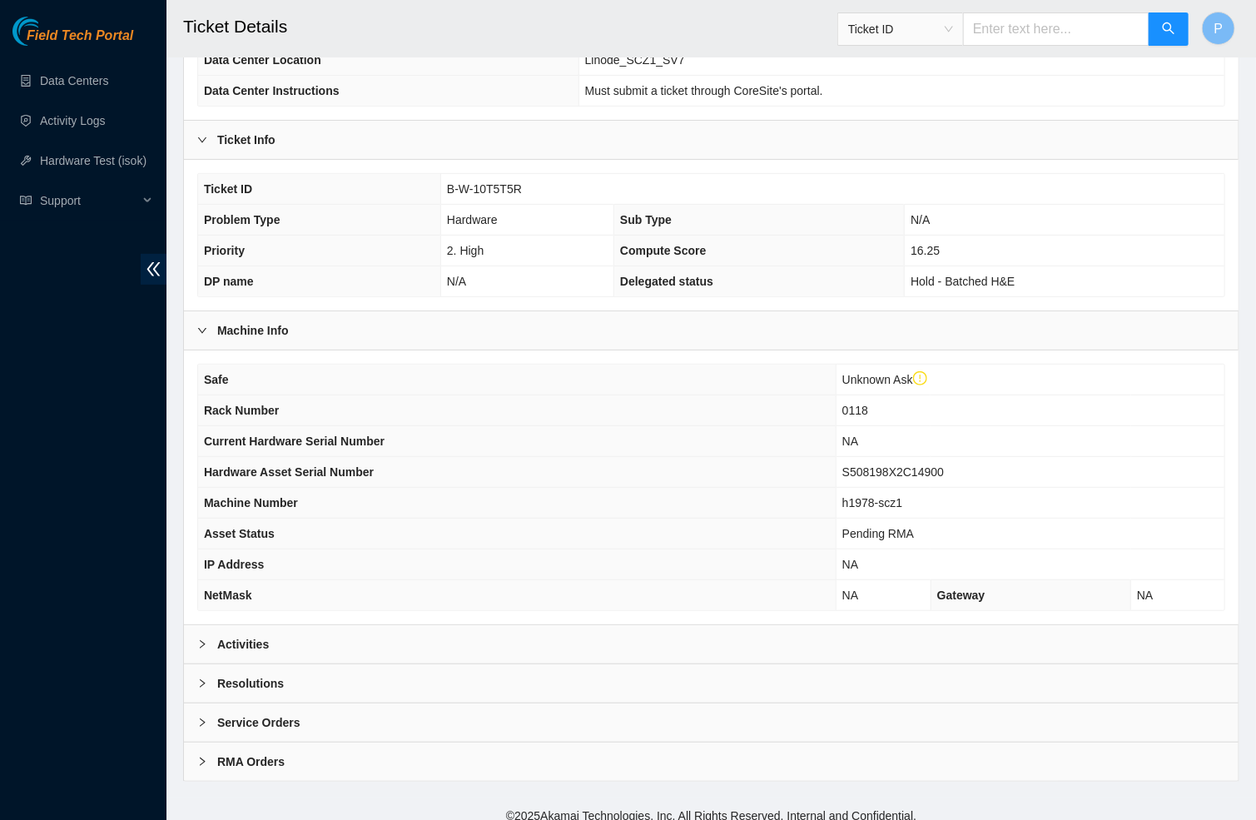
scroll to position [235, 0]
click at [360, 757] on div "RMA Orders" at bounding box center [711, 763] width 1055 height 38
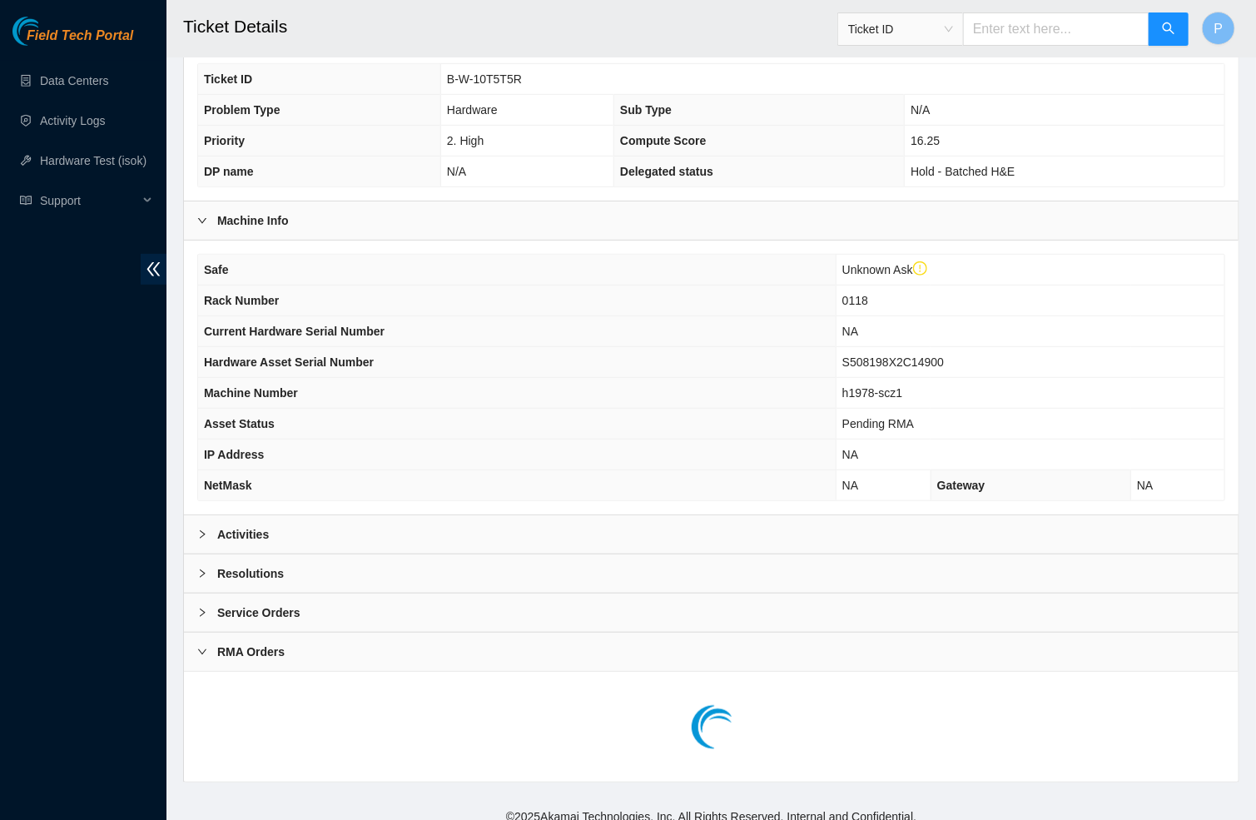
scroll to position [345, 0]
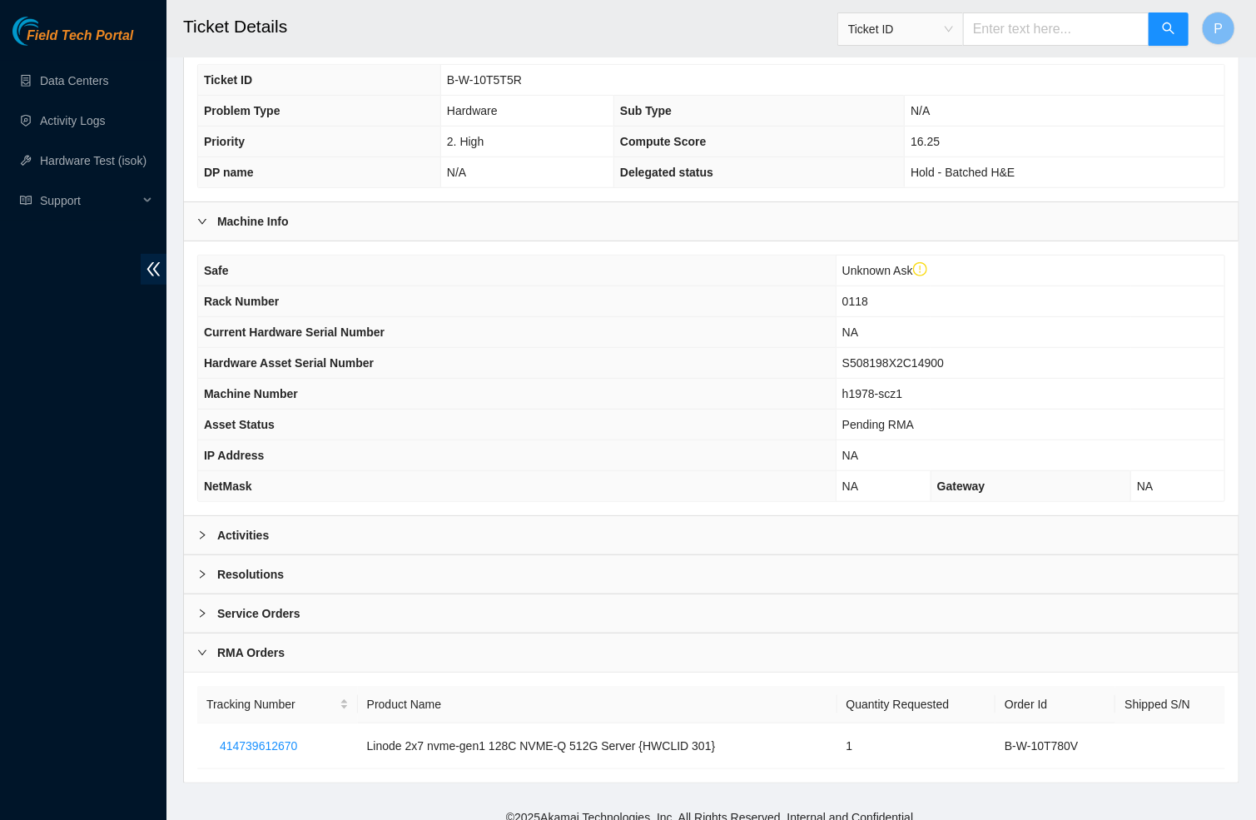
click at [365, 594] on div "Service Orders" at bounding box center [711, 613] width 1055 height 38
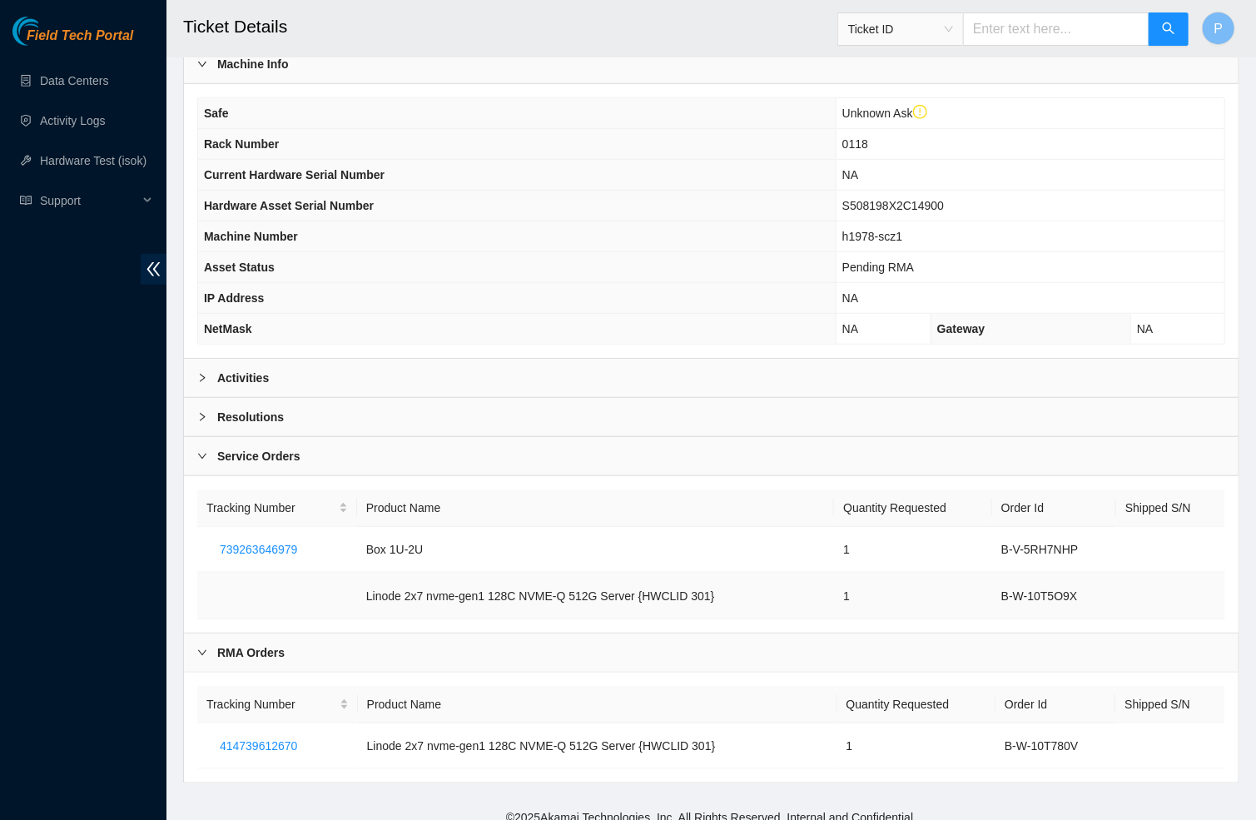
scroll to position [502, 0]
click at [165, 262] on span "double-left" at bounding box center [154, 269] width 26 height 31
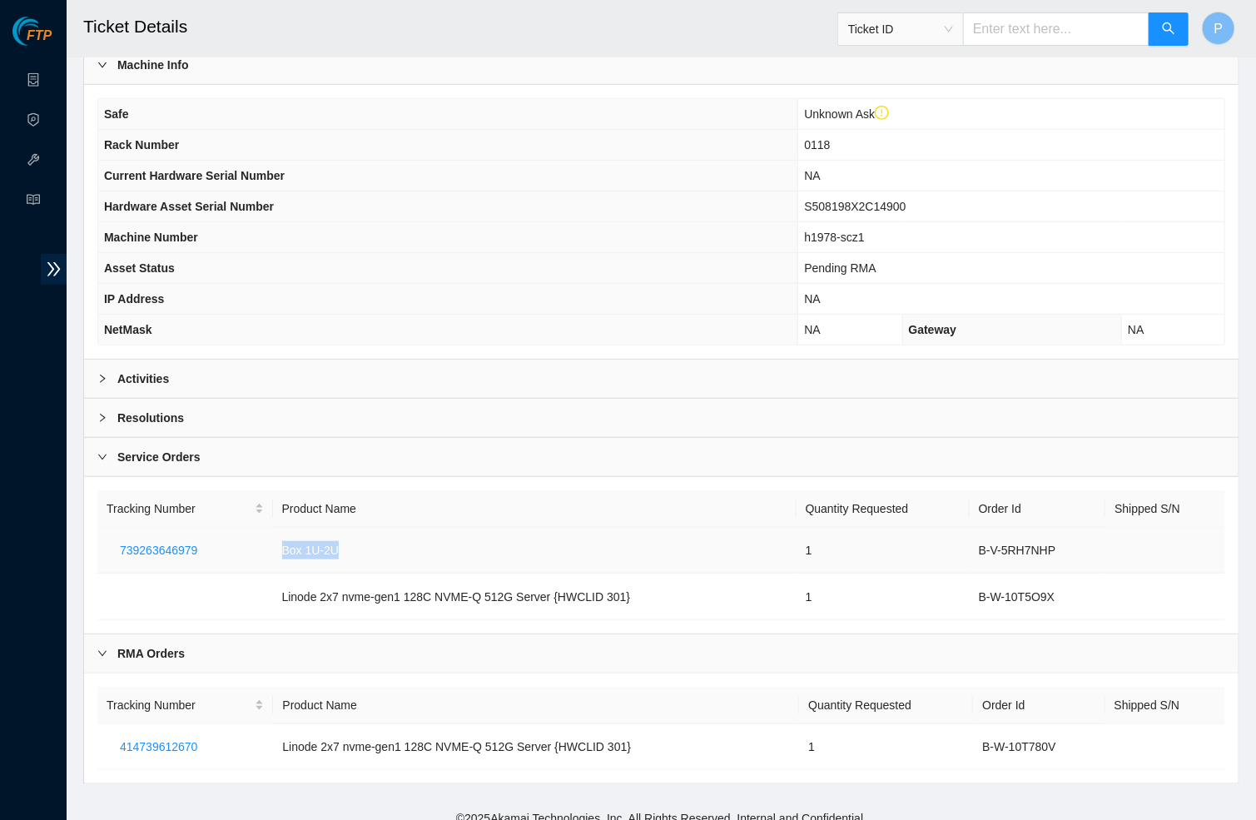
drag, startPoint x: 271, startPoint y: 529, endPoint x: 384, endPoint y: 529, distance: 113.2
click at [384, 529] on tr "739263646979 Box 1U-2U 1 B-V-5RH7NHP" at bounding box center [661, 551] width 1128 height 46
drag, startPoint x: 790, startPoint y: 536, endPoint x: 856, endPoint y: 536, distance: 65.8
click at [856, 536] on tr "739263646979 Box 1U-2U 1 B-V-5RH7NHP" at bounding box center [661, 551] width 1128 height 46
drag, startPoint x: 973, startPoint y: 536, endPoint x: 1091, endPoint y: 539, distance: 118.3
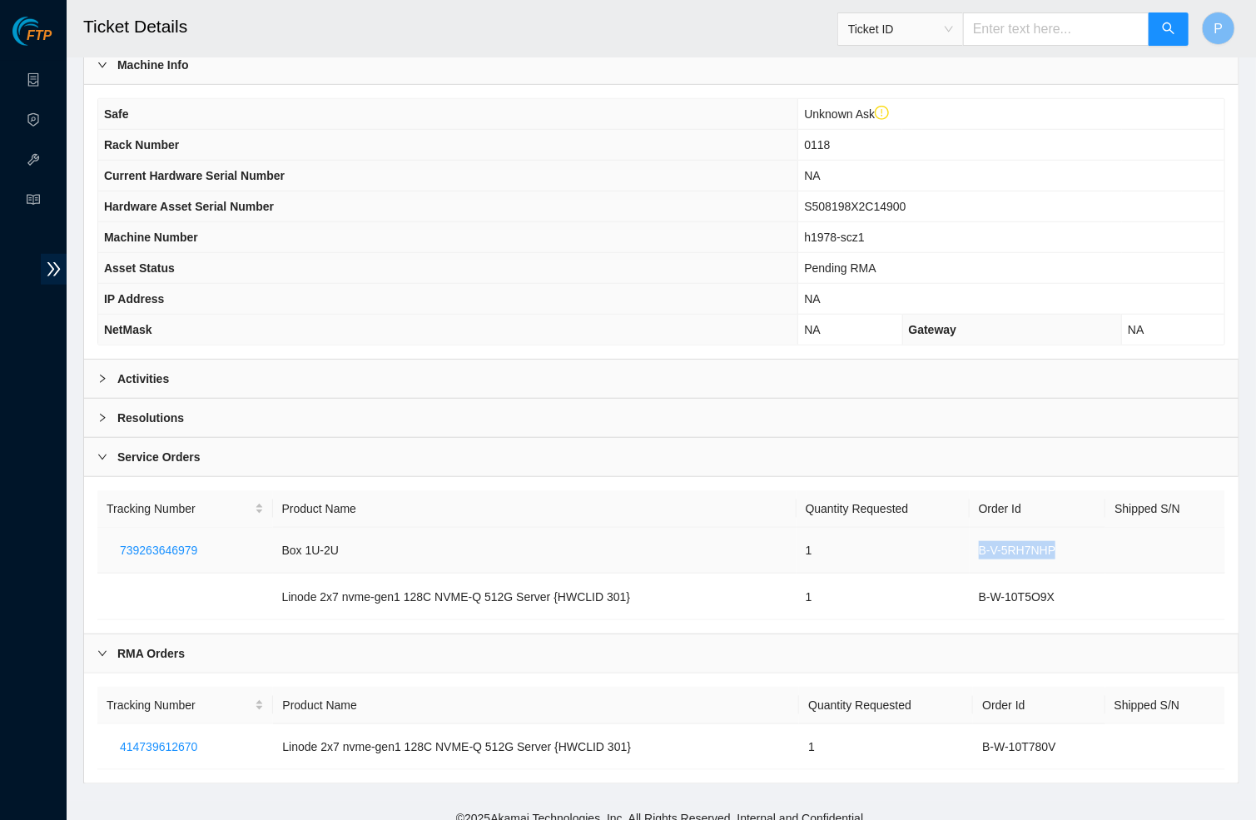
click at [1091, 539] on td "B-V-5RH7NHP" at bounding box center [1038, 551] width 137 height 46
click at [1070, 537] on td "B-V-5RH7NHP" at bounding box center [1038, 551] width 137 height 46
click at [48, 77] on link "Data Centers" at bounding box center [82, 80] width 68 height 13
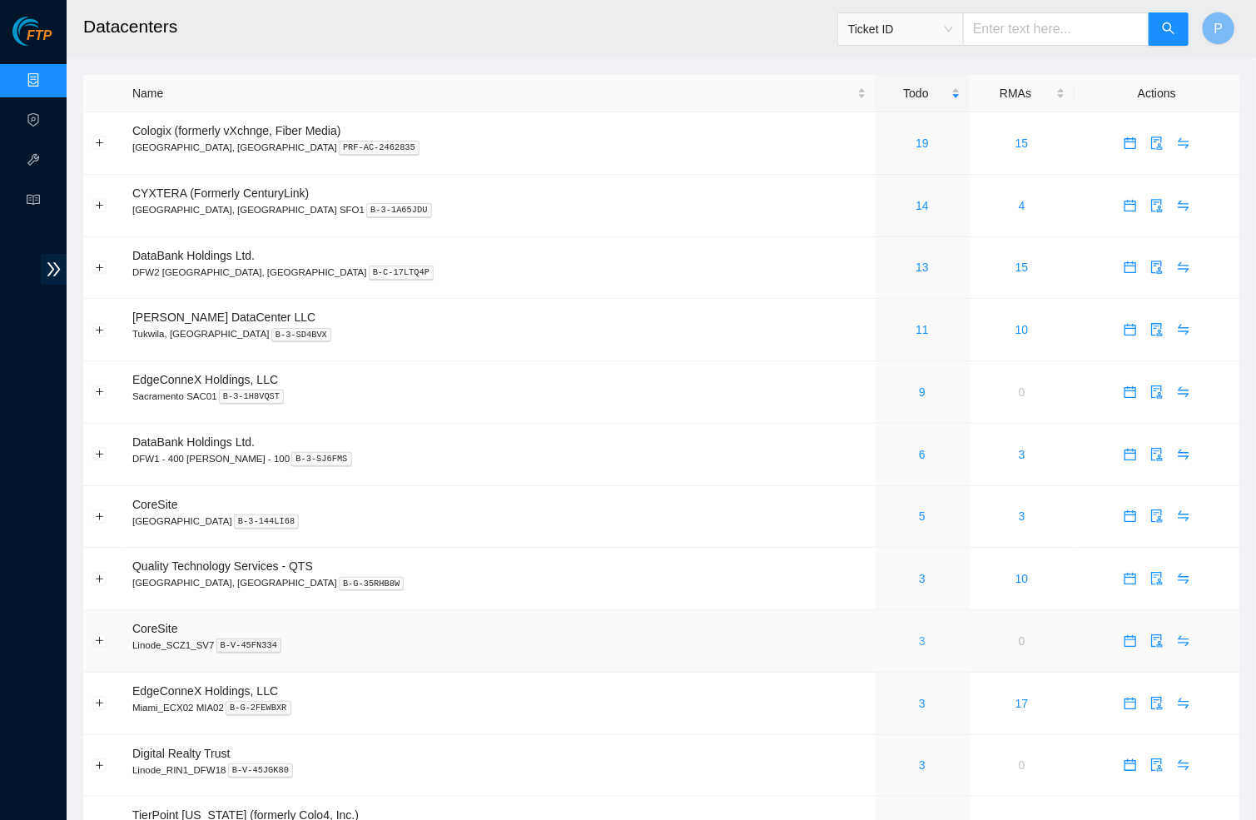
click at [919, 634] on link "3" at bounding box center [922, 640] width 7 height 13
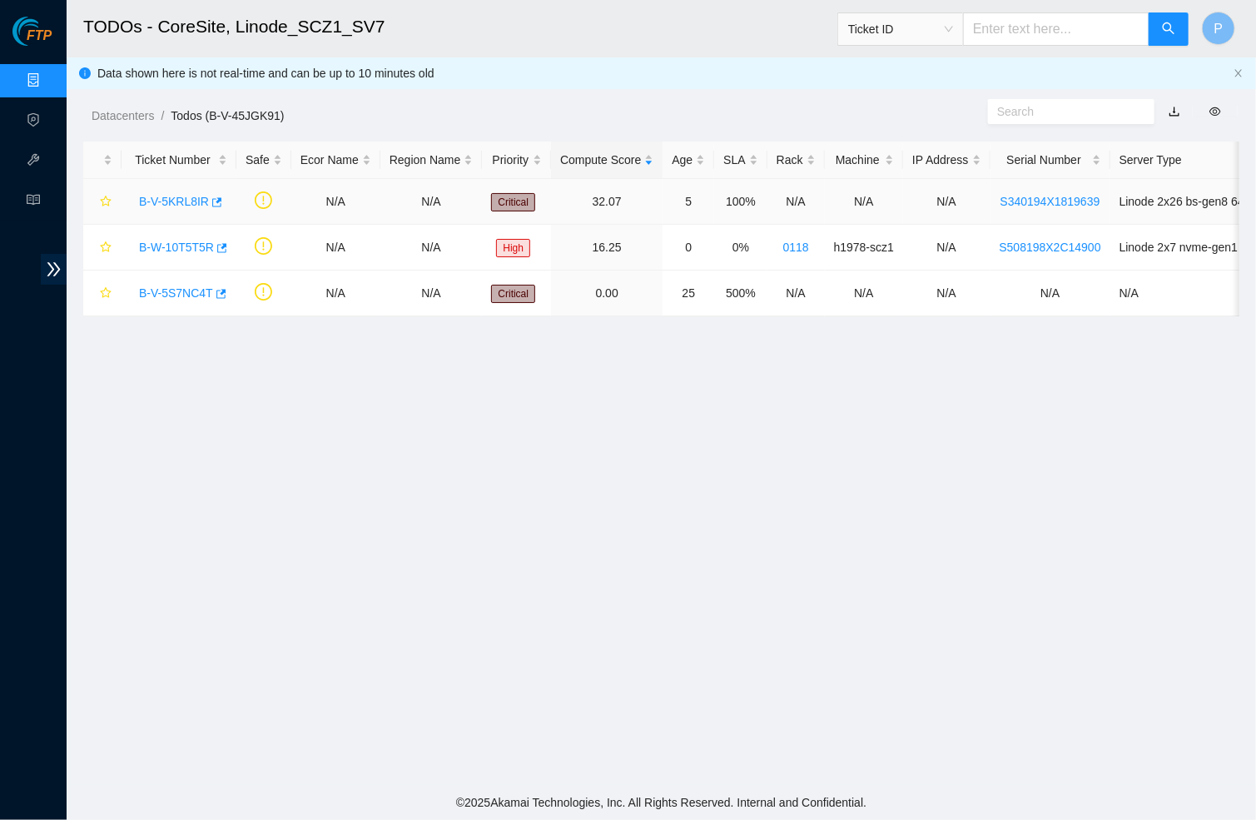
click at [187, 204] on link "B-V-5KRL8IR" at bounding box center [174, 201] width 70 height 13
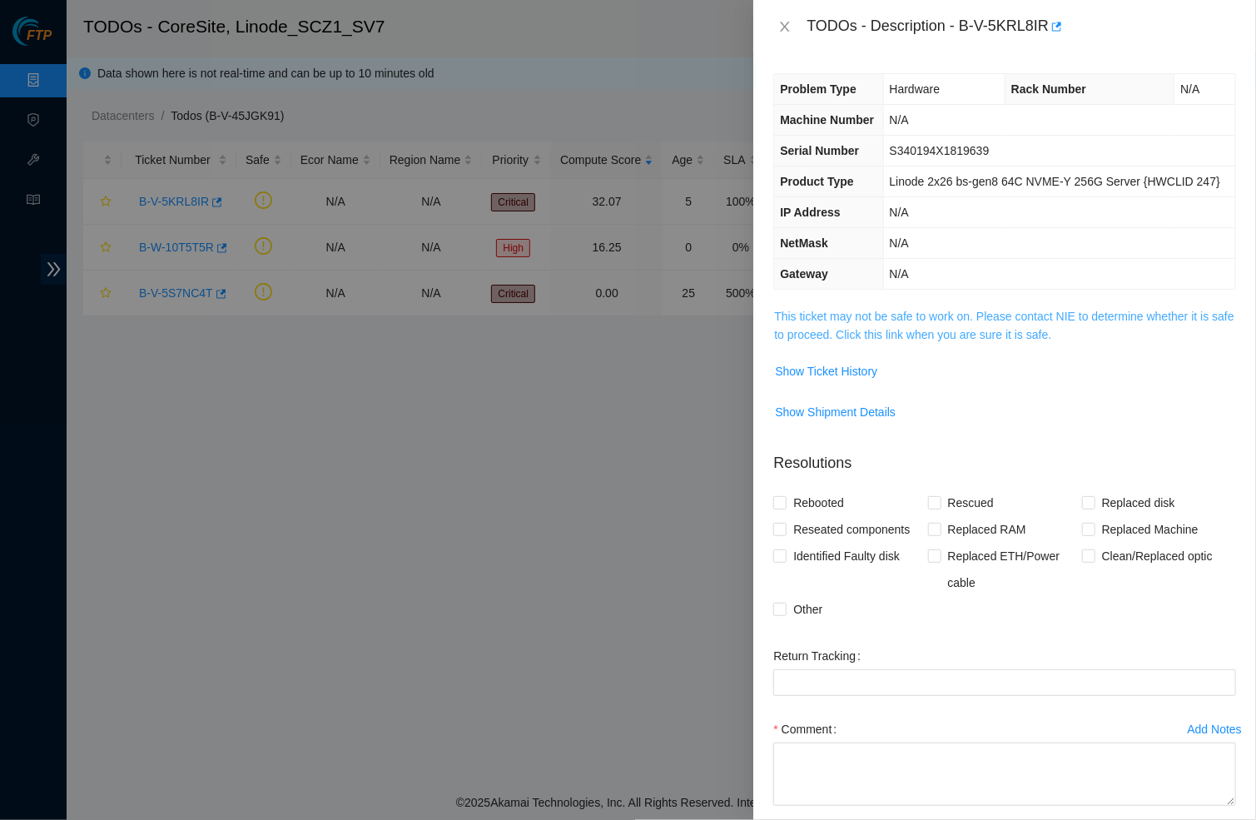
click at [815, 341] on link "This ticket may not be safe to work on. Please contact NIE to determine whether…" at bounding box center [1004, 326] width 460 height 32
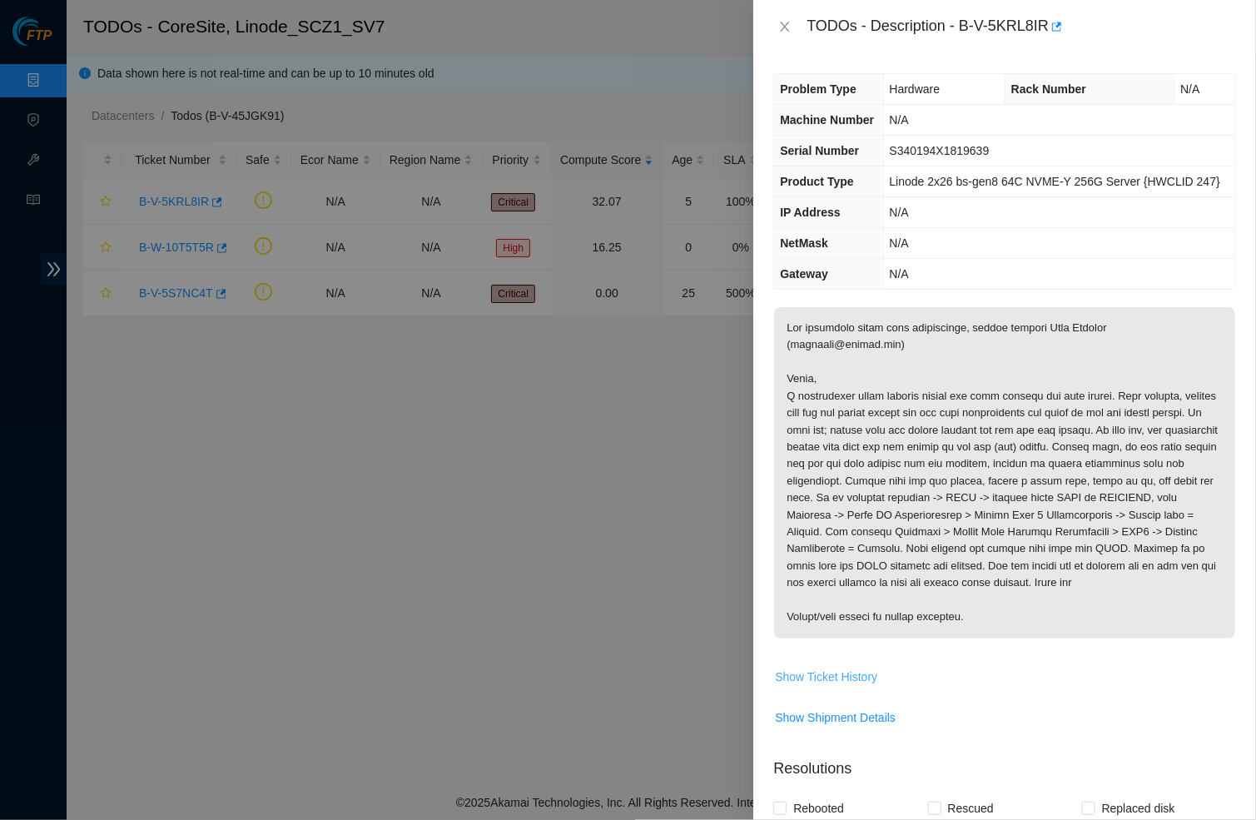
click at [857, 686] on span "Show Ticket History" at bounding box center [826, 677] width 102 height 18
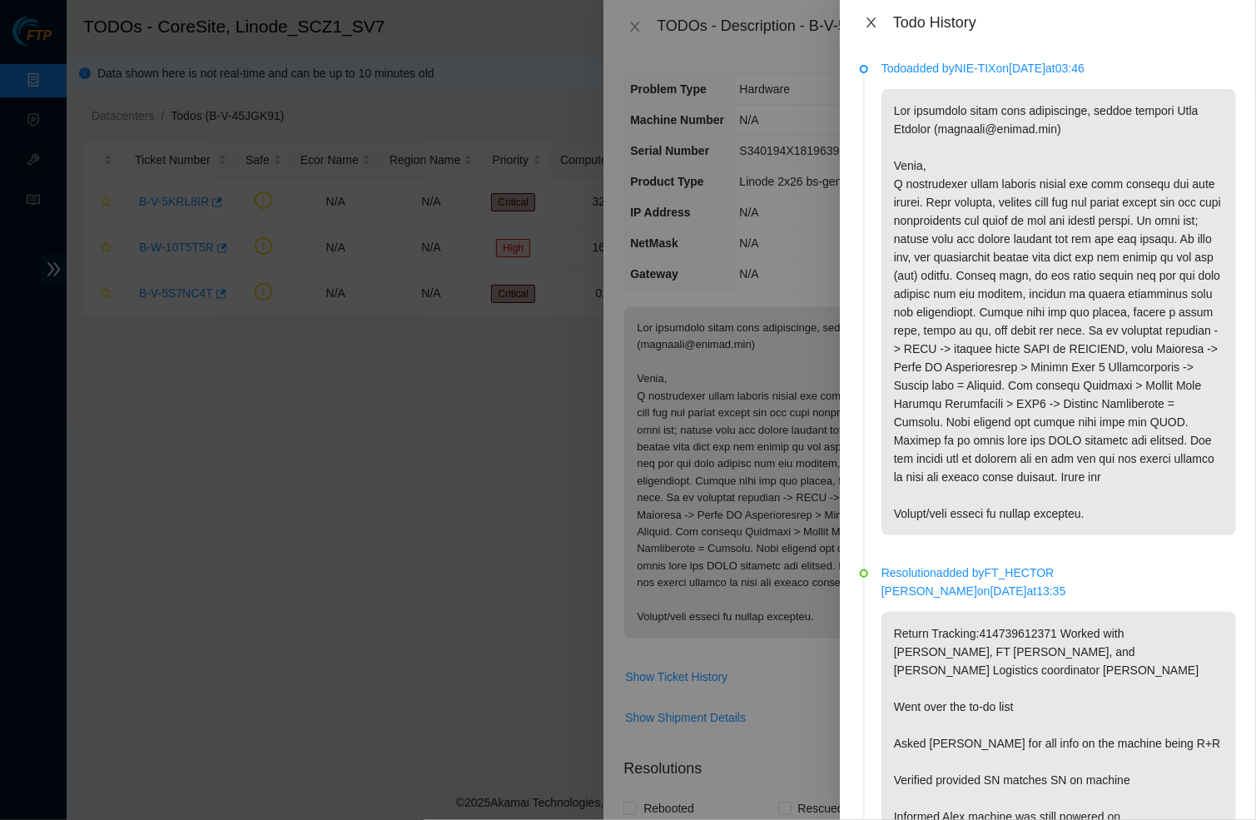
click at [872, 27] on icon "close" at bounding box center [871, 22] width 13 height 13
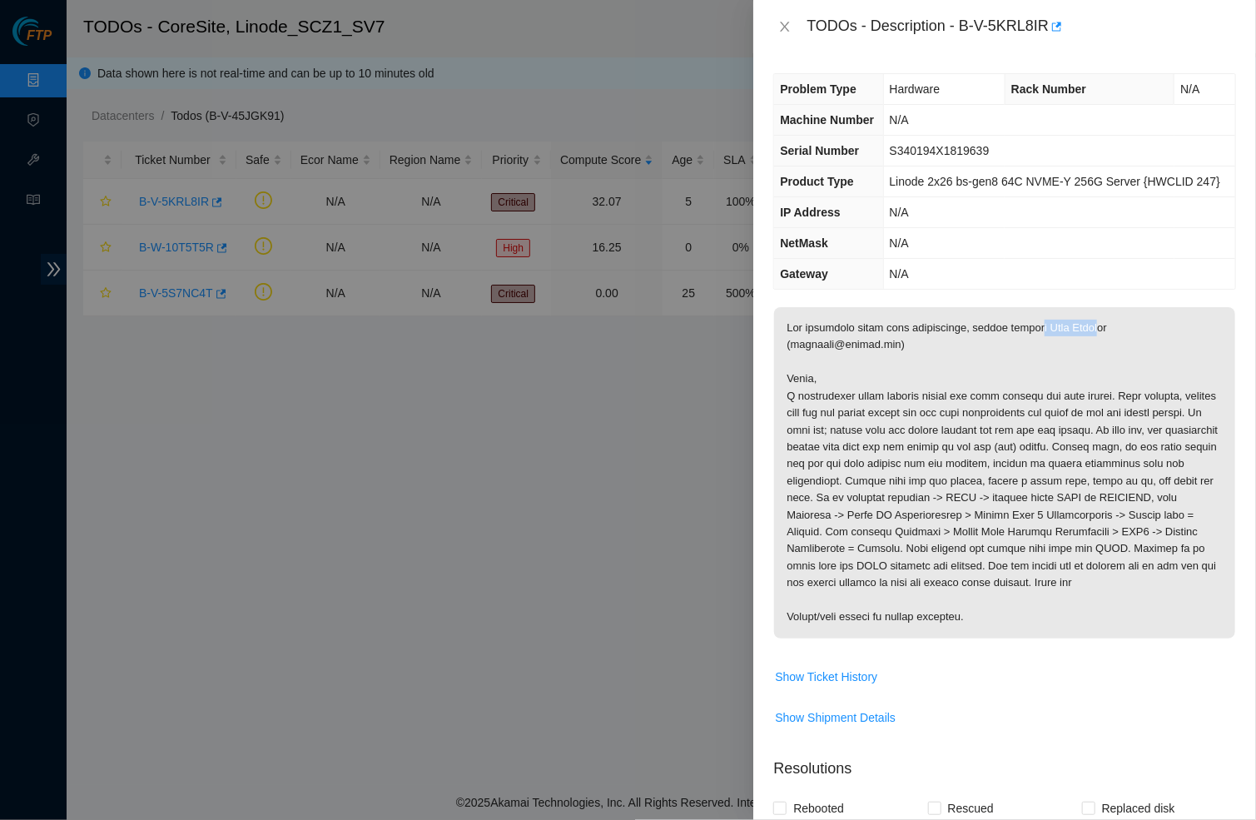
drag, startPoint x: 1057, startPoint y: 352, endPoint x: 1124, endPoint y: 352, distance: 66.6
click at [1124, 352] on p at bounding box center [1004, 472] width 461 height 331
click at [786, 21] on icon "close" at bounding box center [784, 26] width 13 height 13
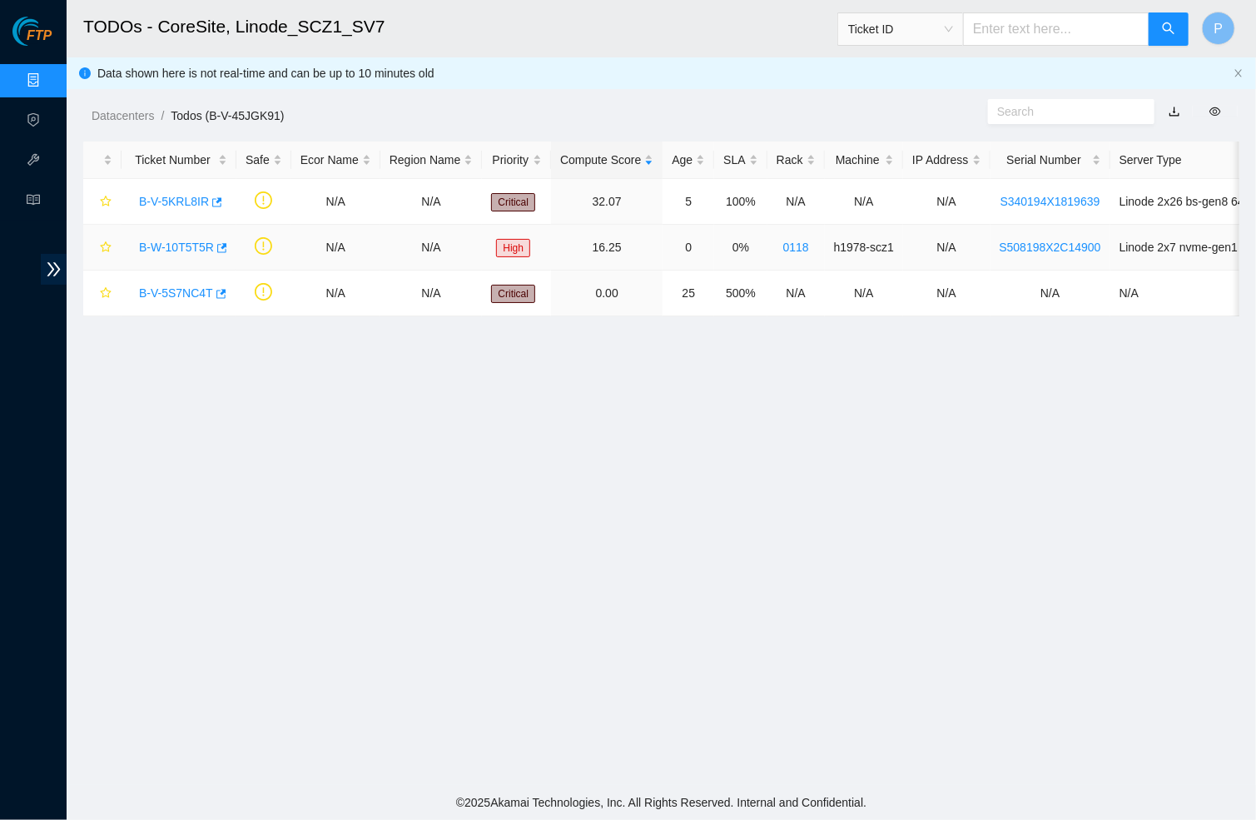
click at [162, 248] on link "B-W-10T5T5R" at bounding box center [176, 247] width 75 height 13
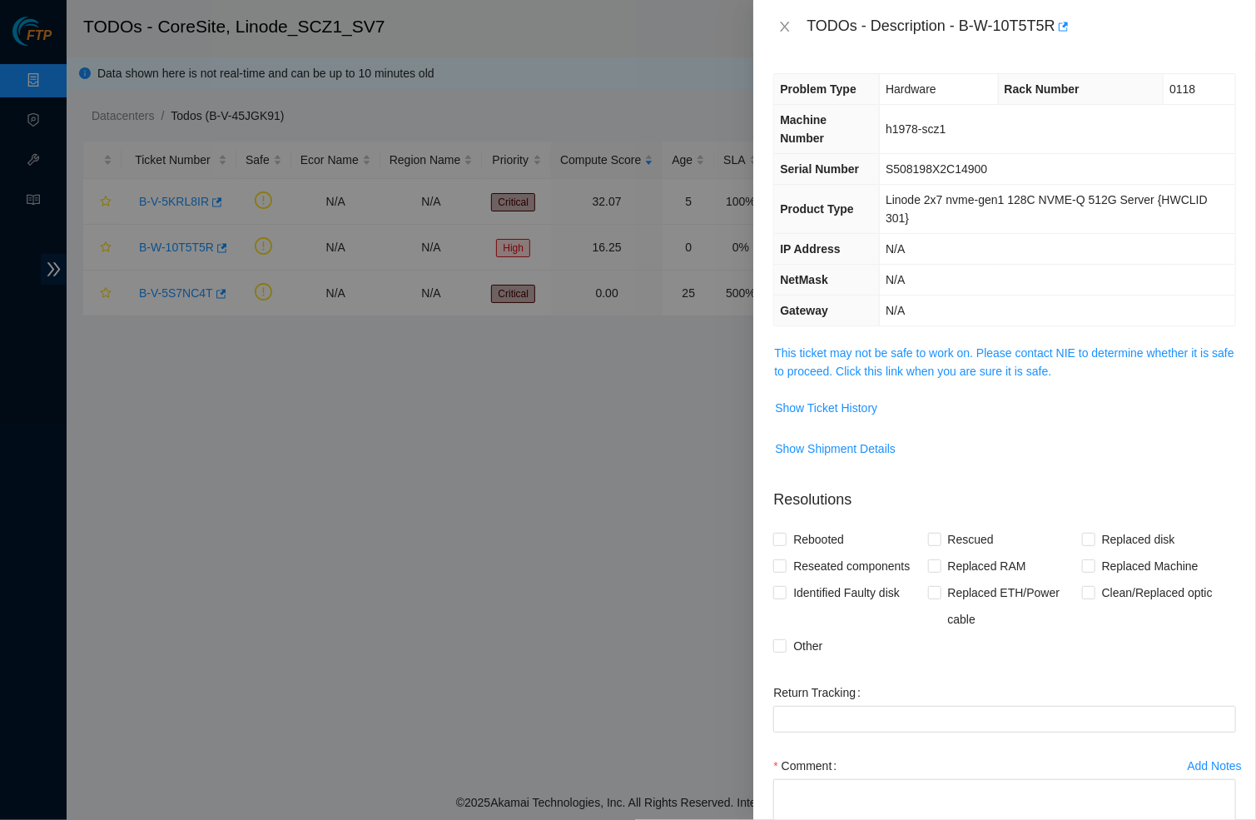
click at [958, 354] on span "This ticket may not be safe to work on. Please contact NIE to determine whether…" at bounding box center [1004, 362] width 461 height 37
click at [905, 361] on link "This ticket may not be safe to work on. Please contact NIE to determine whether…" at bounding box center [1004, 362] width 460 height 32
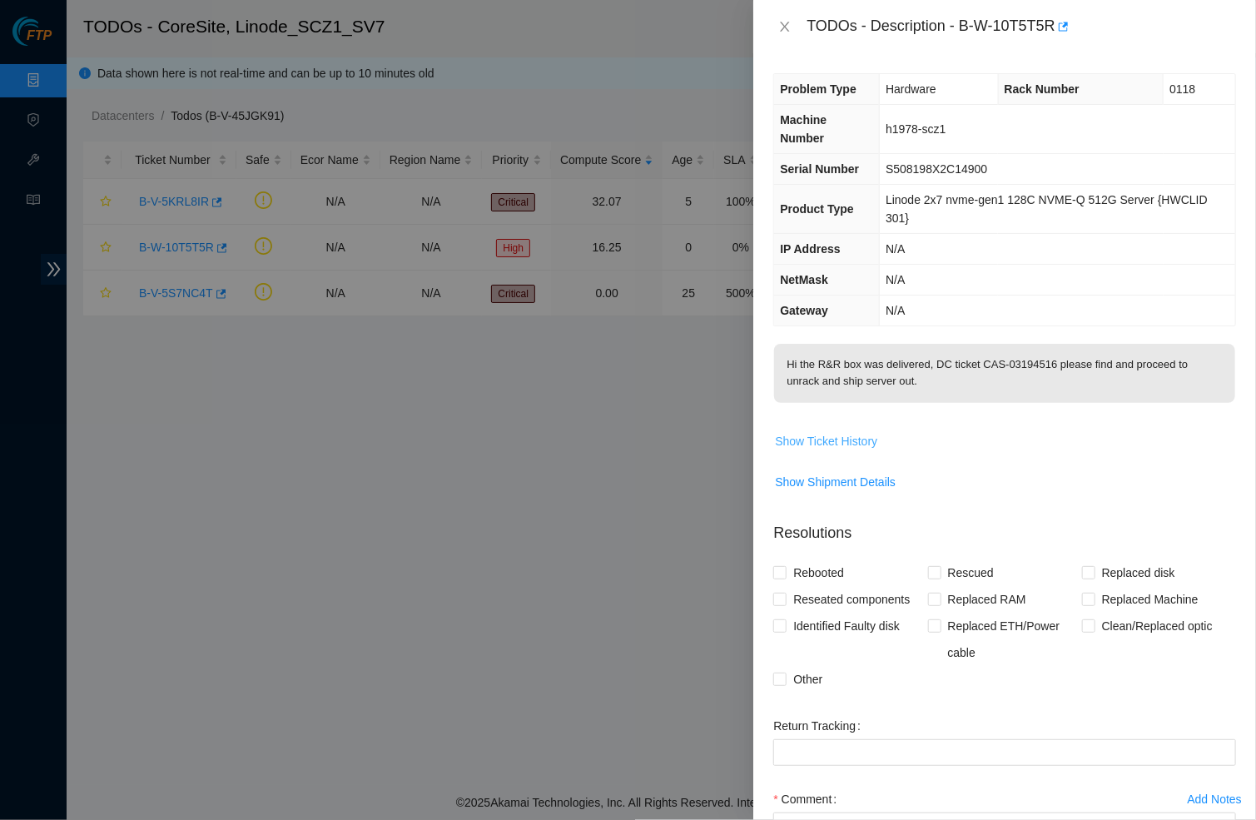
click at [837, 435] on span "Show Ticket History" at bounding box center [826, 441] width 102 height 18
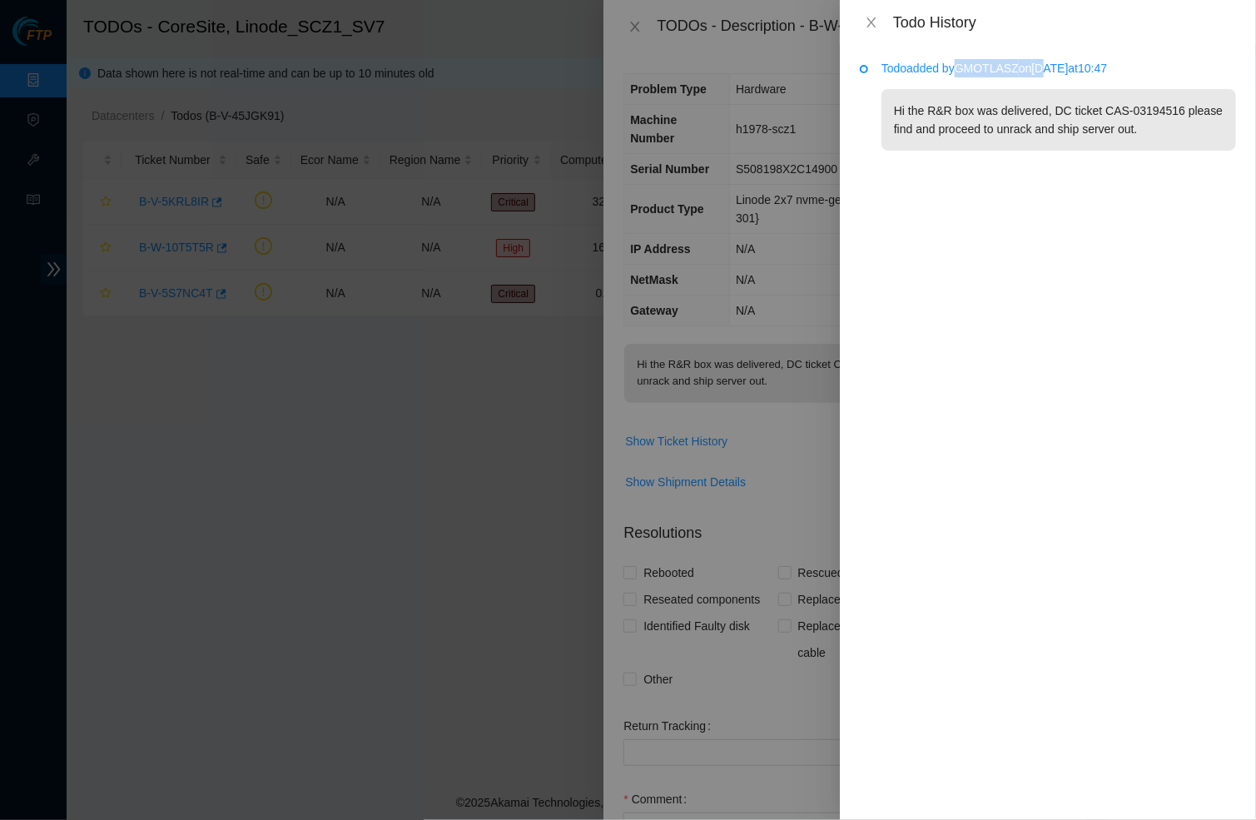
drag, startPoint x: 957, startPoint y: 63, endPoint x: 1065, endPoint y: 62, distance: 108.2
click at [1065, 62] on p "Todo added by GMOTLASZ on [DATE] 10:47" at bounding box center [1059, 68] width 355 height 18
click at [907, 32] on div "Todo History" at bounding box center [1048, 22] width 416 height 45
click at [869, 21] on icon "close" at bounding box center [871, 22] width 13 height 13
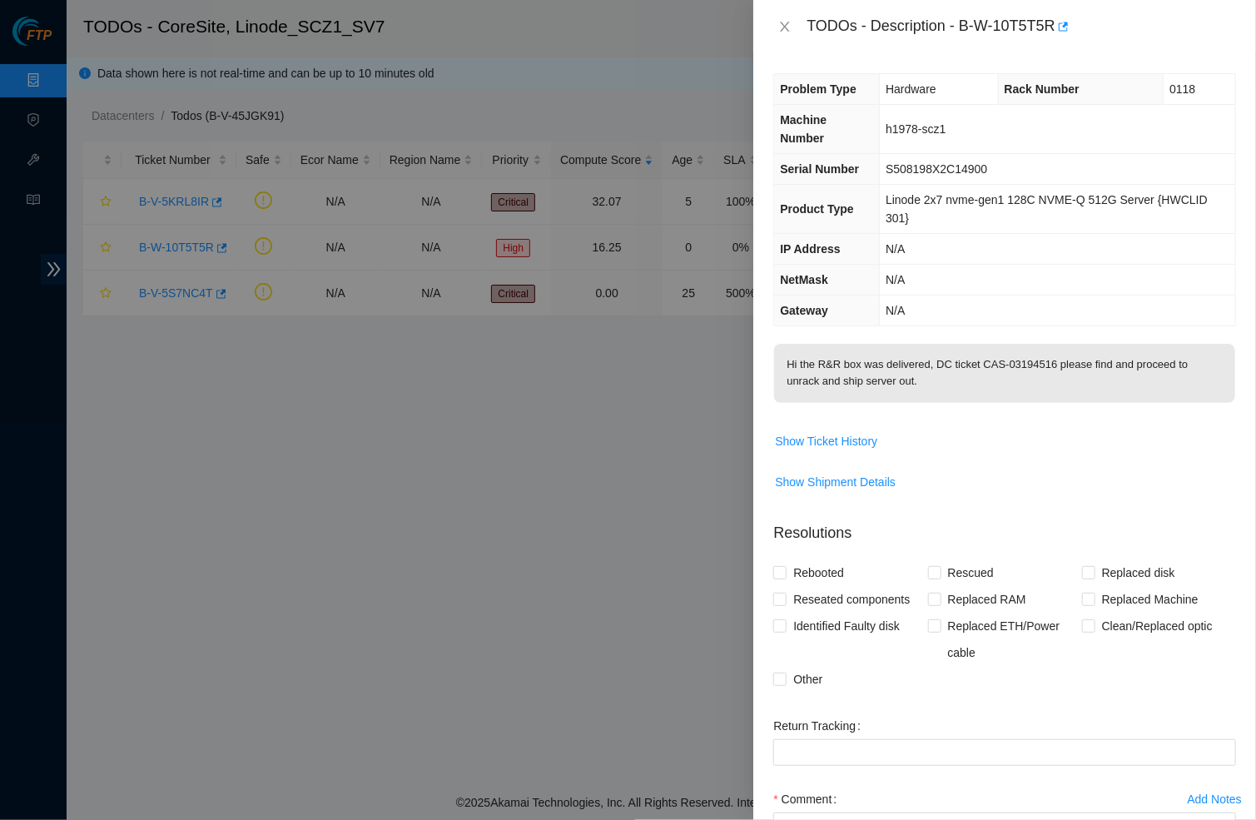
click at [971, 253] on td "N/A" at bounding box center [1057, 249] width 355 height 31
